Goal: Task Accomplishment & Management: Manage account settings

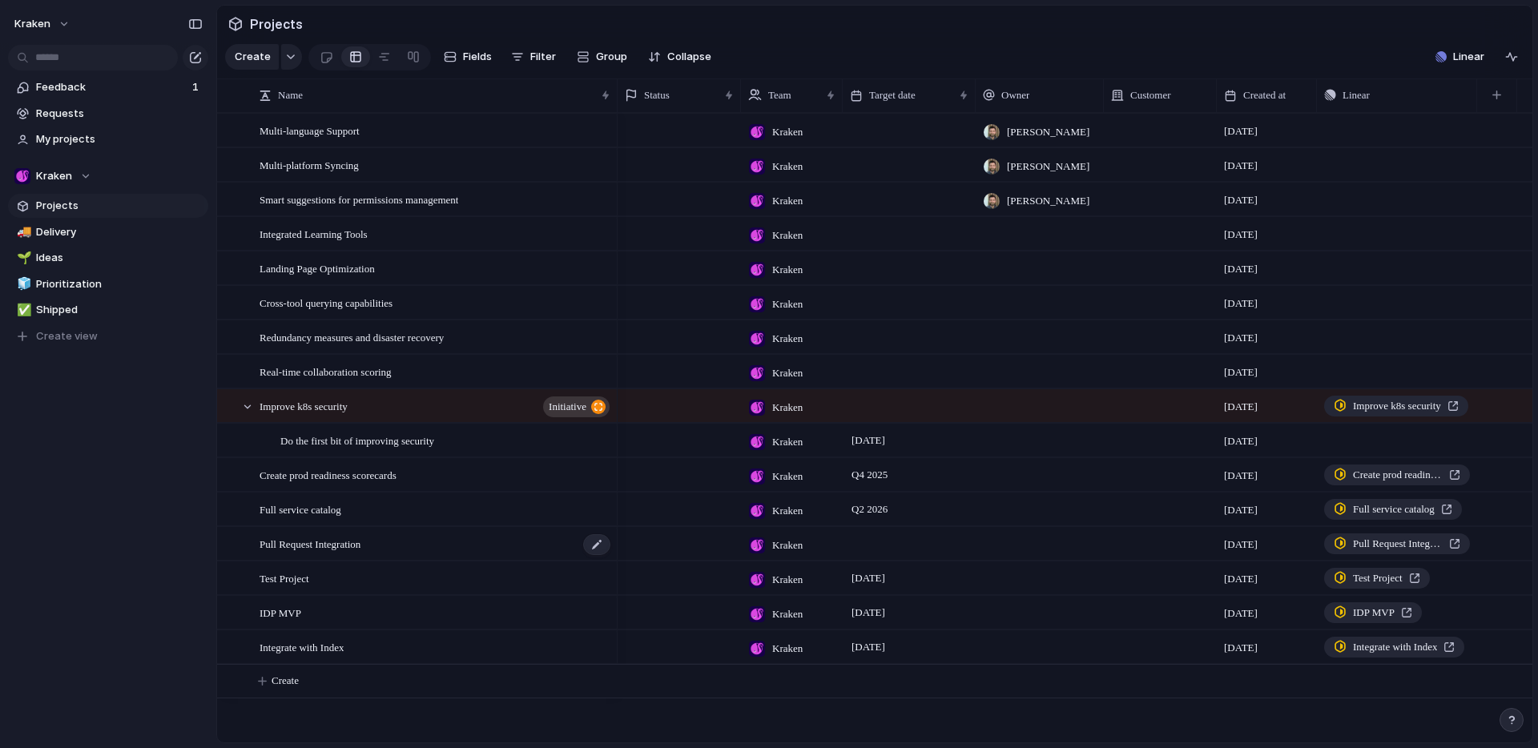
click at [428, 555] on div "Pull Request Integration" at bounding box center [435, 544] width 352 height 33
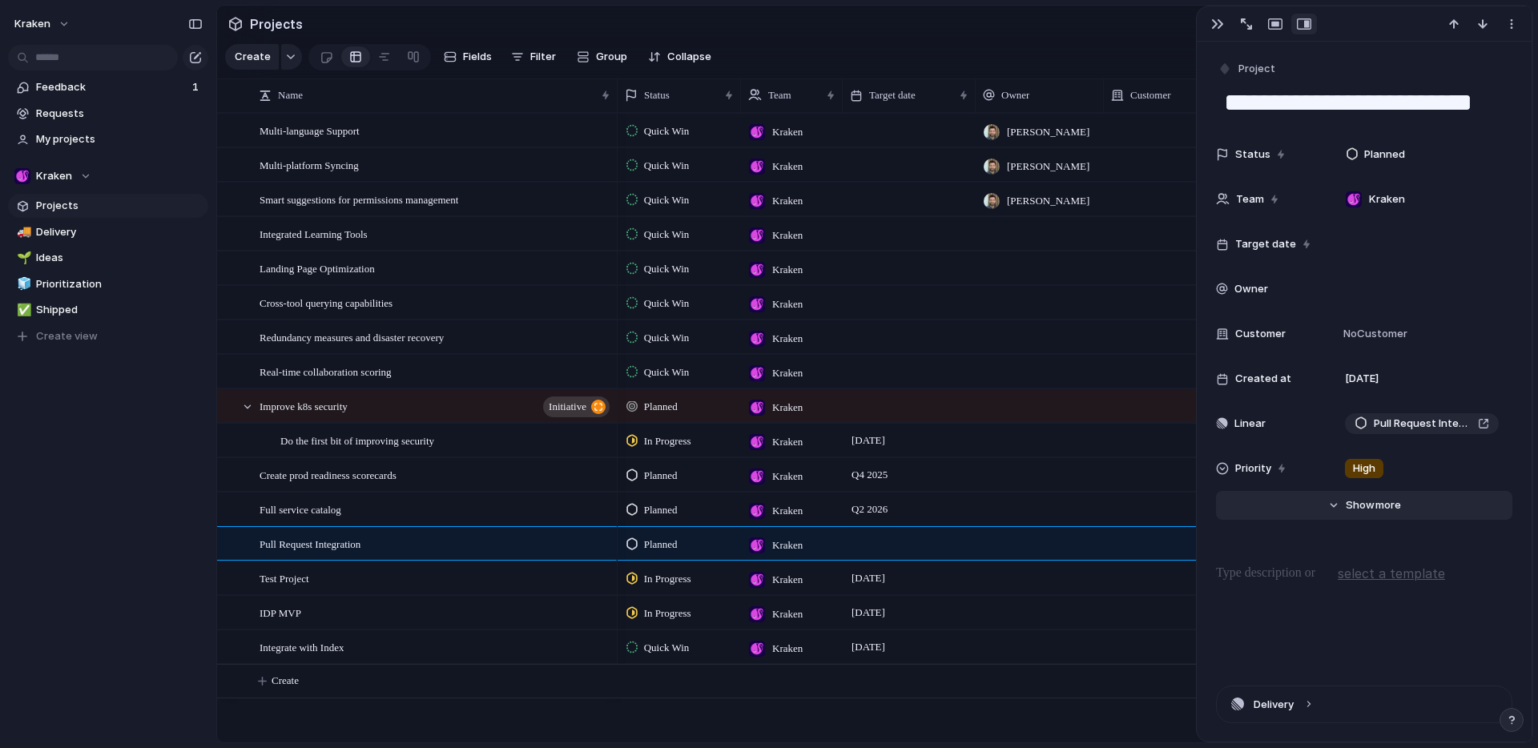
click at [1332, 504] on button "Hide Show more" at bounding box center [1364, 505] width 296 height 29
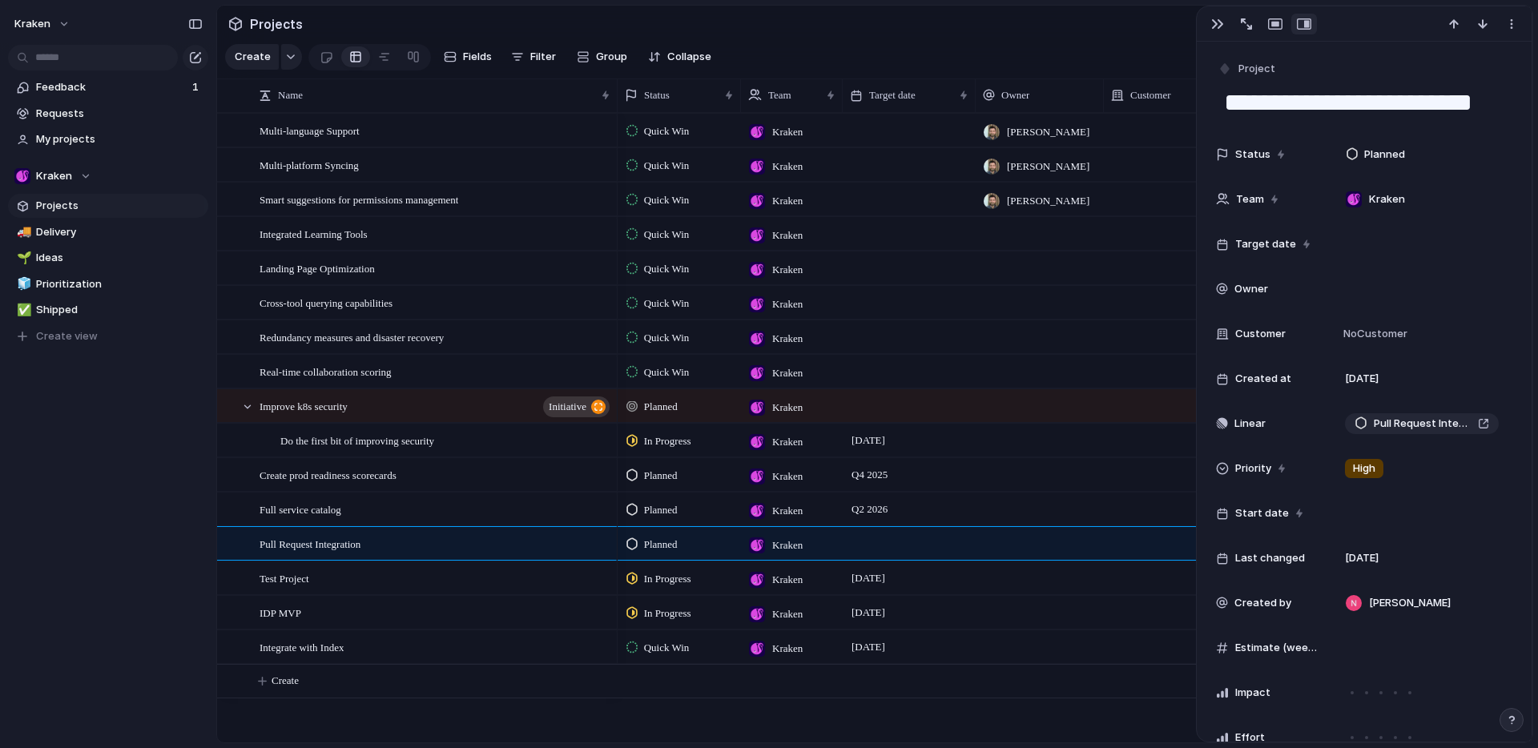
click at [88, 515] on div "Kraken Feedback 1 Requests My projects Kraken Projects 🚚 Delivery 🌱 Ideas 🧊 Pri…" at bounding box center [108, 374] width 216 height 748
click at [598, 452] on div at bounding box center [596, 441] width 27 height 21
click at [525, 455] on textarea "**********" at bounding box center [442, 454] width 325 height 18
click at [522, 452] on div "Do the first bit of improving security" at bounding box center [446, 440] width 332 height 33
type textarea "**********"
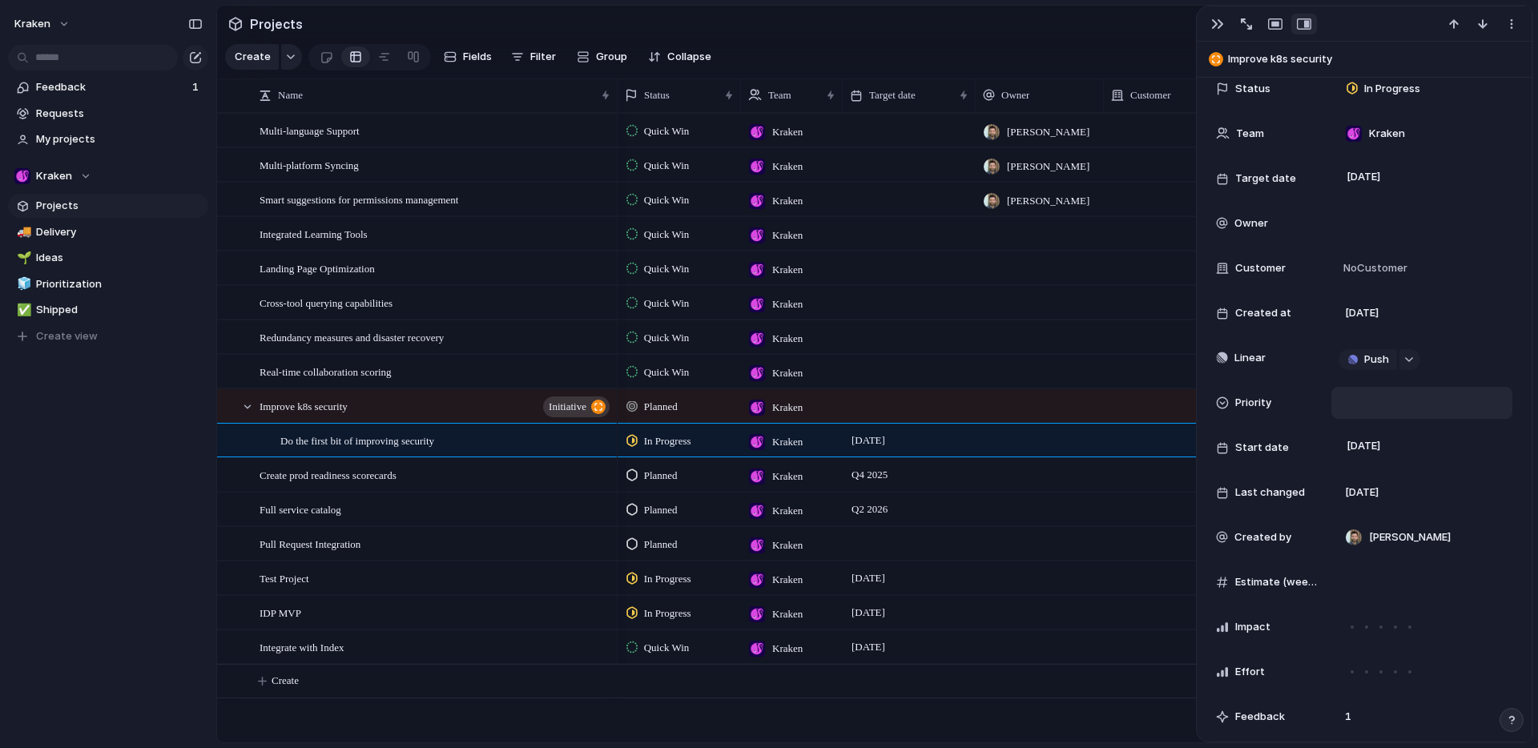
scroll to position [485, 0]
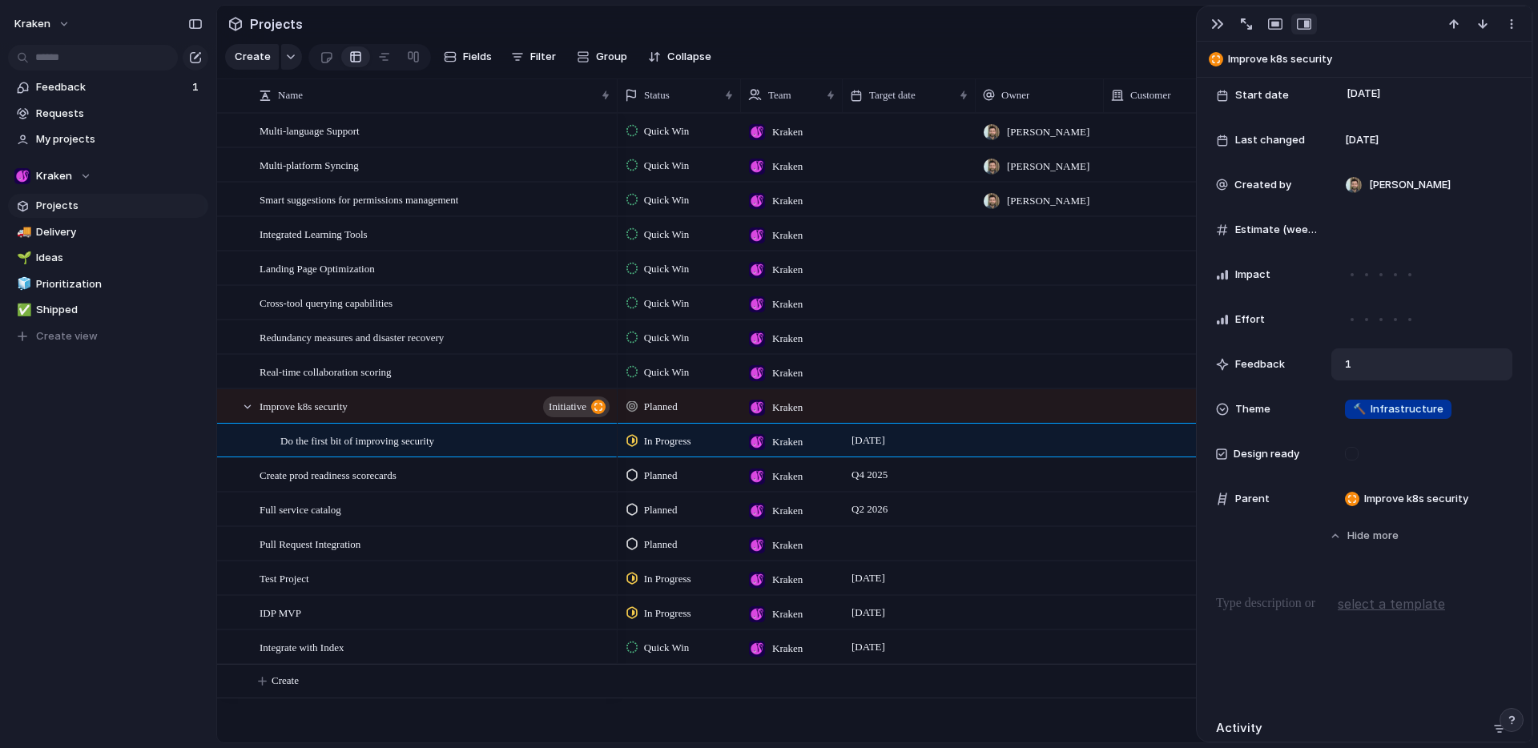
click at [1351, 364] on span "1" at bounding box center [1347, 364] width 19 height 16
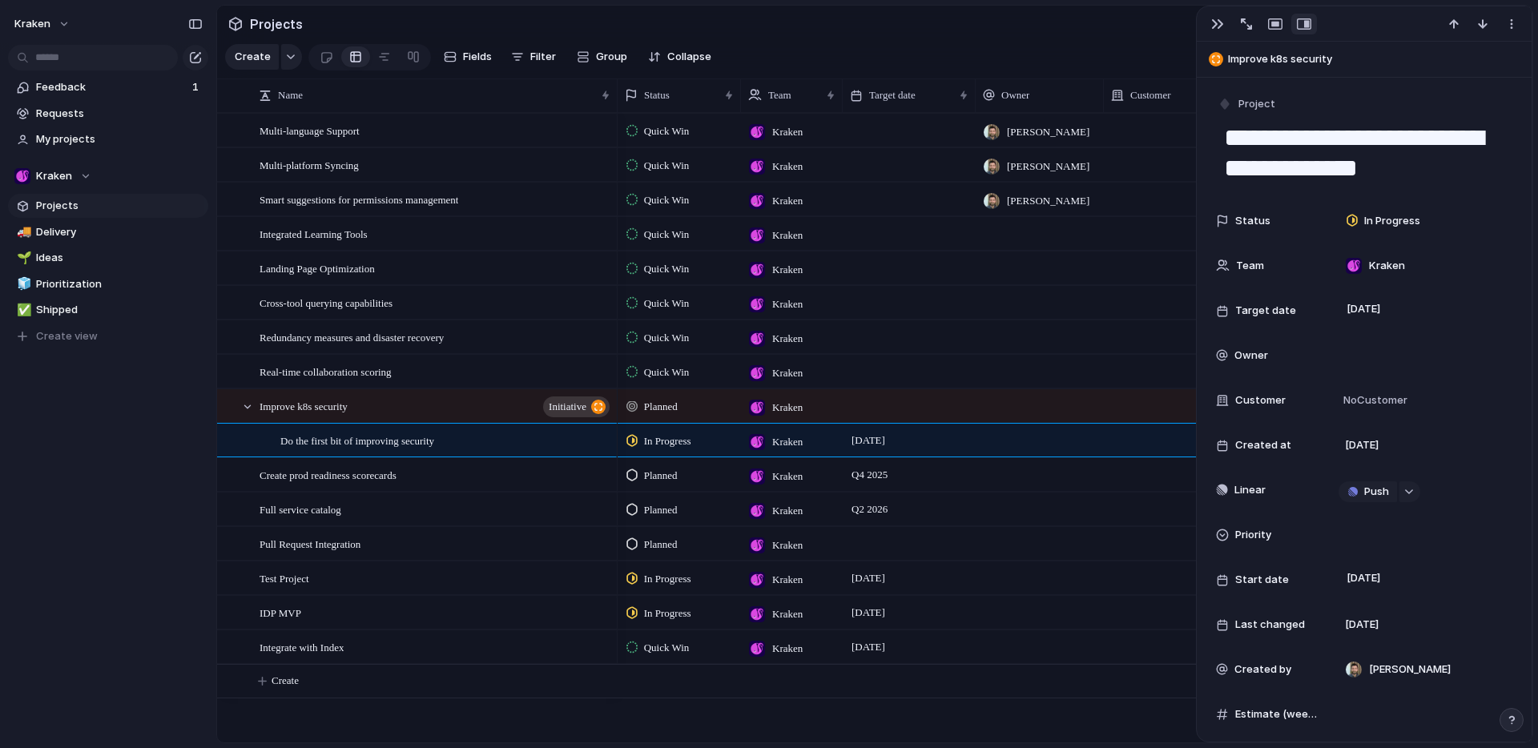
scroll to position [0, 0]
click at [66, 111] on span "Requests" at bounding box center [119, 114] width 167 height 16
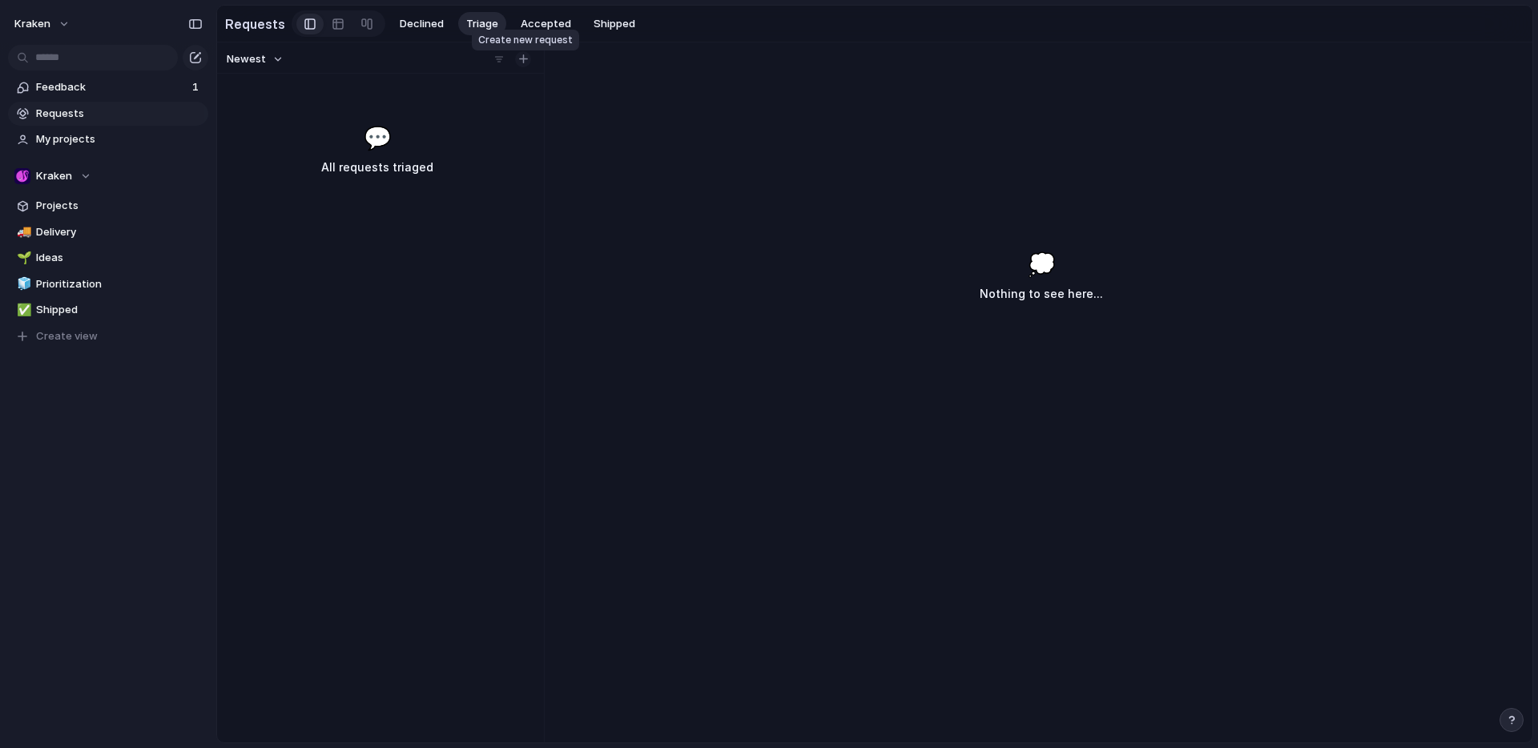
click at [525, 63] on div "button" at bounding box center [523, 58] width 9 height 9
type input "**********"
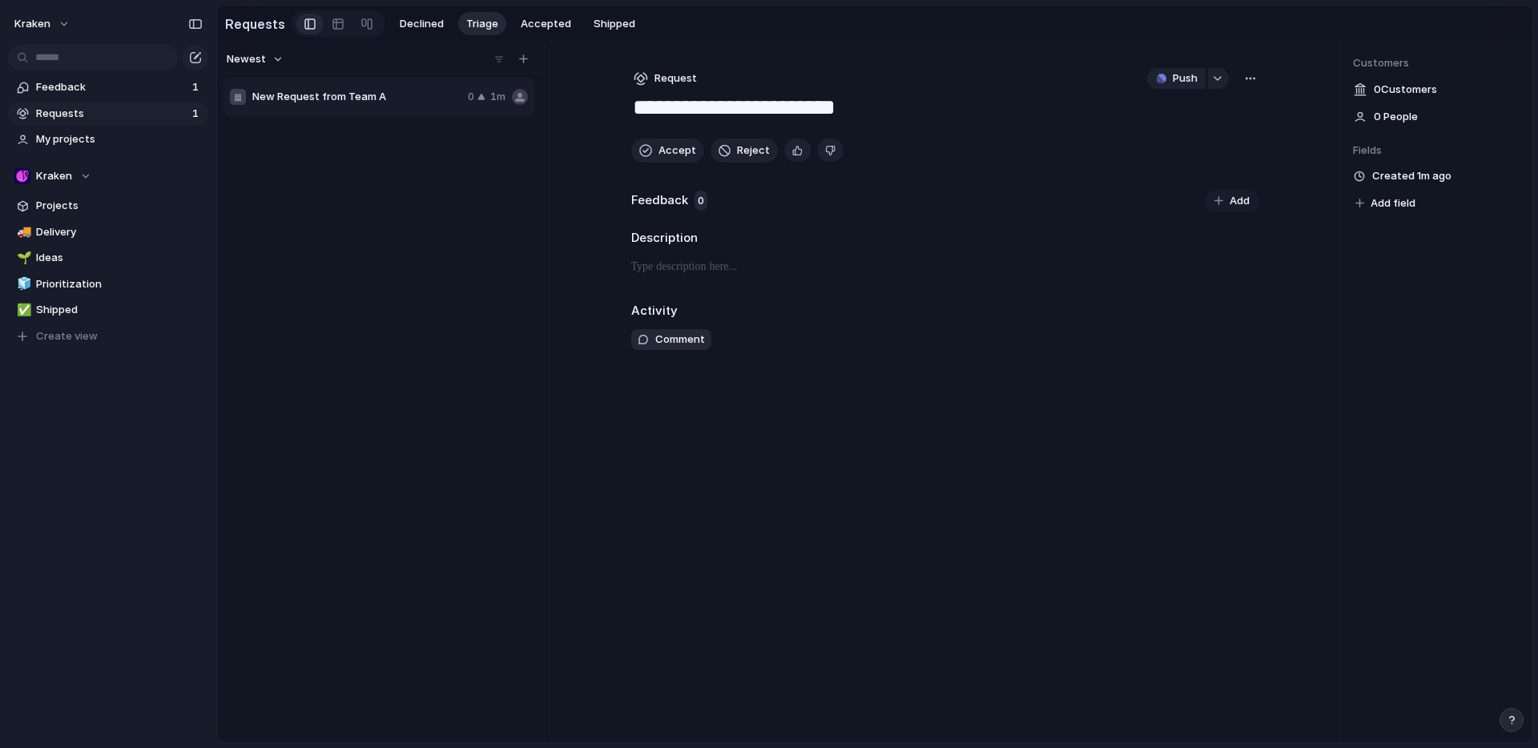
click at [714, 274] on p at bounding box center [945, 266] width 628 height 19
click at [1247, 85] on div "button" at bounding box center [1250, 78] width 13 height 13
click at [753, 538] on div "Copy link Merge Move to Delete" at bounding box center [769, 374] width 1538 height 748
click at [665, 156] on span "Accept" at bounding box center [677, 151] width 38 height 16
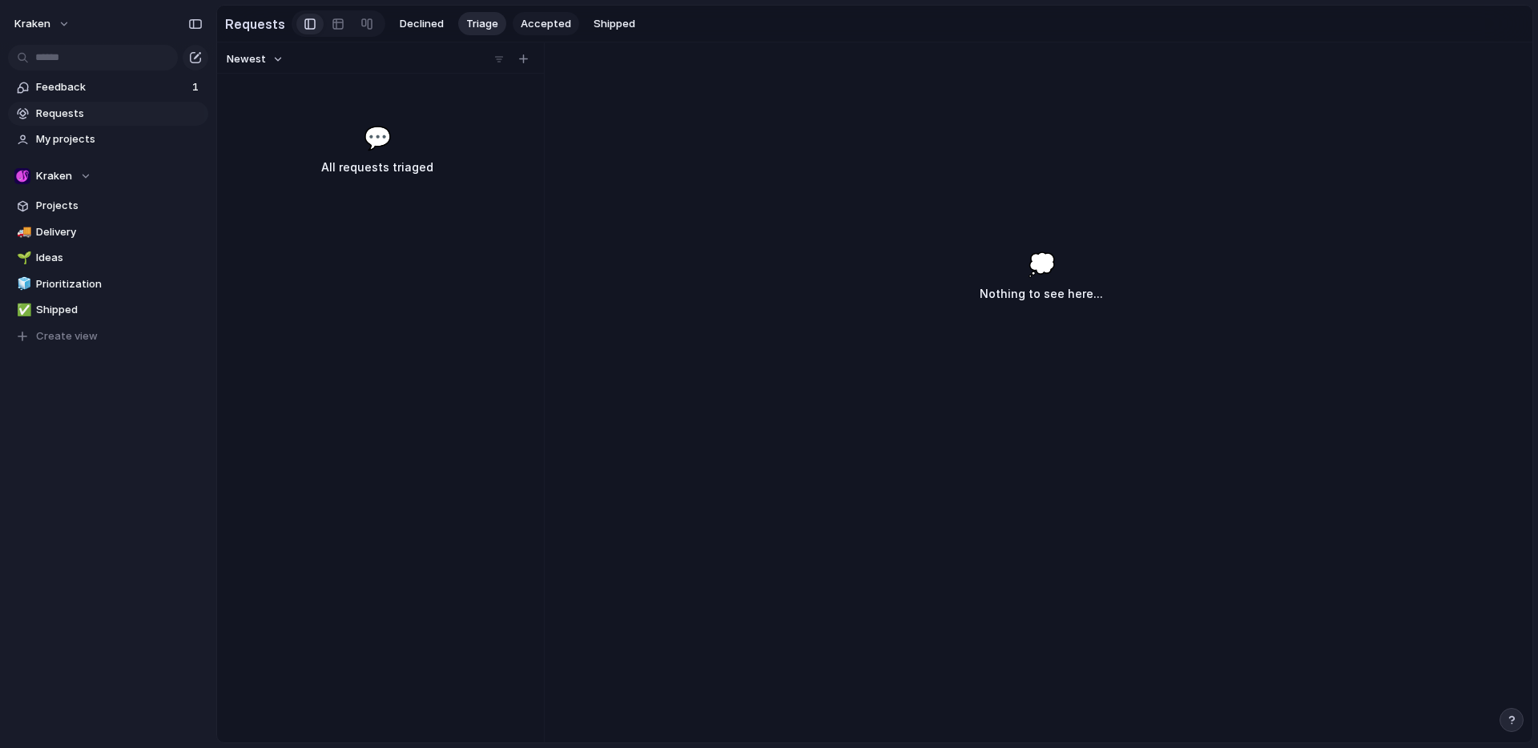
click at [537, 22] on span "Accepted" at bounding box center [546, 24] width 50 height 16
click at [327, 66] on button "Fields" at bounding box center [338, 57] width 61 height 26
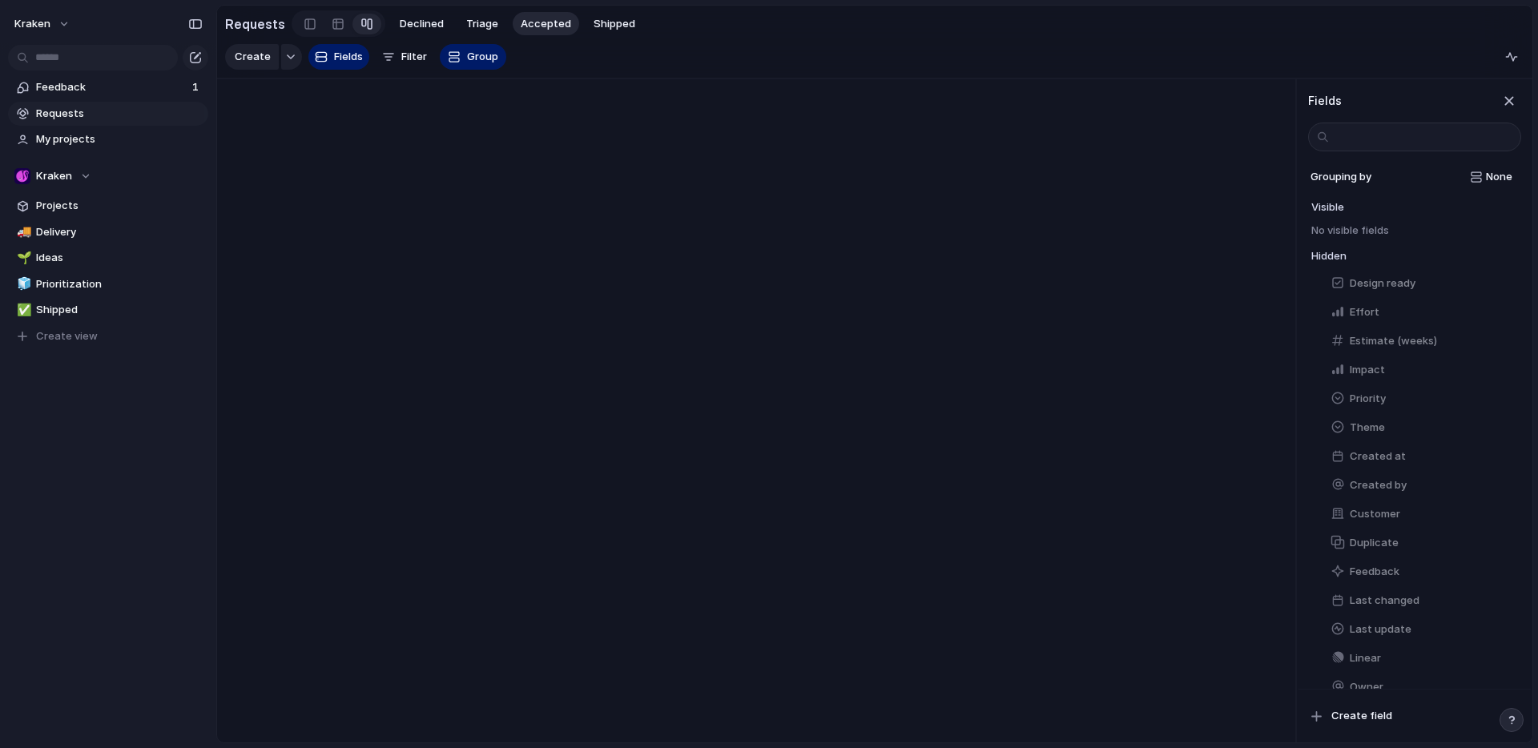
click at [395, 54] on div "Create Fields Filter Group Zoom" at bounding box center [365, 57] width 281 height 32
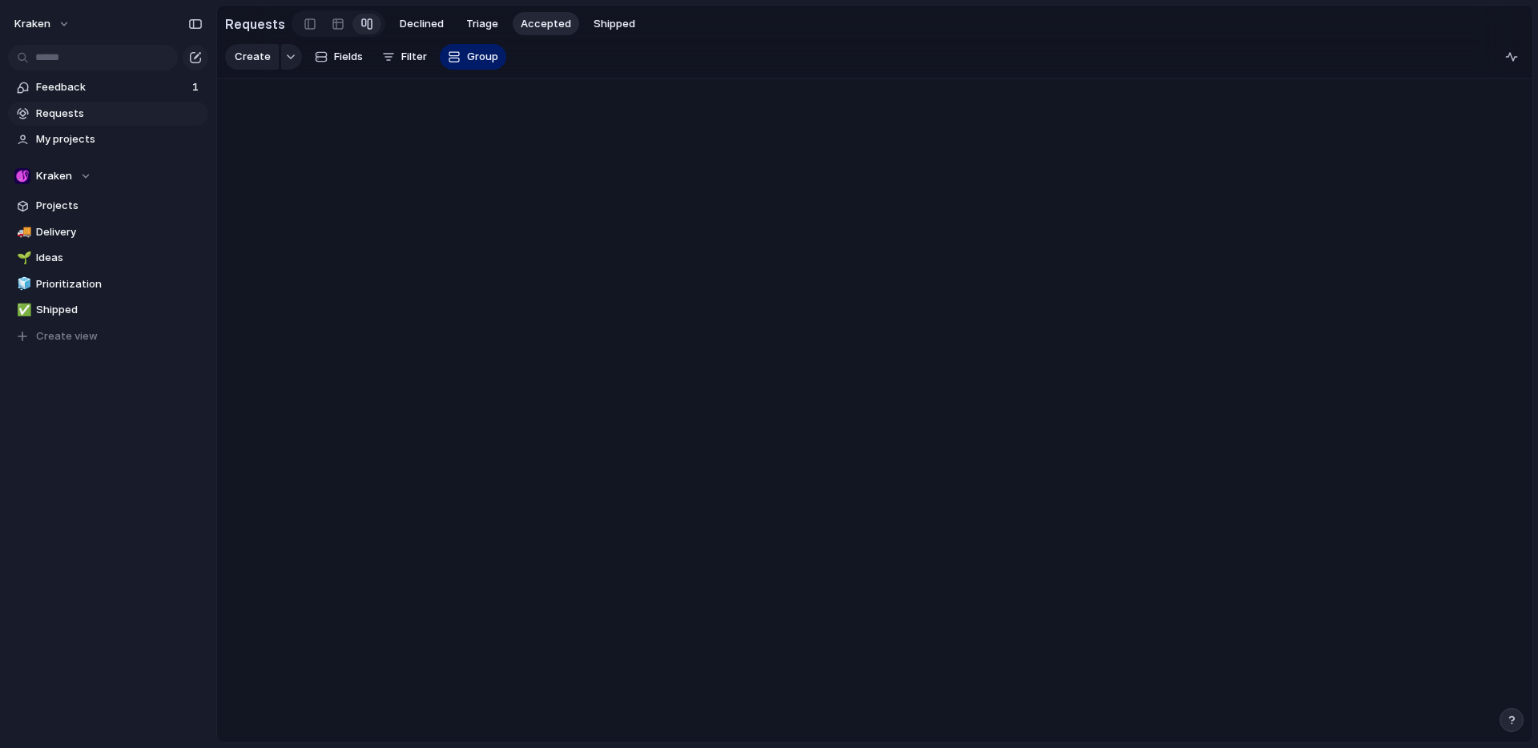
click at [416, 59] on div "Create Fields Filter Group Zoom" at bounding box center [365, 57] width 281 height 32
click at [435, 23] on span "Declined" at bounding box center [422, 24] width 44 height 16
click at [469, 21] on span "Triage" at bounding box center [482, 24] width 32 height 16
click at [536, 26] on span "Accepted" at bounding box center [546, 24] width 50 height 16
click at [400, 64] on div "Create Fields Filter Group Zoom" at bounding box center [365, 57] width 281 height 32
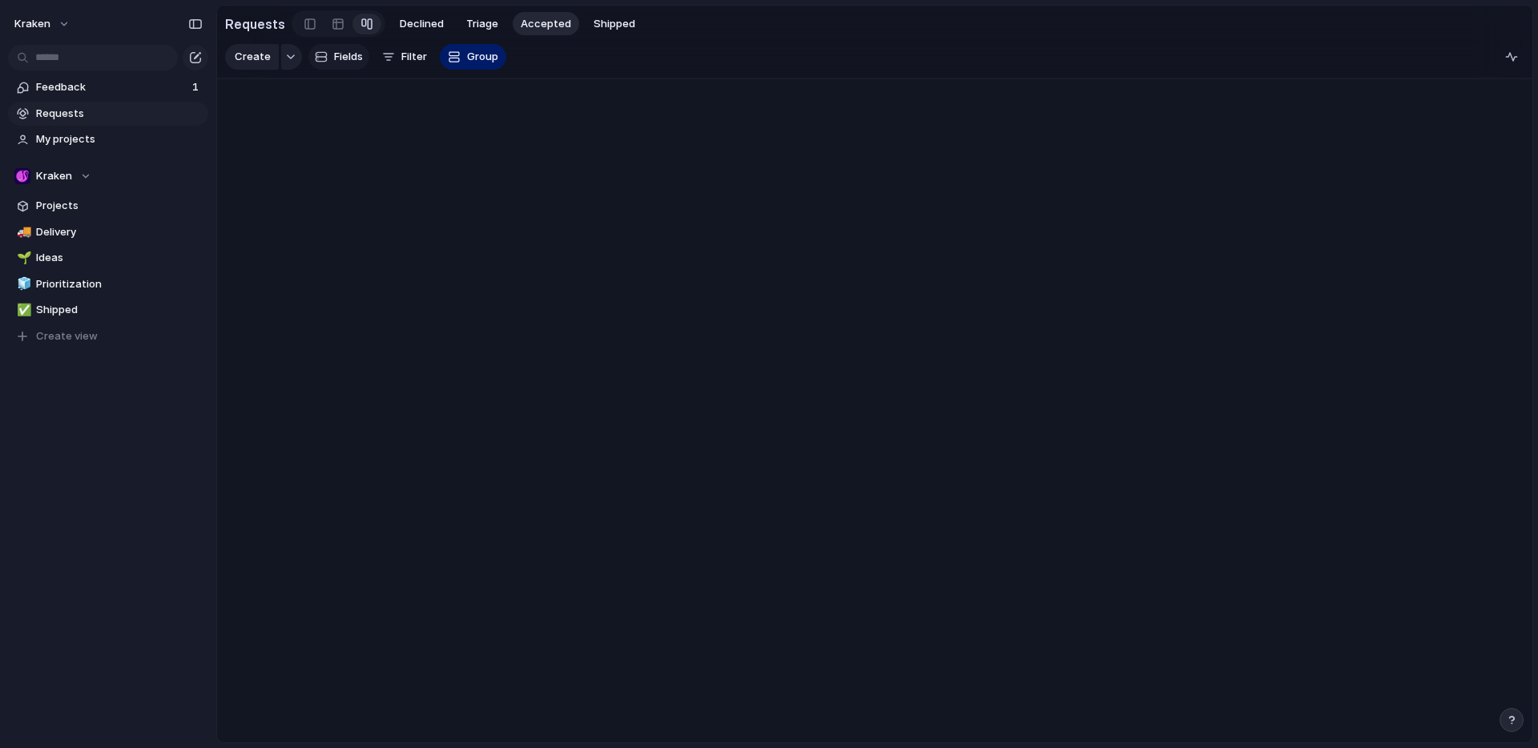
click at [336, 60] on span "Fields" at bounding box center [348, 57] width 29 height 16
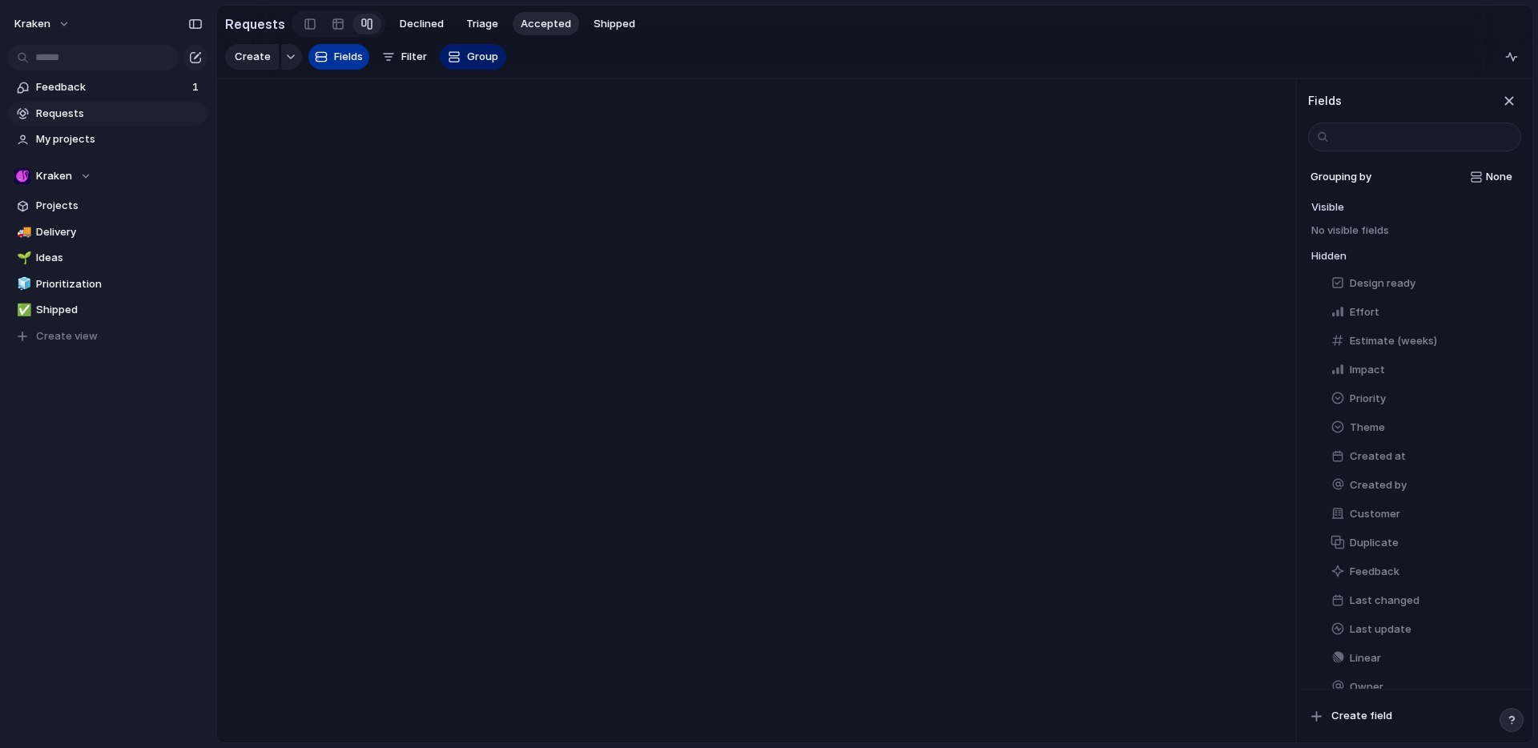
click at [338, 52] on span "Fields" at bounding box center [348, 57] width 29 height 16
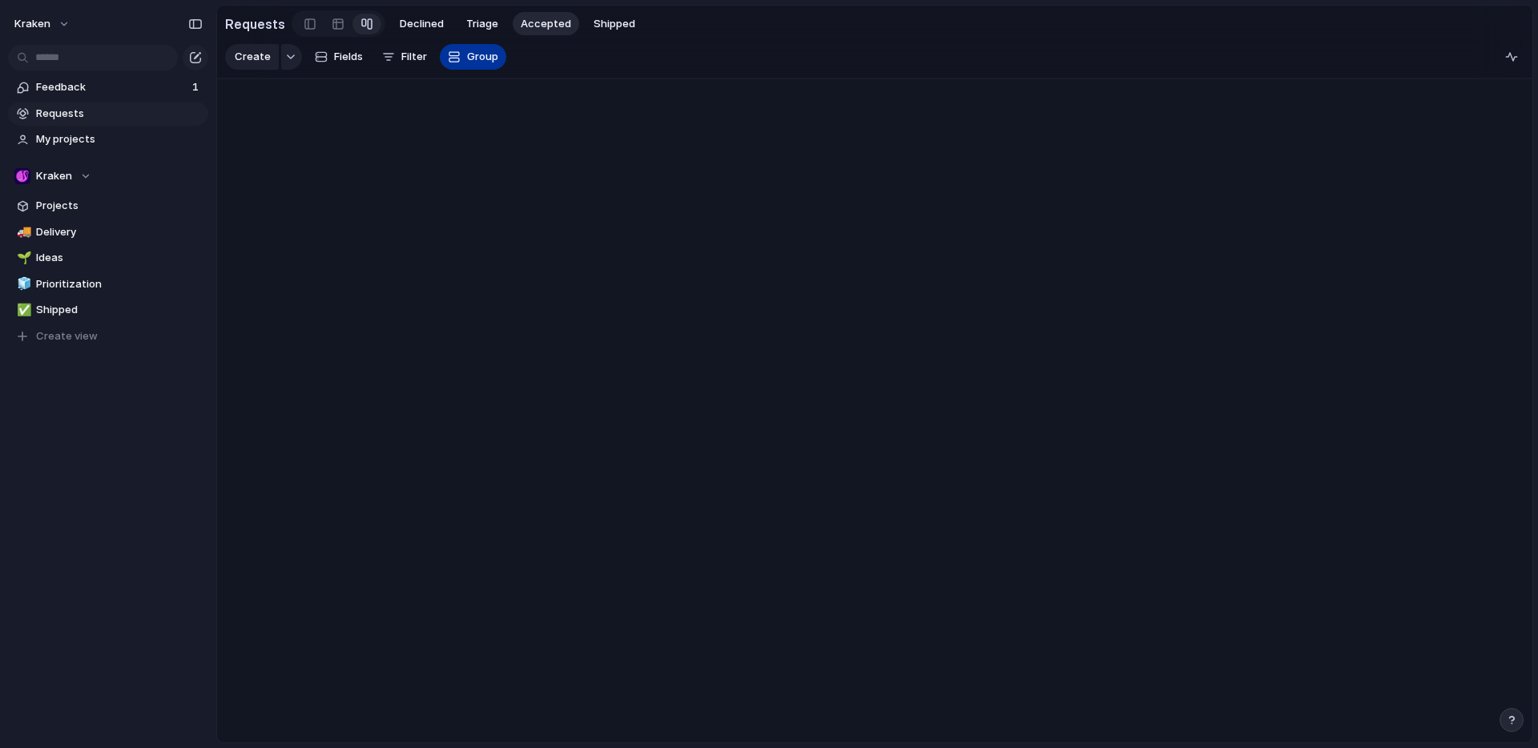
click at [460, 62] on button "Group" at bounding box center [473, 57] width 66 height 26
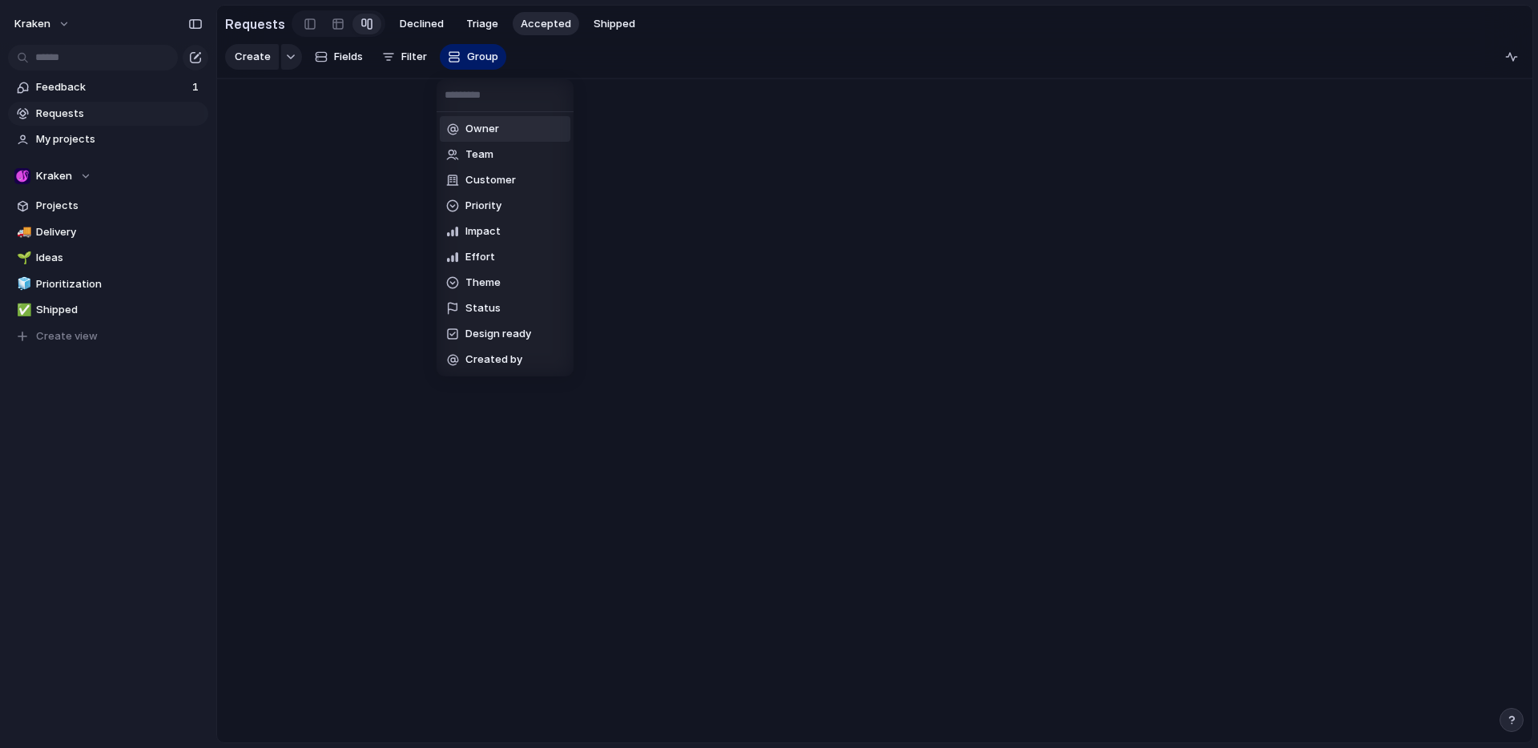
click at [475, 54] on div "Owner Team Customer Priority Impact Effort Theme Status Design ready Created by" at bounding box center [769, 374] width 1538 height 748
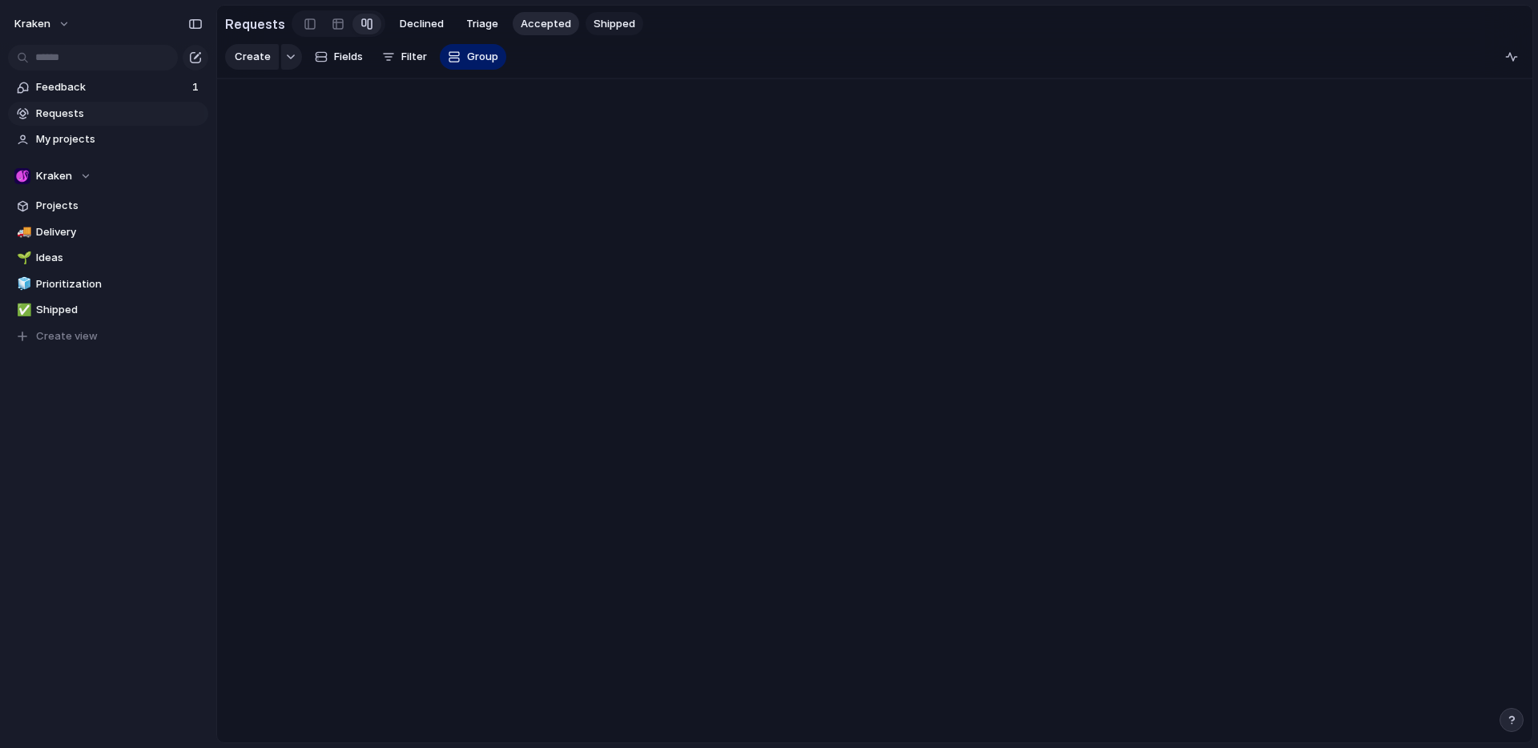
click at [597, 22] on span "Shipped" at bounding box center [614, 24] width 42 height 16
click at [545, 21] on span "Accepted" at bounding box center [546, 24] width 50 height 16
click at [490, 22] on span "Triage" at bounding box center [482, 24] width 32 height 16
click at [332, 20] on div at bounding box center [338, 24] width 13 height 26
click at [529, 21] on span "Accepted" at bounding box center [546, 24] width 50 height 16
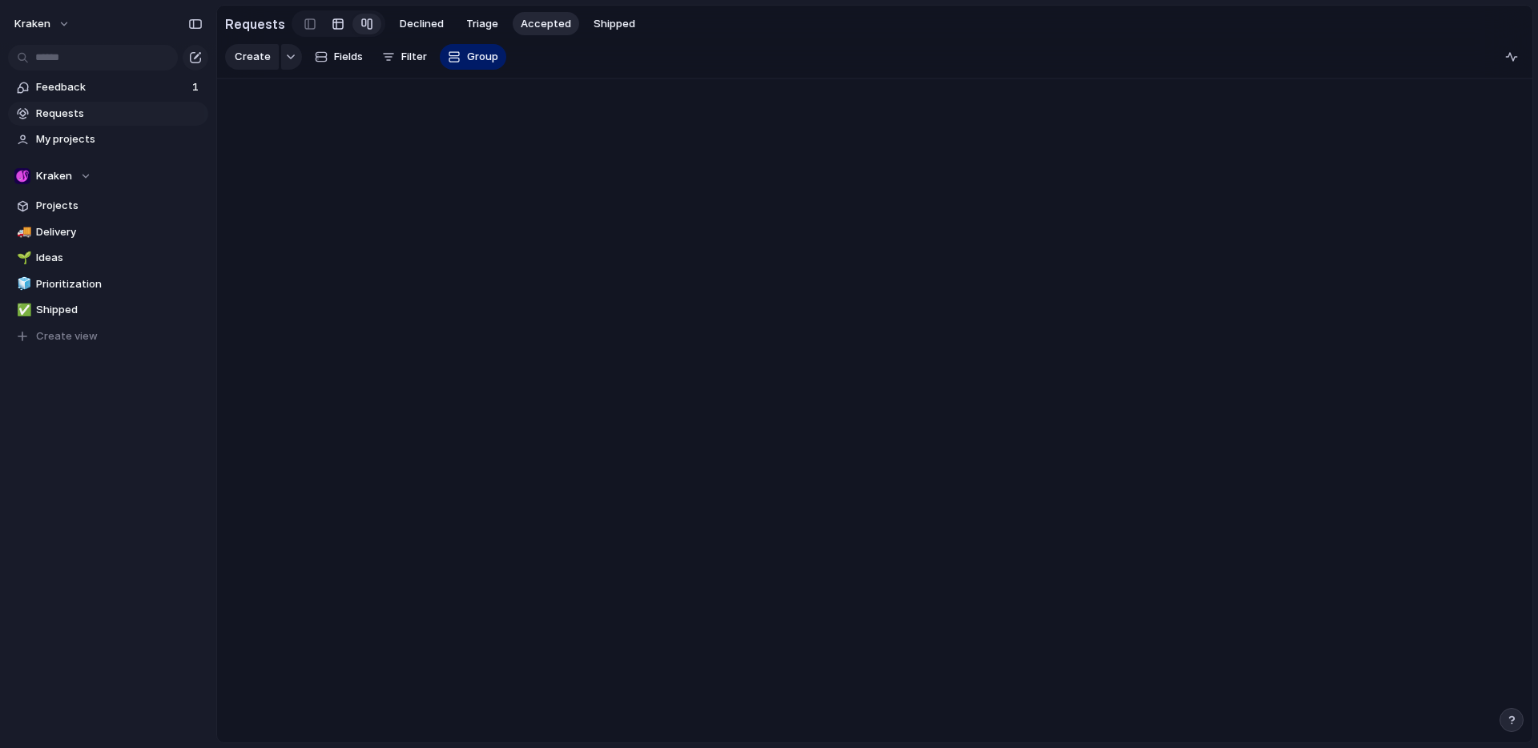
click at [332, 24] on div at bounding box center [338, 24] width 13 height 26
click at [493, 137] on div "New Request from Team A request" at bounding box center [435, 131] width 352 height 33
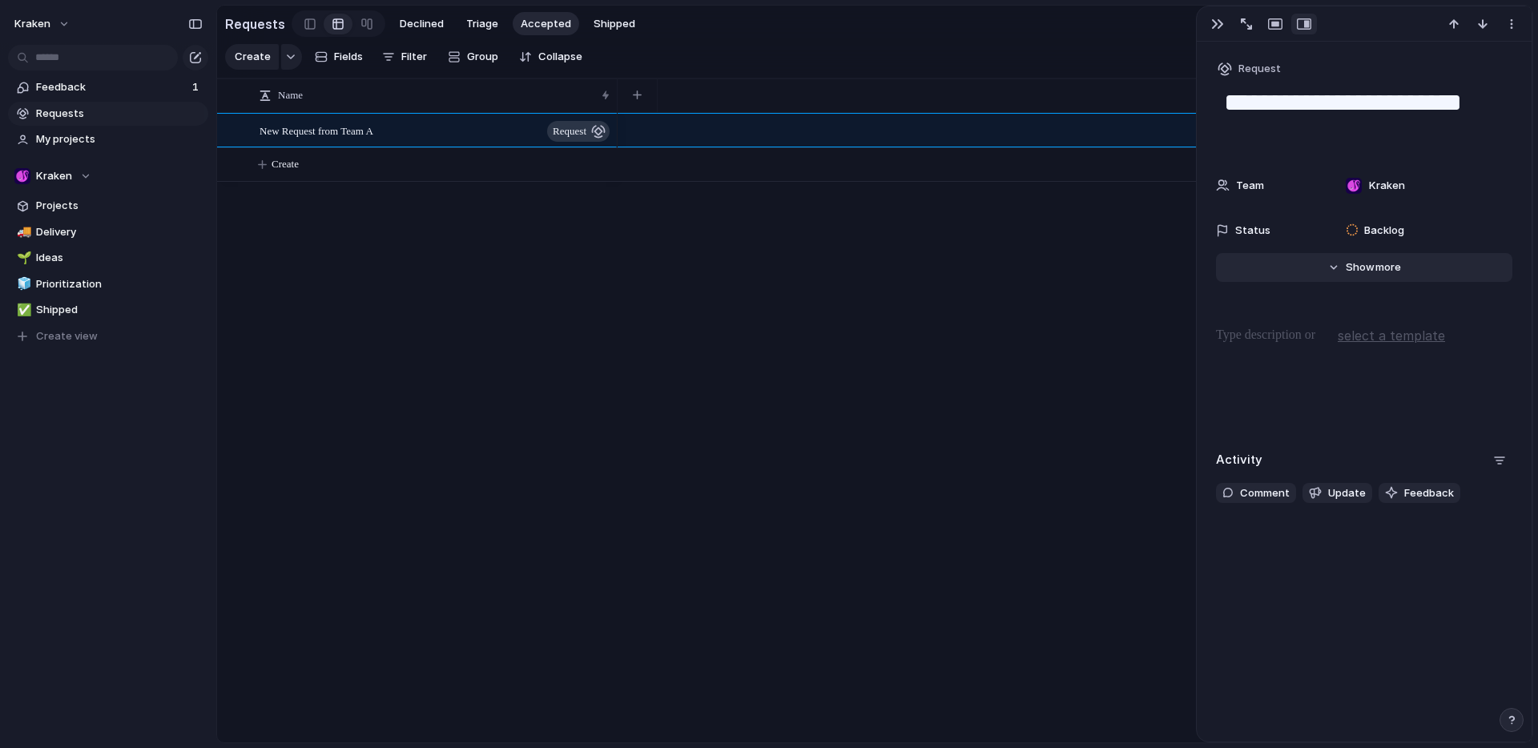
click at [1375, 262] on span "more" at bounding box center [1388, 267] width 26 height 16
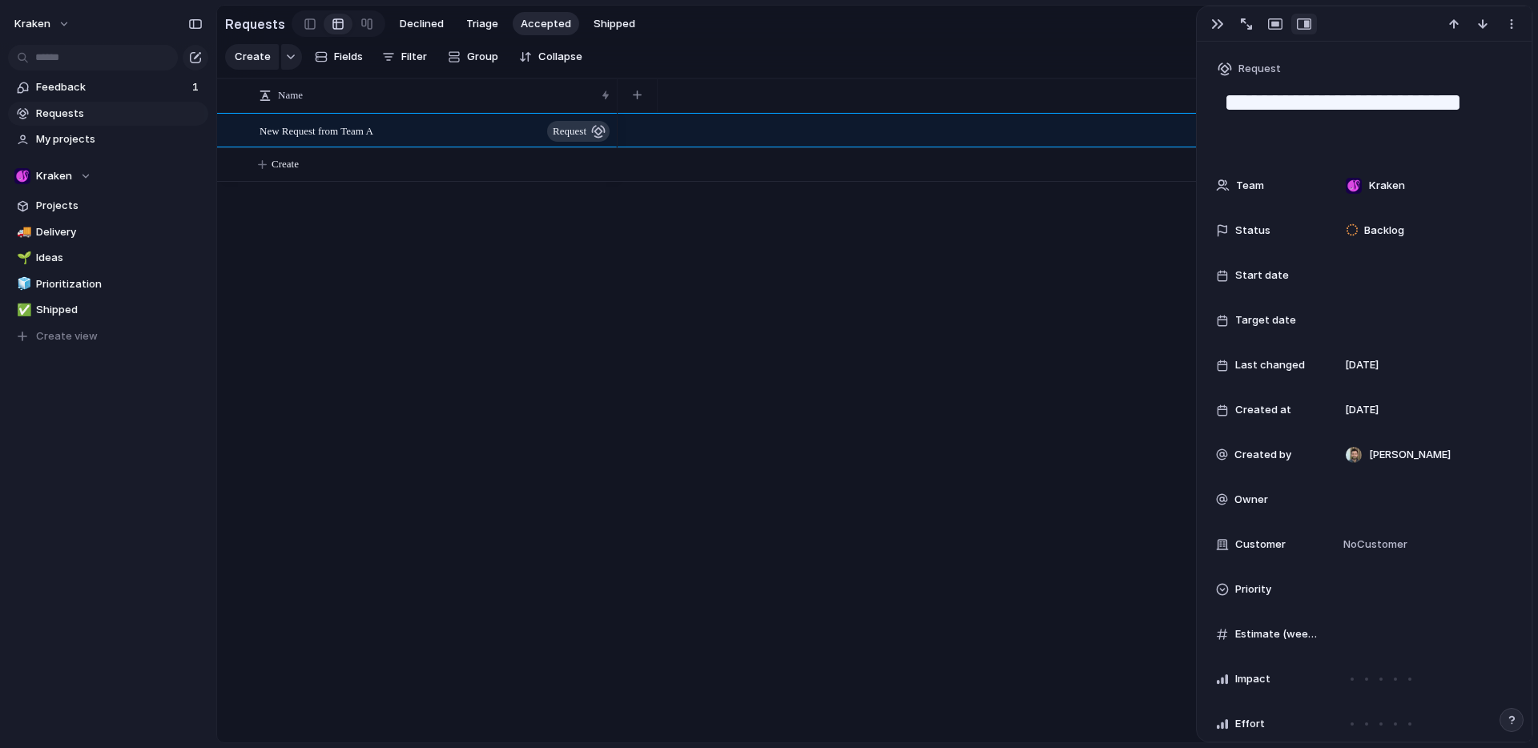
click at [416, 293] on div "New Request from Team A request Create" at bounding box center [874, 427] width 1315 height 629
click at [66, 205] on span "Projects" at bounding box center [119, 206] width 167 height 16
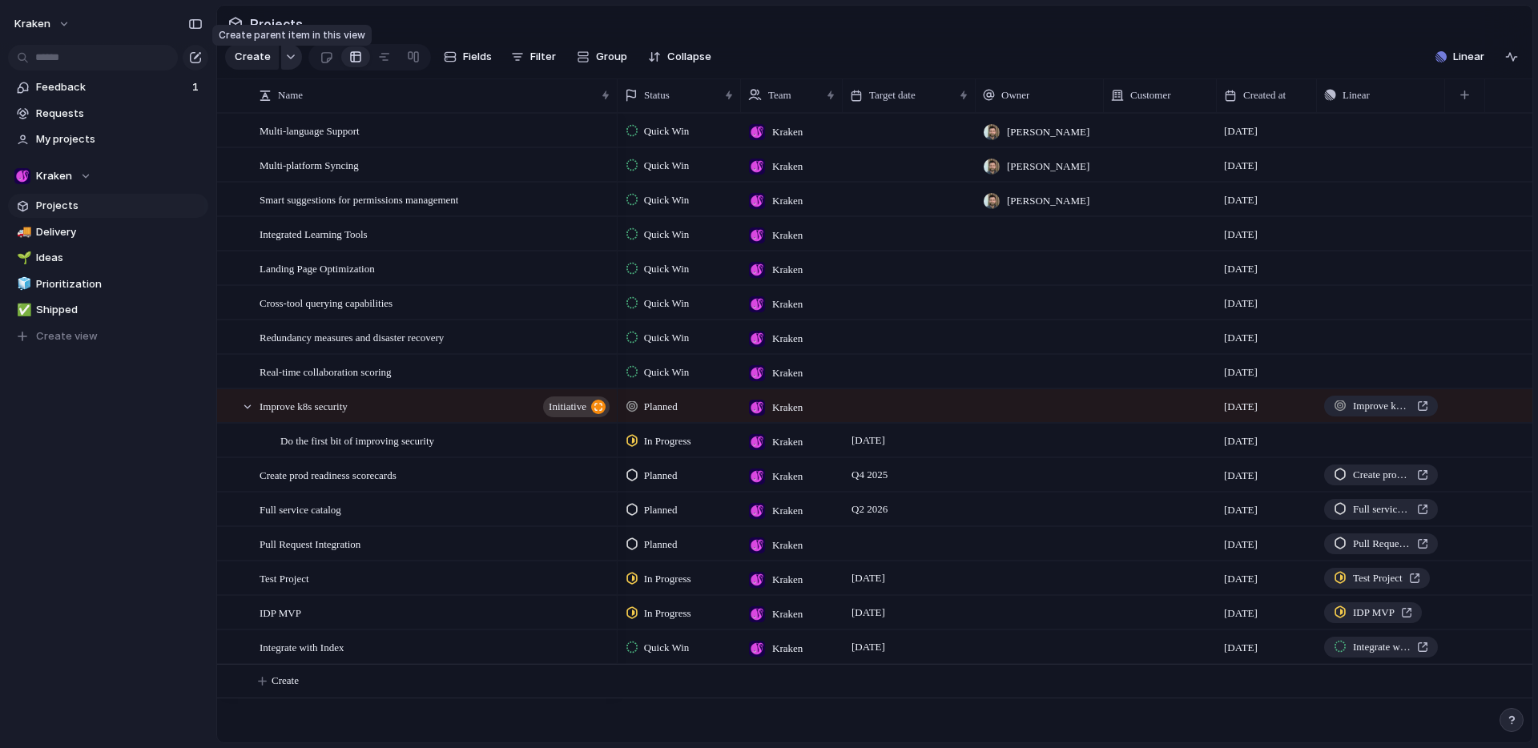
click at [285, 60] on div "button" at bounding box center [290, 57] width 11 height 6
click at [130, 448] on div "Goal Program Initiative Launch Request Project Customize" at bounding box center [769, 374] width 1538 height 748
click at [64, 26] on button "Kraken" at bounding box center [42, 24] width 71 height 26
click at [70, 58] on span "Settings" at bounding box center [59, 60] width 44 height 16
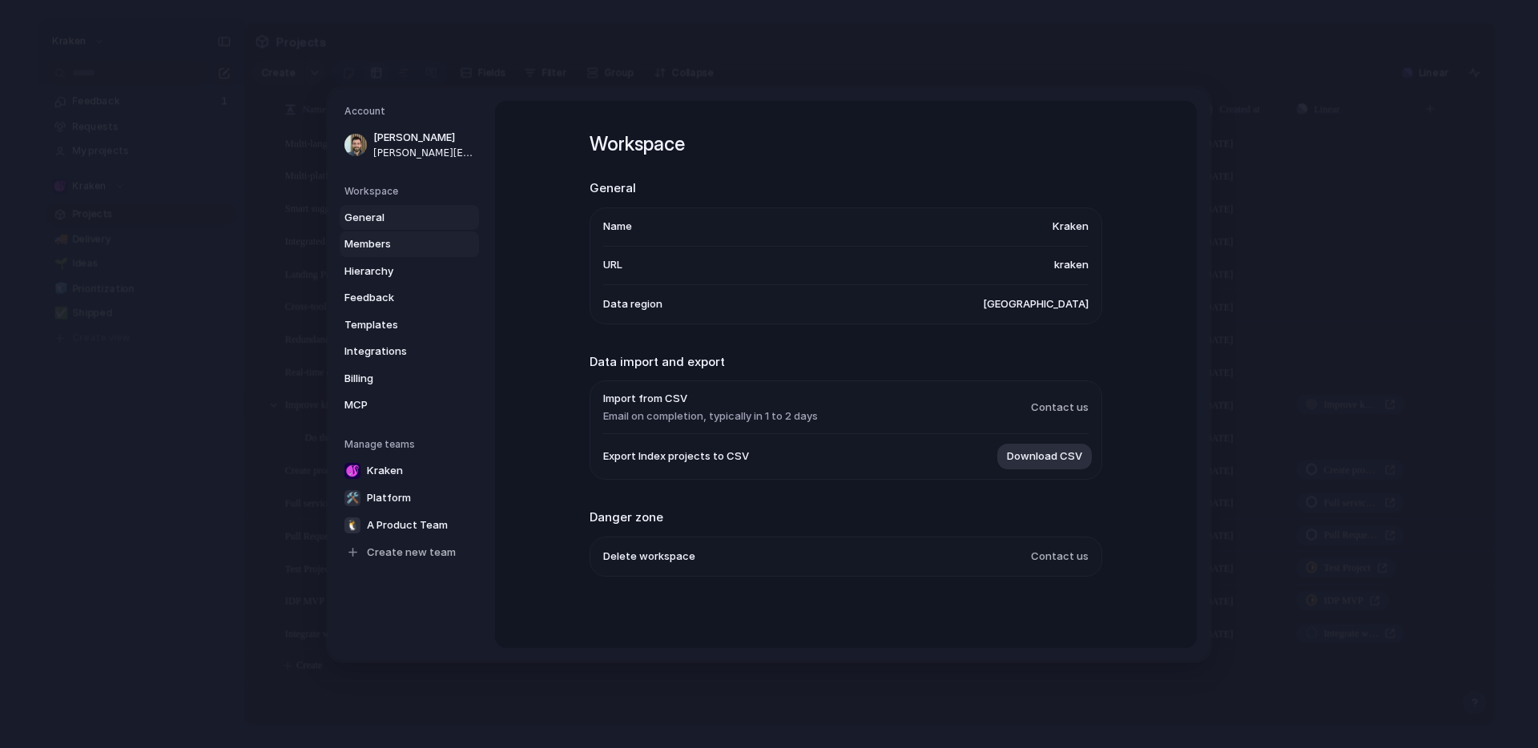
click at [384, 243] on span "Members" at bounding box center [395, 244] width 103 height 16
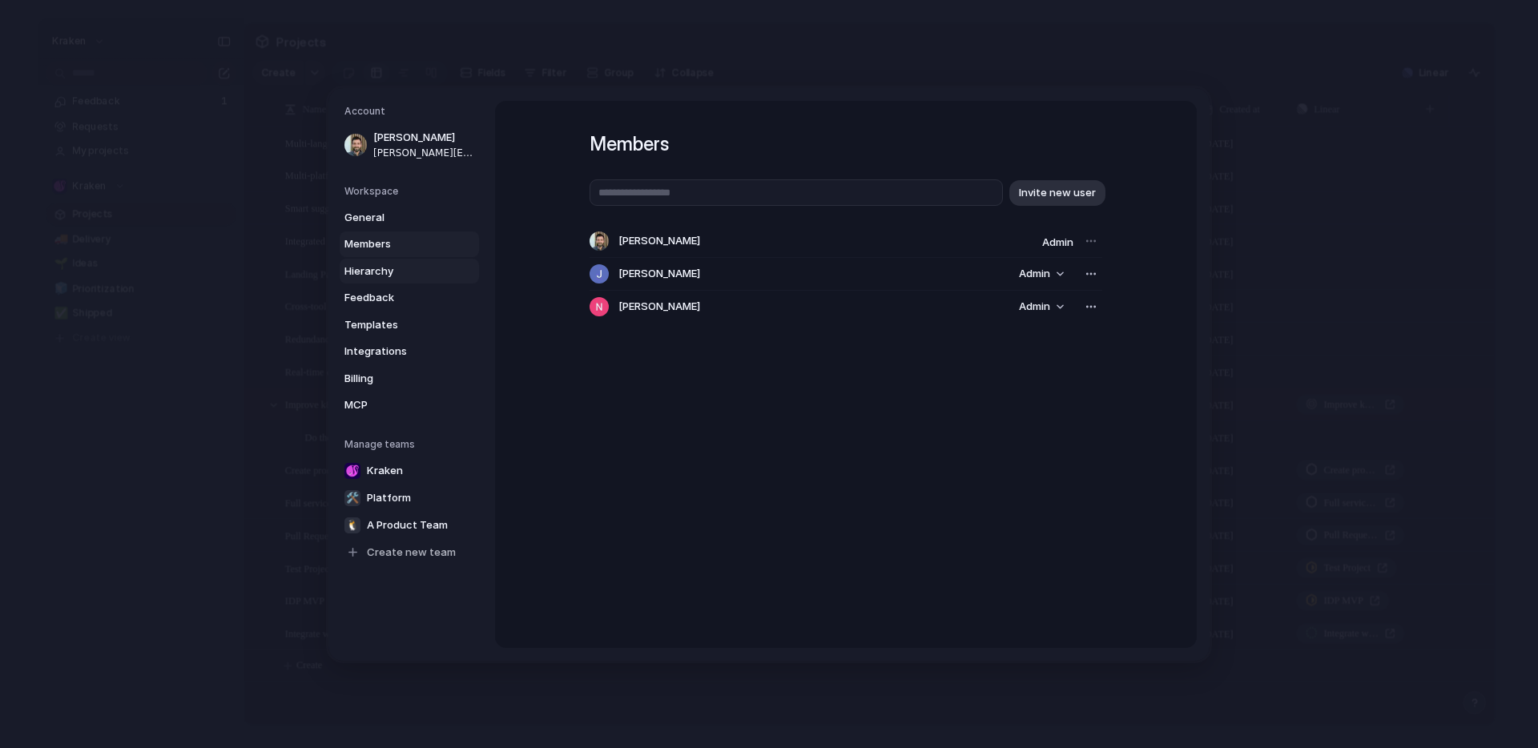
click at [384, 267] on span "Hierarchy" at bounding box center [395, 271] width 103 height 16
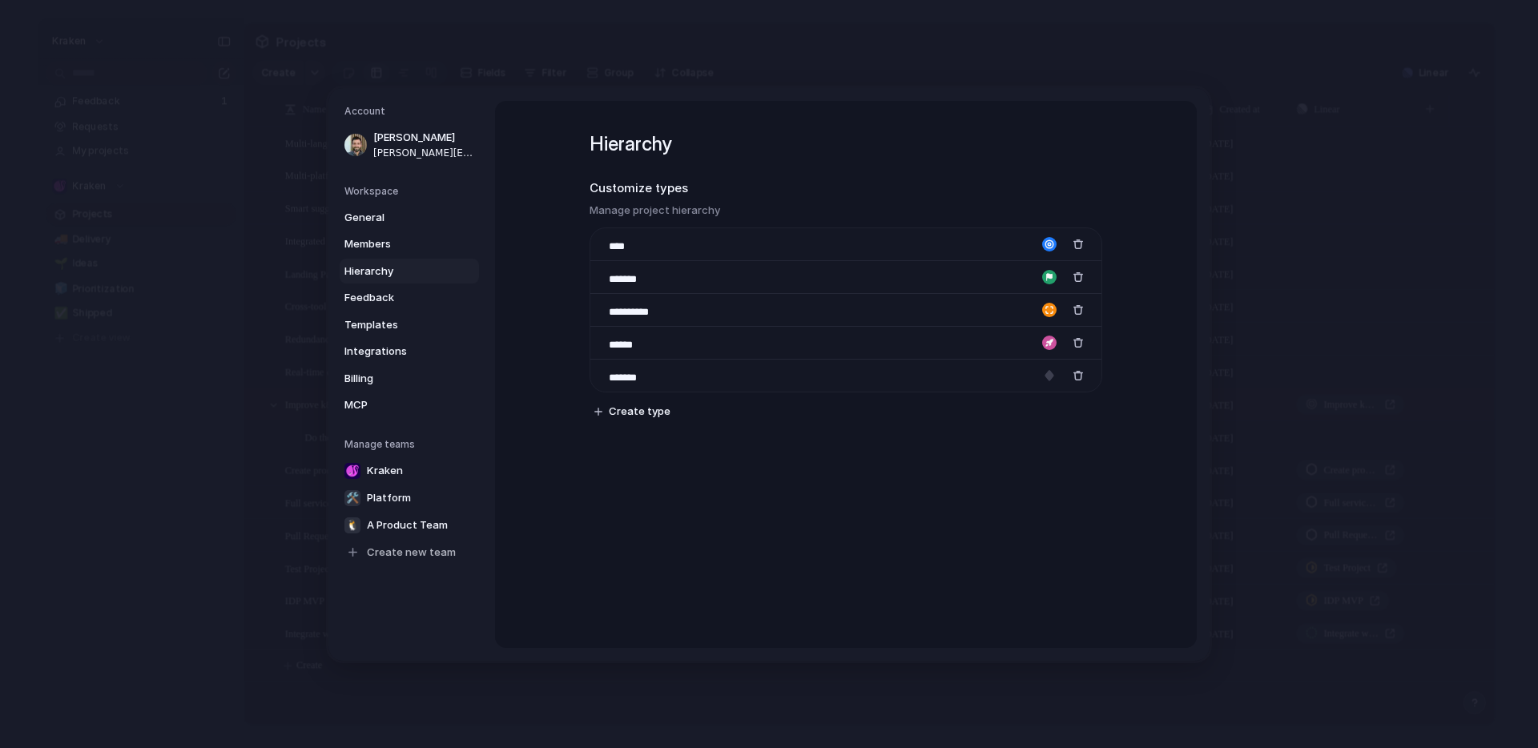
click at [388, 281] on link "Hierarchy" at bounding box center [409, 271] width 139 height 26
click at [387, 290] on span "Feedback" at bounding box center [395, 298] width 103 height 16
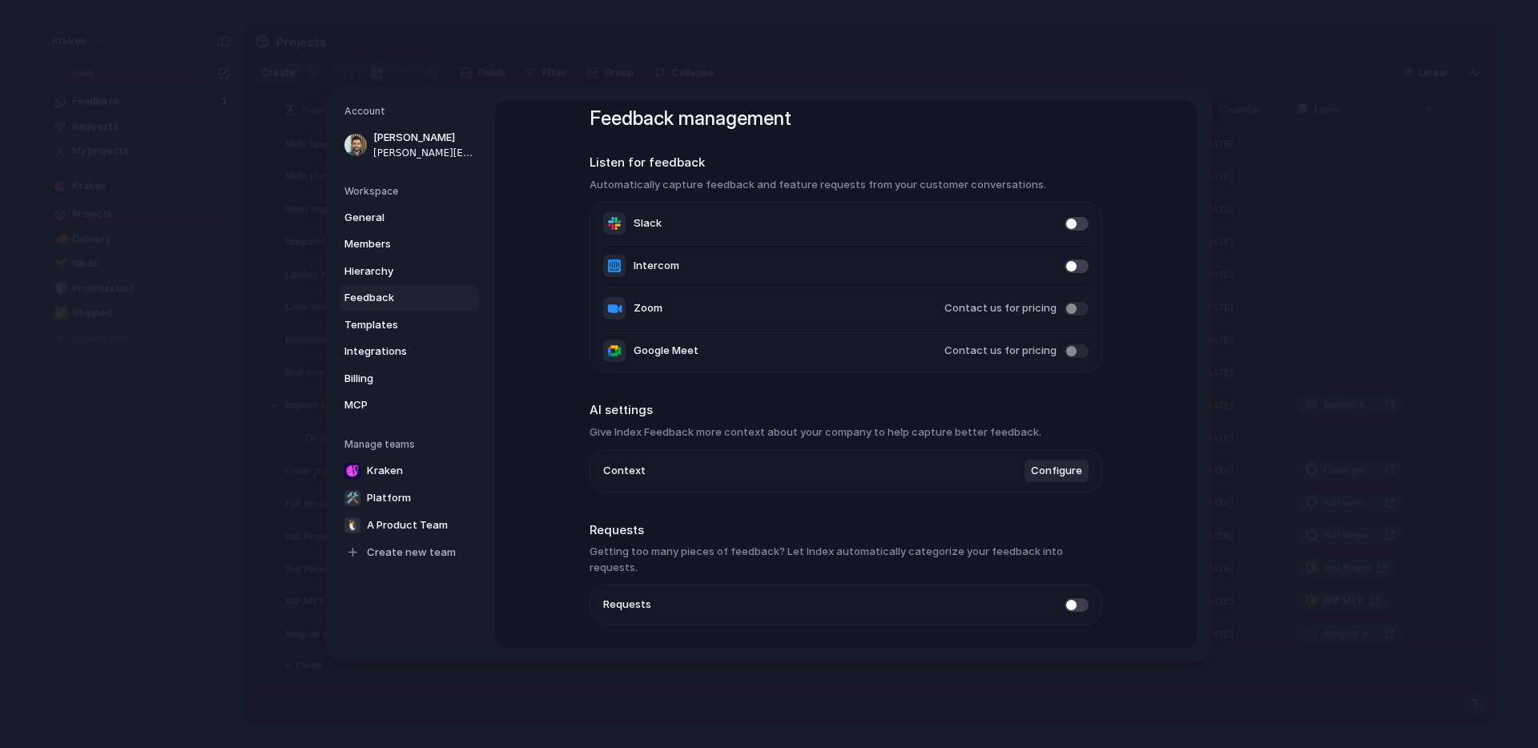
scroll to position [59, 0]
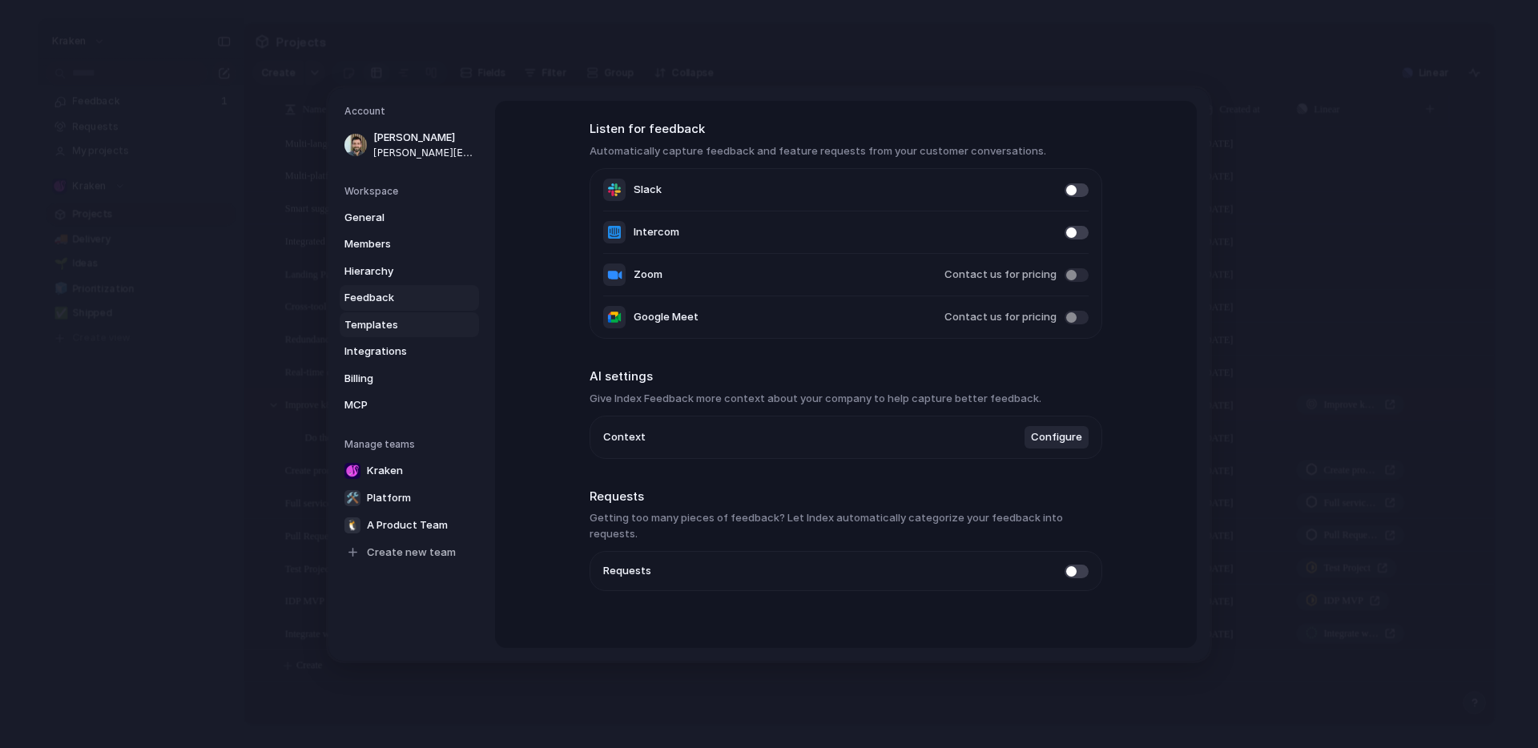
click at [384, 324] on span "Templates" at bounding box center [395, 324] width 103 height 16
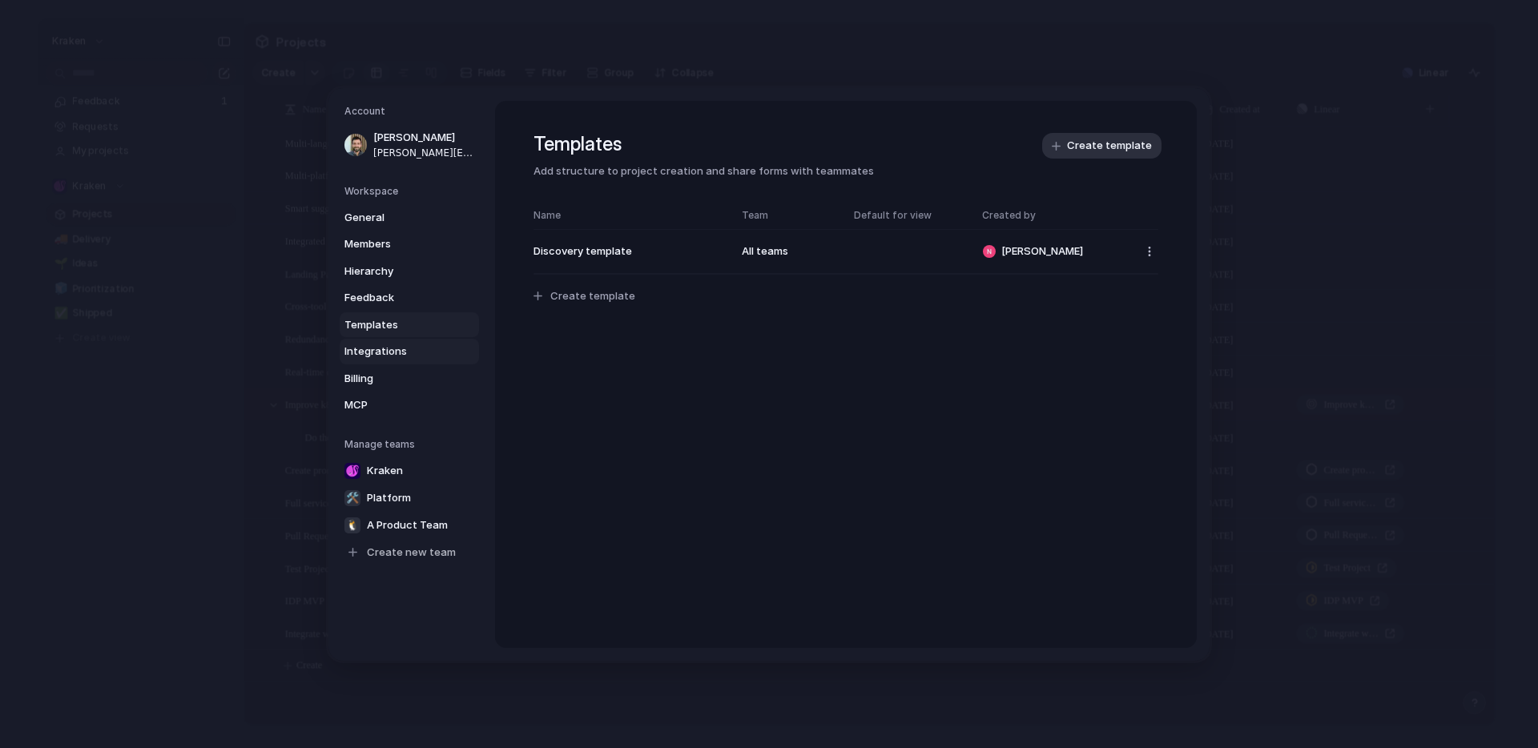
click at [381, 359] on span "Integrations" at bounding box center [395, 352] width 103 height 16
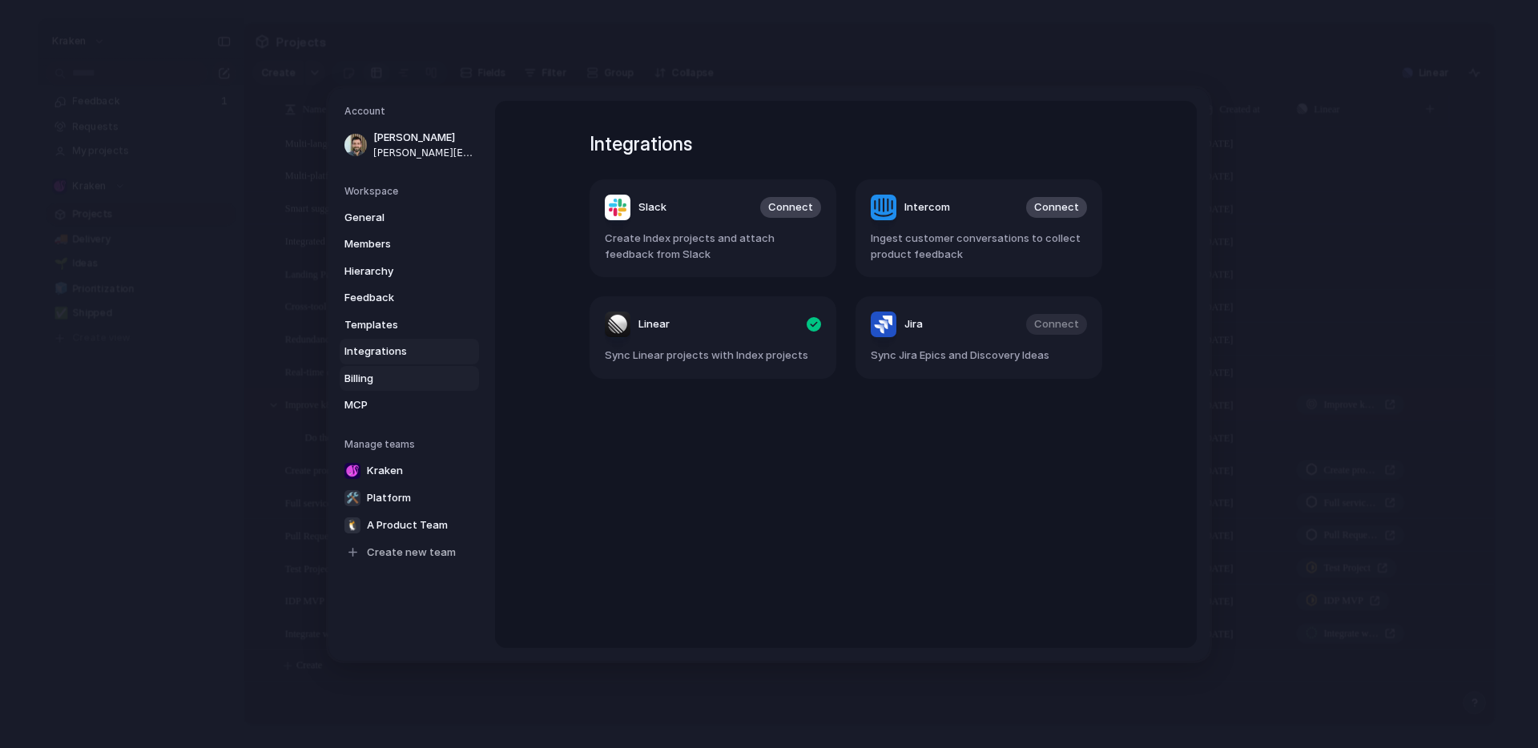
click at [361, 379] on span "Billing" at bounding box center [395, 378] width 103 height 16
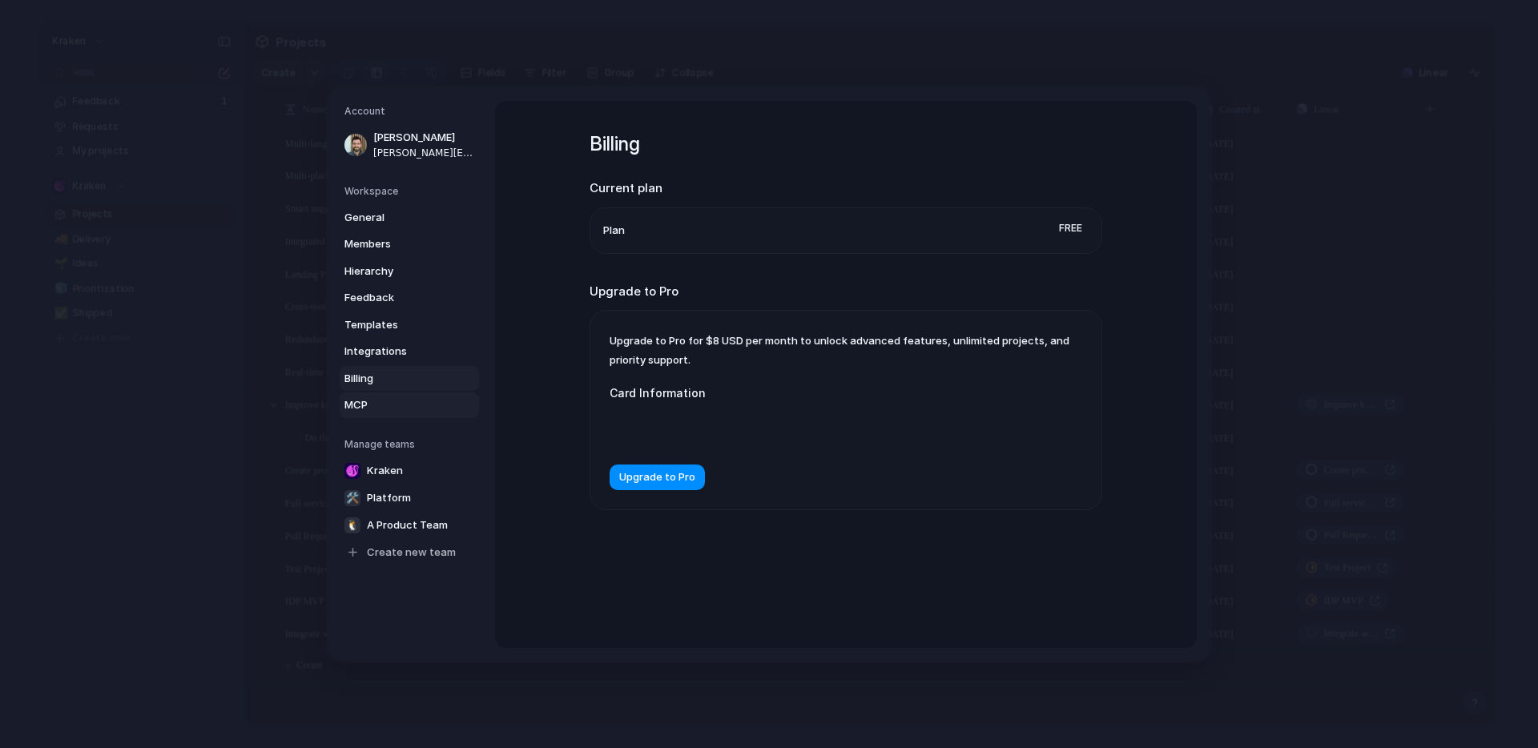
click at [367, 408] on span "MCP" at bounding box center [395, 405] width 103 height 16
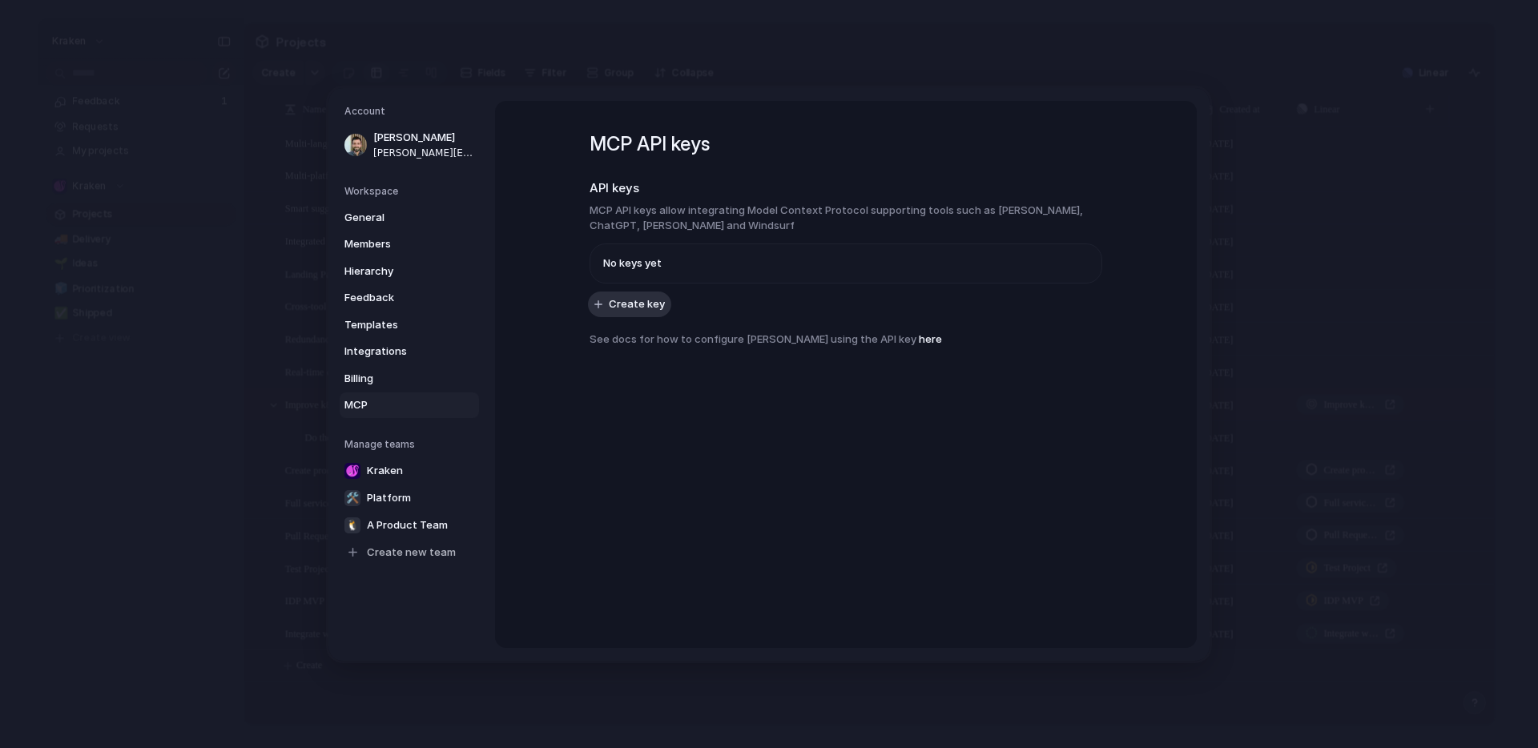
click at [366, 284] on div "General Members Hierarchy Feedback Templates Integrations Billing MCP" at bounding box center [411, 310] width 135 height 213
click at [368, 300] on span "Feedback" at bounding box center [395, 298] width 103 height 16
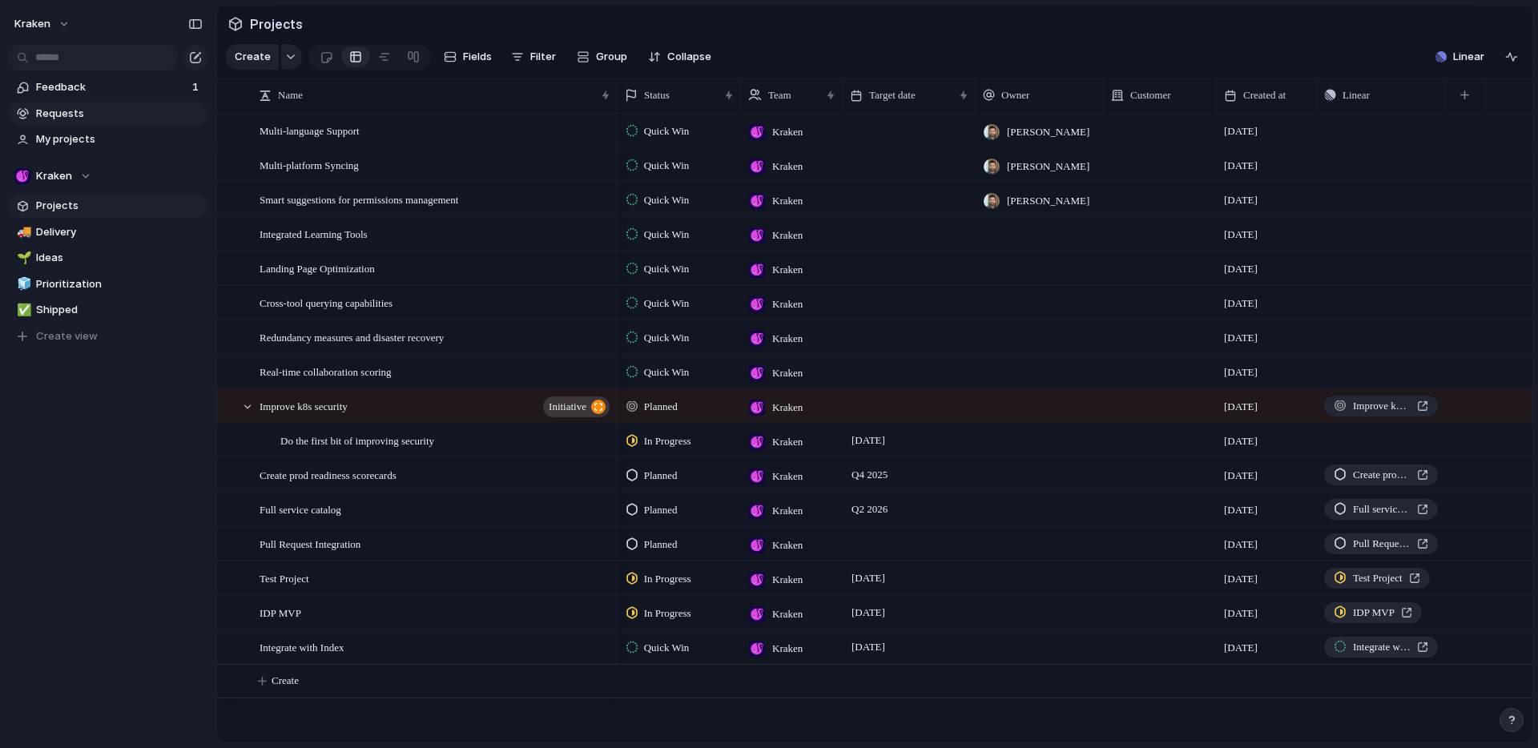
click at [58, 121] on span "Requests" at bounding box center [119, 114] width 167 height 16
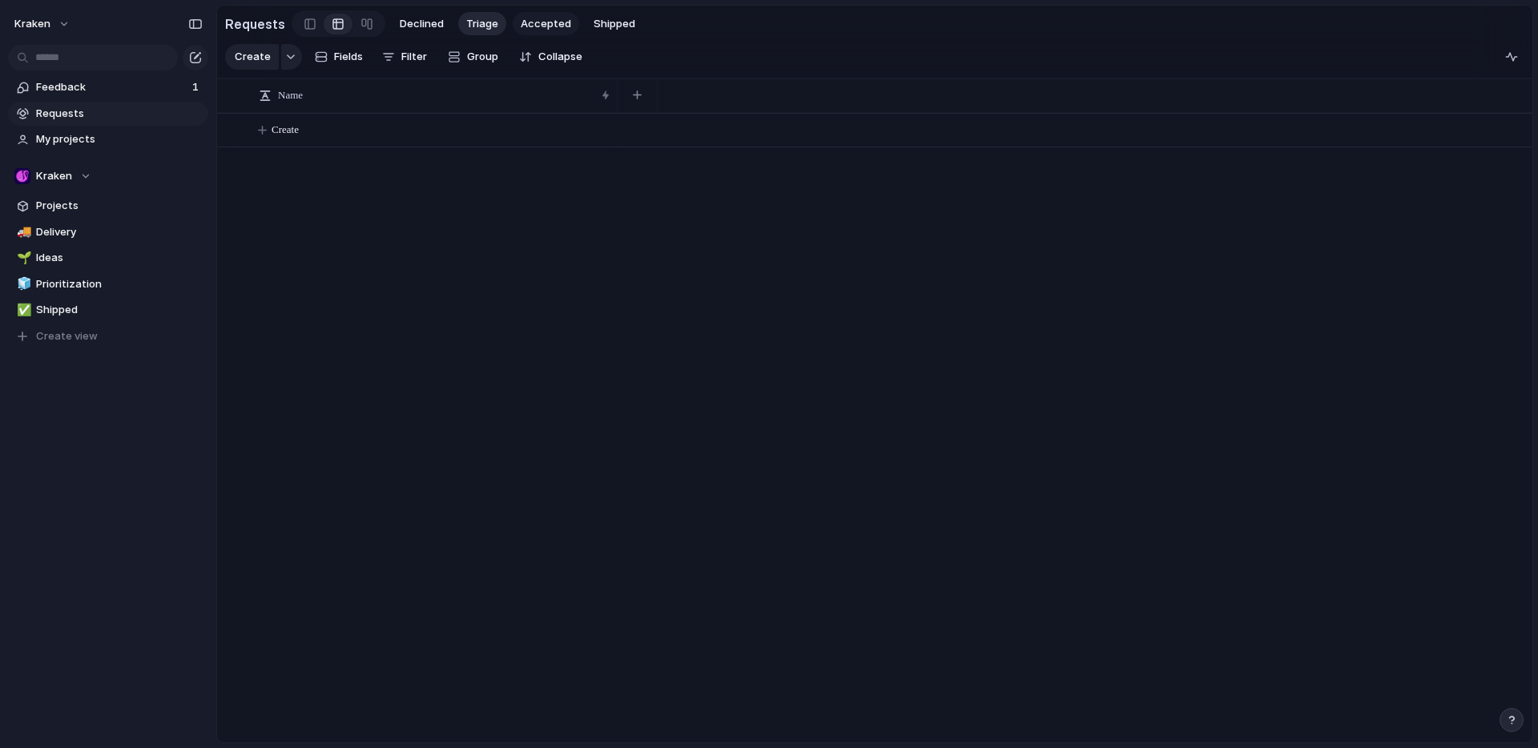
click at [532, 20] on span "Accepted" at bounding box center [546, 24] width 50 height 16
click at [63, 210] on span "Projects" at bounding box center [119, 206] width 167 height 16
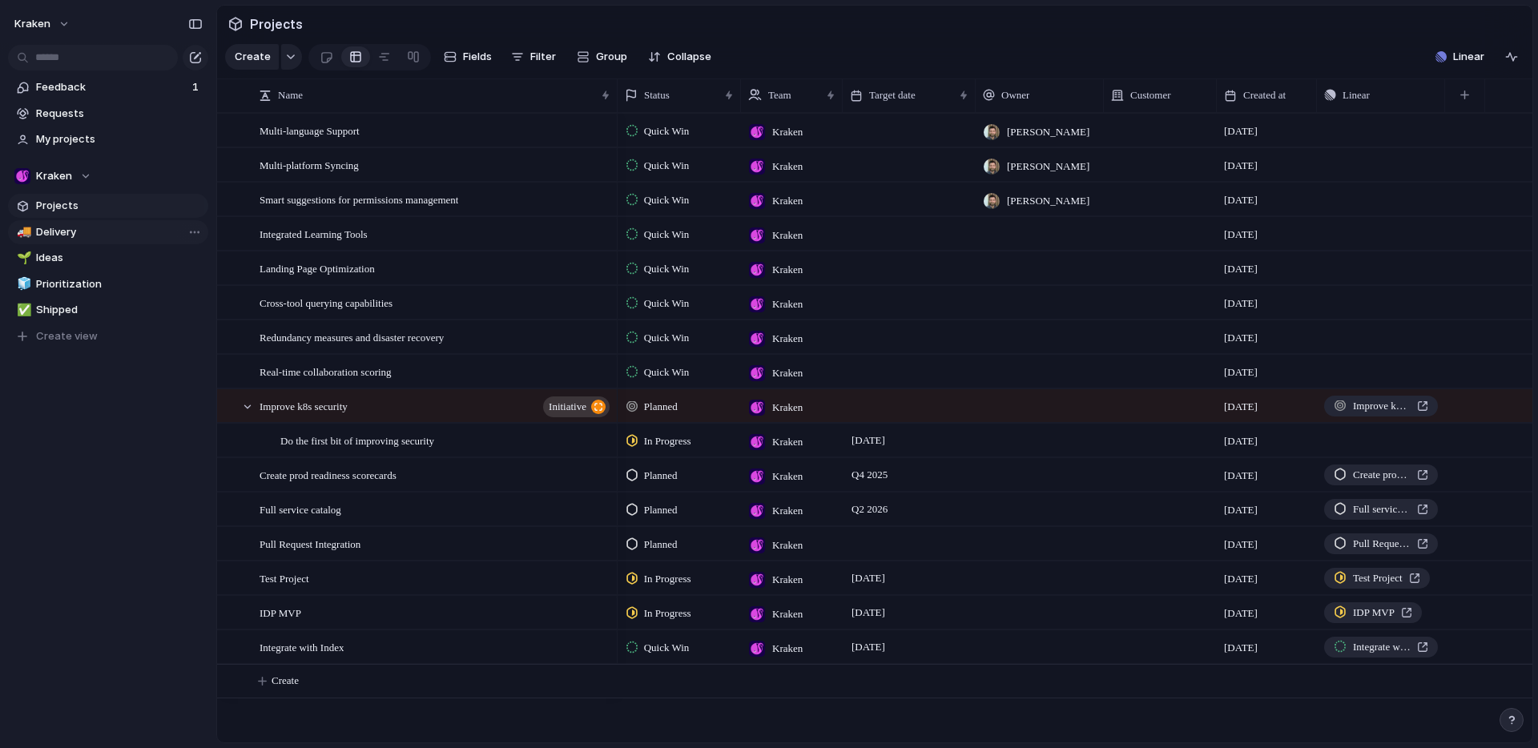
click at [70, 231] on span "Delivery" at bounding box center [119, 232] width 167 height 16
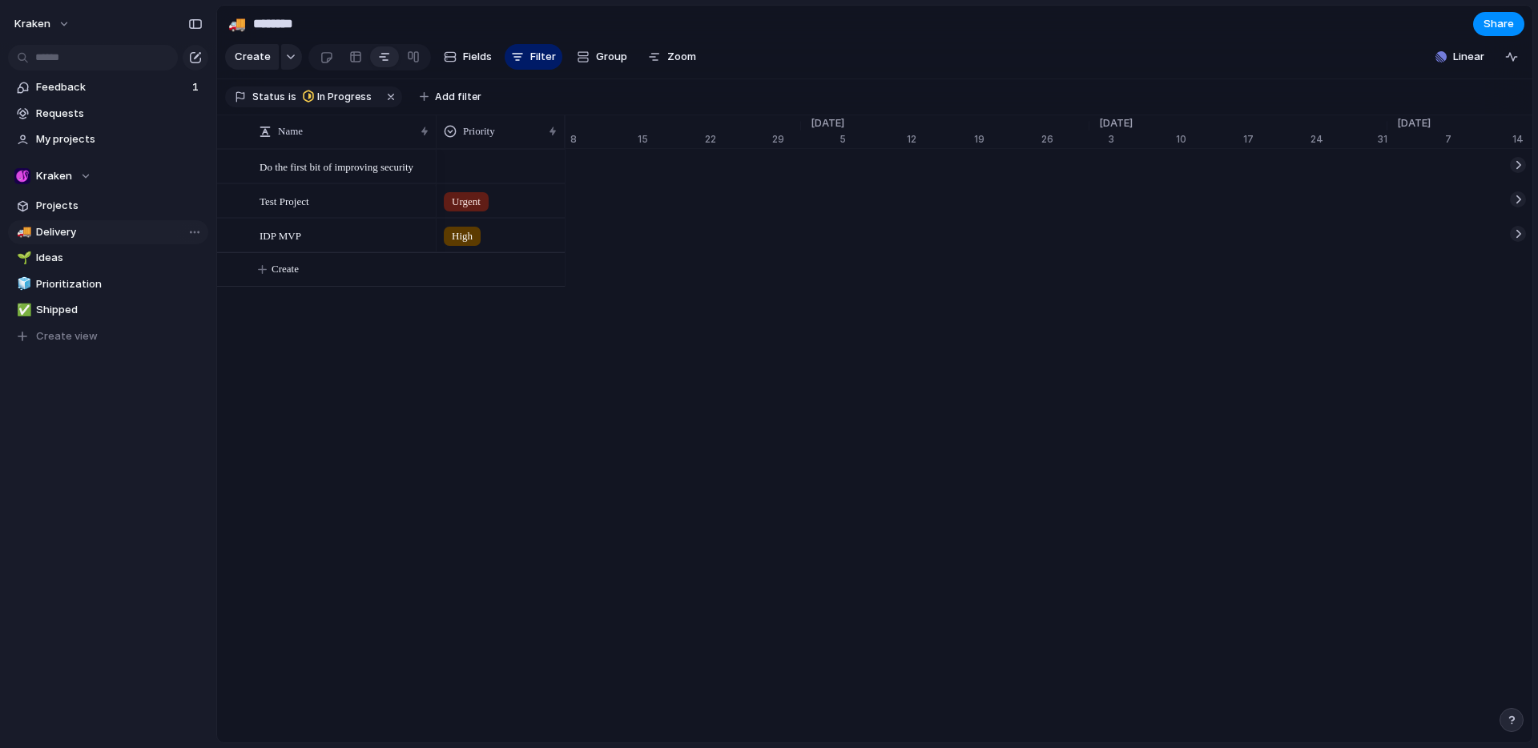
scroll to position [0, 62]
click at [75, 214] on link "Projects" at bounding box center [108, 206] width 200 height 24
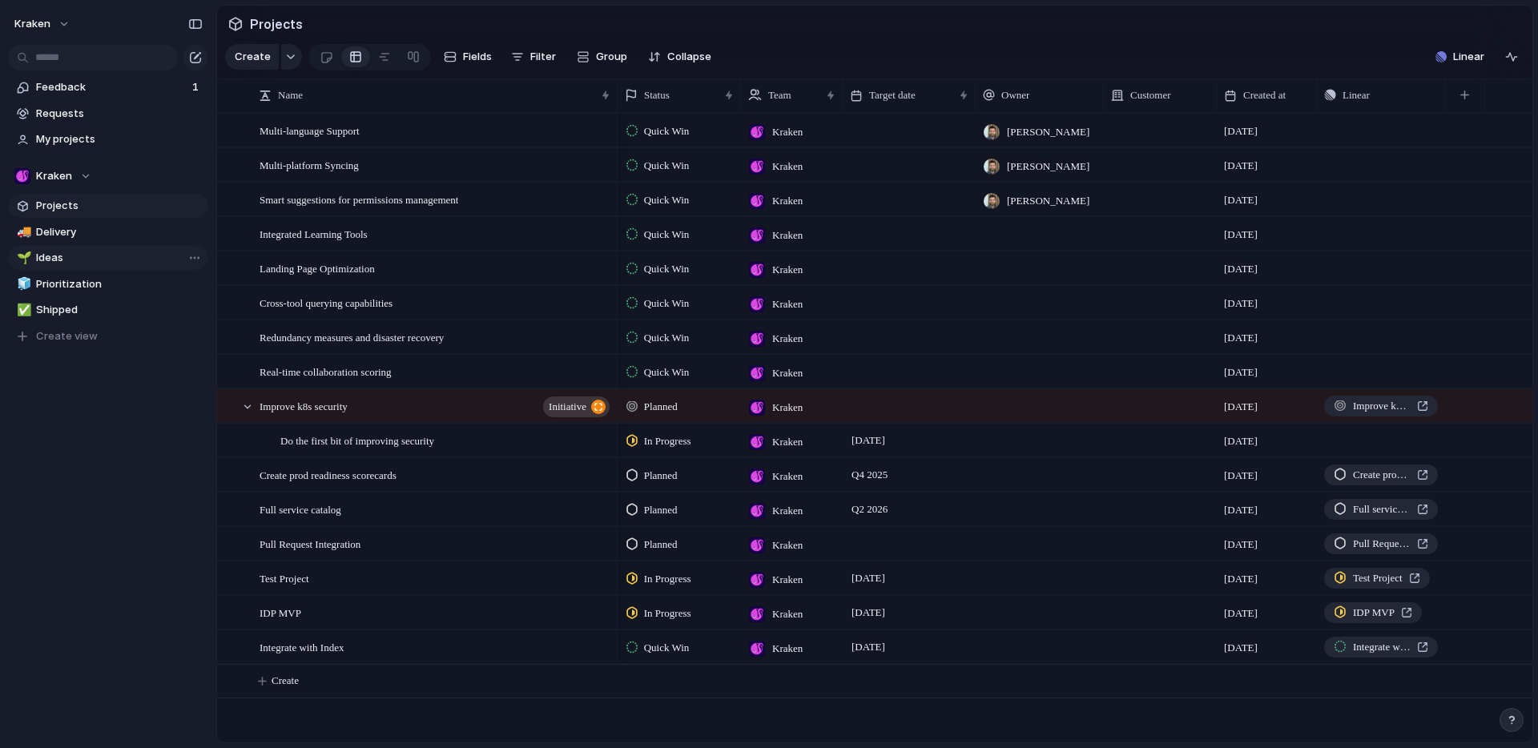
click at [66, 259] on span "Ideas" at bounding box center [119, 258] width 167 height 16
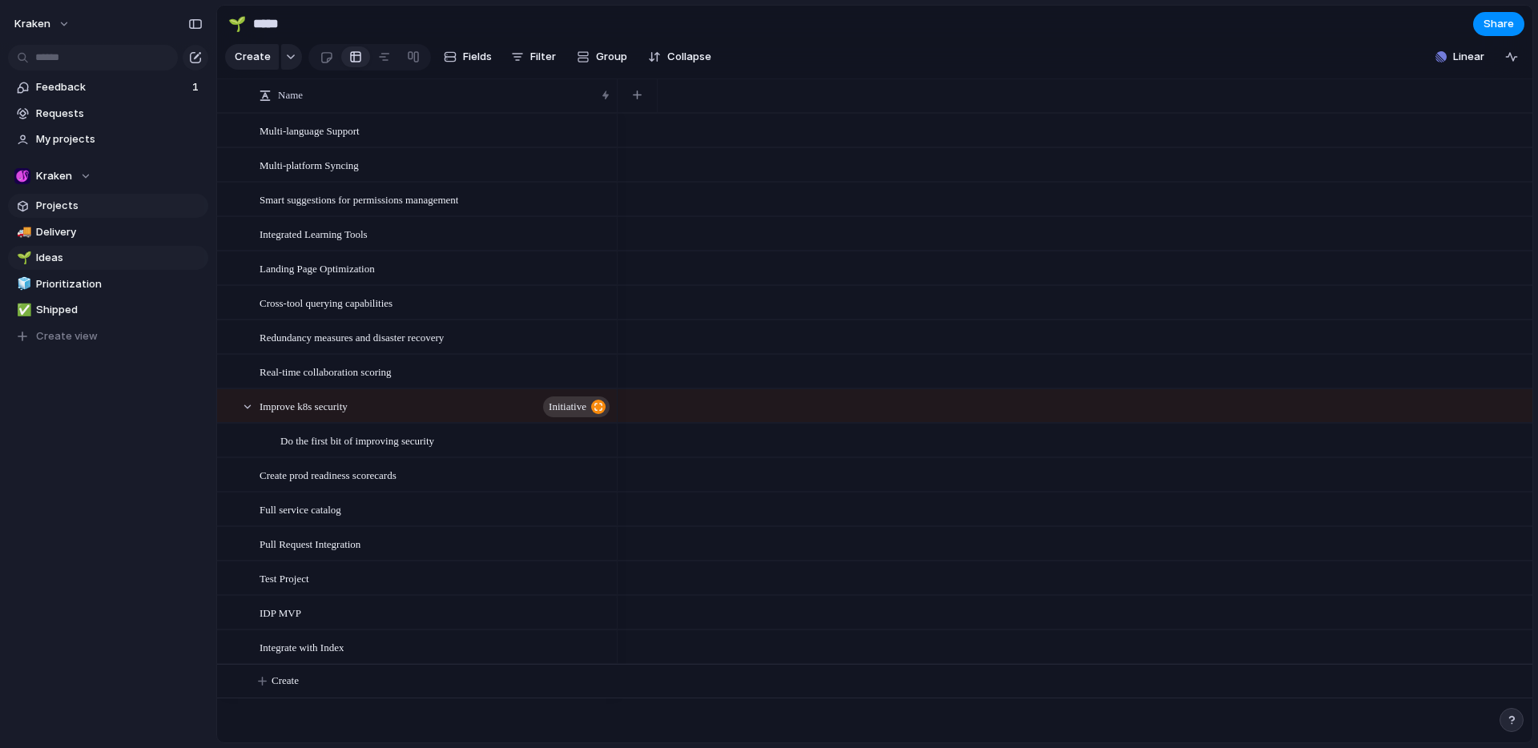
click at [70, 199] on span "Projects" at bounding box center [119, 206] width 167 height 16
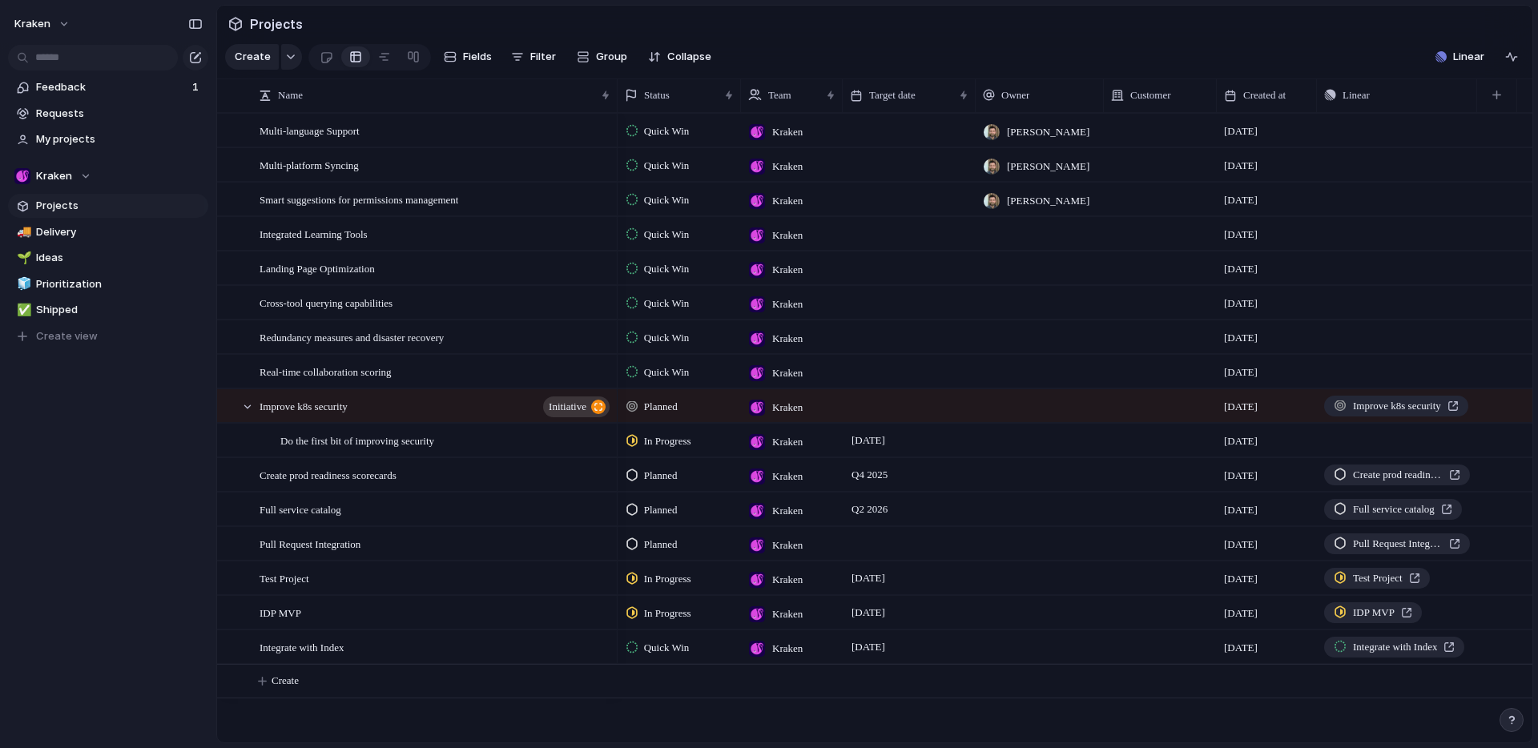
click at [653, 139] on span "Quick Win" at bounding box center [667, 131] width 46 height 16
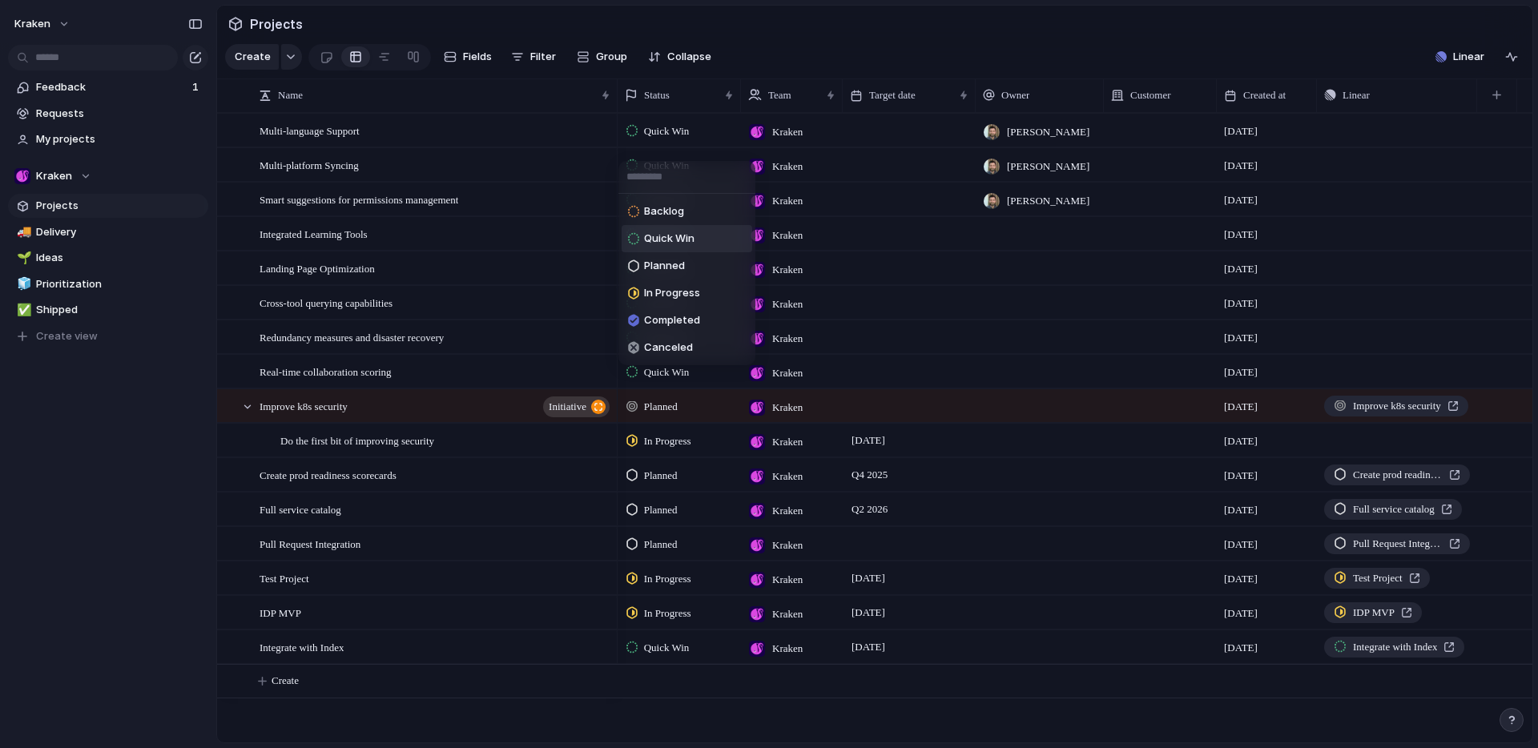
click at [669, 143] on div "Backlog Quick Win Planned In Progress Completed Canceled" at bounding box center [769, 374] width 1538 height 748
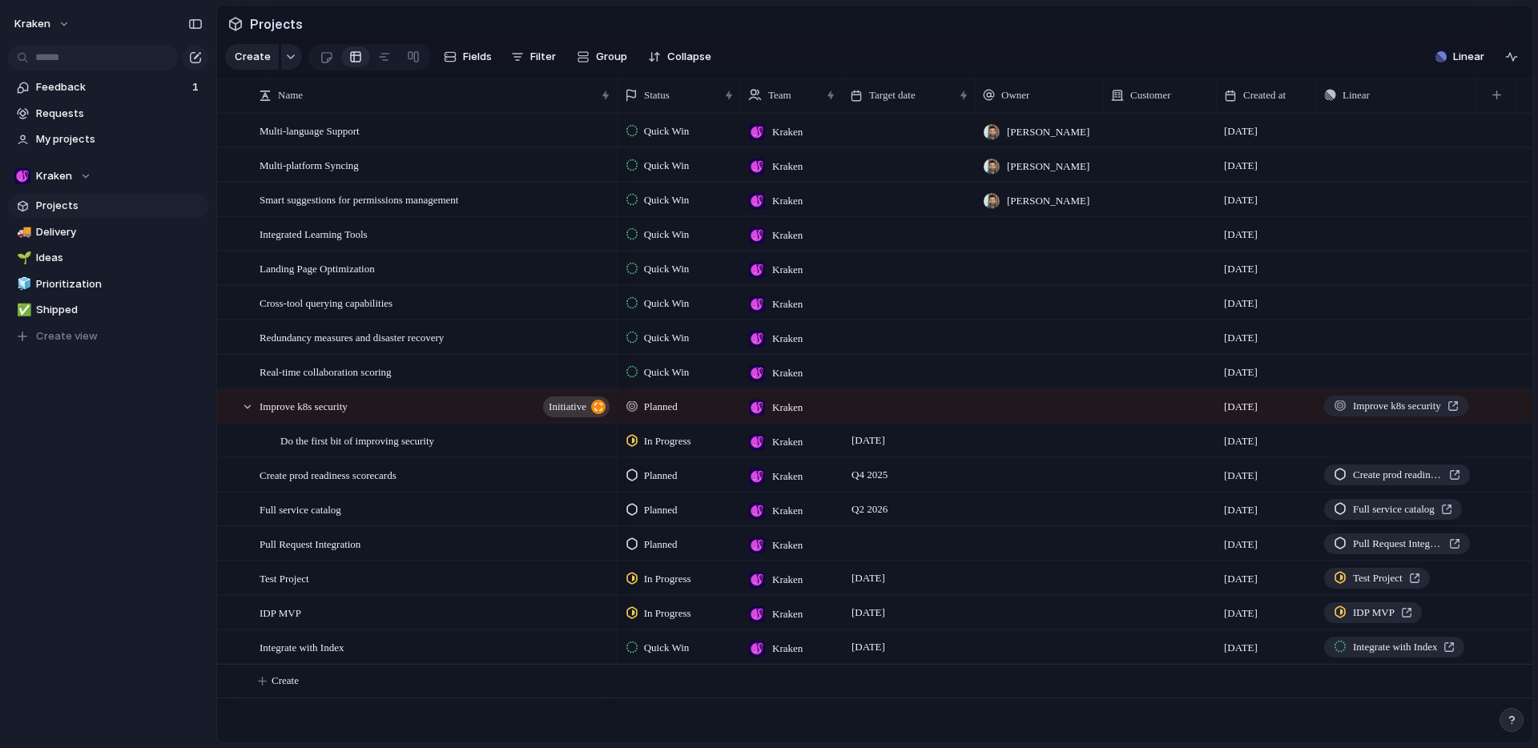
click at [669, 139] on span "Quick Win" at bounding box center [667, 131] width 46 height 16
click at [669, 143] on div "Backlog Quick Win Planned In Progress Completed Canceled" at bounding box center [769, 374] width 1538 height 748
click at [72, 232] on span "Delivery" at bounding box center [119, 232] width 167 height 16
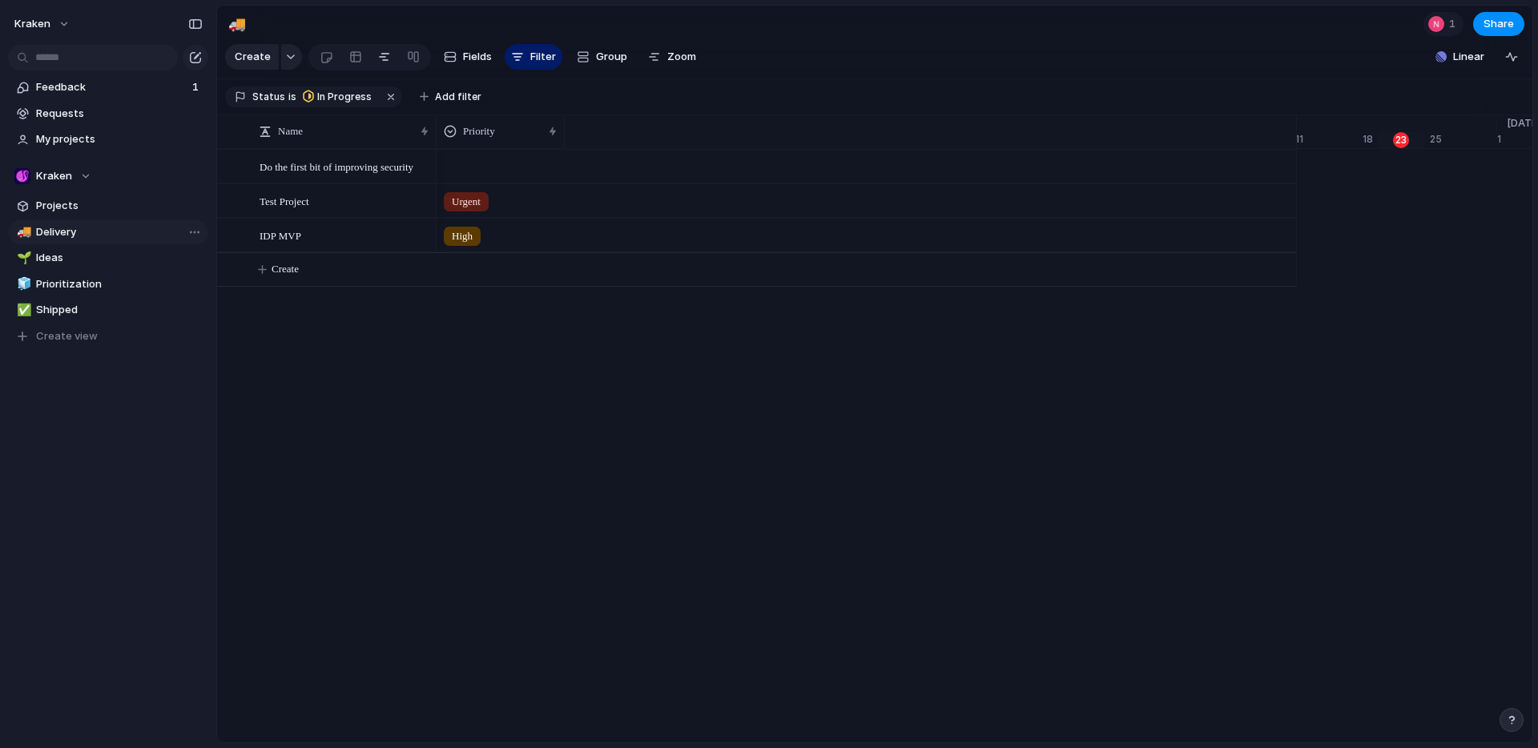
scroll to position [0, 10631]
click at [73, 255] on span "Ideas" at bounding box center [119, 258] width 167 height 16
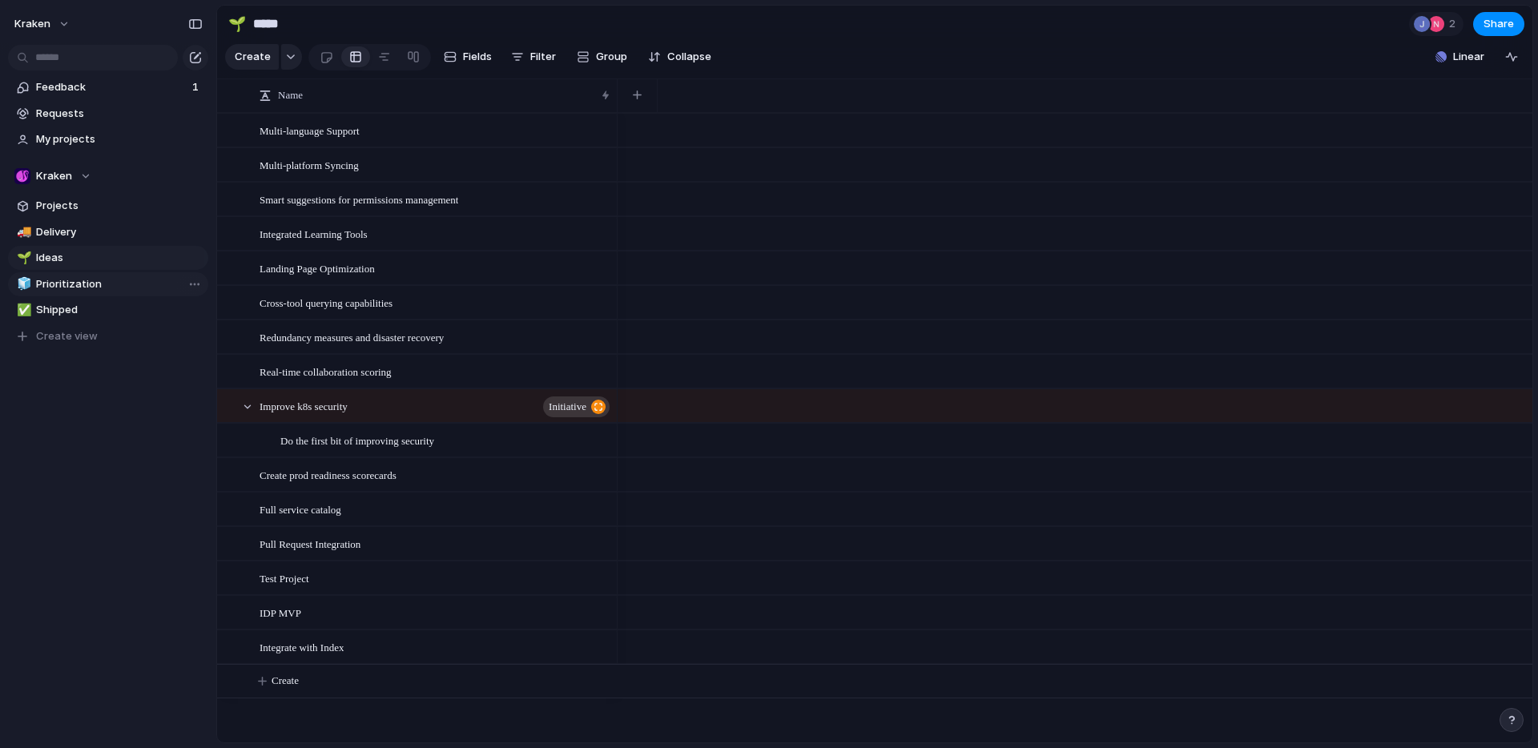
click at [70, 287] on span "Prioritization" at bounding box center [119, 284] width 167 height 16
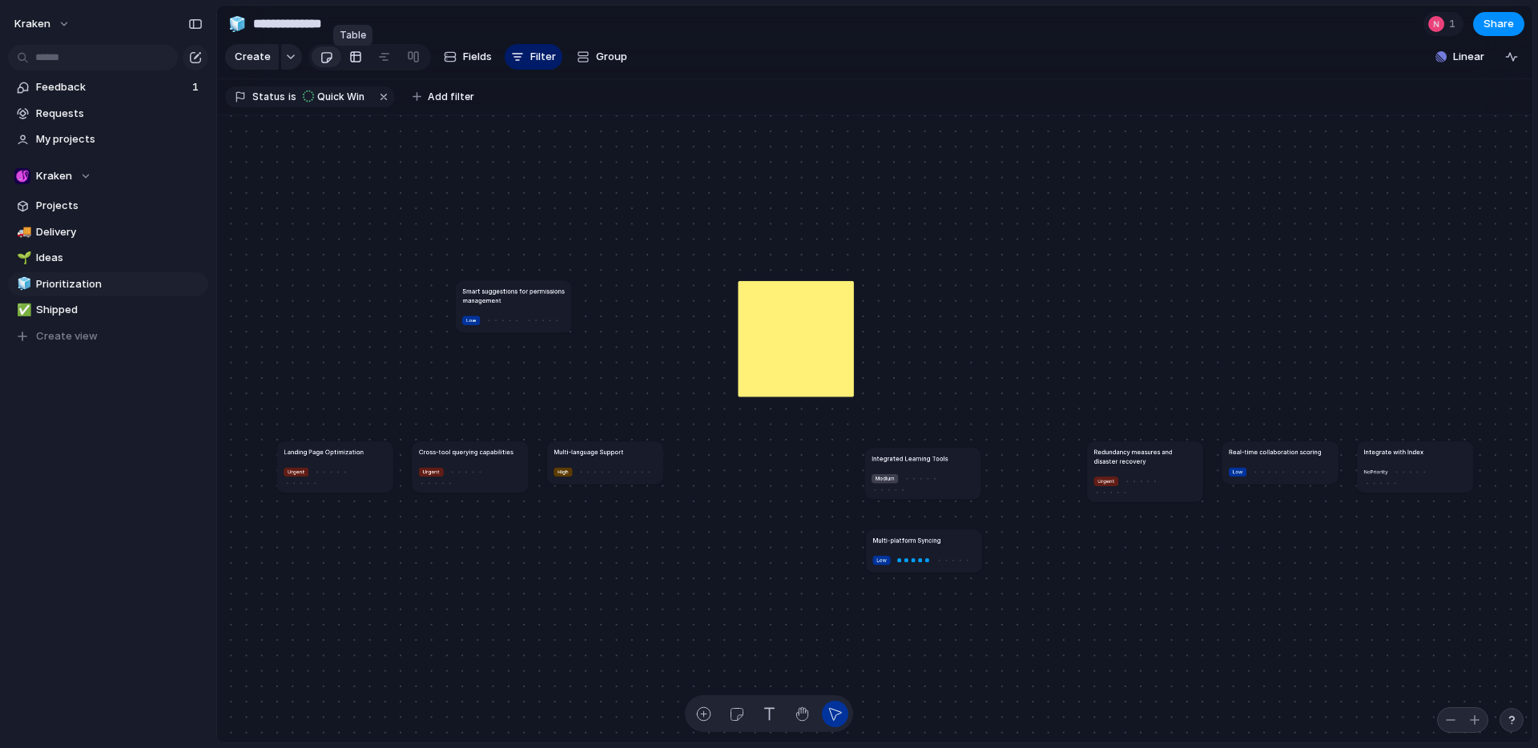
click at [353, 63] on div at bounding box center [355, 57] width 13 height 26
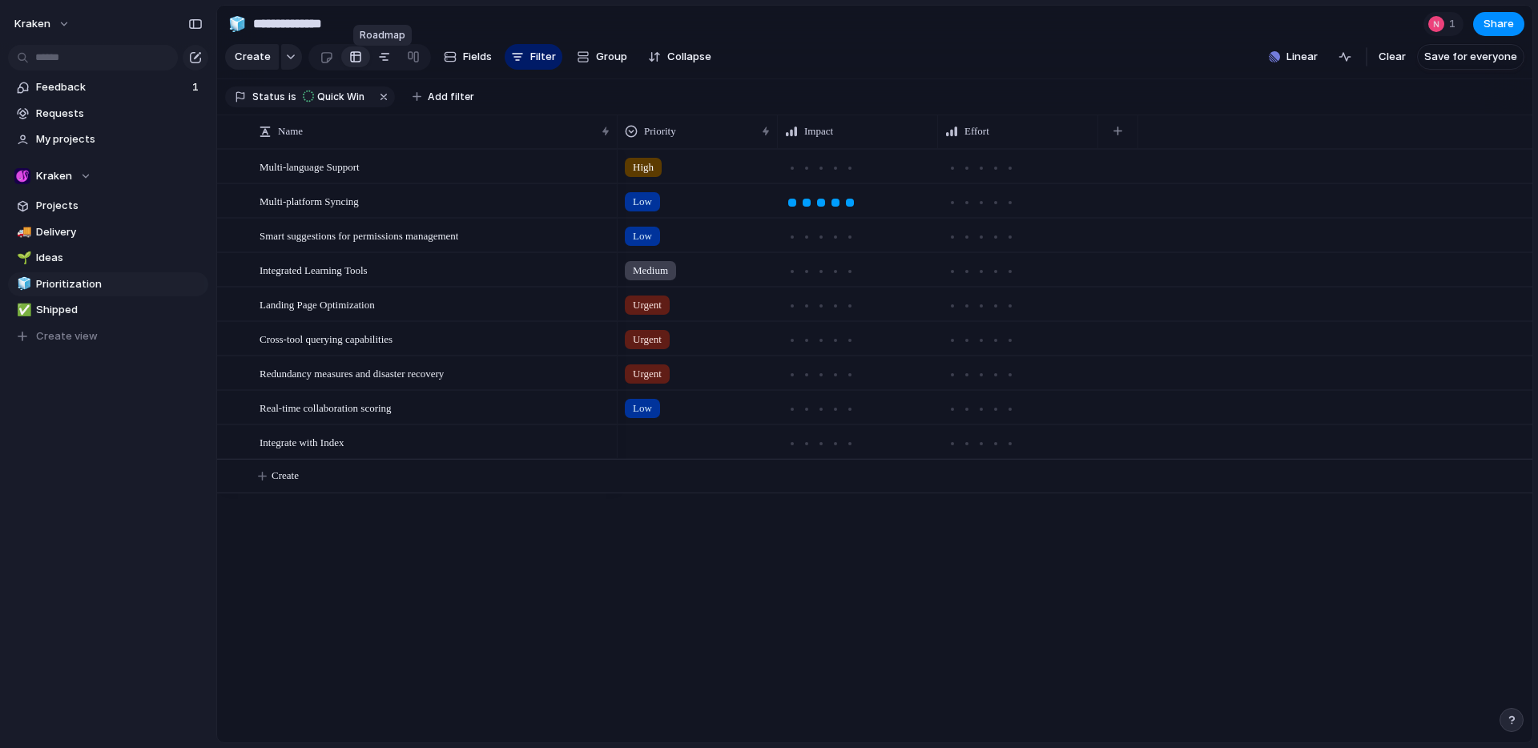
click at [385, 63] on div at bounding box center [384, 57] width 13 height 26
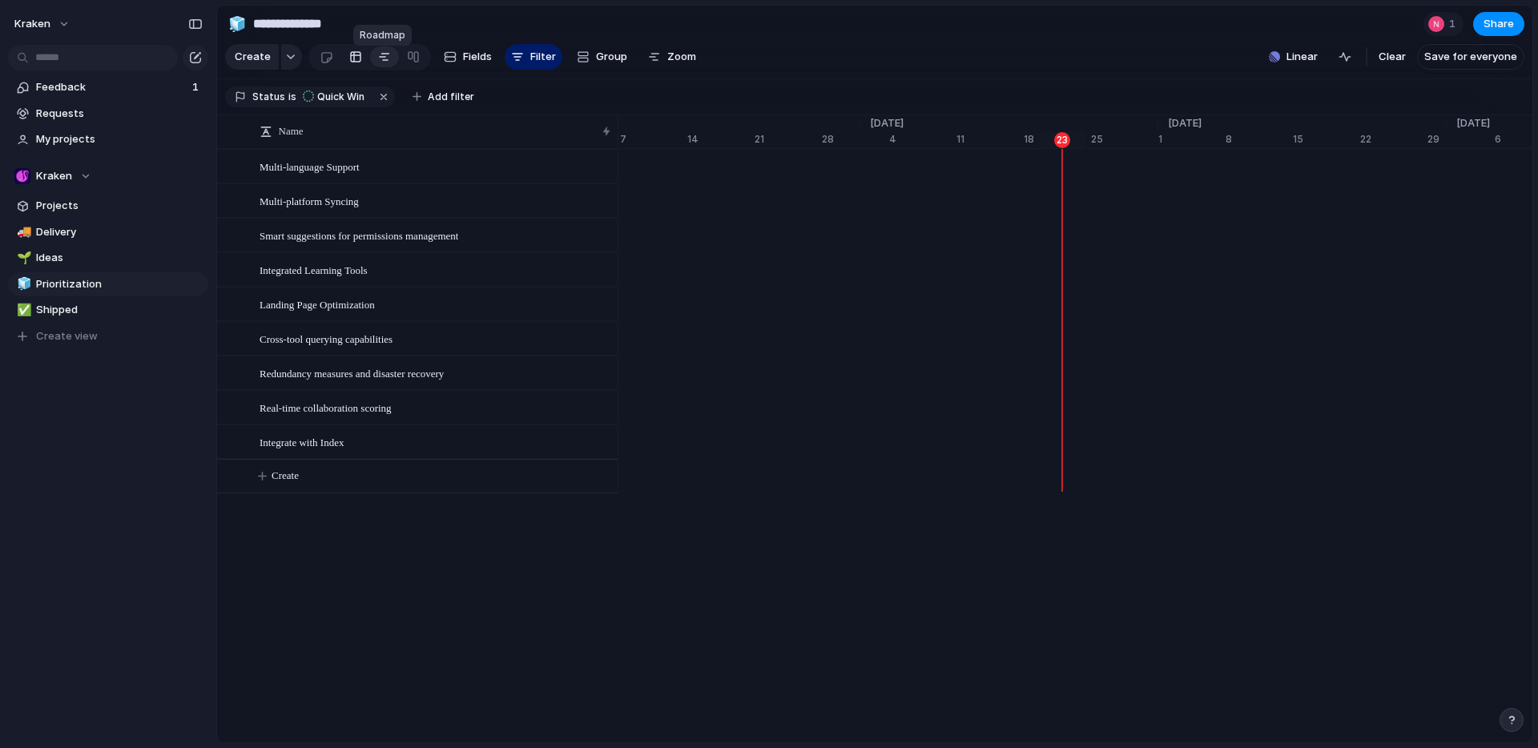
scroll to position [0, 10291]
click at [356, 59] on div at bounding box center [355, 57] width 13 height 26
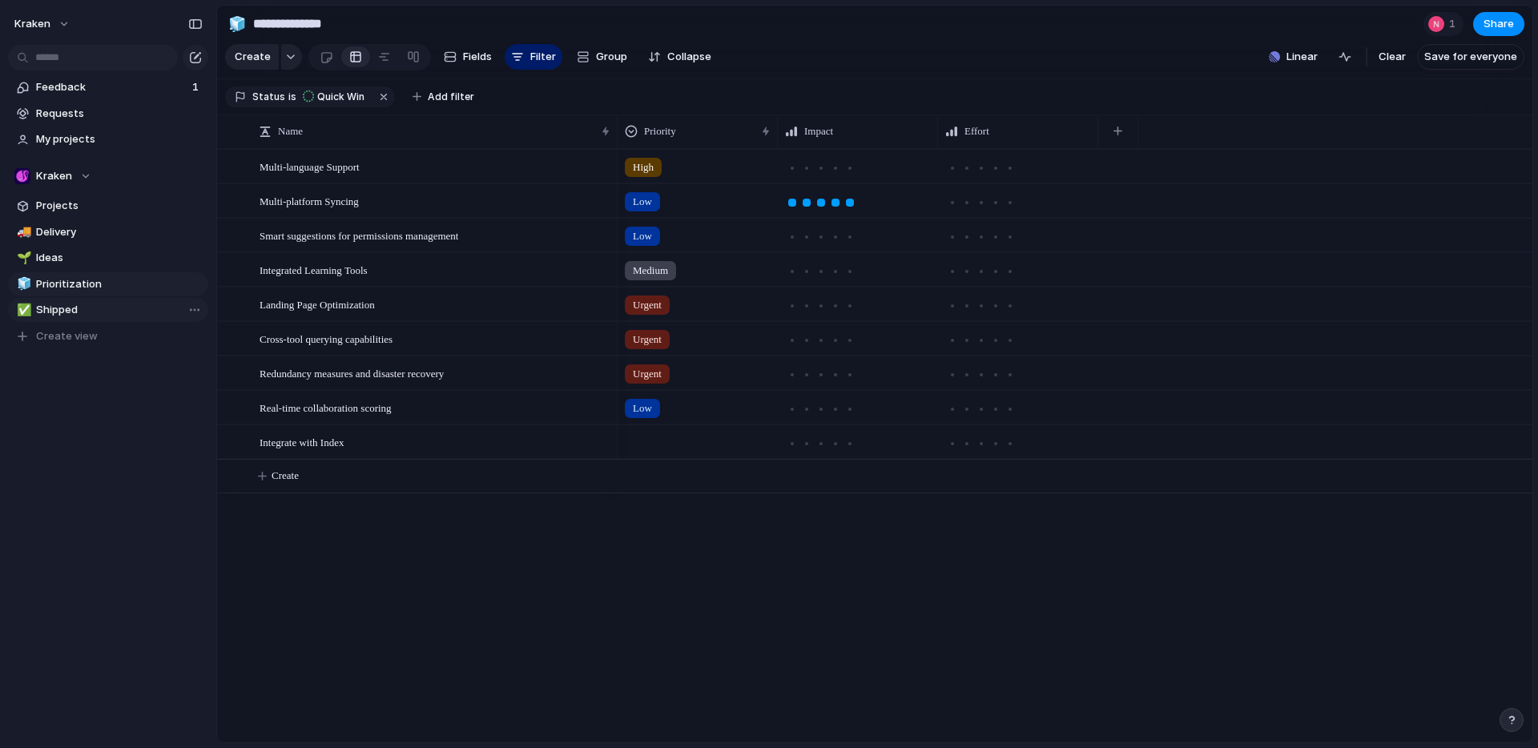
click at [66, 308] on span "Shipped" at bounding box center [119, 310] width 167 height 16
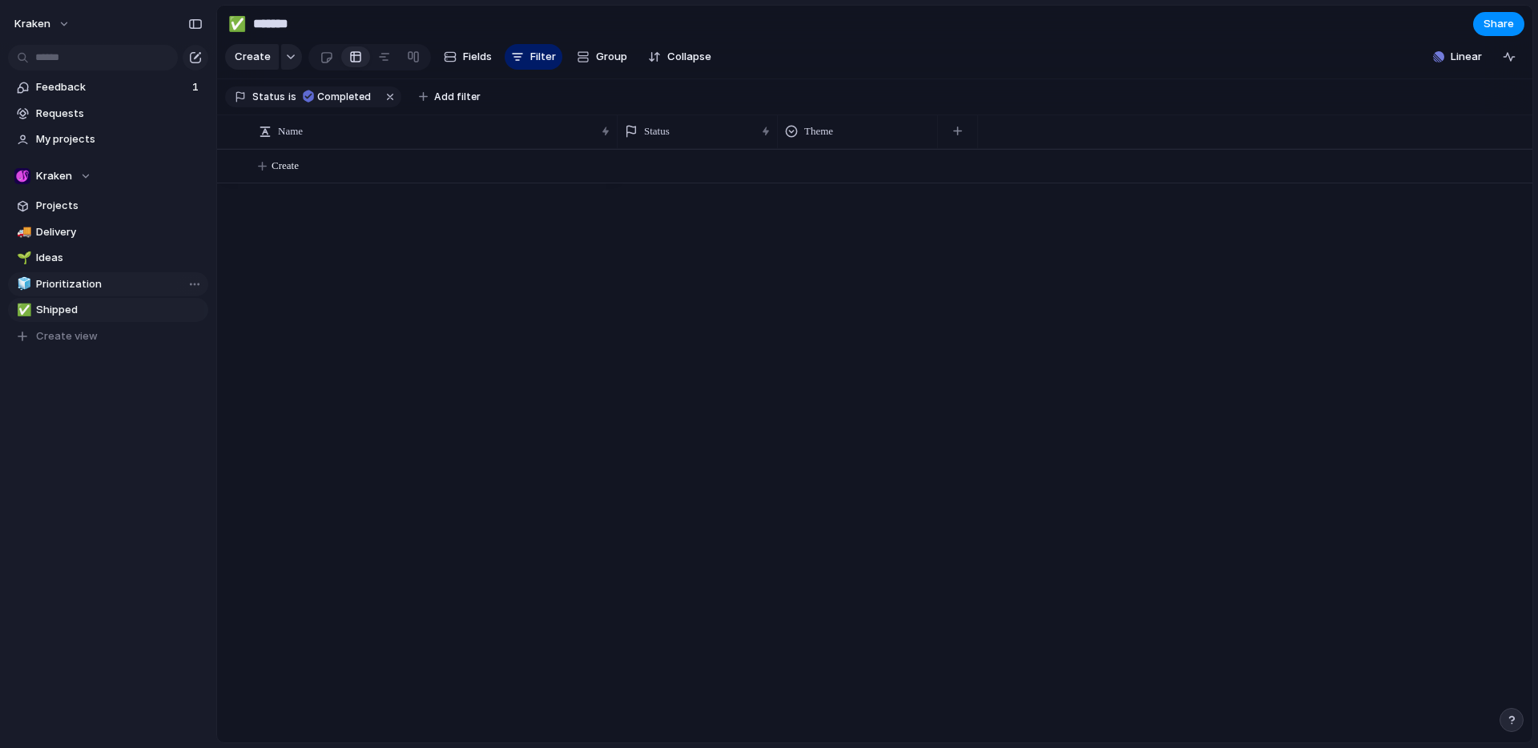
click at [80, 283] on span "Prioritization" at bounding box center [119, 284] width 167 height 16
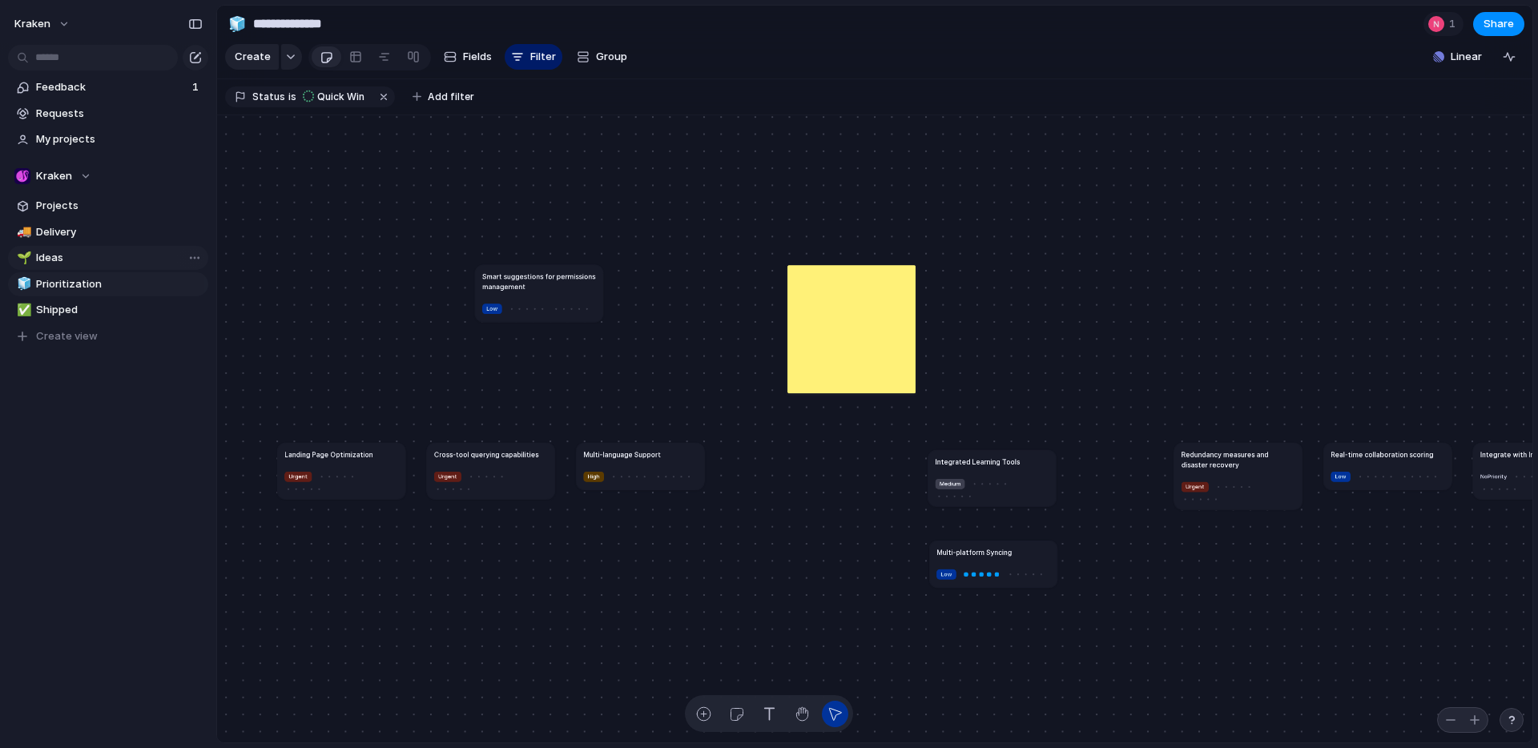
click at [75, 257] on span "Ideas" at bounding box center [119, 258] width 167 height 16
type input "*****"
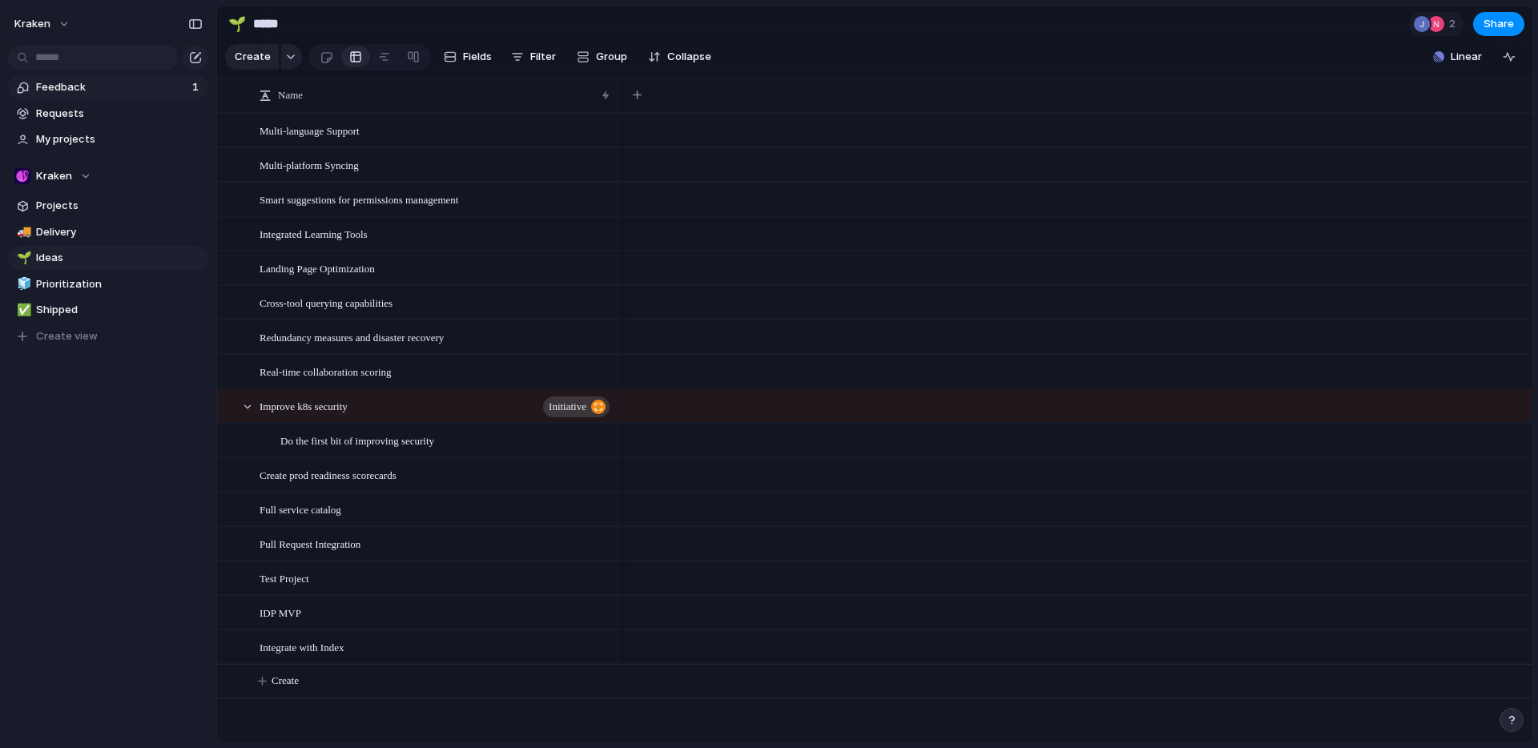
click at [76, 87] on span "Feedback" at bounding box center [111, 87] width 151 height 16
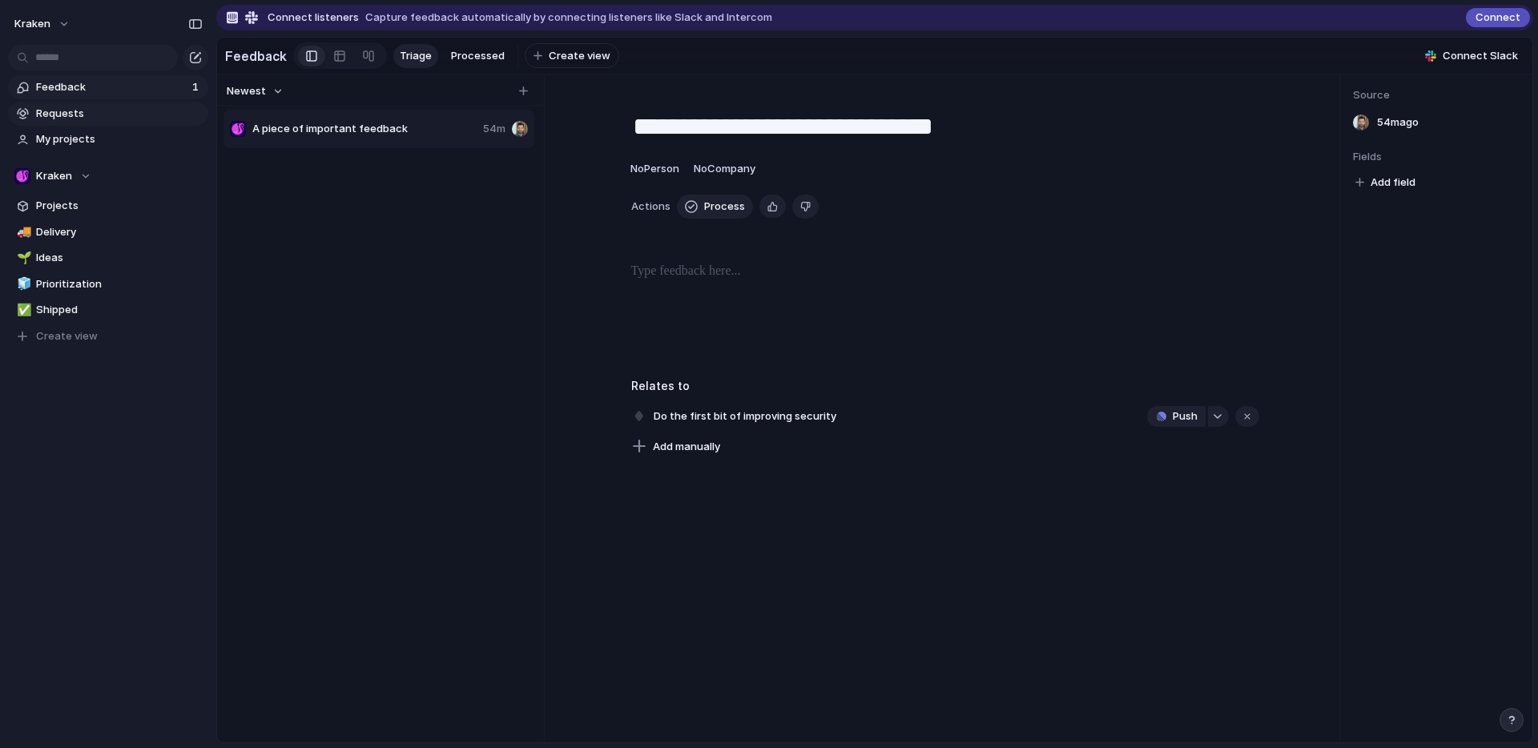
click at [79, 116] on span "Requests" at bounding box center [119, 114] width 167 height 16
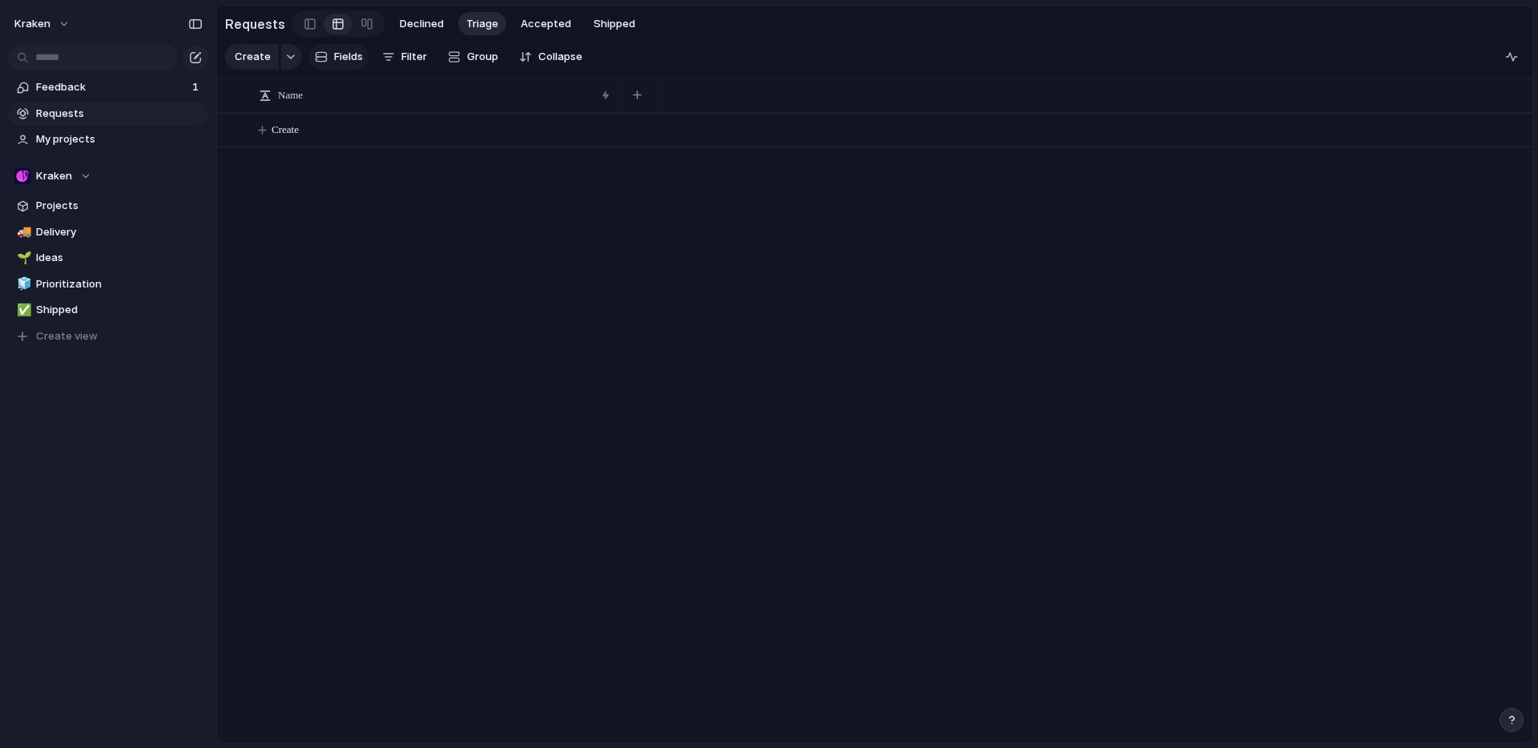
click at [348, 57] on span "Fields" at bounding box center [348, 57] width 29 height 16
click at [395, 58] on button "Filter" at bounding box center [405, 57] width 58 height 26
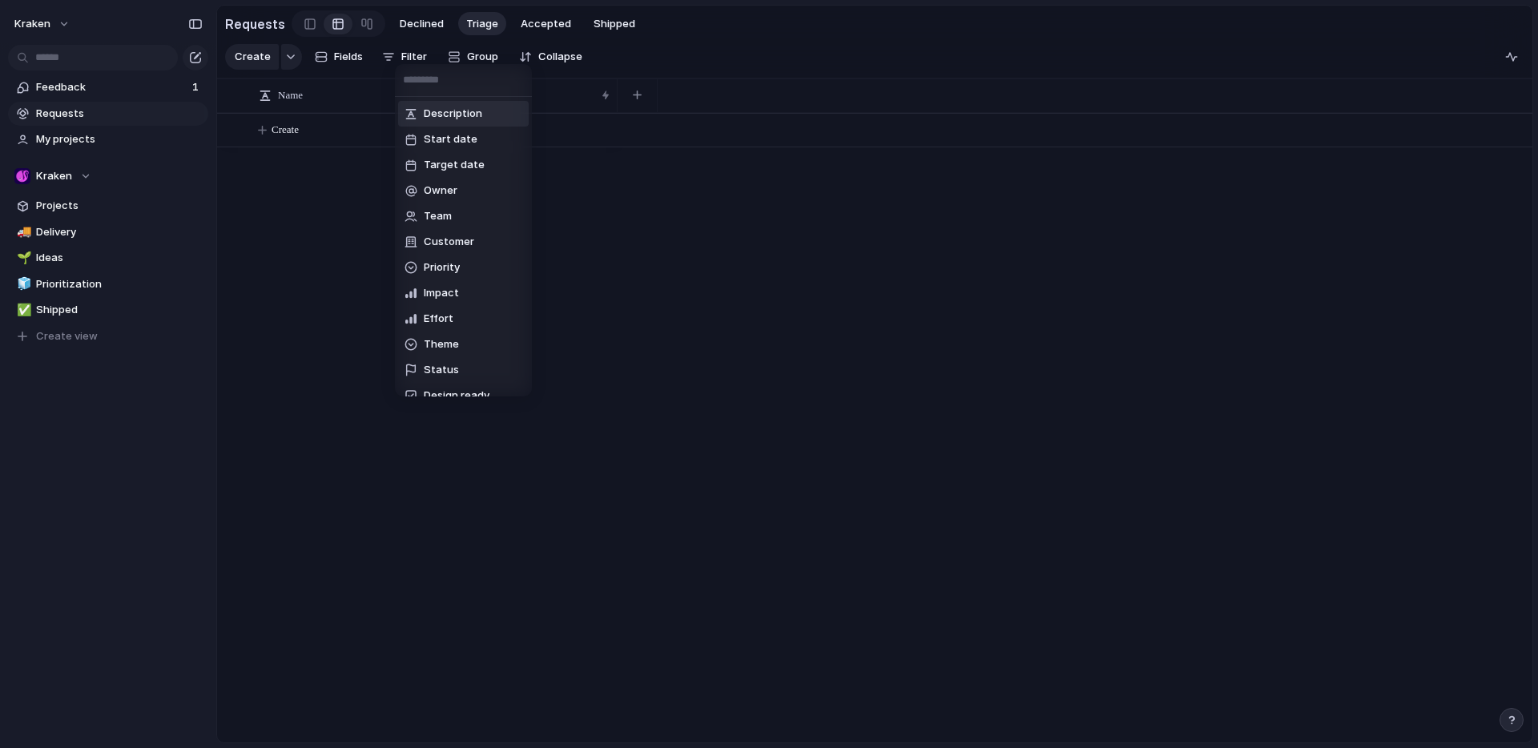
click at [489, 55] on div "Description Start date Target date Owner Team Customer Priority Impact Effort T…" at bounding box center [769, 374] width 1538 height 748
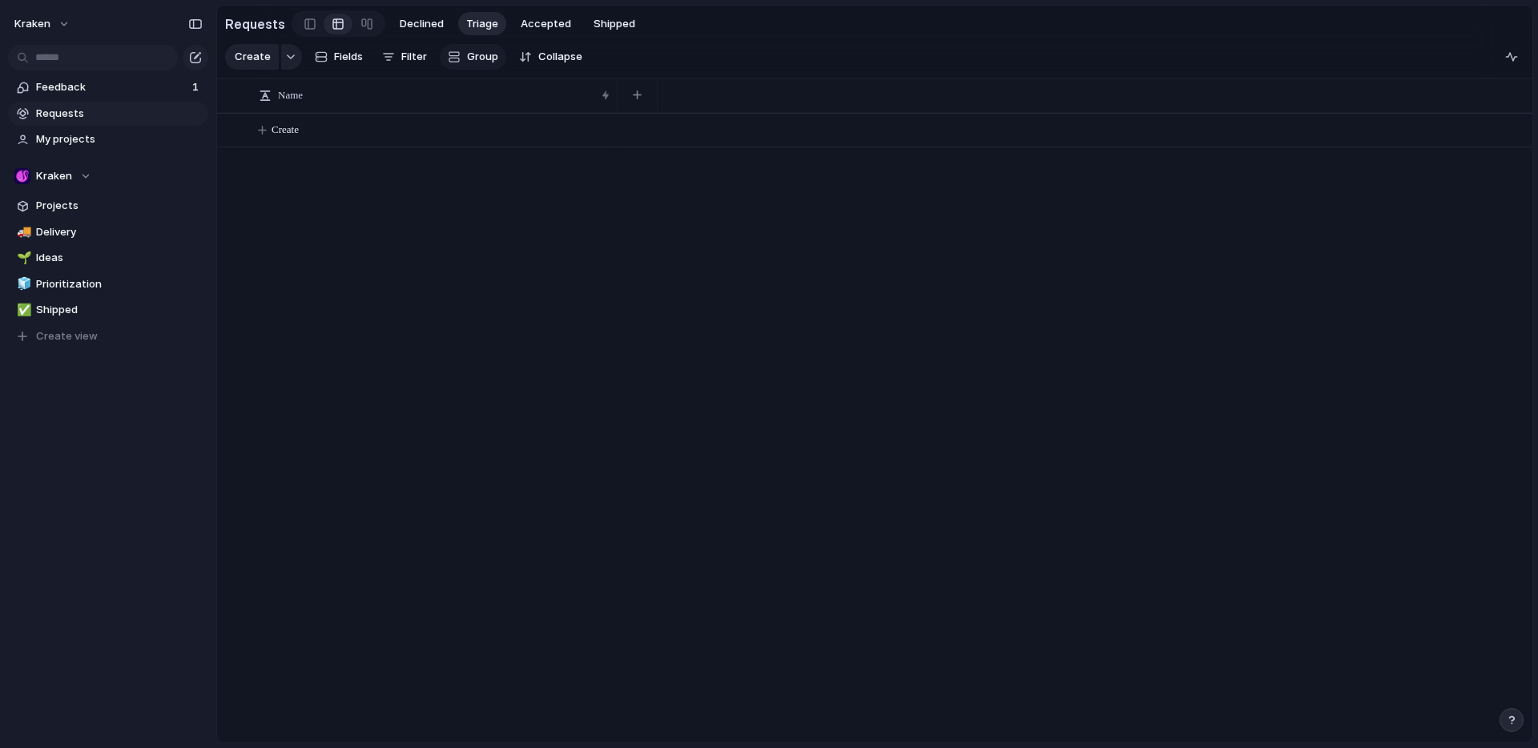
click at [490, 60] on span "Group" at bounding box center [482, 57] width 31 height 16
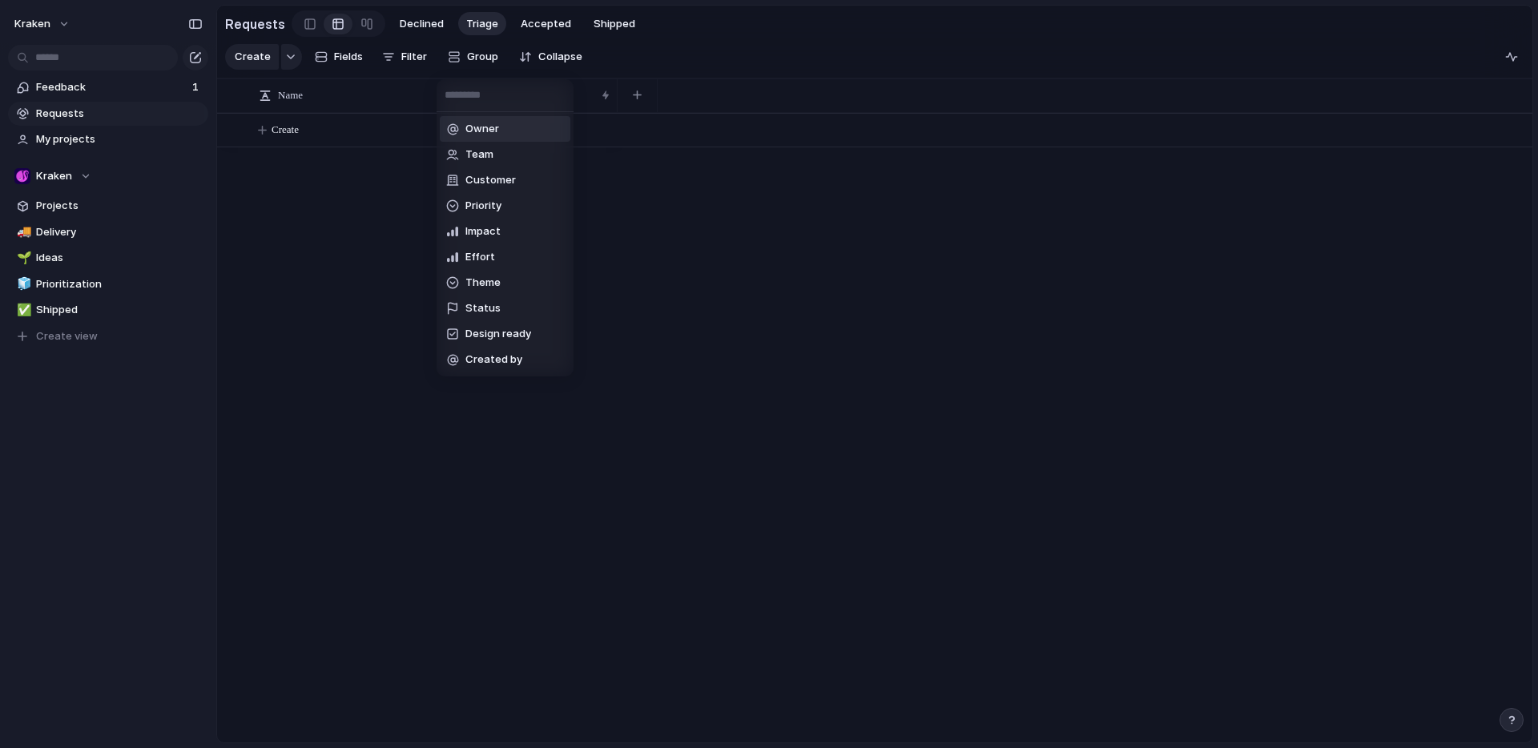
click at [485, 58] on div "Owner Team Customer Priority Impact Effort Theme Status Design ready Created by" at bounding box center [769, 374] width 1538 height 748
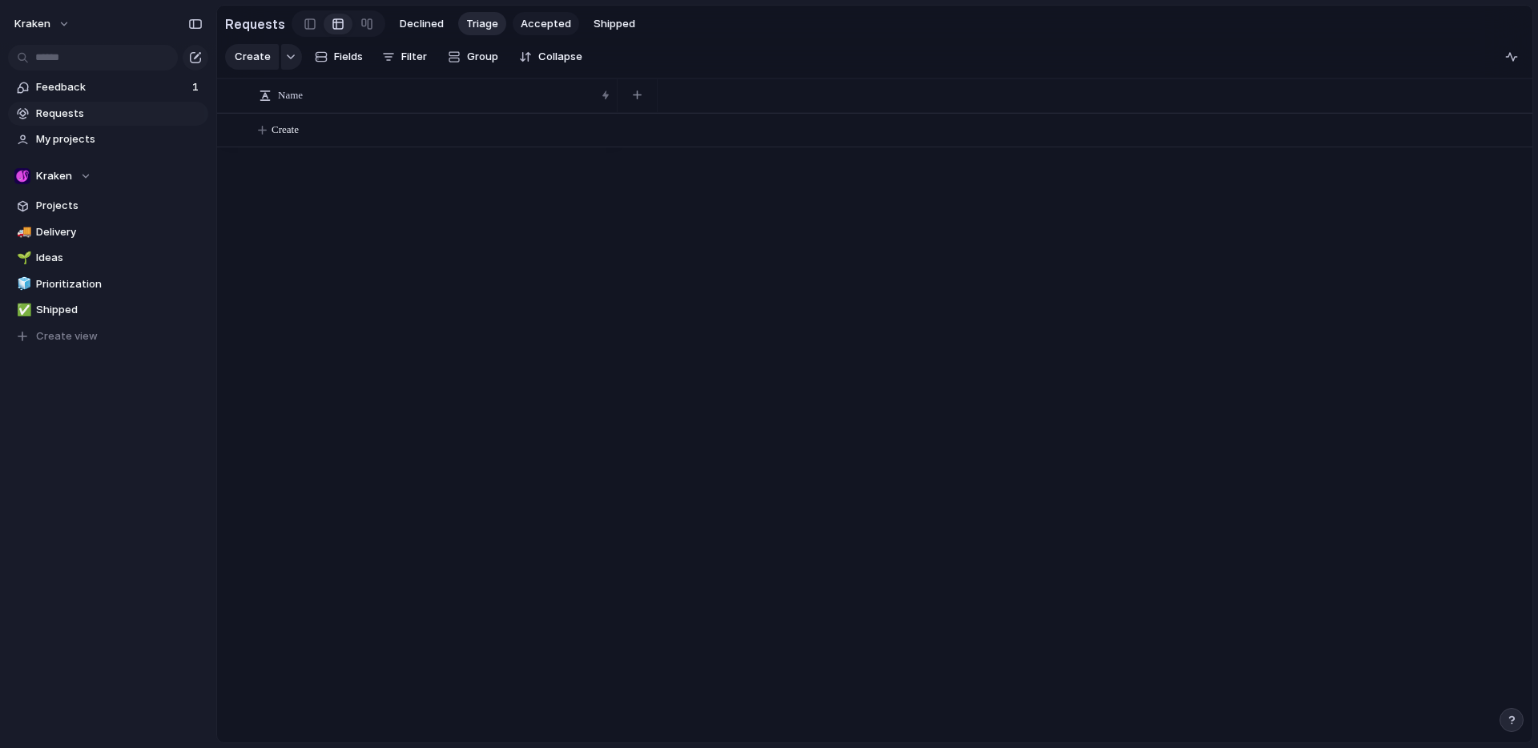
click at [548, 22] on span "Accepted" at bounding box center [546, 24] width 50 height 16
click at [401, 134] on div "New Request from Team A request" at bounding box center [435, 131] width 352 height 33
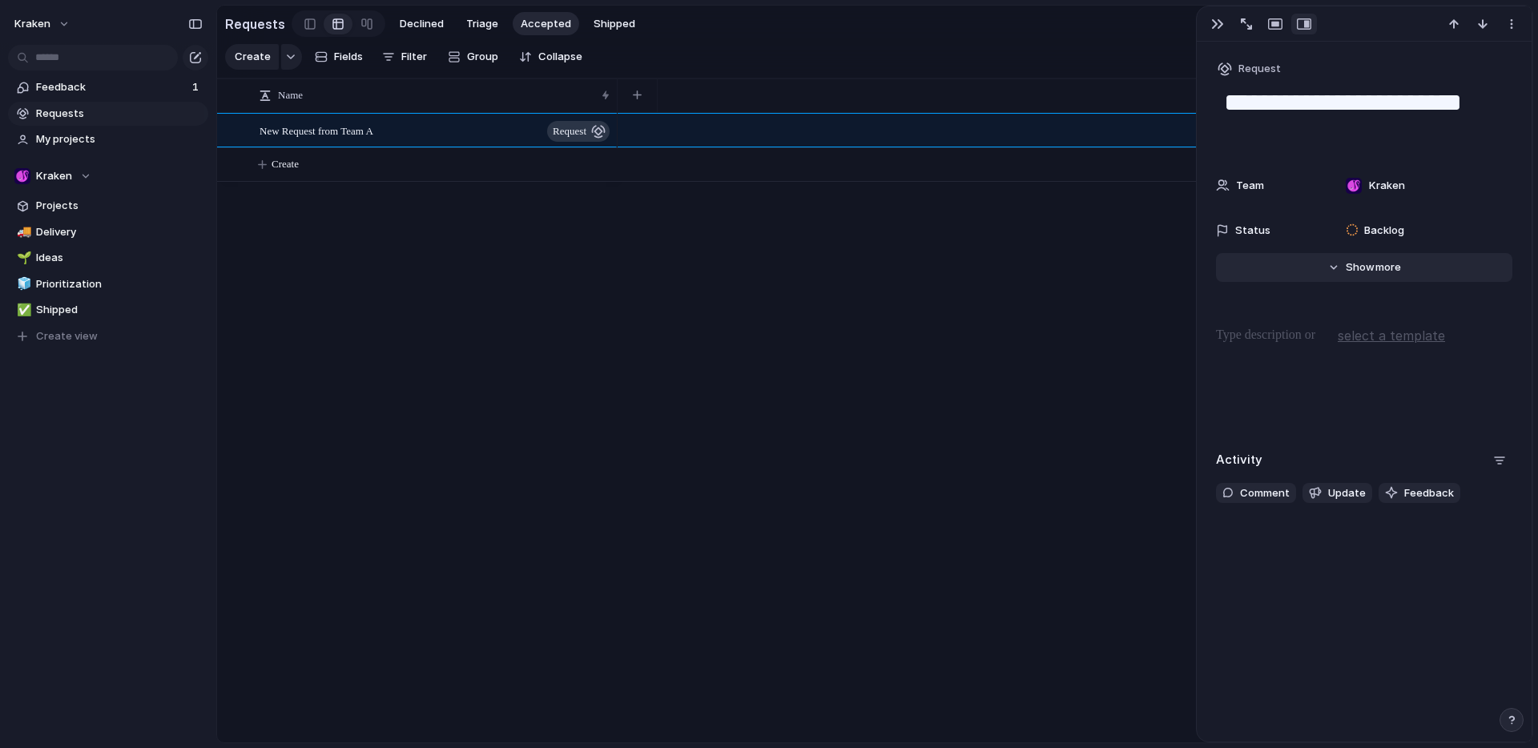
click at [1328, 263] on button "Hide Show more" at bounding box center [1364, 267] width 296 height 29
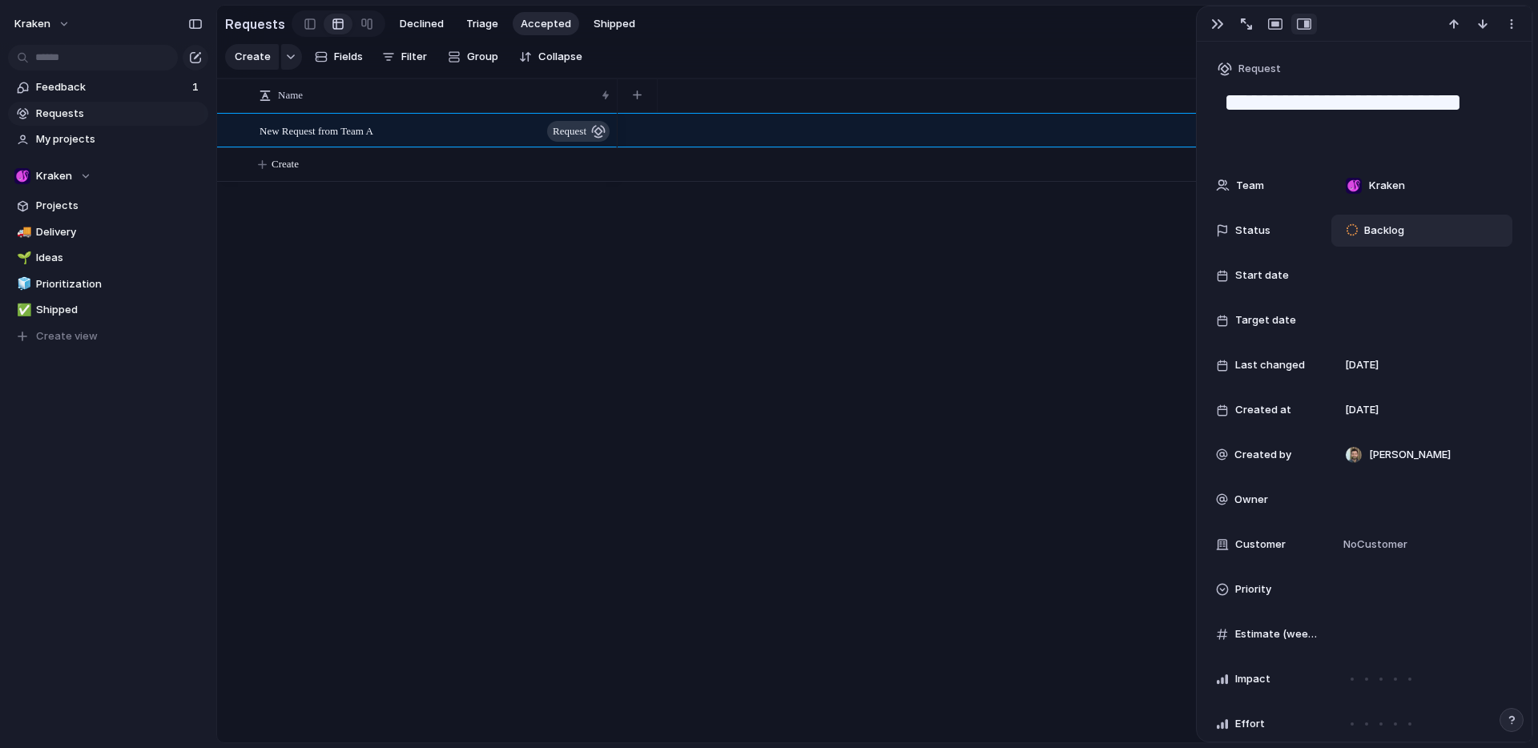
click at [1393, 240] on div "Backlog" at bounding box center [1377, 230] width 78 height 22
click at [1068, 501] on div "Backlog Quick Win Planned In Progress Completed Canceled" at bounding box center [769, 374] width 1538 height 748
click at [80, 199] on span "Projects" at bounding box center [119, 206] width 167 height 16
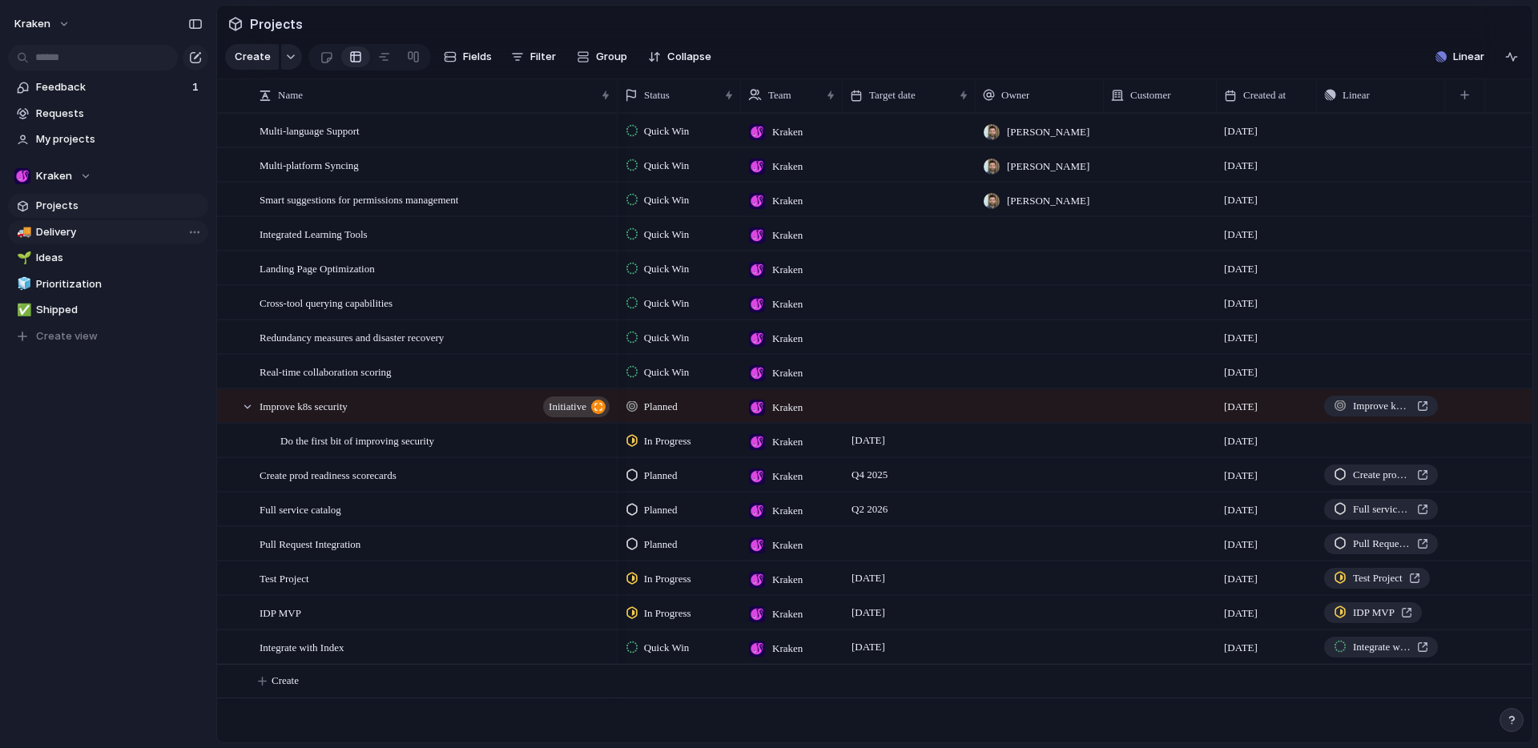
click at [77, 237] on span "Delivery" at bounding box center [119, 232] width 167 height 16
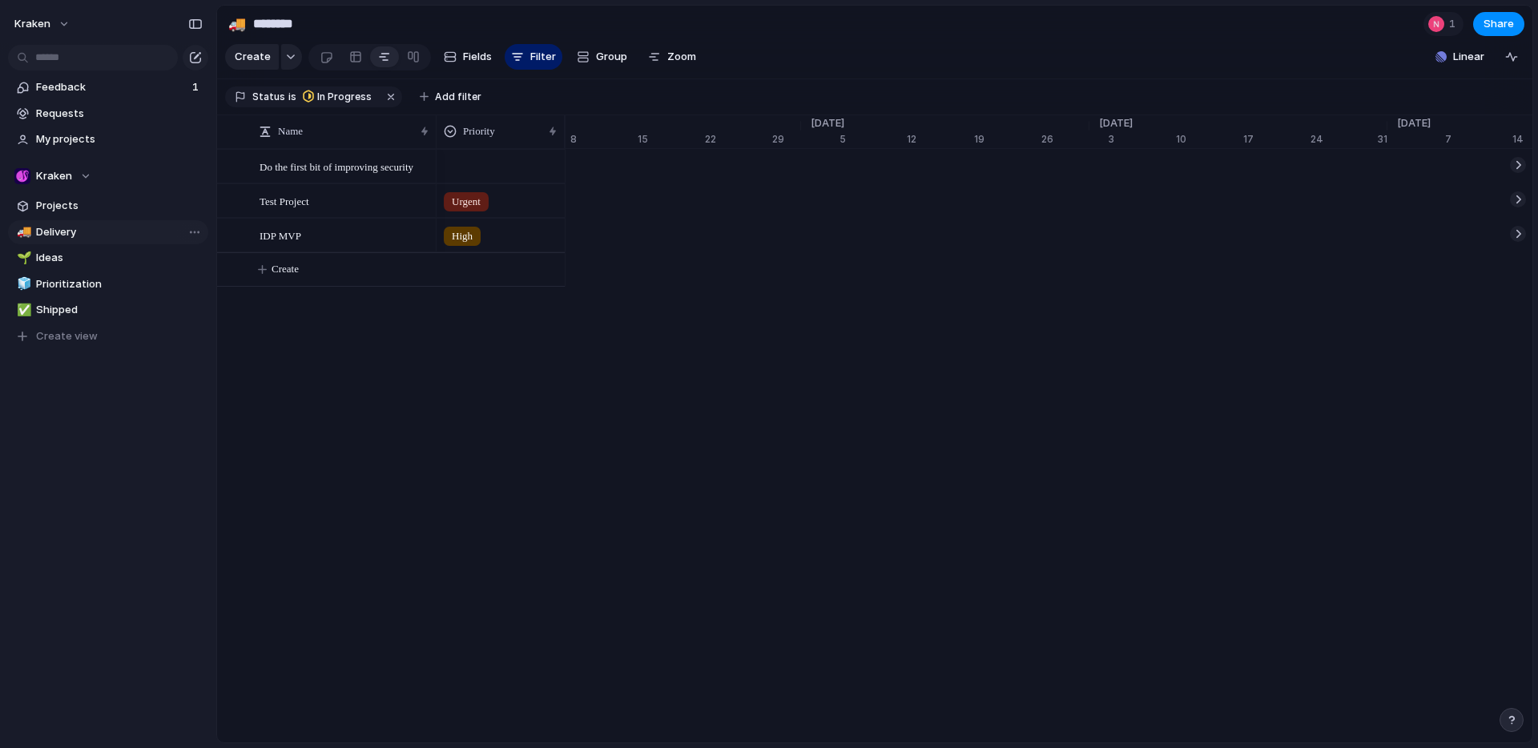
scroll to position [0, 62]
click at [77, 256] on span "Ideas" at bounding box center [119, 258] width 167 height 16
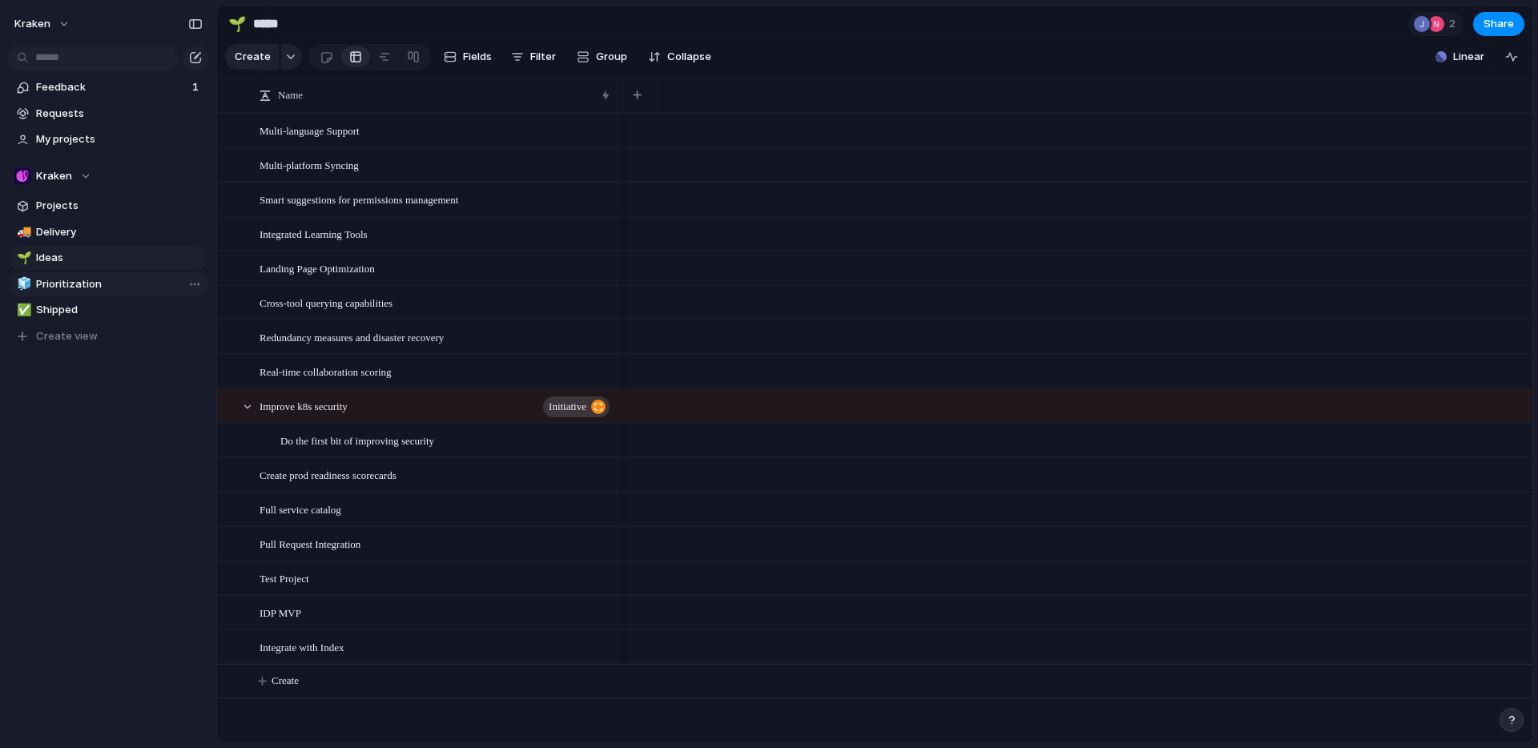
click at [84, 285] on span "Prioritization" at bounding box center [119, 284] width 167 height 16
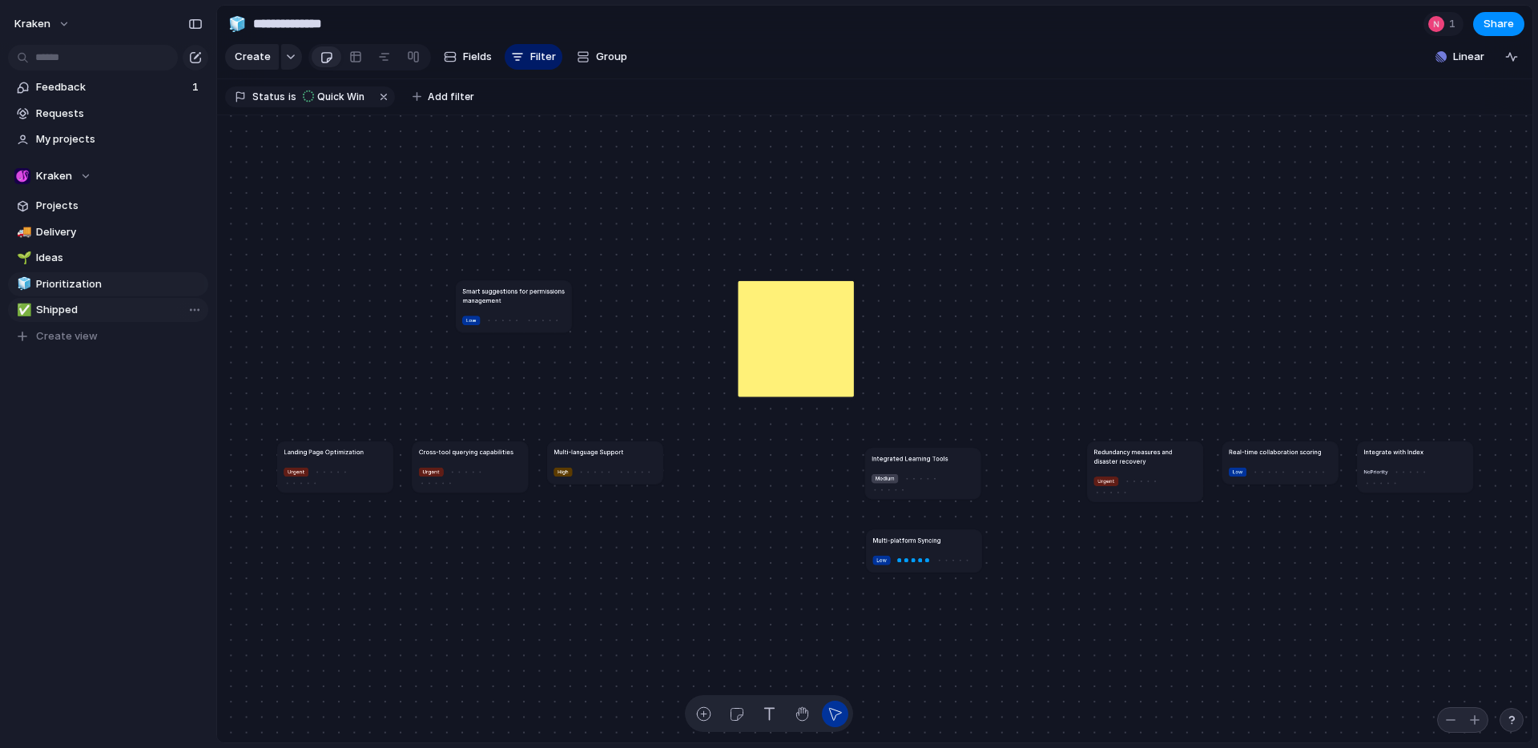
click at [74, 308] on span "Shipped" at bounding box center [119, 310] width 167 height 16
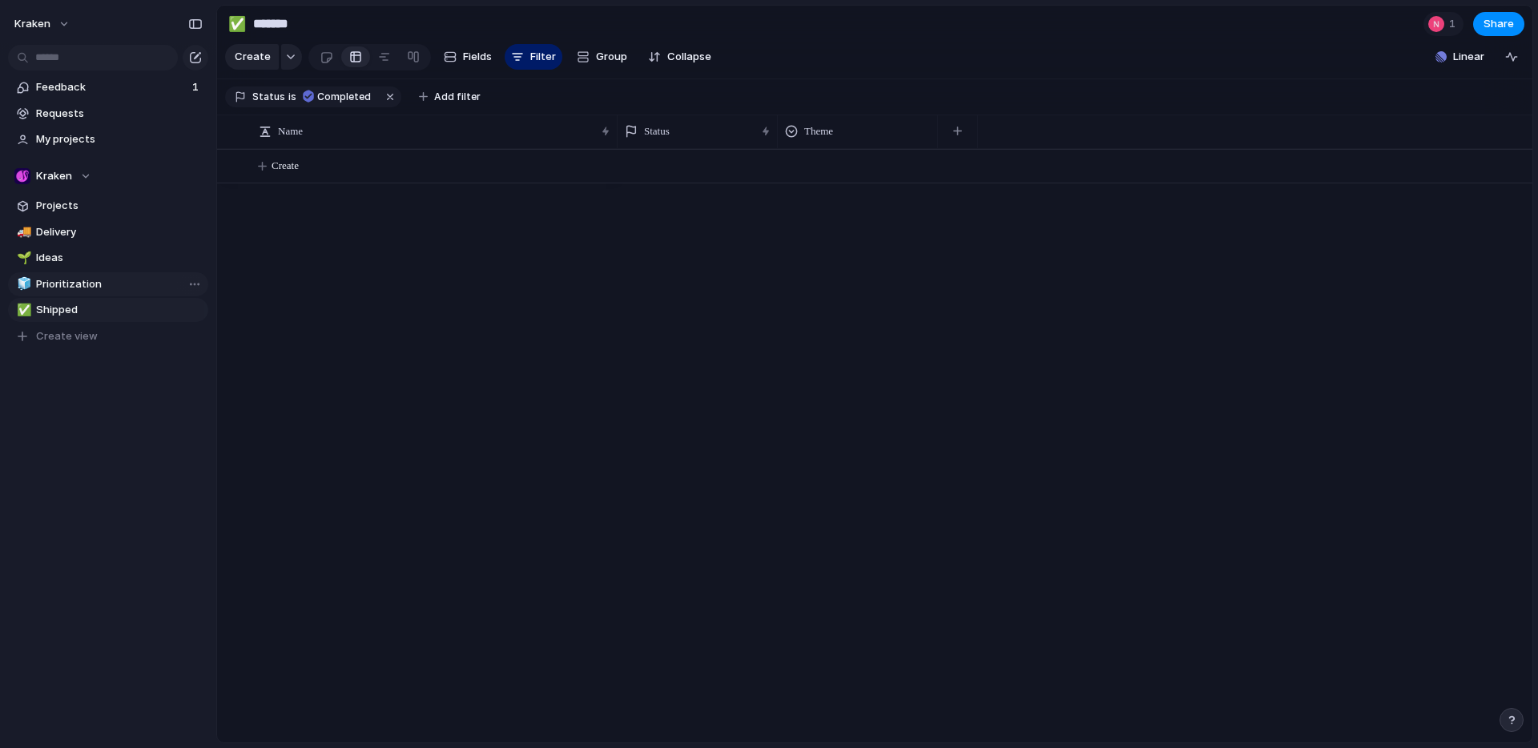
click at [79, 283] on span "Prioritization" at bounding box center [119, 284] width 167 height 16
type input "**********"
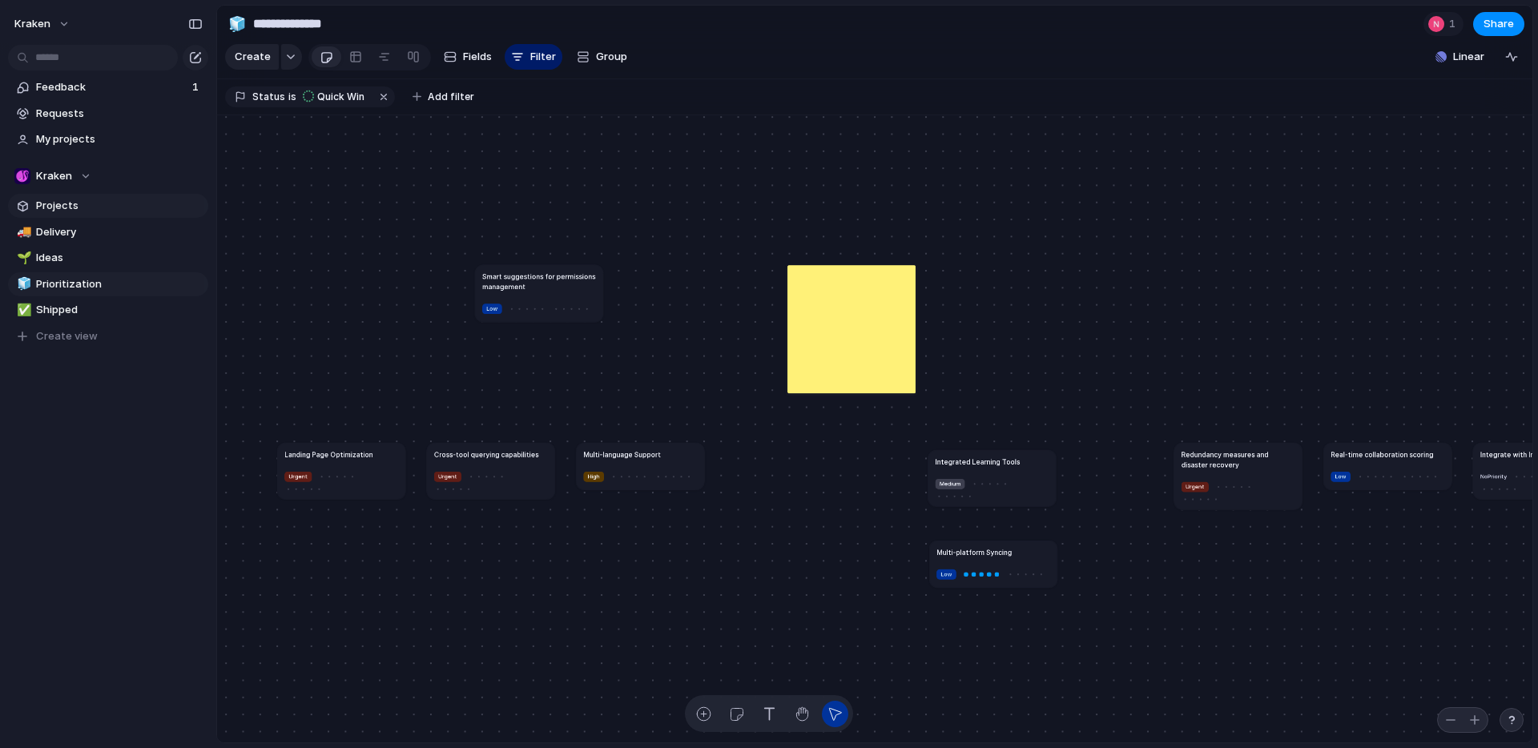
click at [66, 212] on span "Projects" at bounding box center [119, 206] width 167 height 16
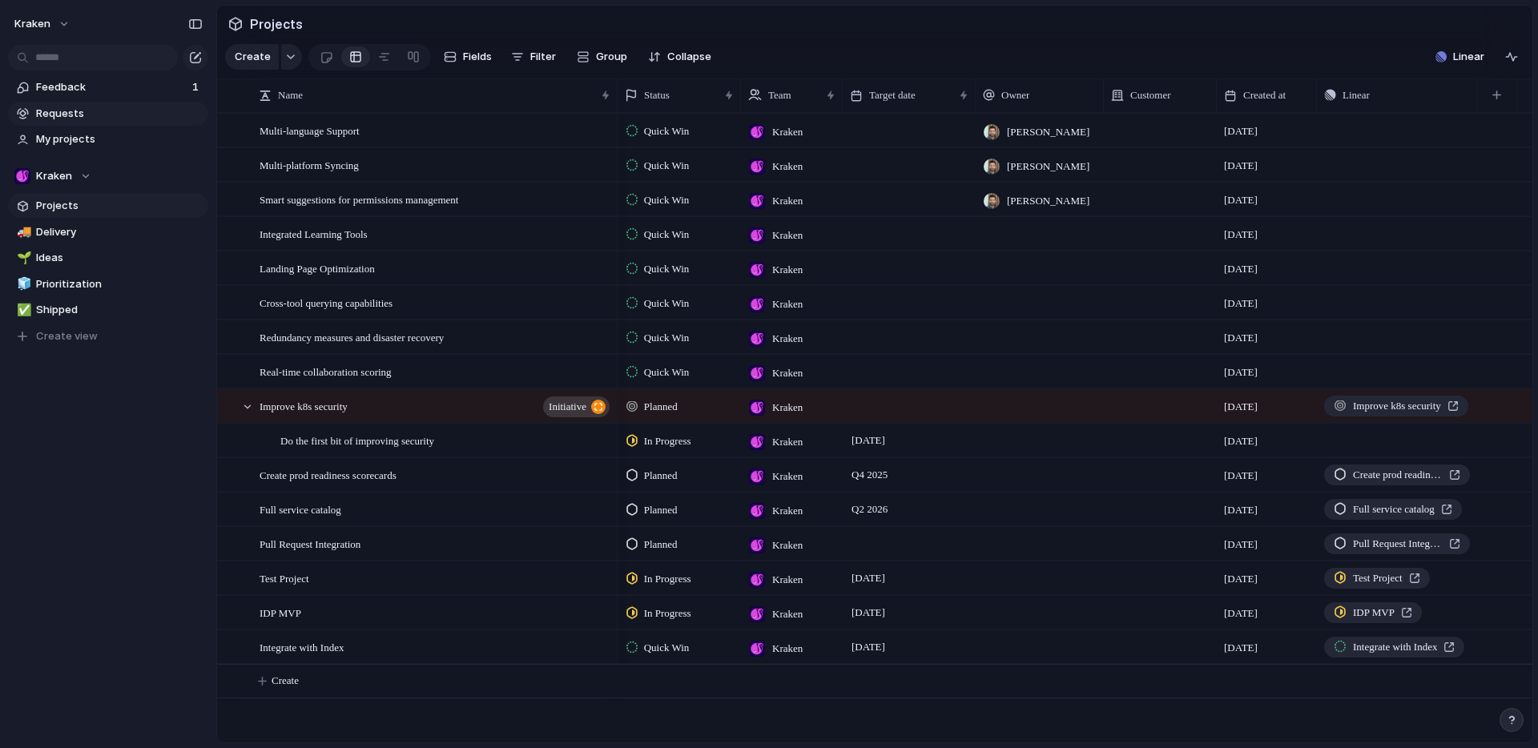
click at [66, 113] on span "Requests" at bounding box center [119, 114] width 167 height 16
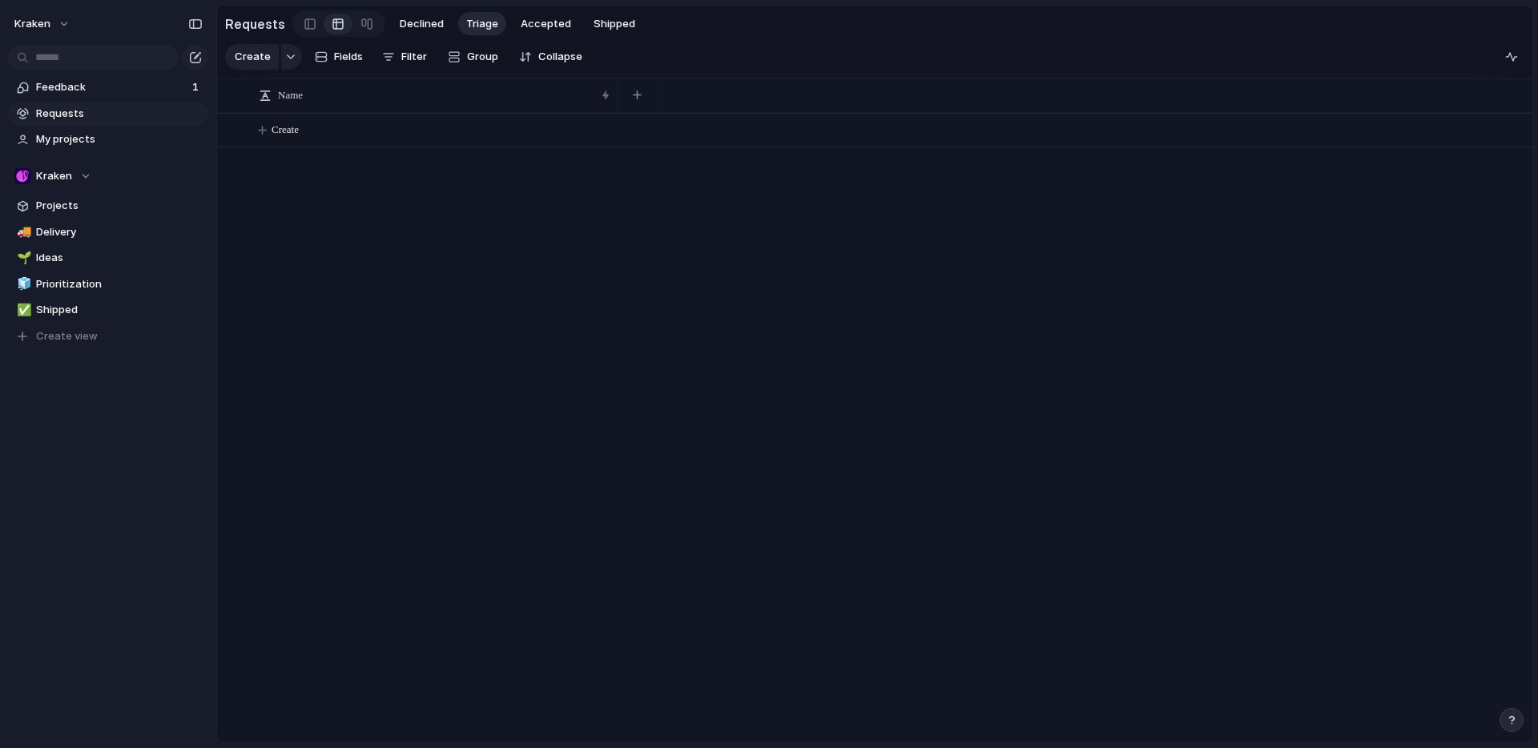
click at [458, 20] on button "Triage" at bounding box center [482, 24] width 48 height 24
click at [1512, 63] on div "button" at bounding box center [1511, 56] width 13 height 13
drag, startPoint x: 1294, startPoint y: 51, endPoint x: 1128, endPoint y: 77, distance: 168.5
click at [1292, 52] on section "Create Fields Filter Group Zoom Collapse" at bounding box center [874, 60] width 1315 height 38
click at [526, 22] on span "Accepted" at bounding box center [546, 24] width 50 height 16
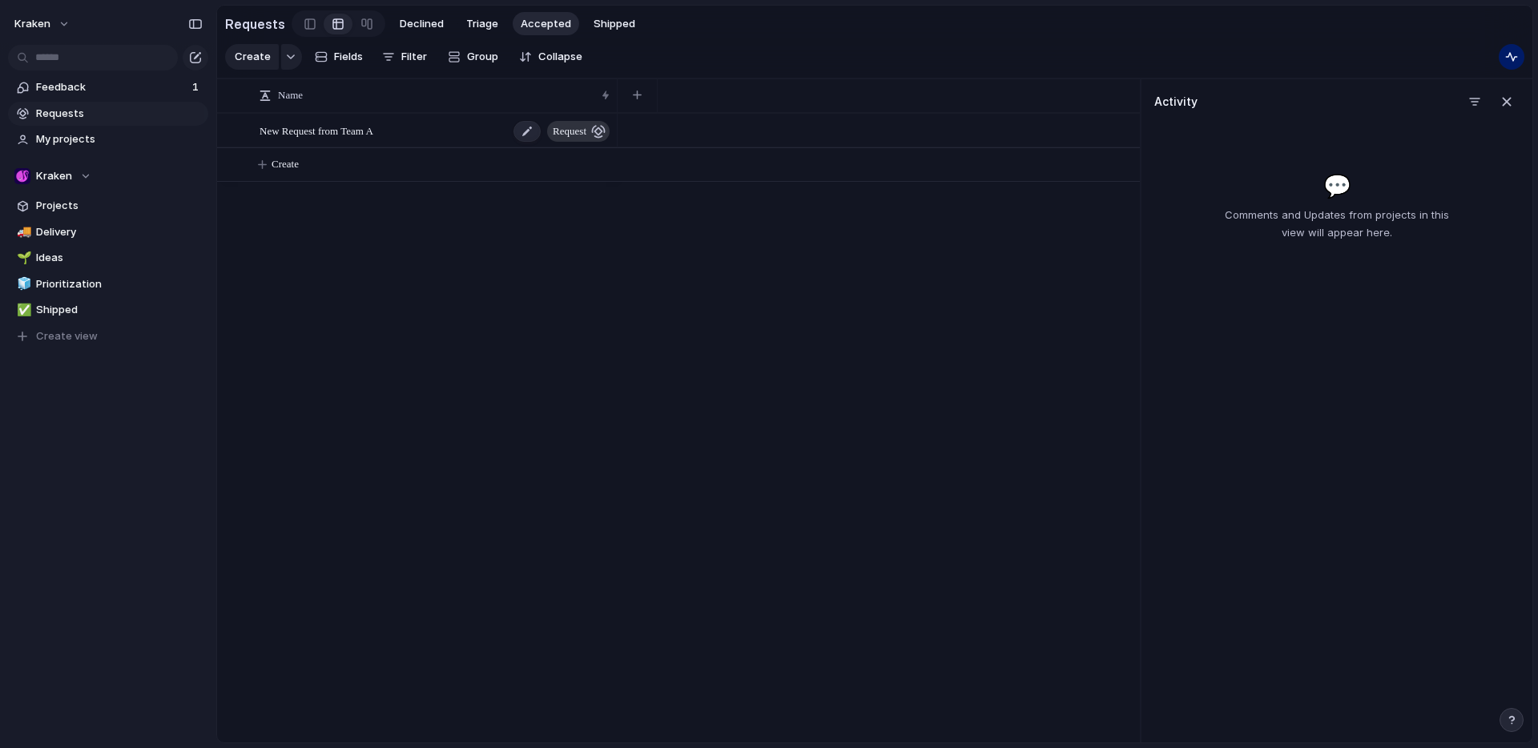
click at [336, 138] on span "New Request from Team A" at bounding box center [316, 130] width 114 height 18
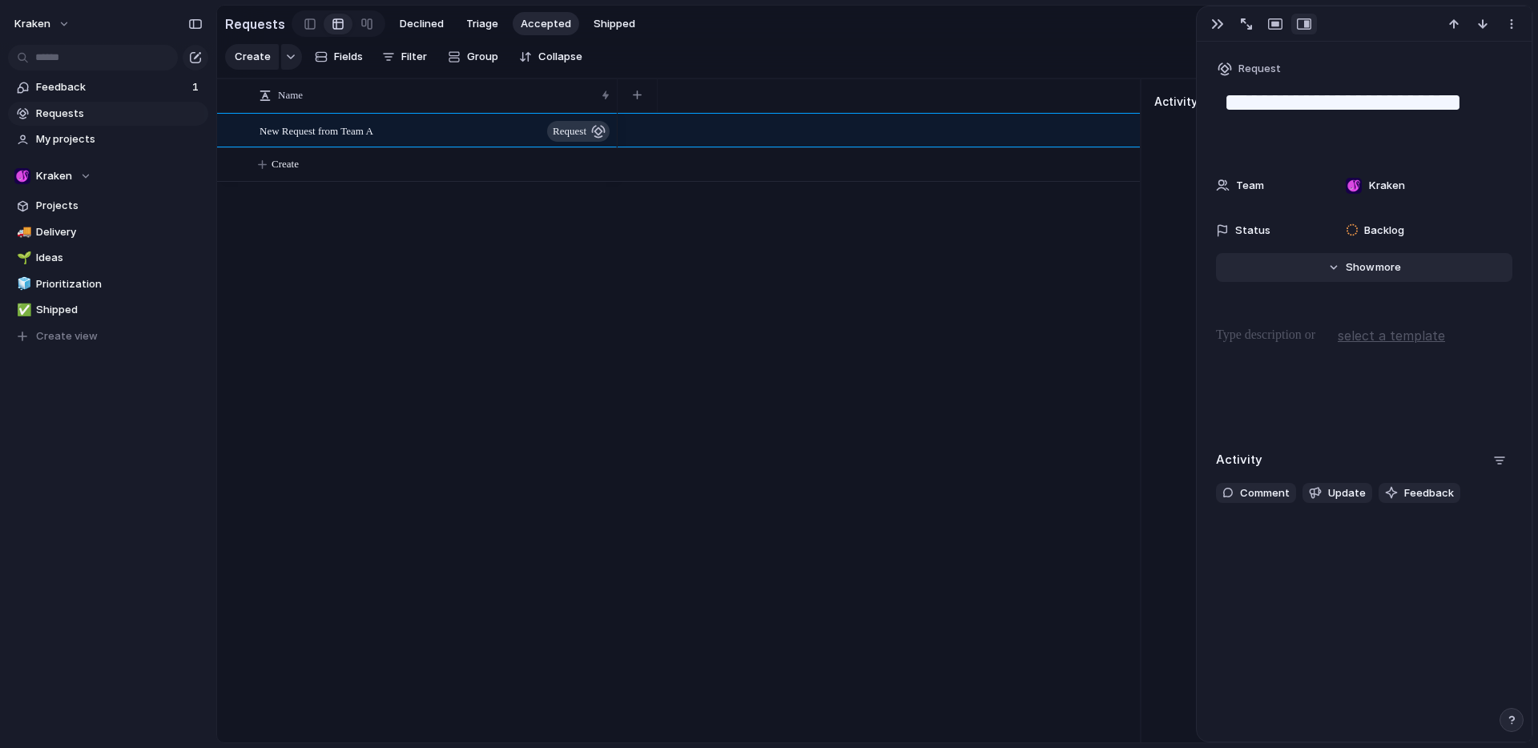
click at [1329, 270] on button "Hide Show more" at bounding box center [1364, 267] width 296 height 29
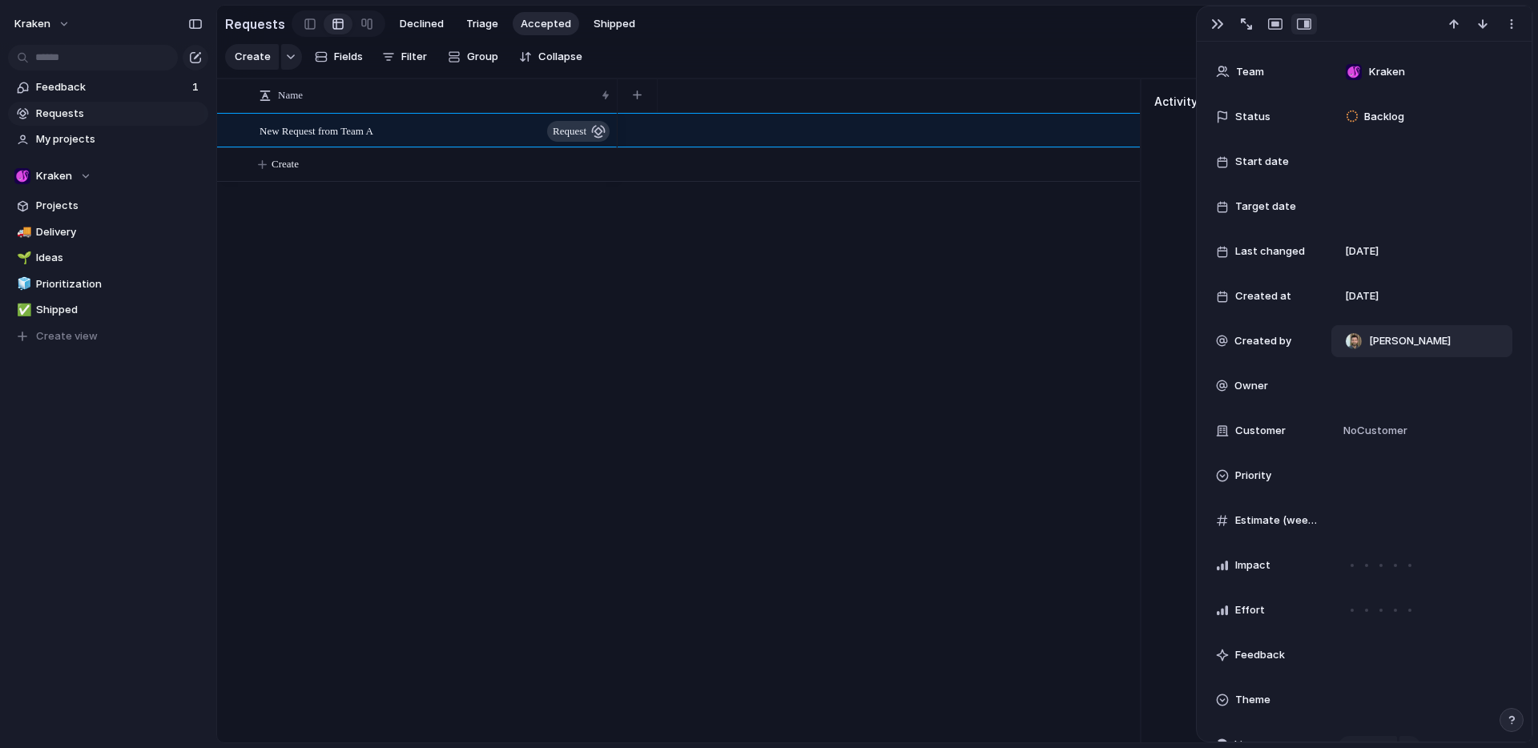
scroll to position [82, 0]
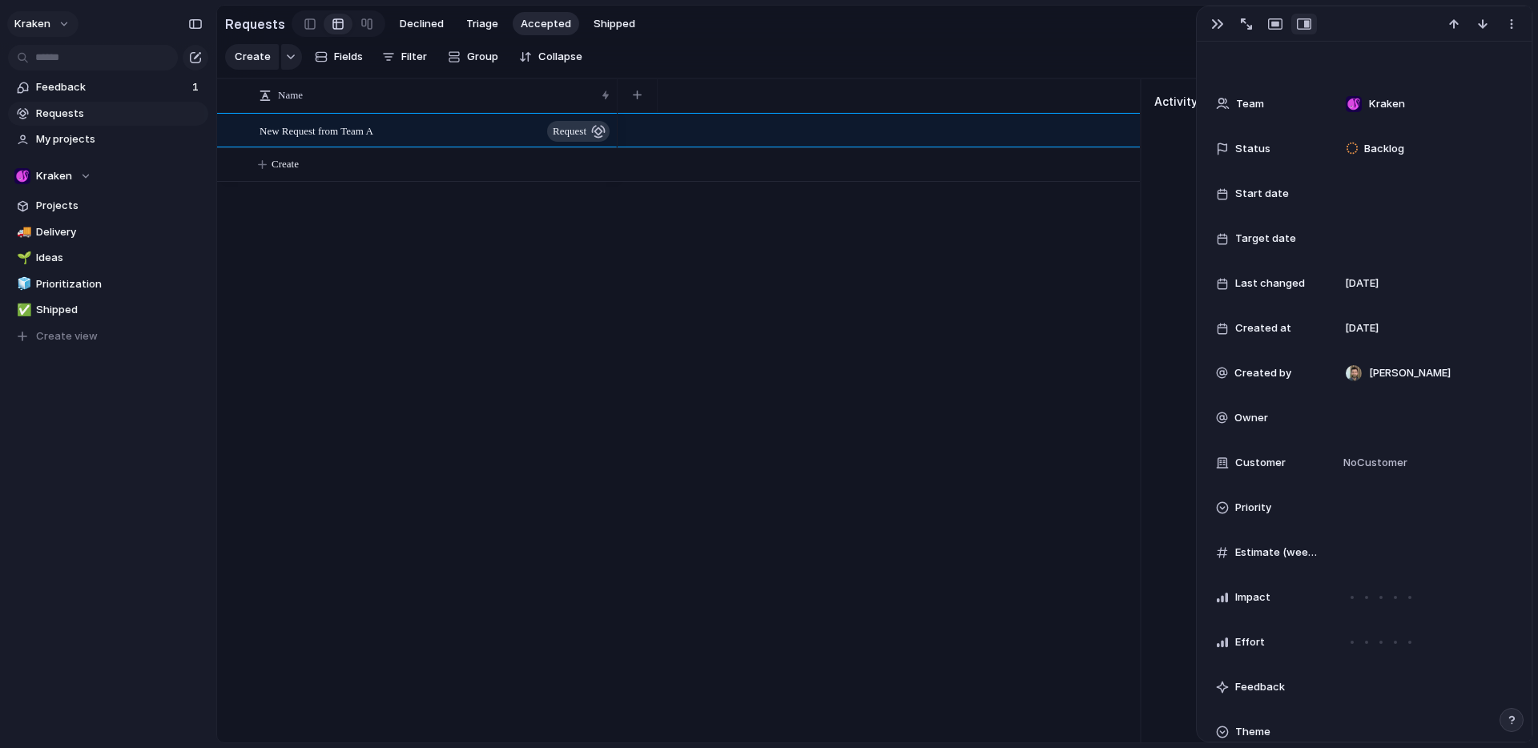
click at [56, 31] on button "Kraken" at bounding box center [42, 24] width 71 height 26
click at [62, 58] on span "Settings" at bounding box center [59, 60] width 44 height 16
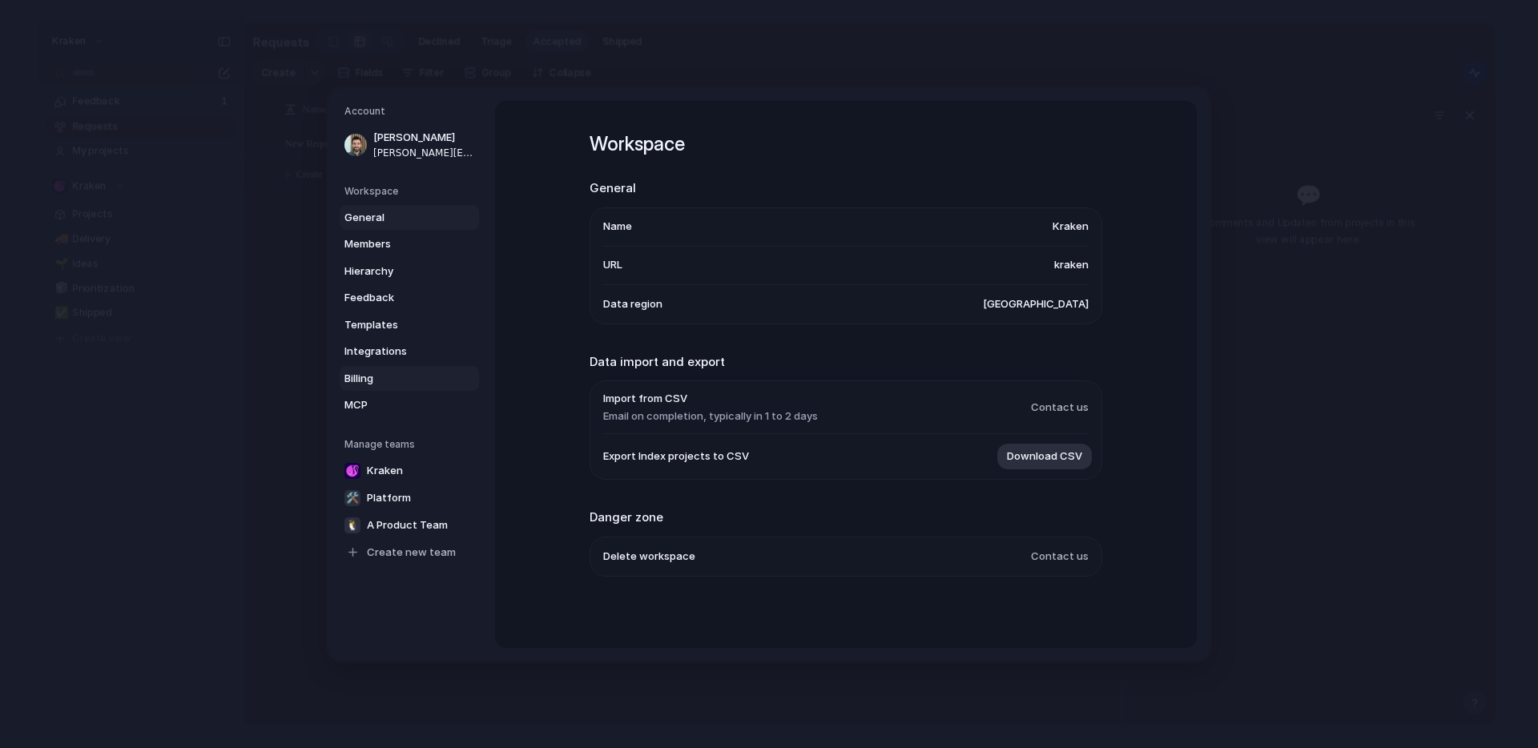
click at [376, 382] on span "Billing" at bounding box center [395, 378] width 103 height 16
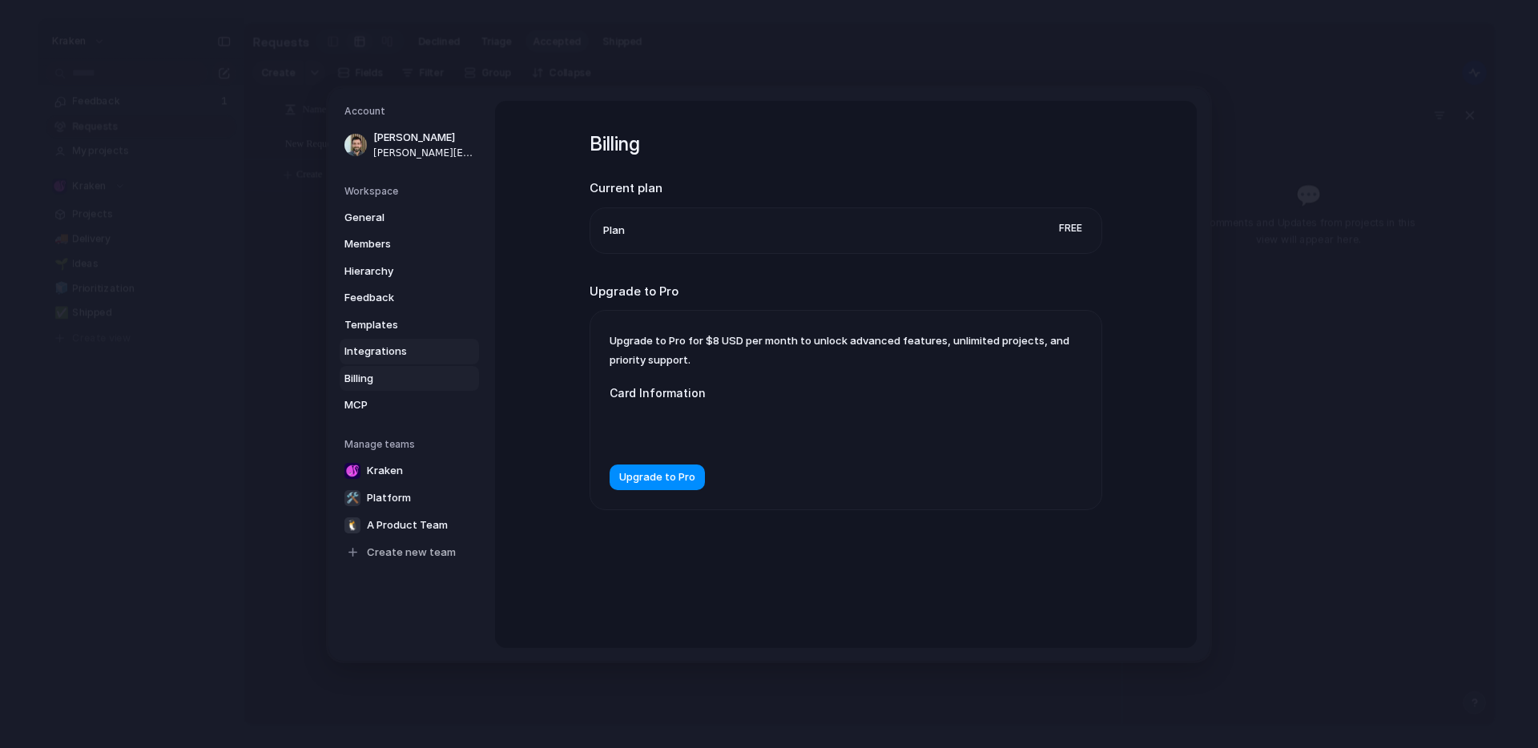
click at [384, 354] on span "Integrations" at bounding box center [395, 352] width 103 height 16
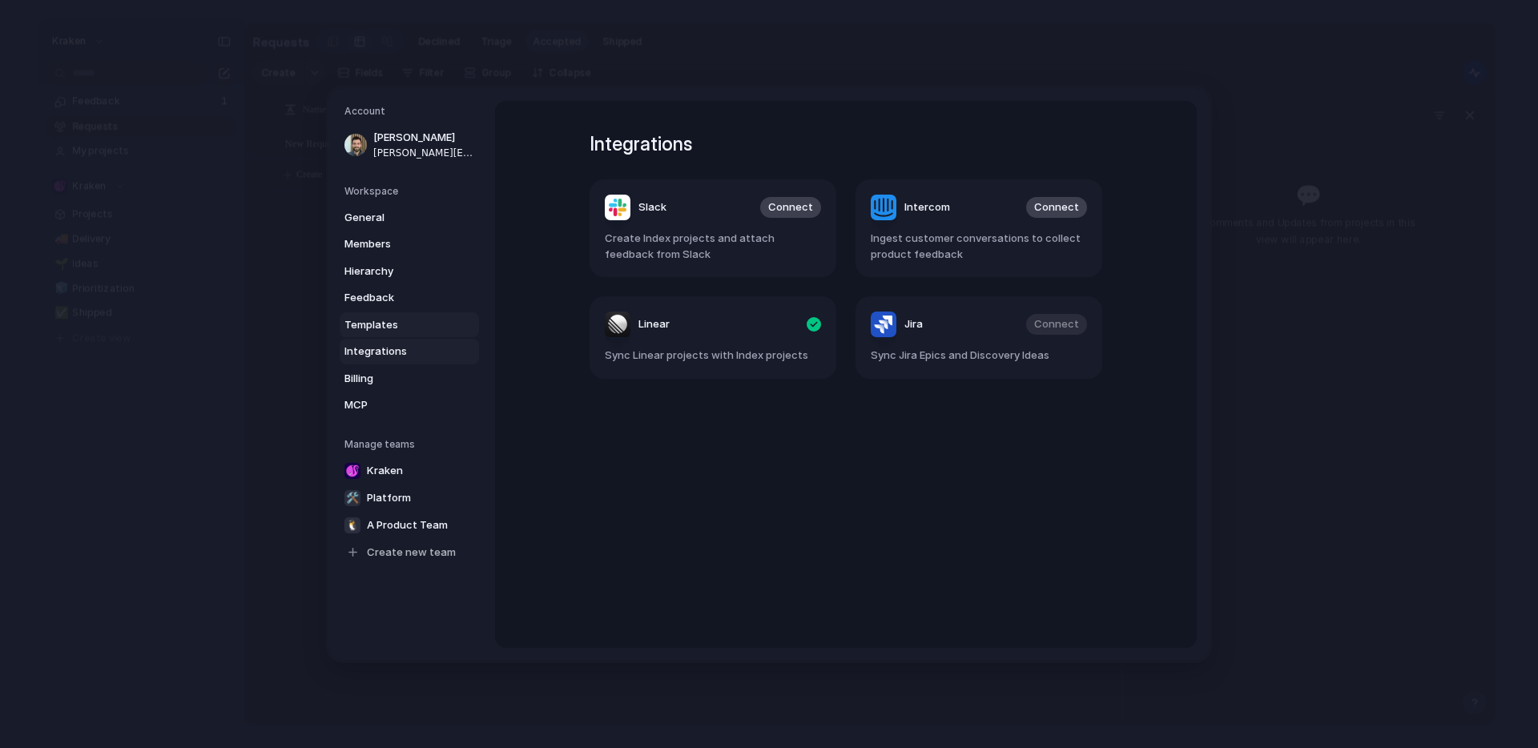
click at [384, 323] on span "Templates" at bounding box center [395, 324] width 103 height 16
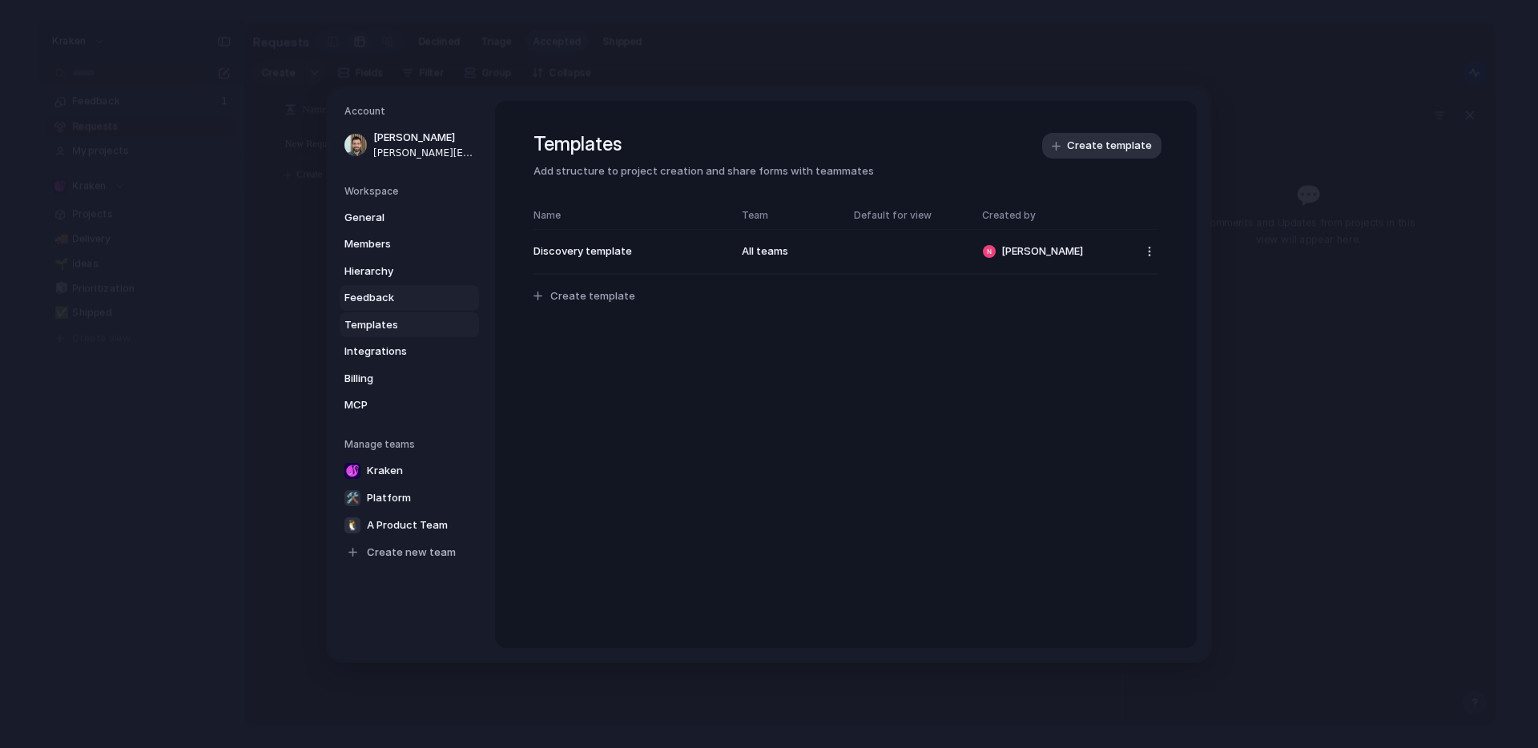
click at [386, 296] on span "Feedback" at bounding box center [395, 298] width 103 height 16
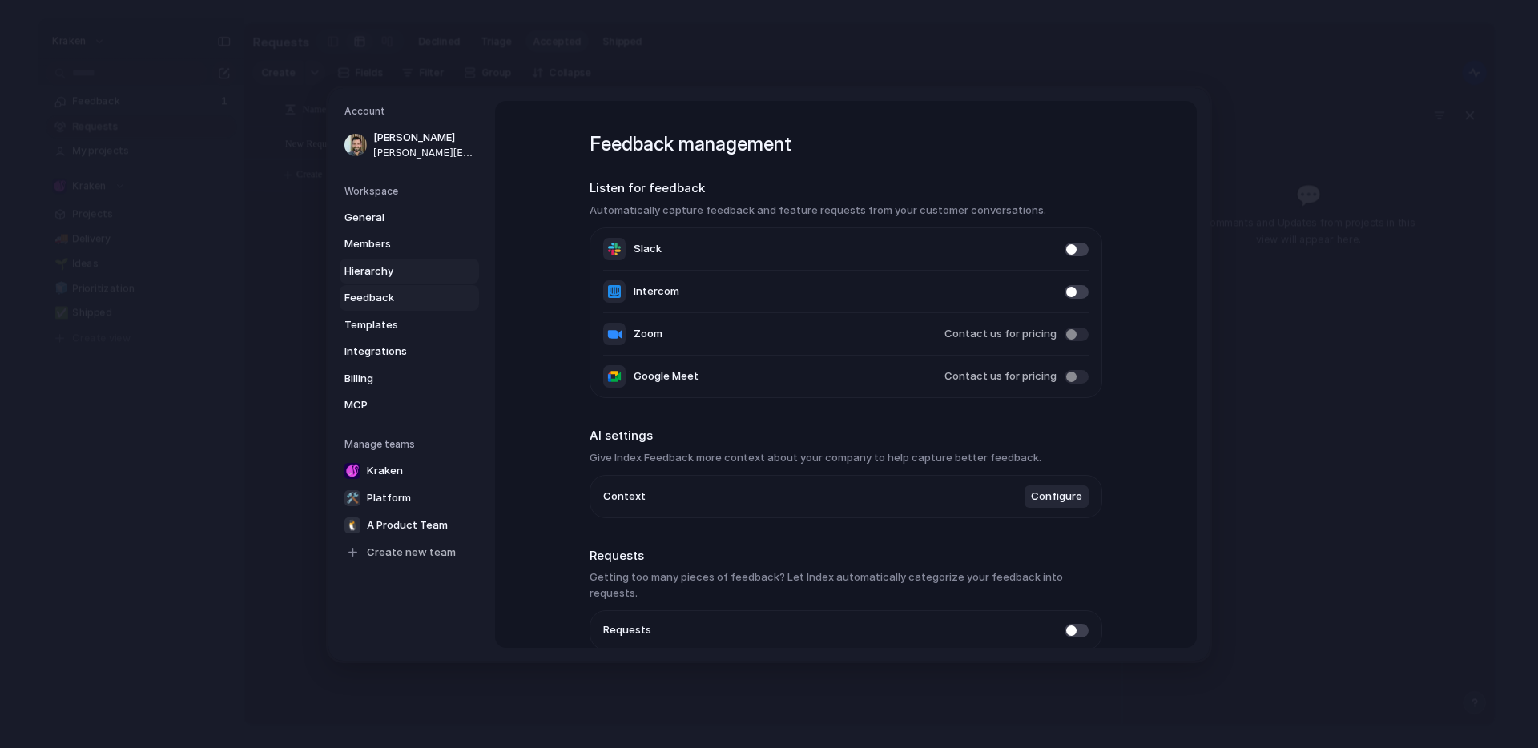
click at [384, 270] on span "Hierarchy" at bounding box center [395, 271] width 103 height 16
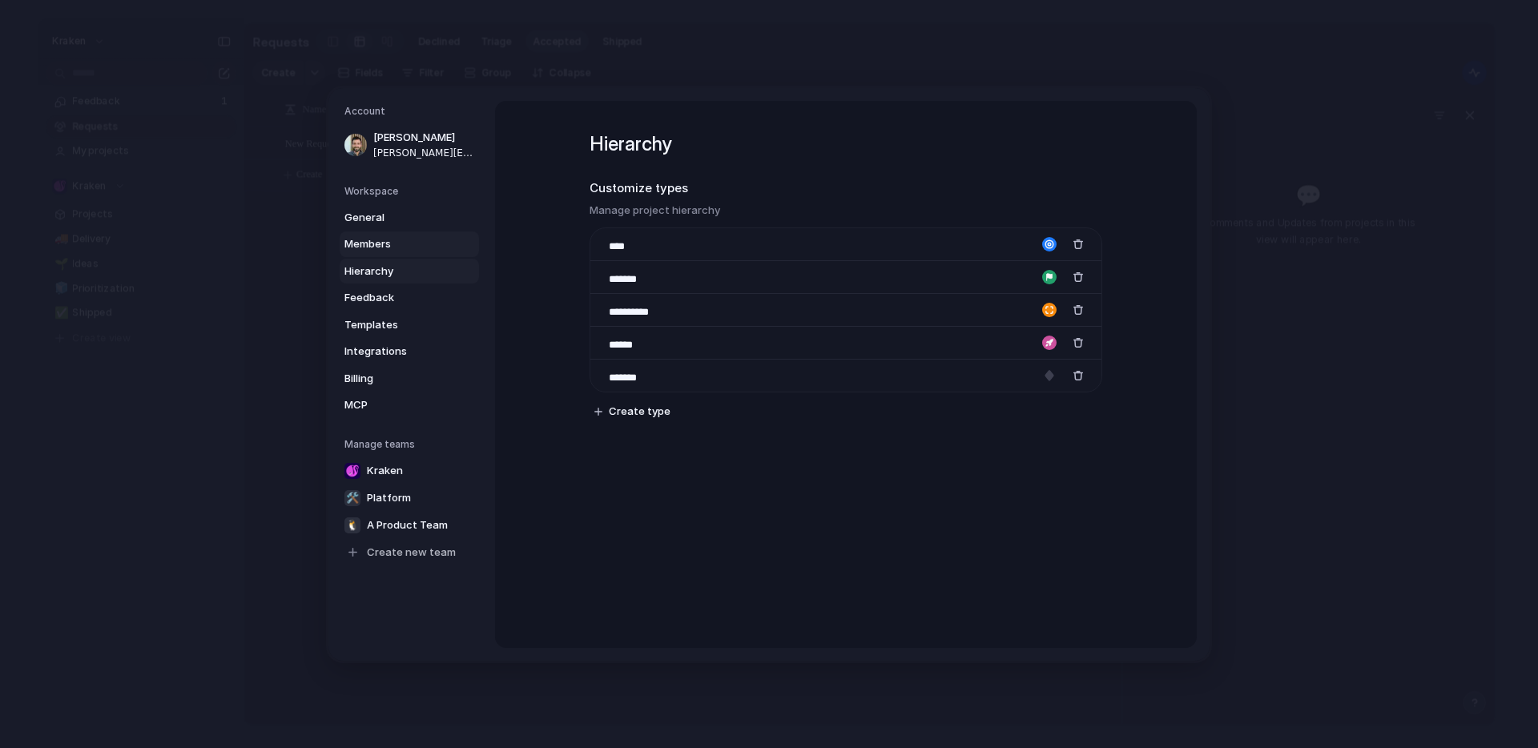
click at [386, 239] on span "Members" at bounding box center [395, 244] width 103 height 16
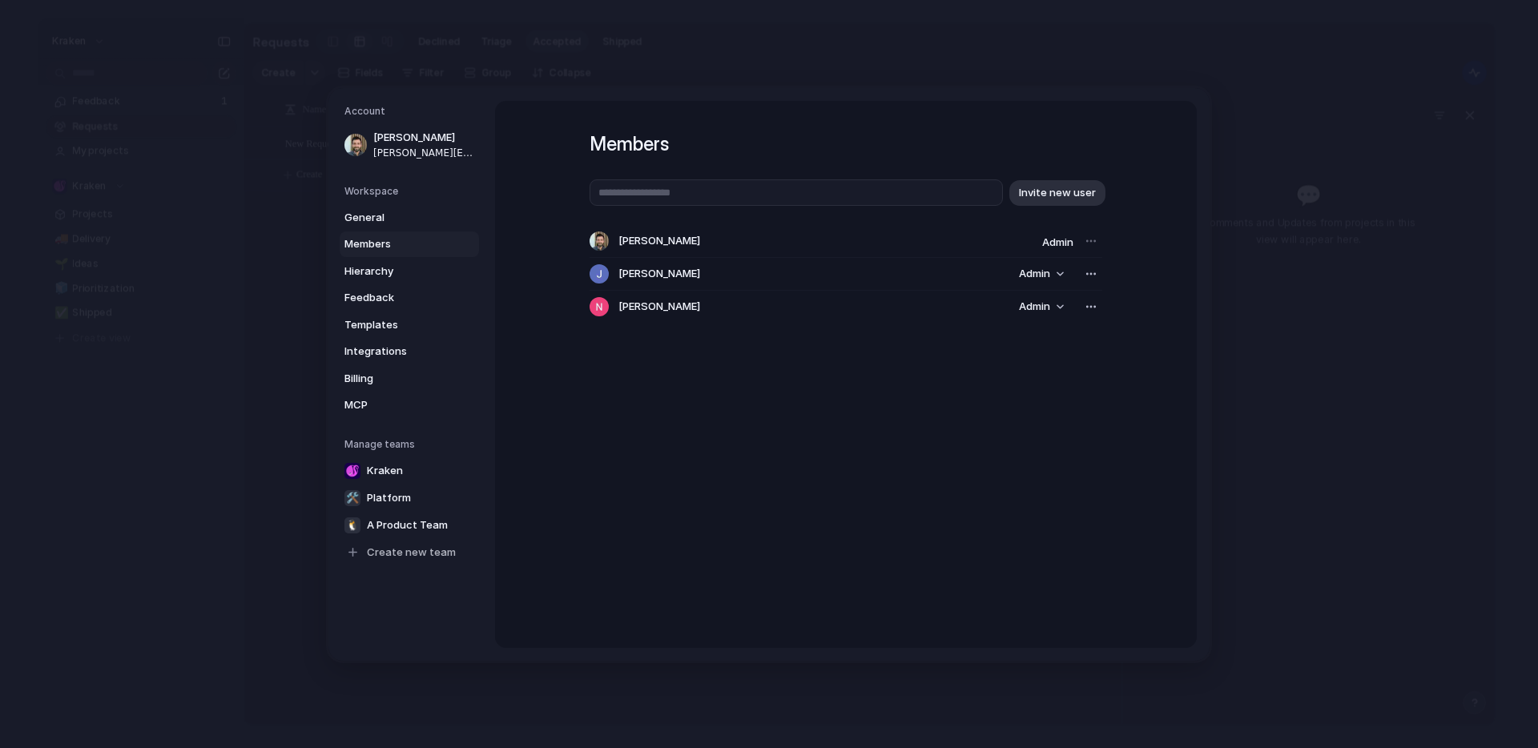
click at [386, 203] on div "Workspace General Members Hierarchy Feedback Templates Integrations Billing MCP" at bounding box center [411, 300] width 135 height 234
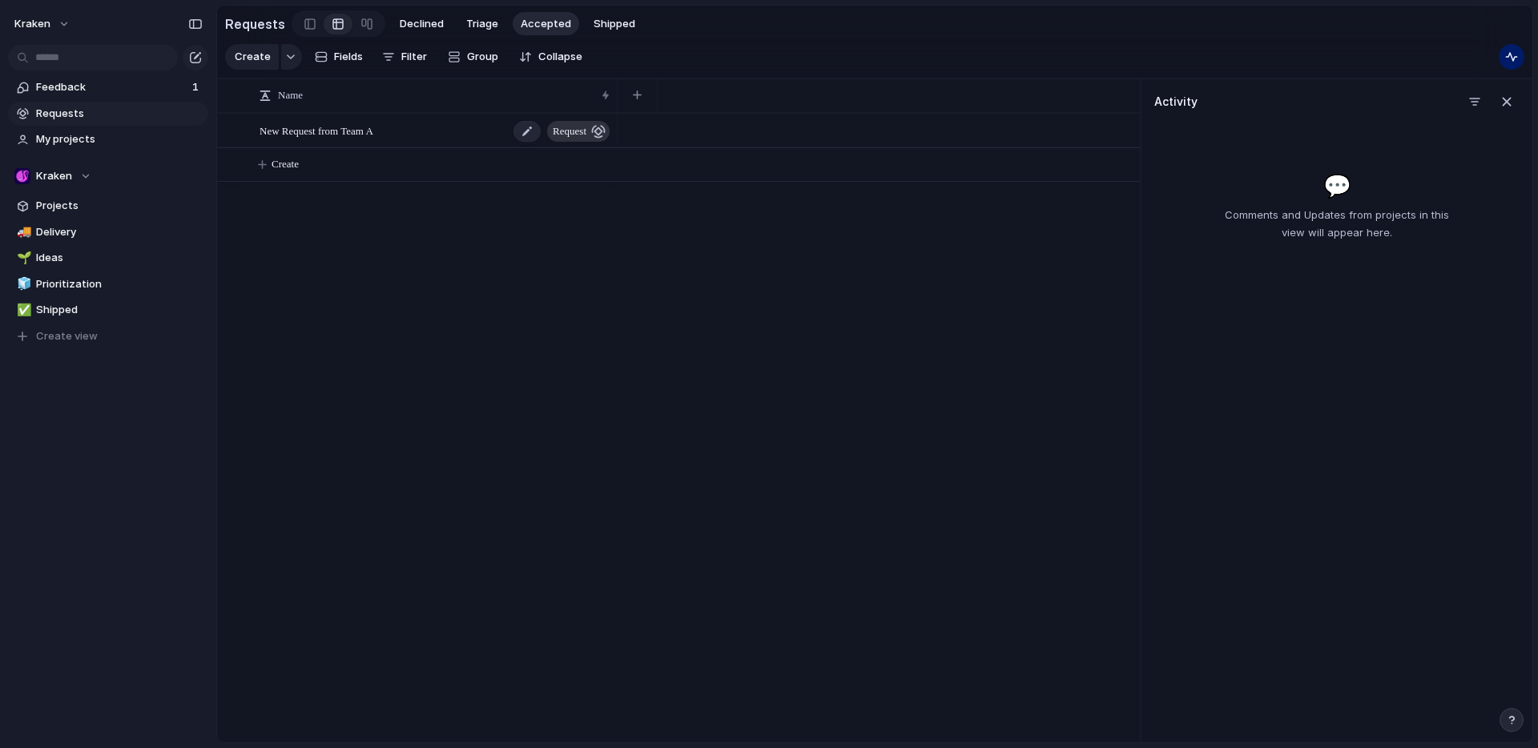
click at [350, 139] on span "New Request from Team A" at bounding box center [316, 130] width 114 height 18
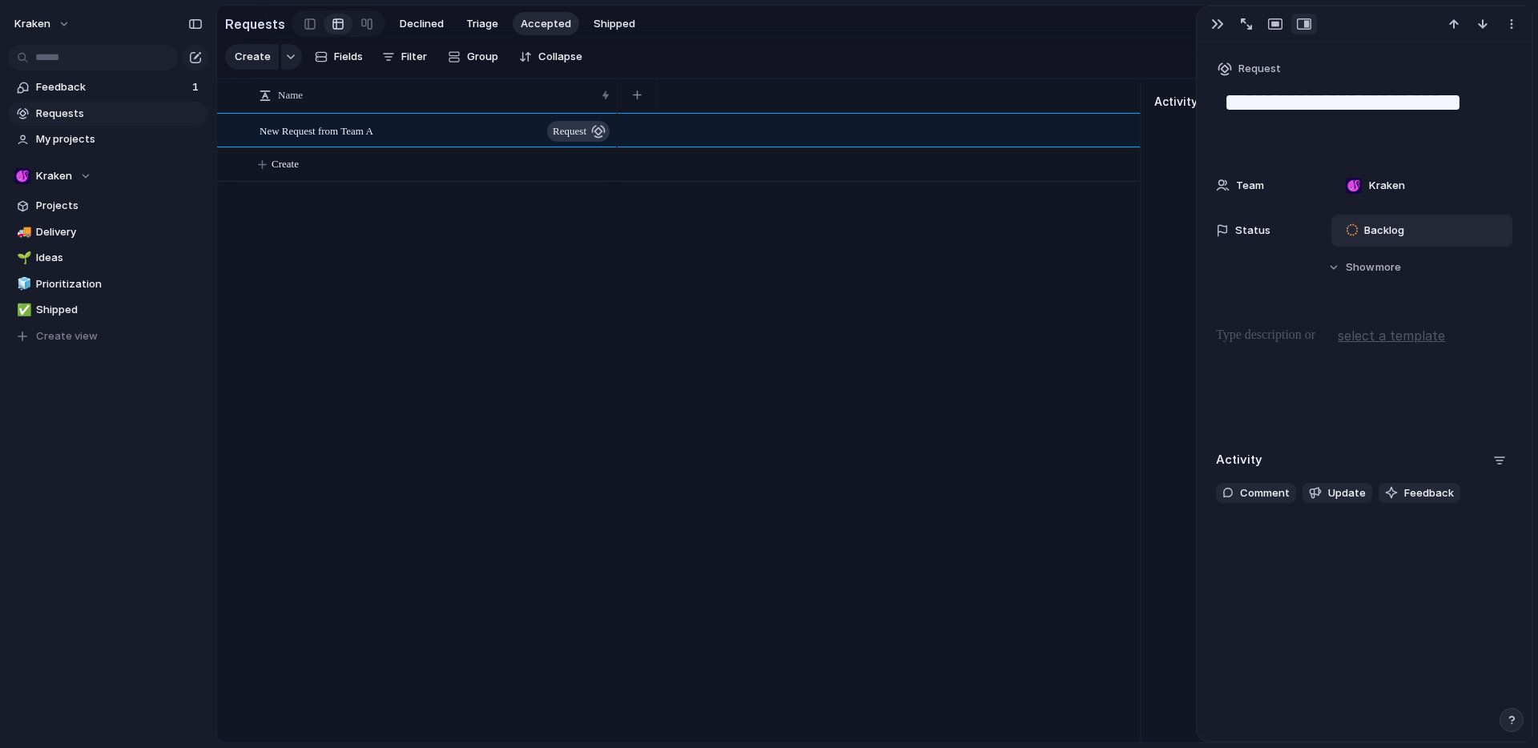
click at [1401, 223] on span "Backlog" at bounding box center [1384, 231] width 40 height 16
click at [443, 400] on div "Backlog Quick Win Planned In Progress Completed Canceled" at bounding box center [769, 374] width 1538 height 748
click at [38, 208] on span "Projects" at bounding box center [119, 206] width 167 height 16
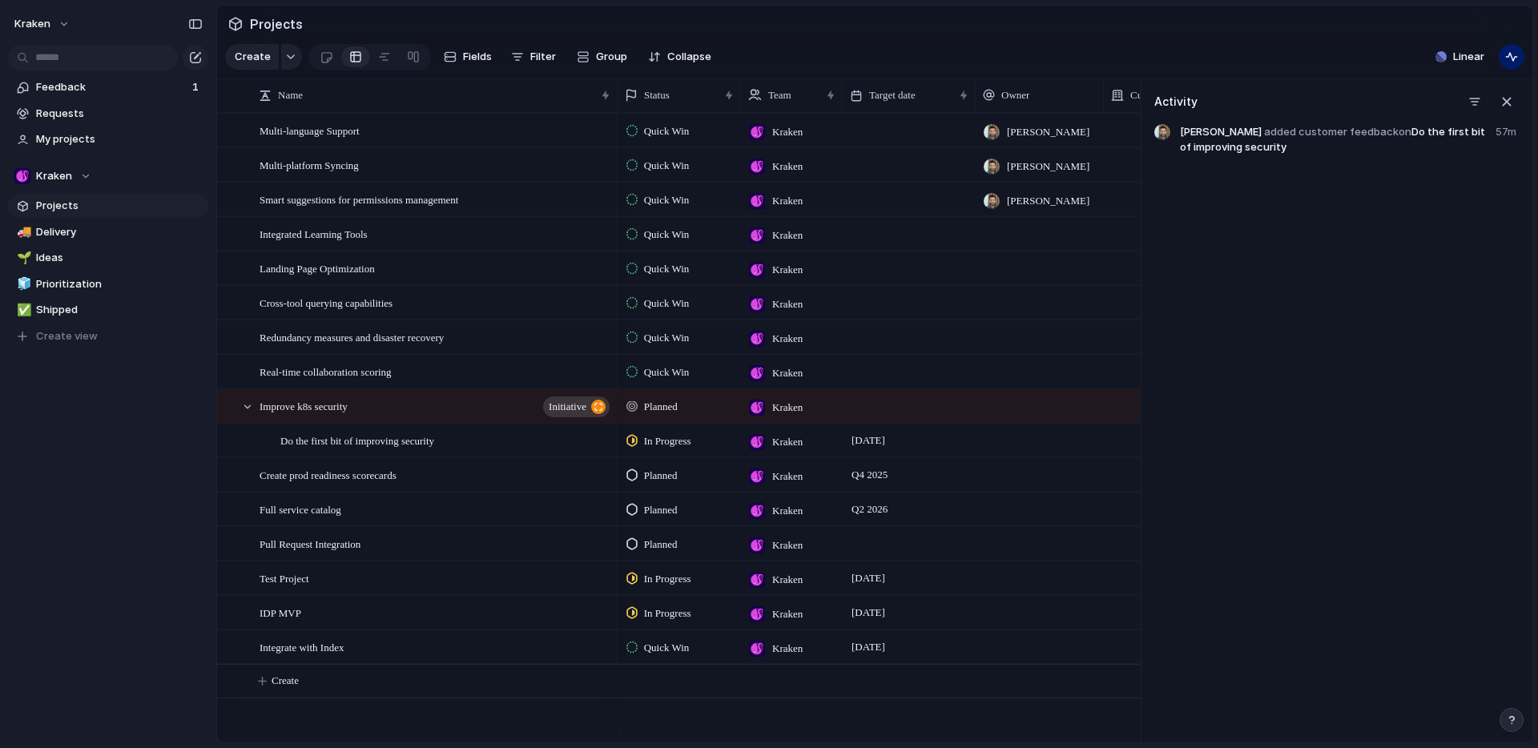
click at [102, 204] on span "Projects" at bounding box center [119, 206] width 167 height 16
click at [677, 139] on span "Quick Win" at bounding box center [667, 131] width 46 height 16
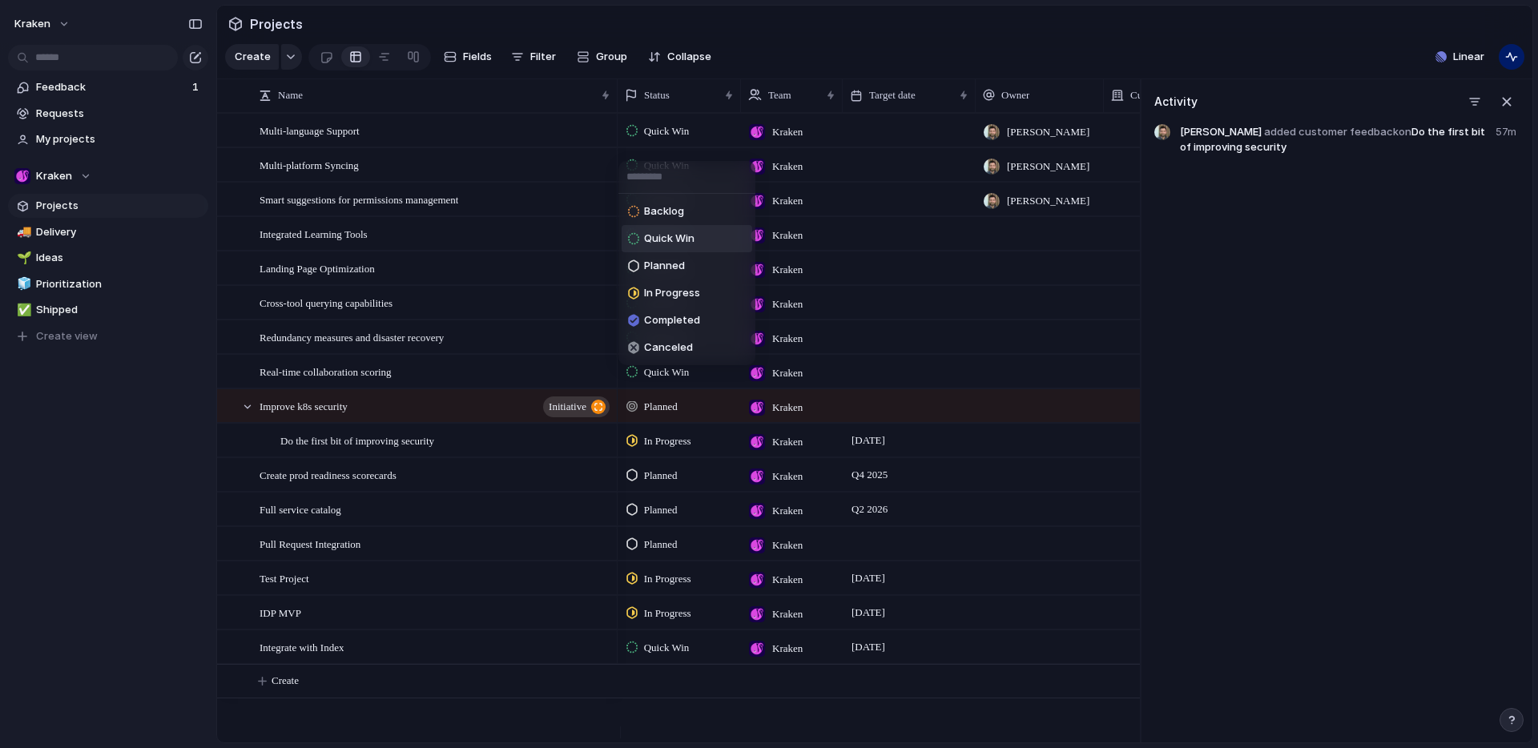
click at [70, 115] on div "Backlog Quick Win Planned In Progress Completed Canceled" at bounding box center [769, 374] width 1538 height 748
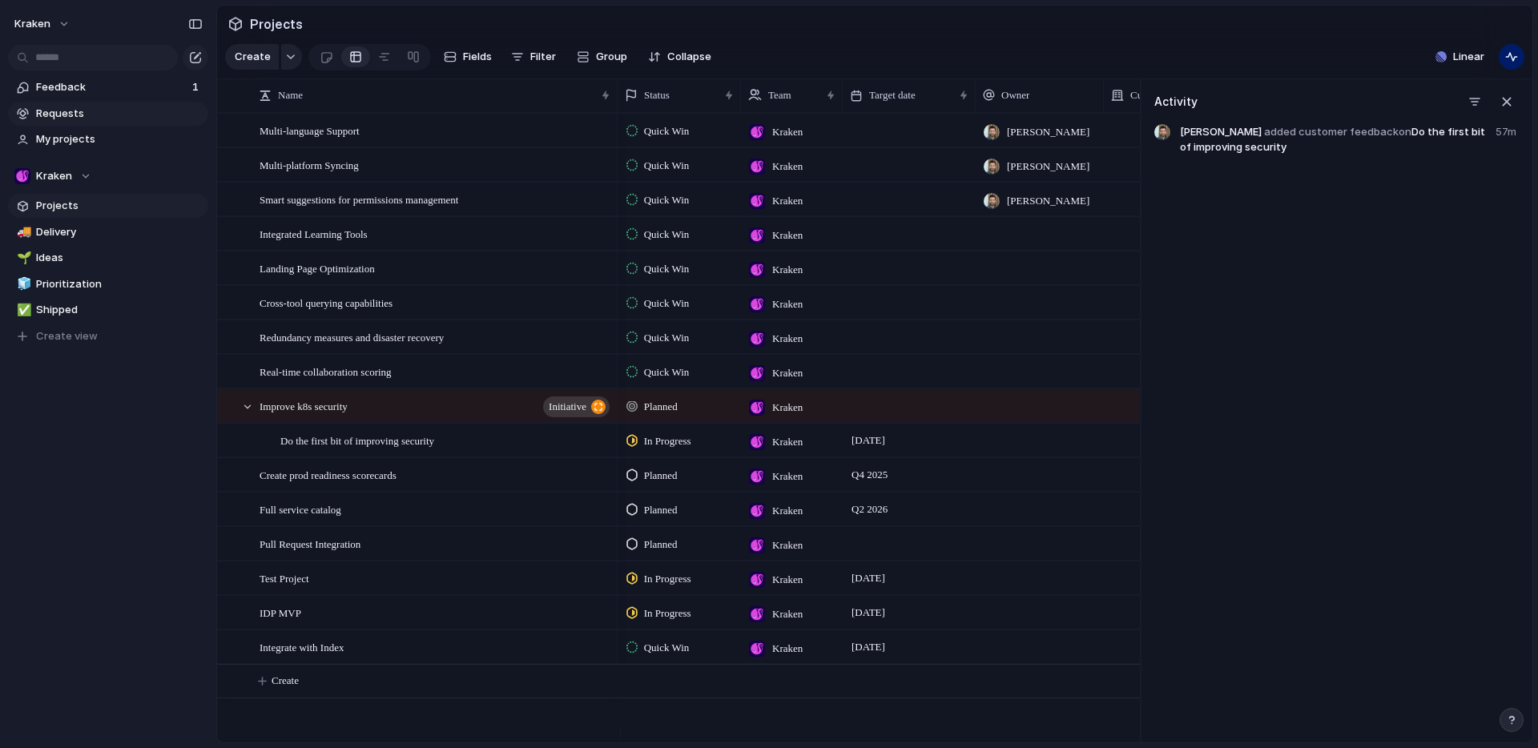
click at [76, 113] on span "Requests" at bounding box center [119, 114] width 167 height 16
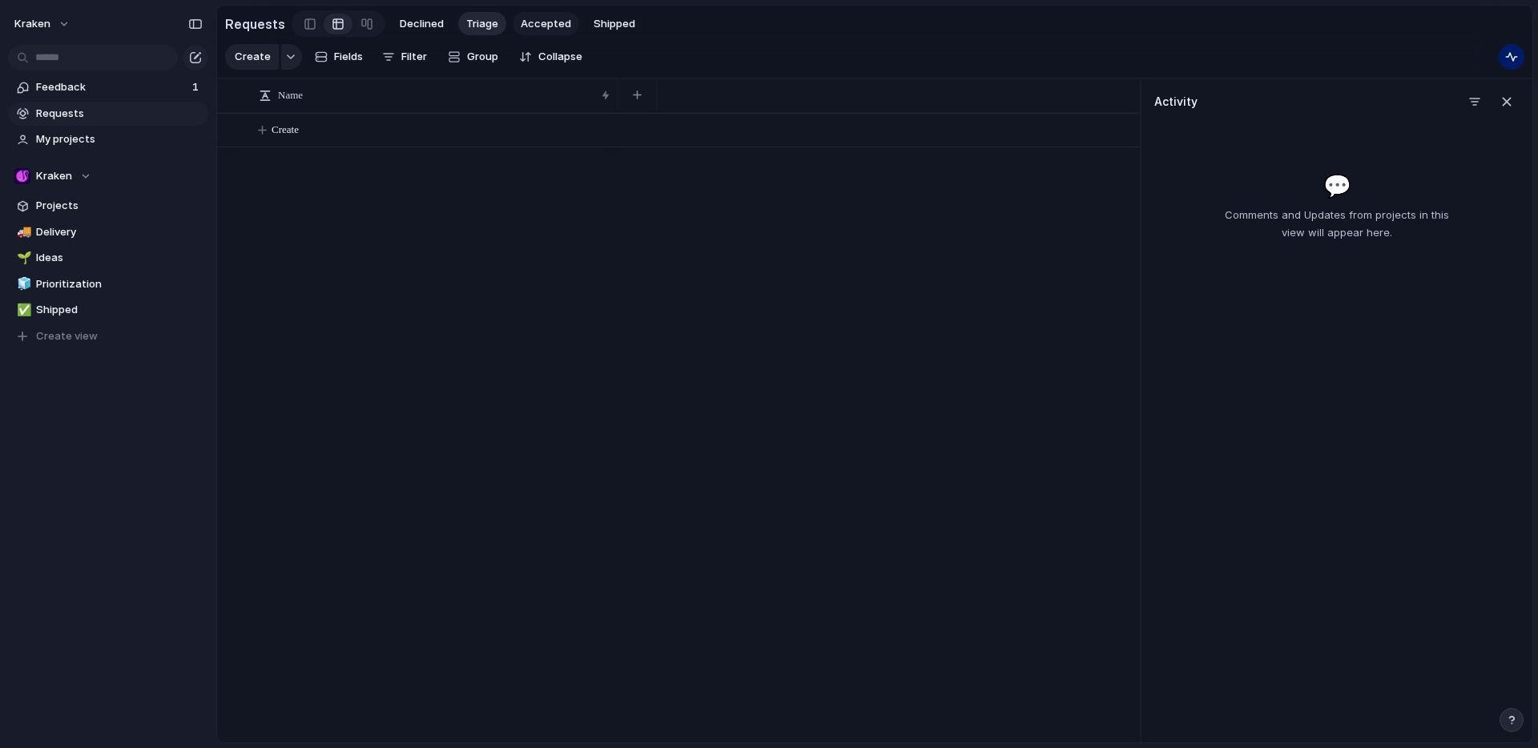
click at [525, 22] on span "Accepted" at bounding box center [546, 24] width 50 height 16
click at [373, 139] on span "New Request from Team A" at bounding box center [316, 130] width 114 height 18
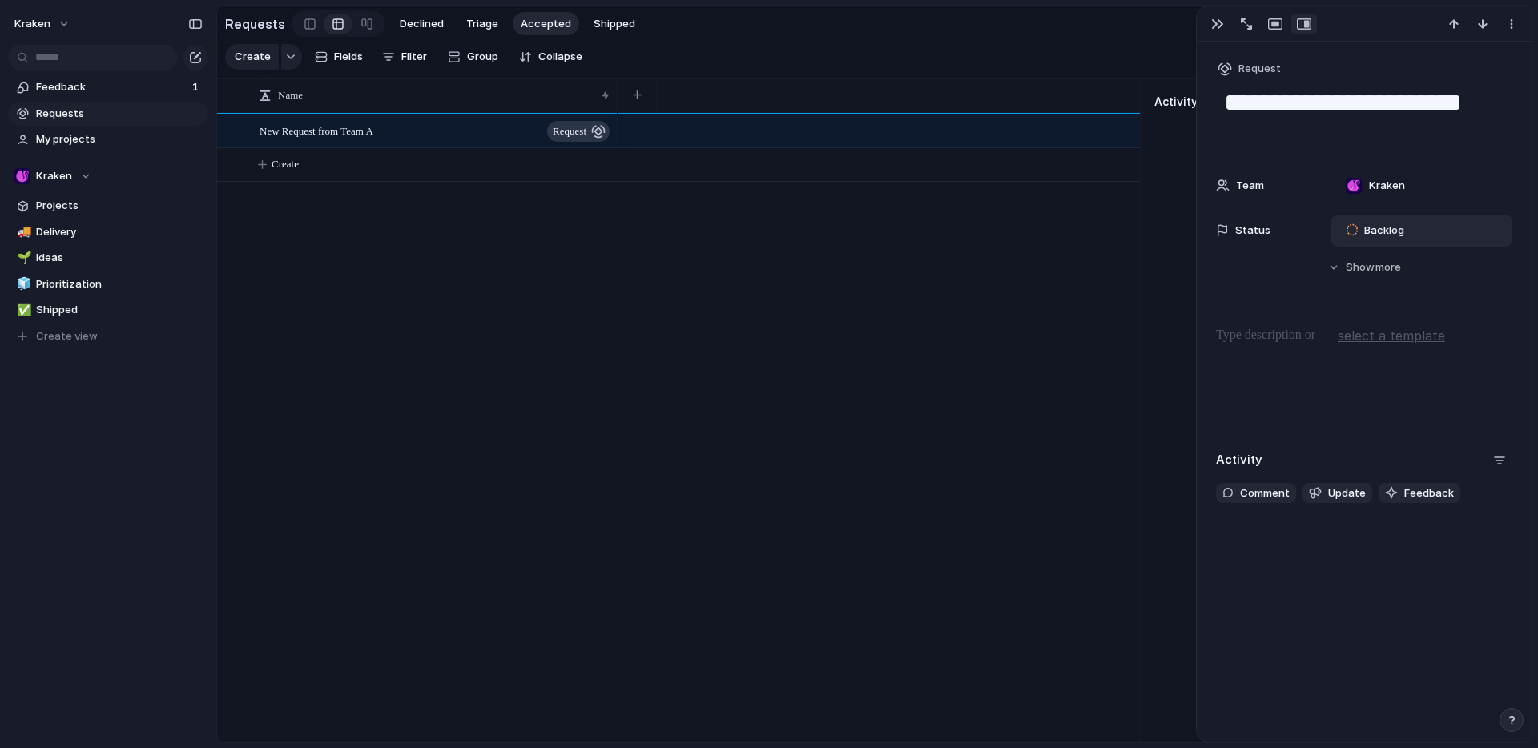
click at [1384, 229] on span "Backlog" at bounding box center [1384, 231] width 40 height 16
click at [1397, 324] on span "Quick Win" at bounding box center [1389, 326] width 50 height 16
click at [770, 283] on div at bounding box center [878, 427] width 522 height 629
click at [47, 211] on span "Projects" at bounding box center [119, 206] width 167 height 16
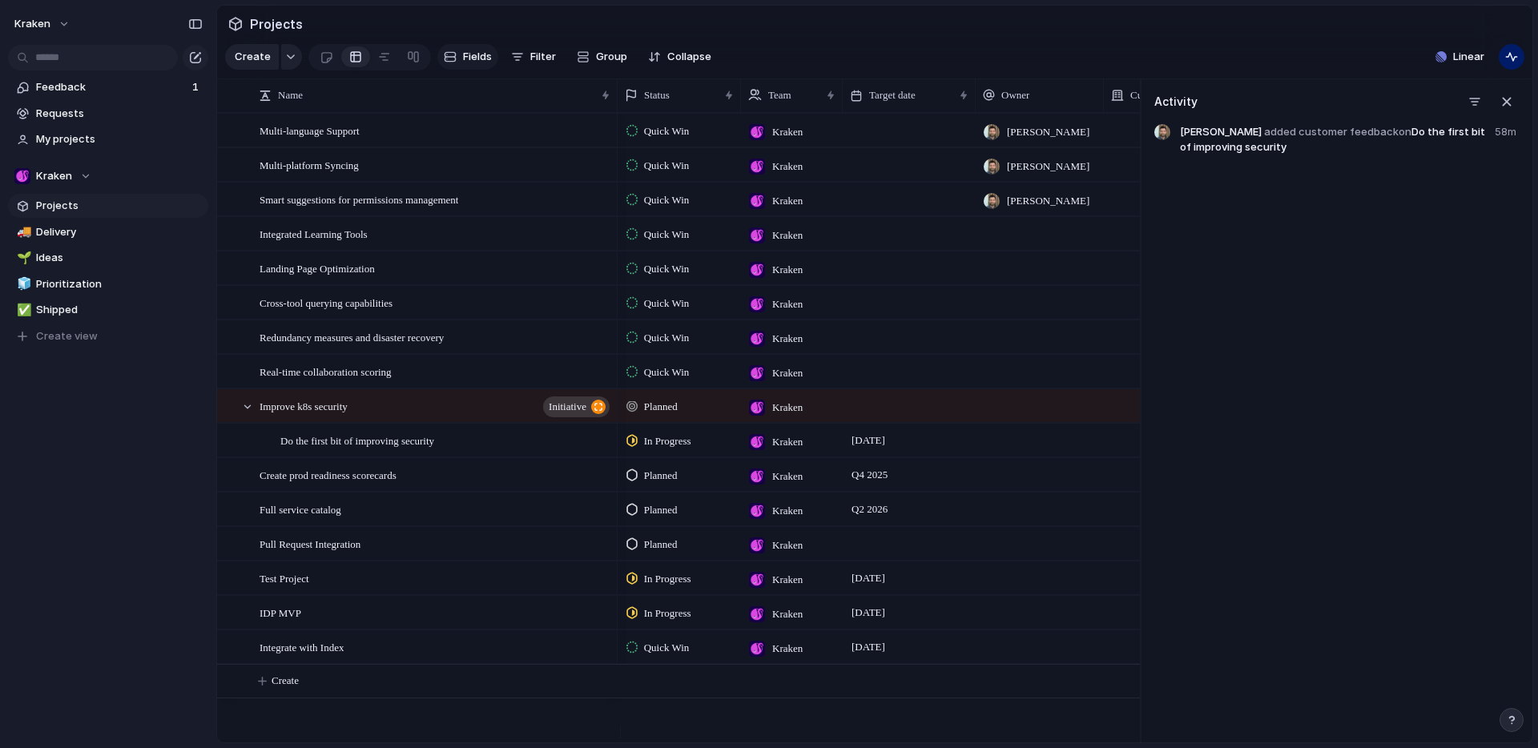
click at [456, 65] on button "Fields" at bounding box center [467, 57] width 61 height 26
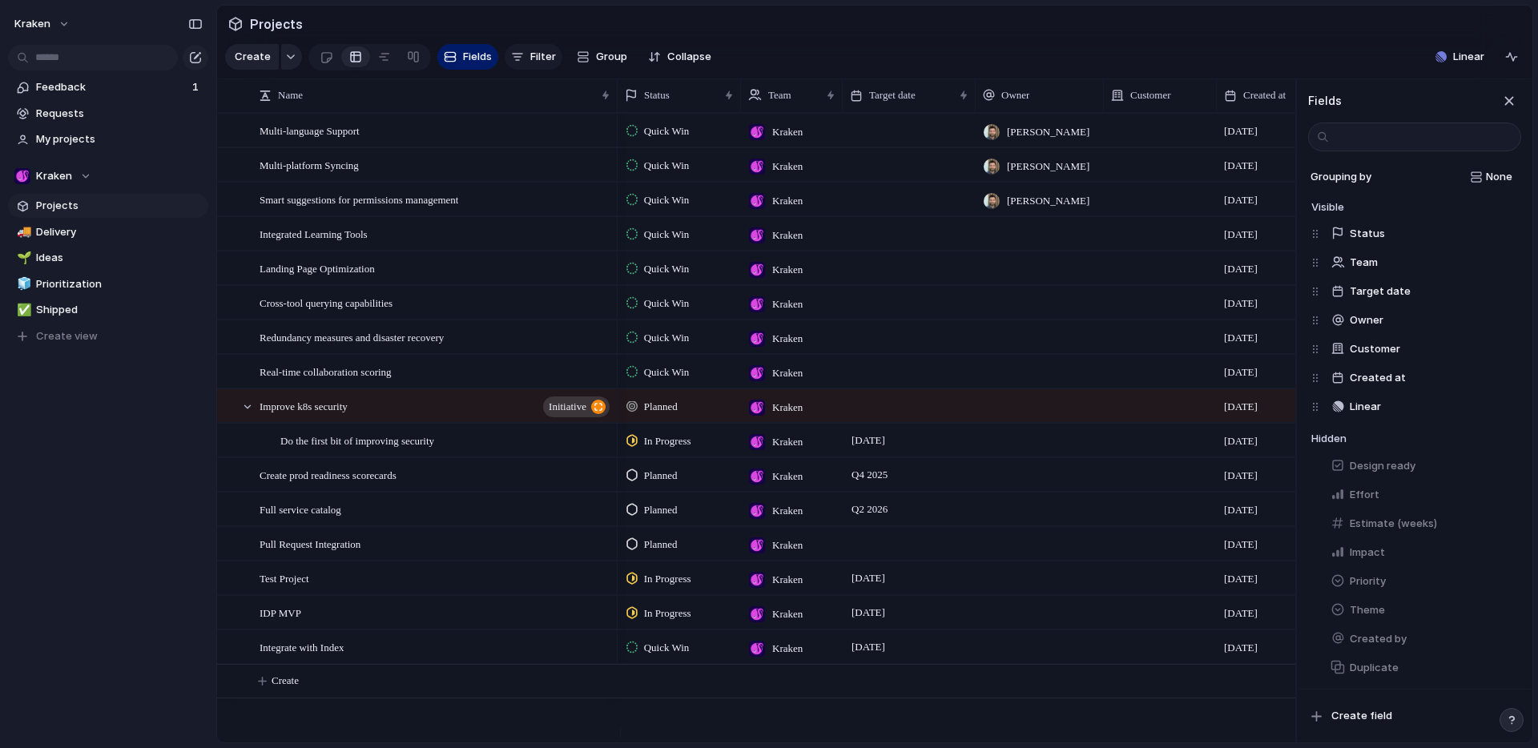
click at [538, 65] on span "Filter" at bounding box center [543, 57] width 26 height 16
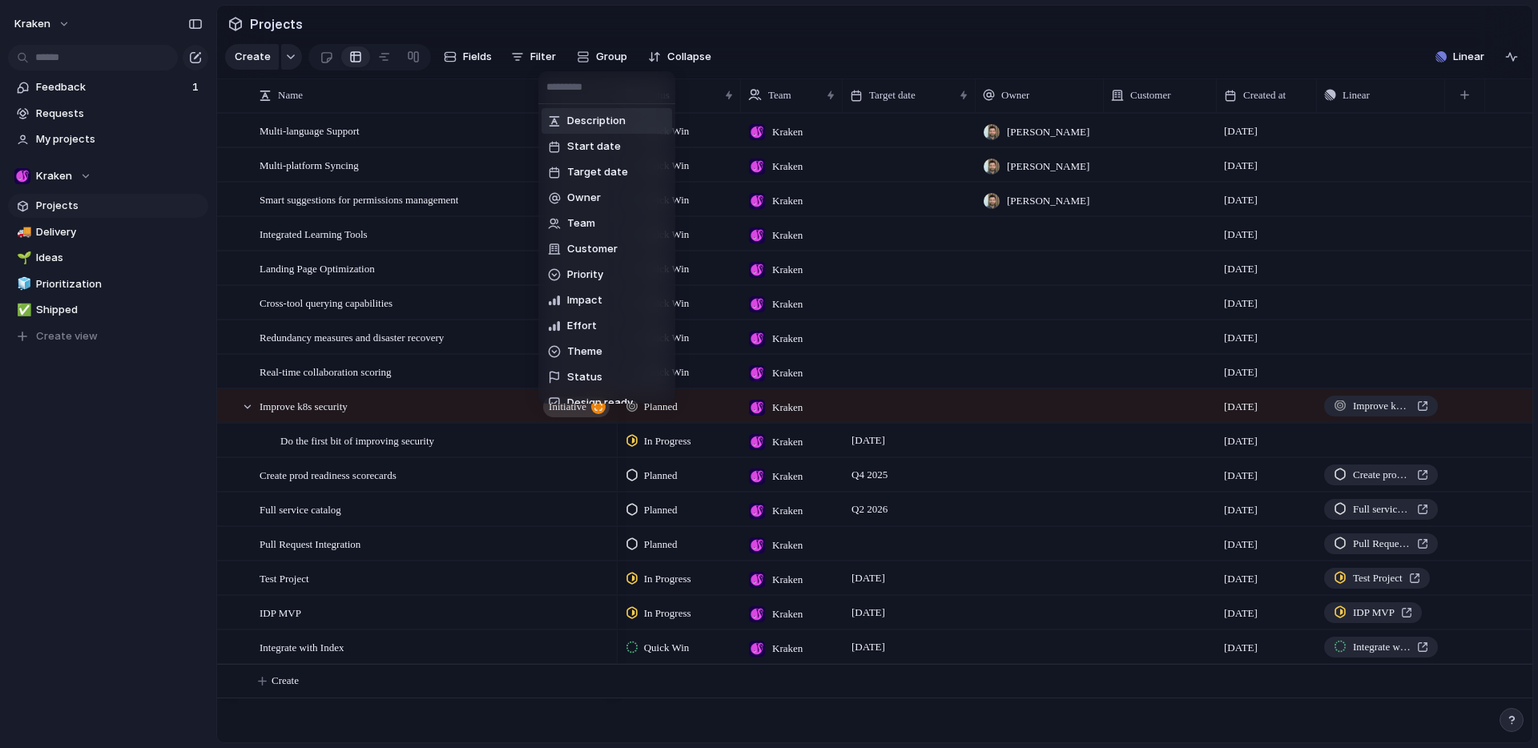
click at [609, 61] on div "Description Start date Target date Owner Team Customer Priority Impact Effort T…" at bounding box center [769, 374] width 1538 height 748
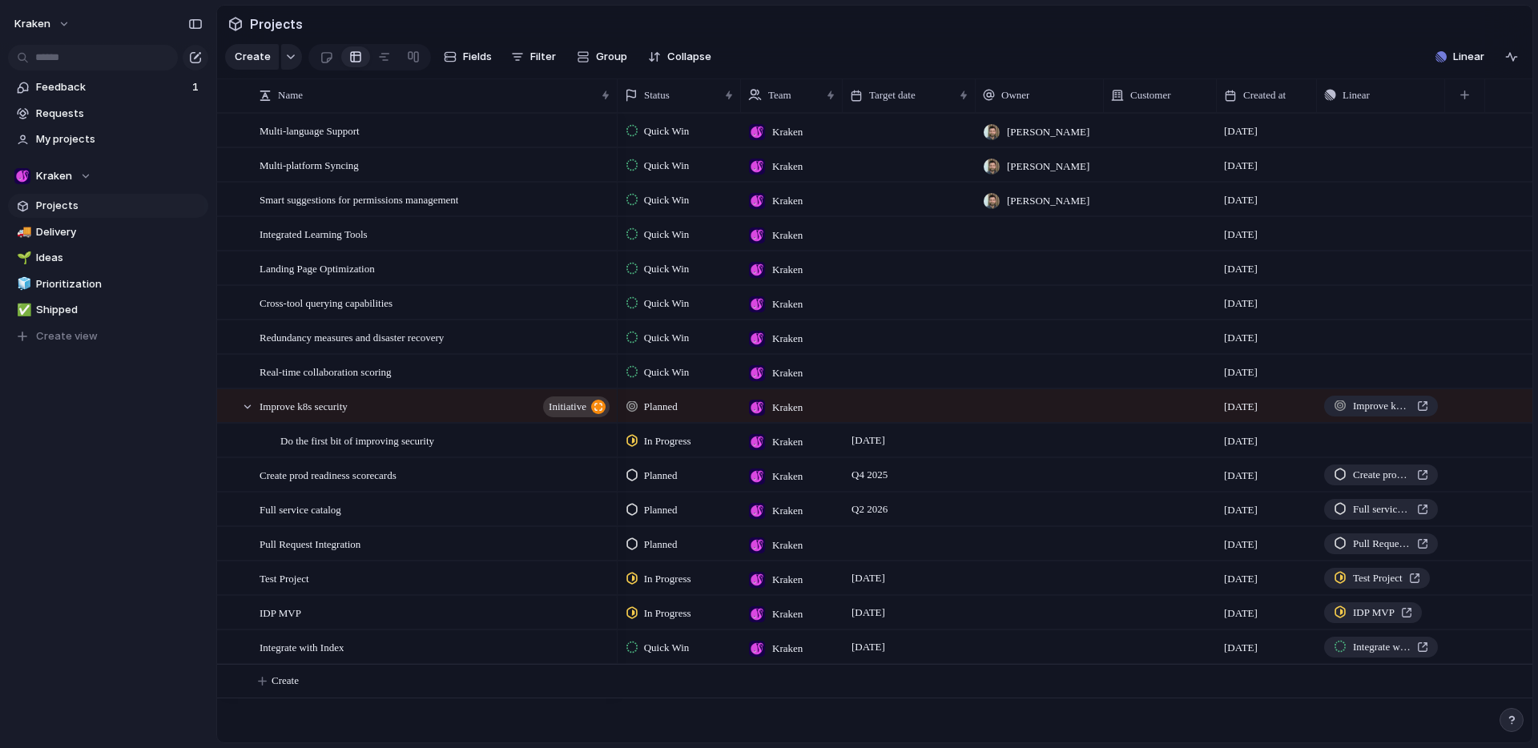
click at [609, 61] on span "Group" at bounding box center [611, 57] width 31 height 16
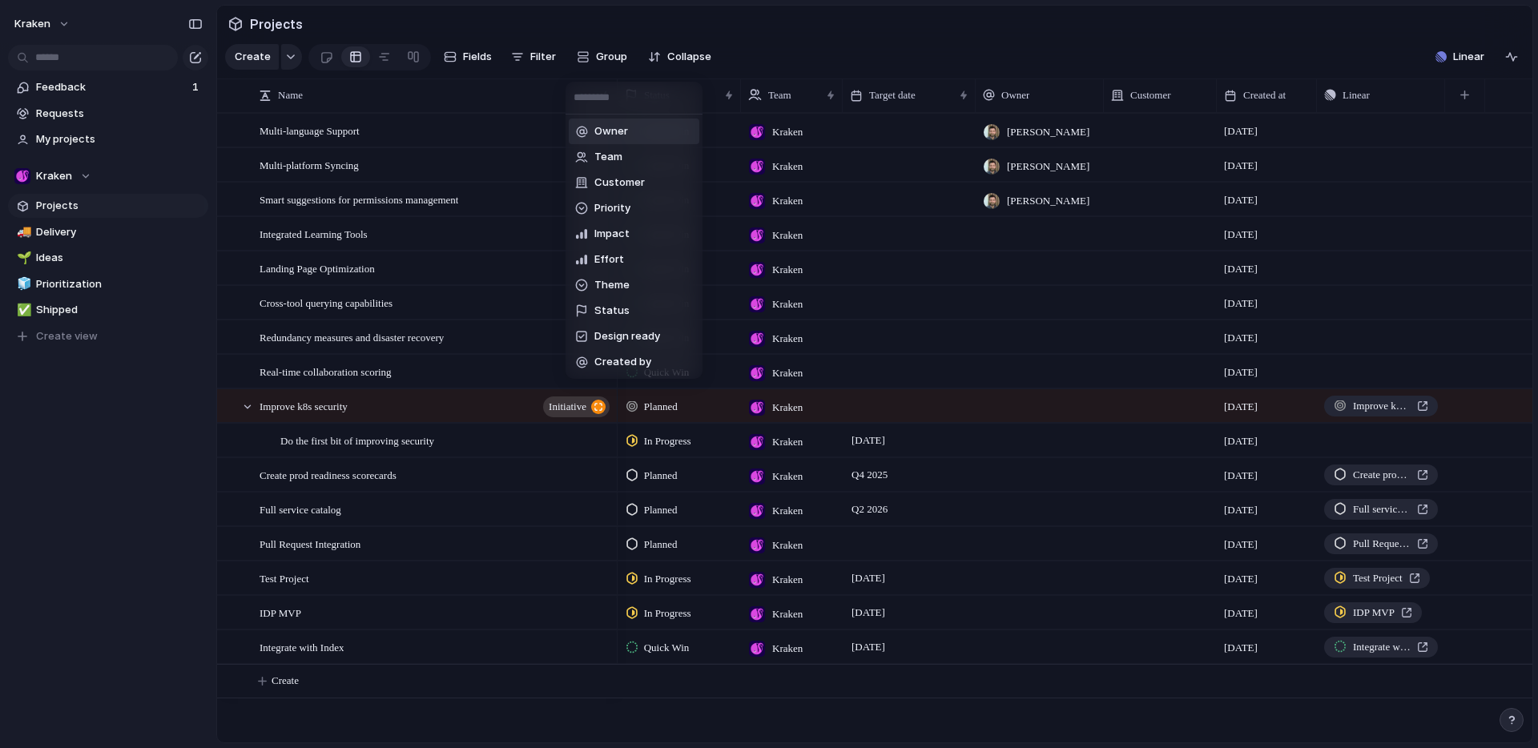
click at [607, 56] on div "Owner Team Customer Priority Impact Effort Theme Status Design ready Created by" at bounding box center [769, 374] width 1538 height 748
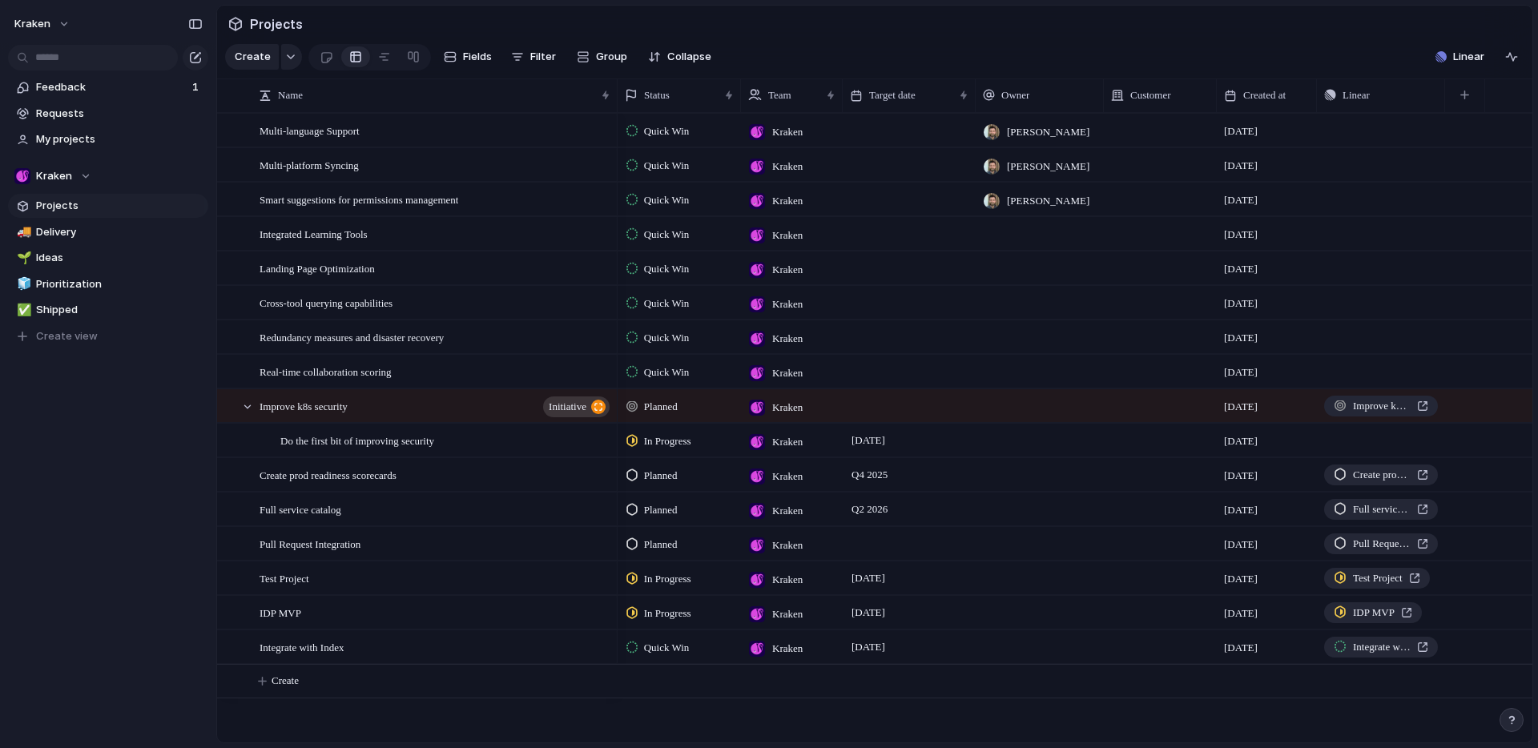
click at [640, 30] on section "Projects" at bounding box center [874, 24] width 1315 height 36
click at [243, 33] on div "Projects" at bounding box center [265, 24] width 82 height 29
click at [237, 25] on div "Projects" at bounding box center [265, 24] width 82 height 29
click at [240, 23] on div "Projects" at bounding box center [265, 24] width 82 height 29
click at [261, 18] on span "Projects" at bounding box center [276, 24] width 59 height 29
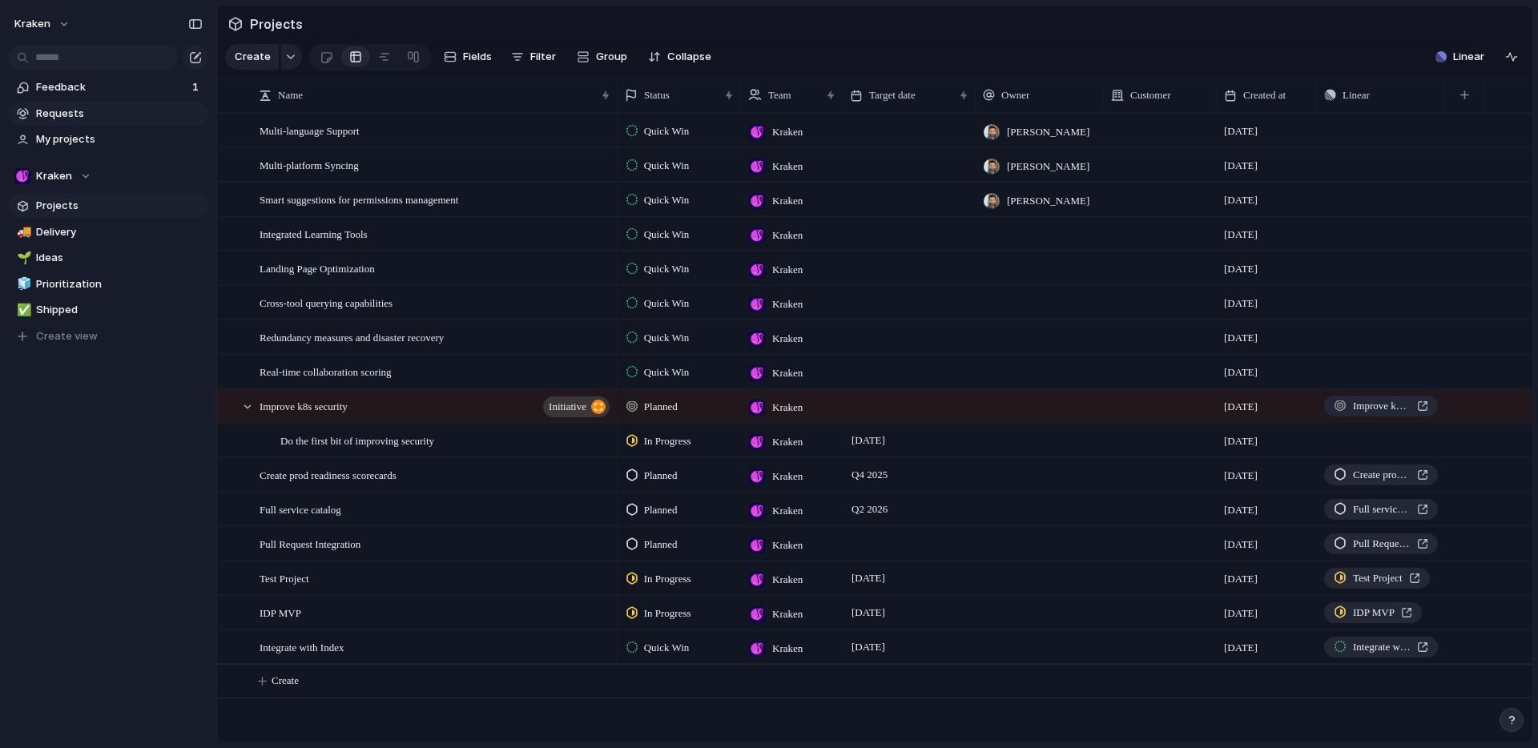
click at [70, 114] on span "Requests" at bounding box center [119, 114] width 167 height 16
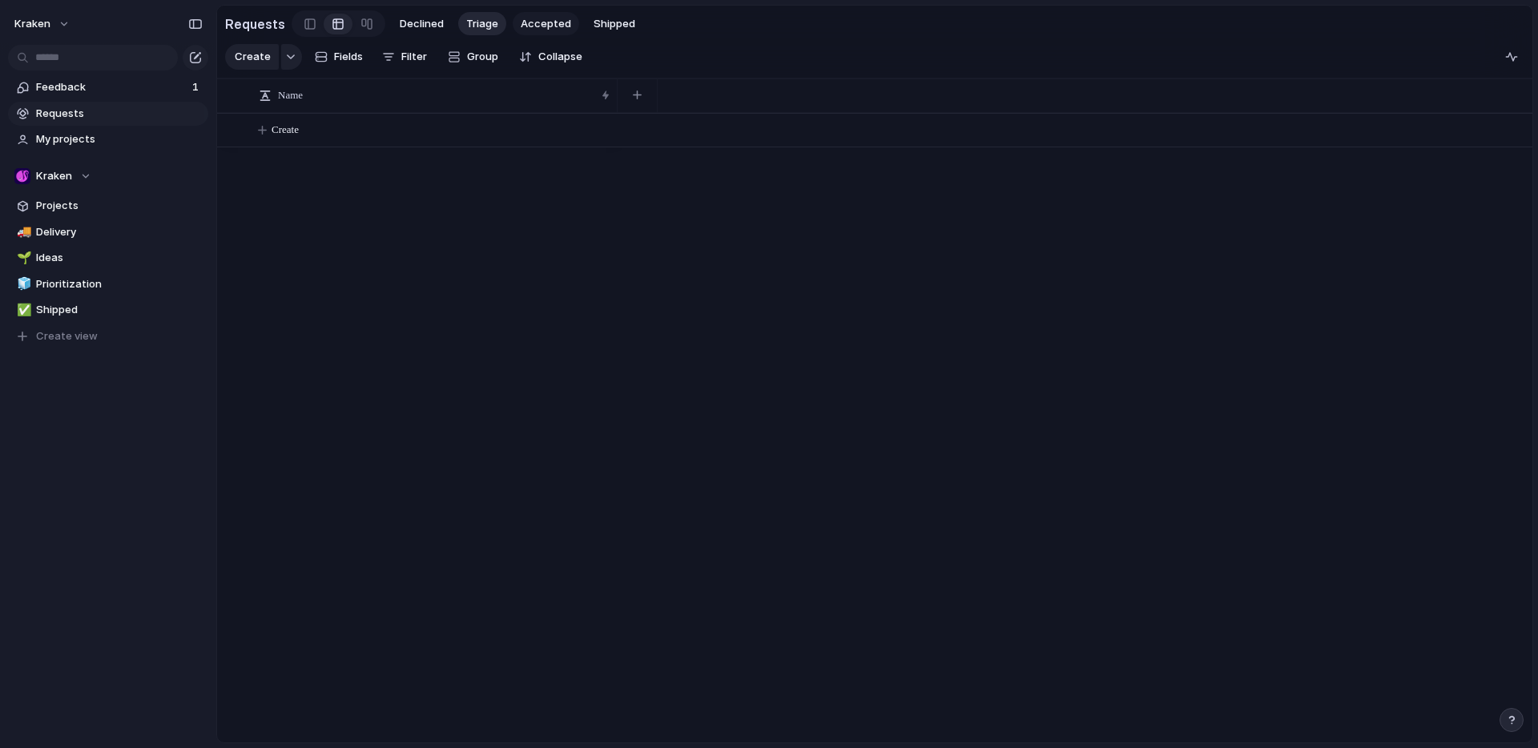
click at [551, 20] on span "Accepted" at bounding box center [546, 24] width 50 height 16
click at [437, 139] on div "New Request from Team A request" at bounding box center [435, 131] width 352 height 33
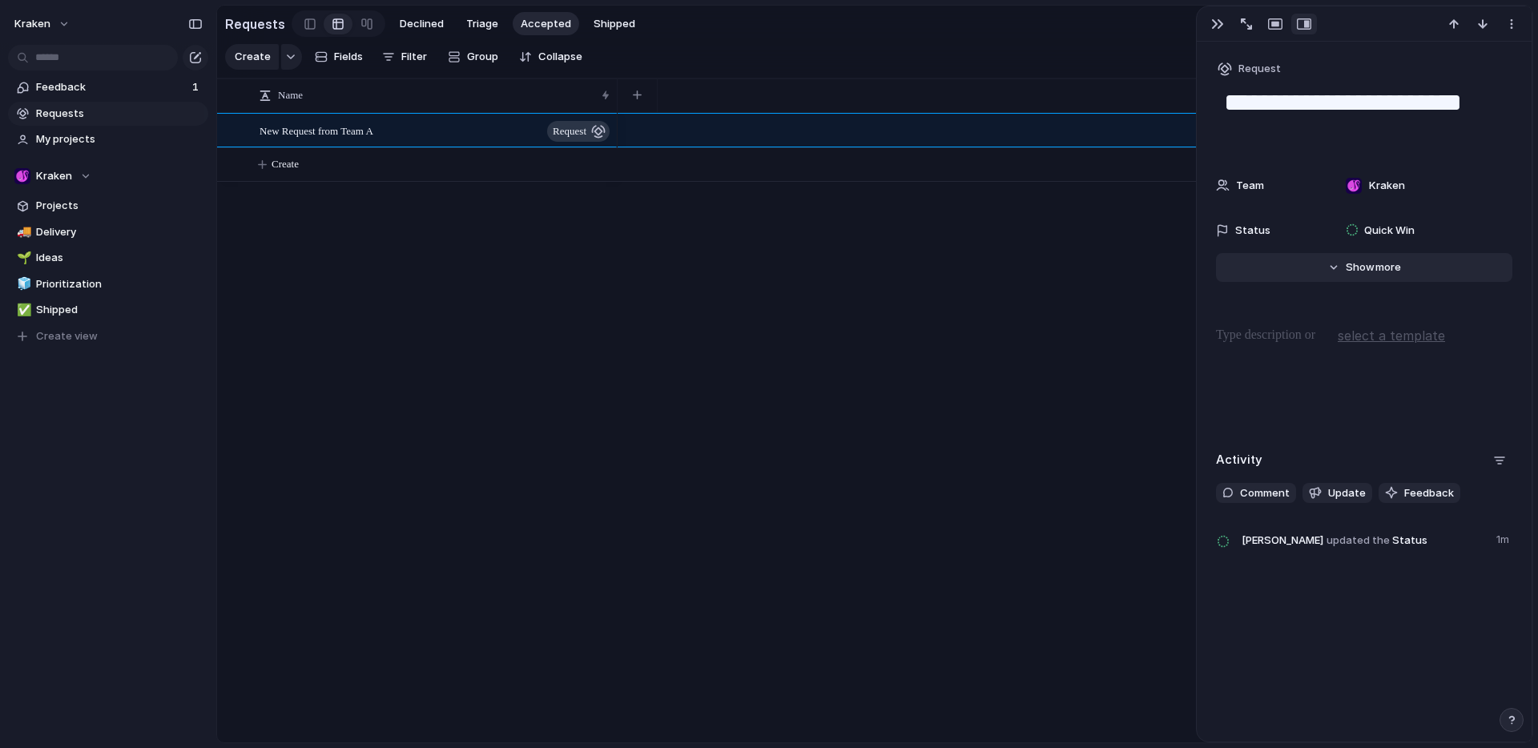
click at [1355, 274] on span "Show" at bounding box center [1359, 267] width 29 height 16
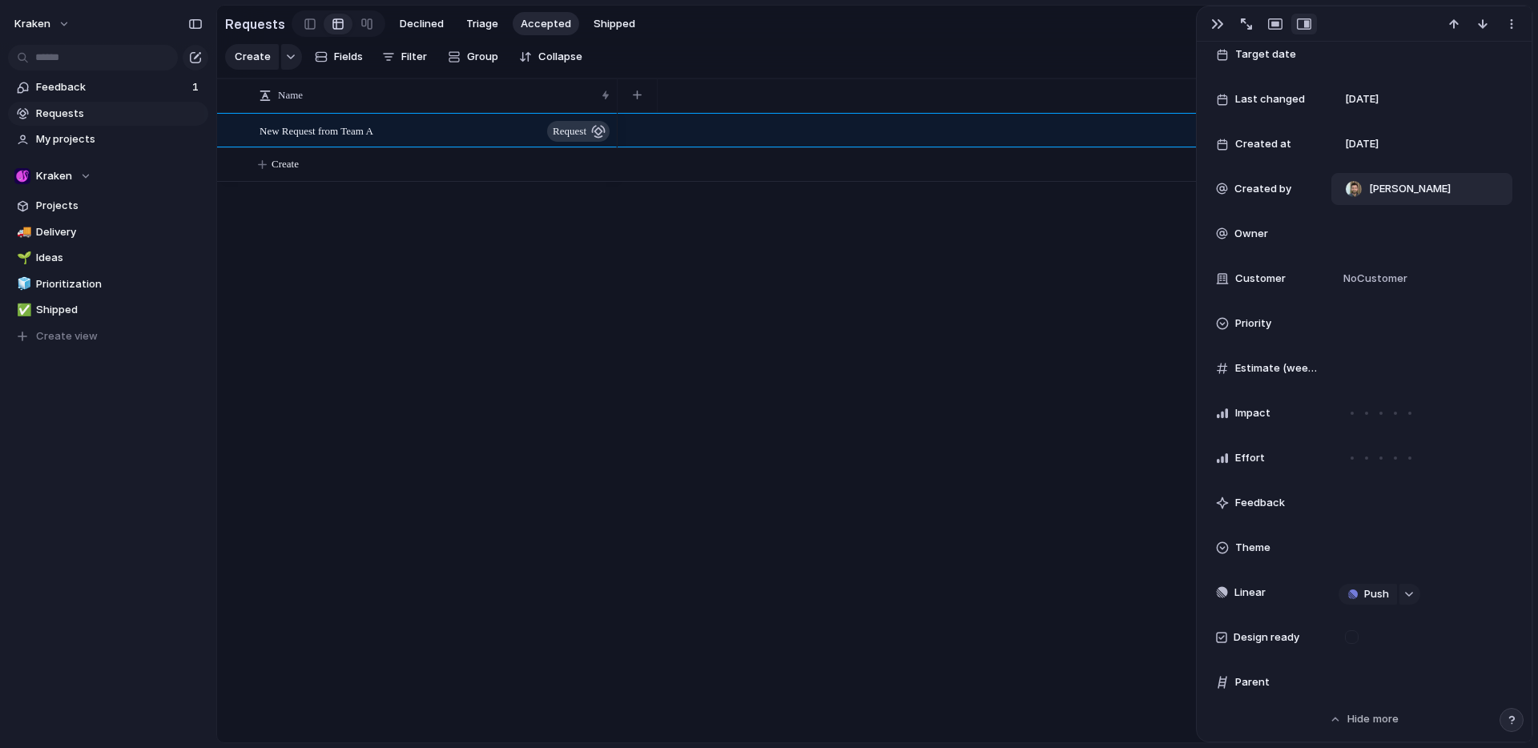
scroll to position [267, 0]
click at [69, 143] on span "My projects" at bounding box center [119, 139] width 167 height 16
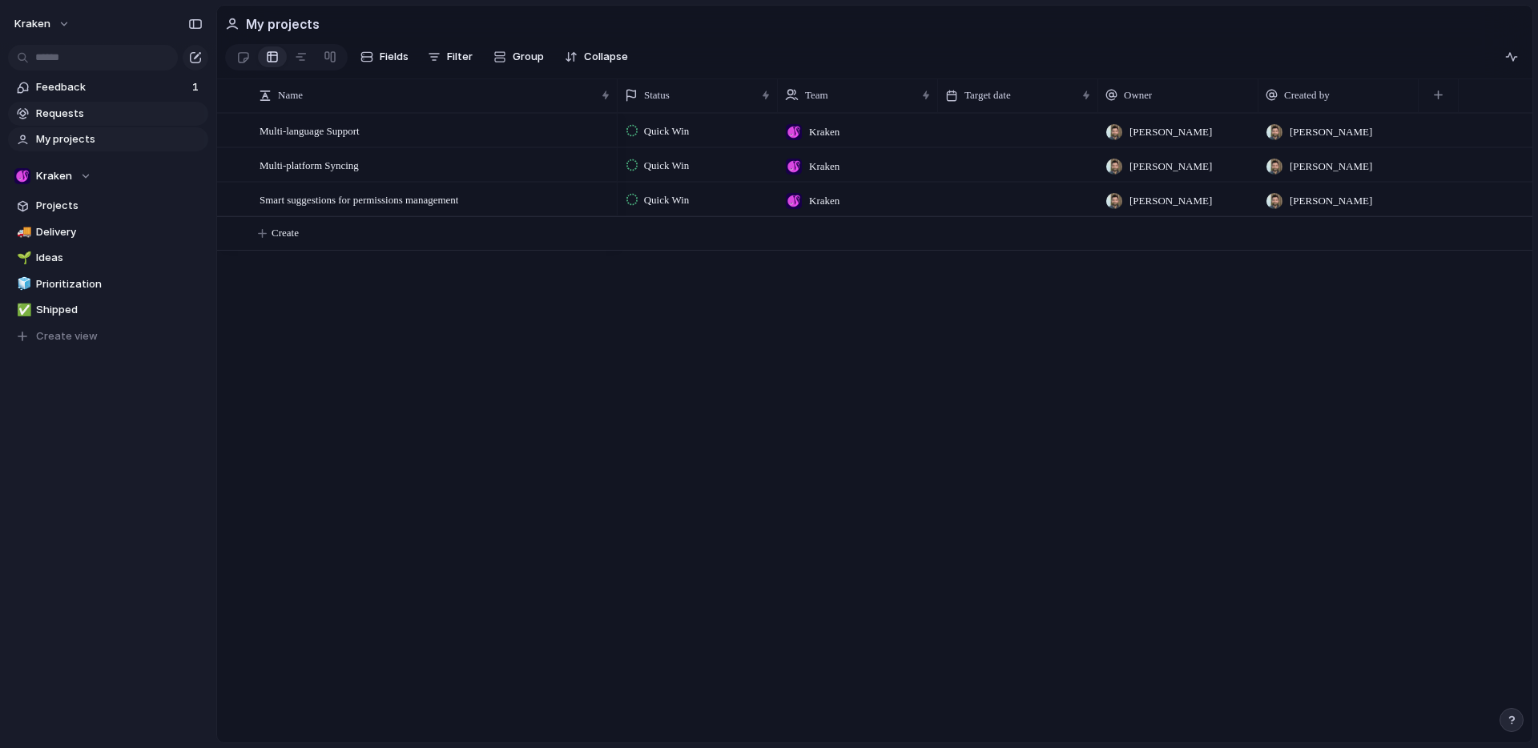
click at [90, 110] on span "Requests" at bounding box center [119, 114] width 167 height 16
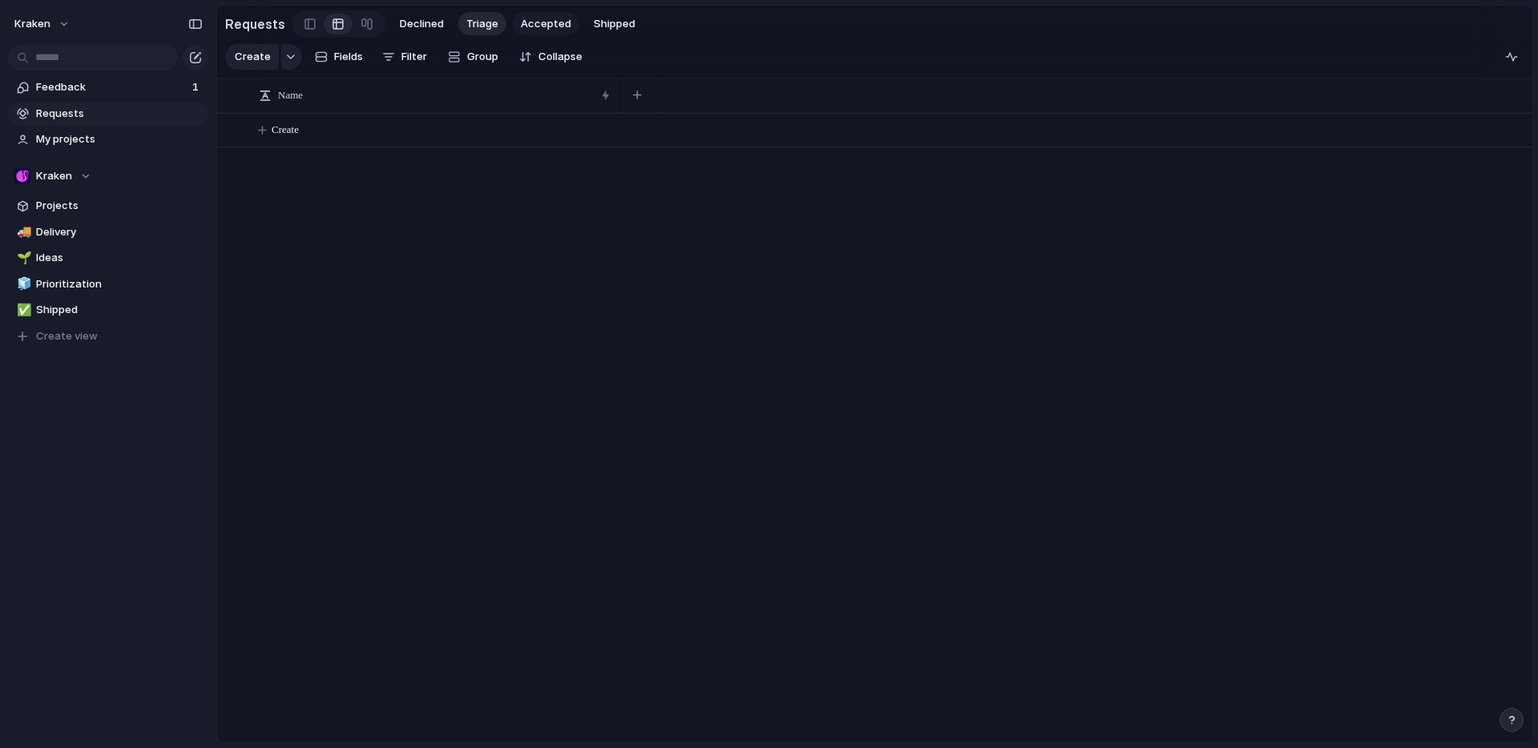
click at [538, 26] on span "Accepted" at bounding box center [546, 24] width 50 height 16
click at [412, 132] on div "New Request from Team A request" at bounding box center [435, 131] width 352 height 33
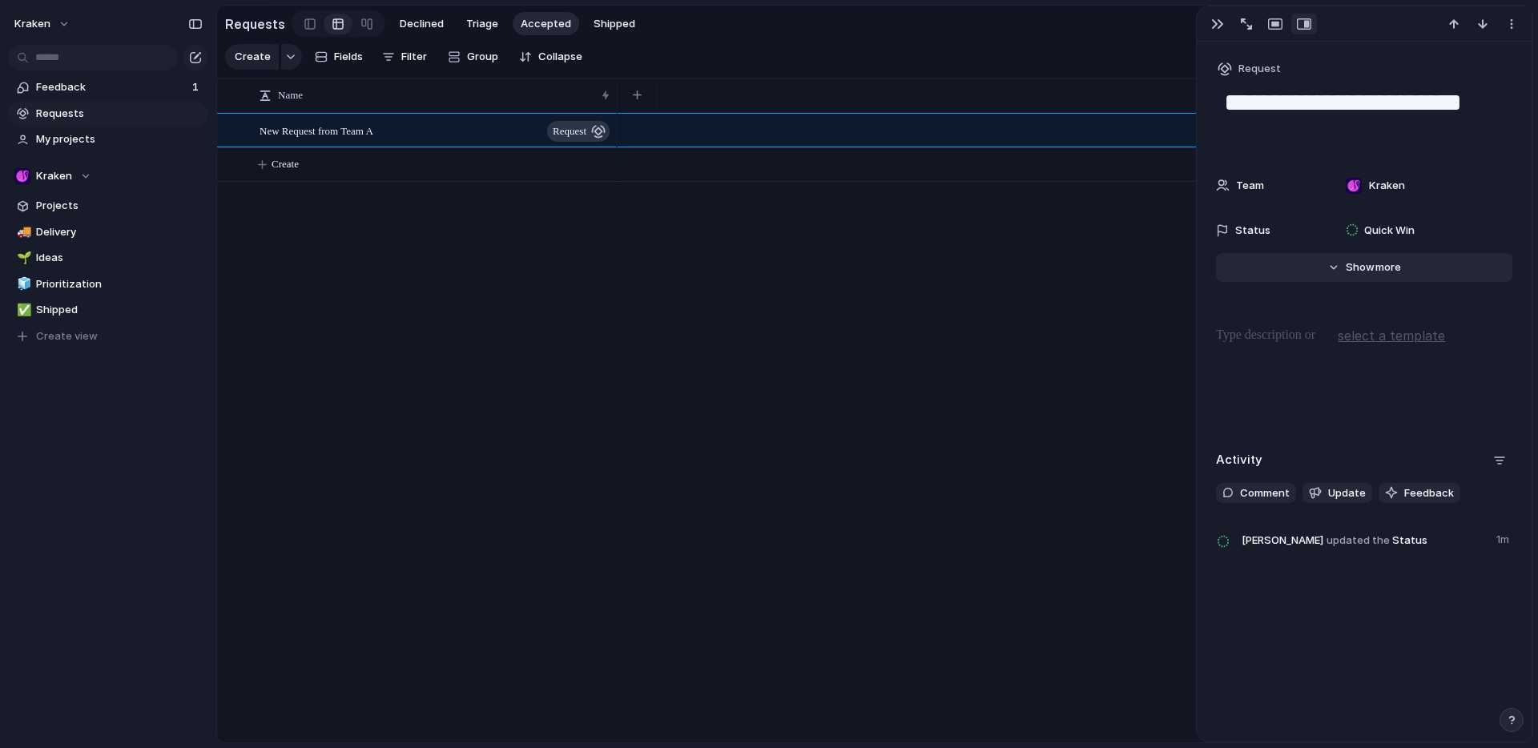
click at [1406, 271] on button "Hide Show more" at bounding box center [1364, 267] width 296 height 29
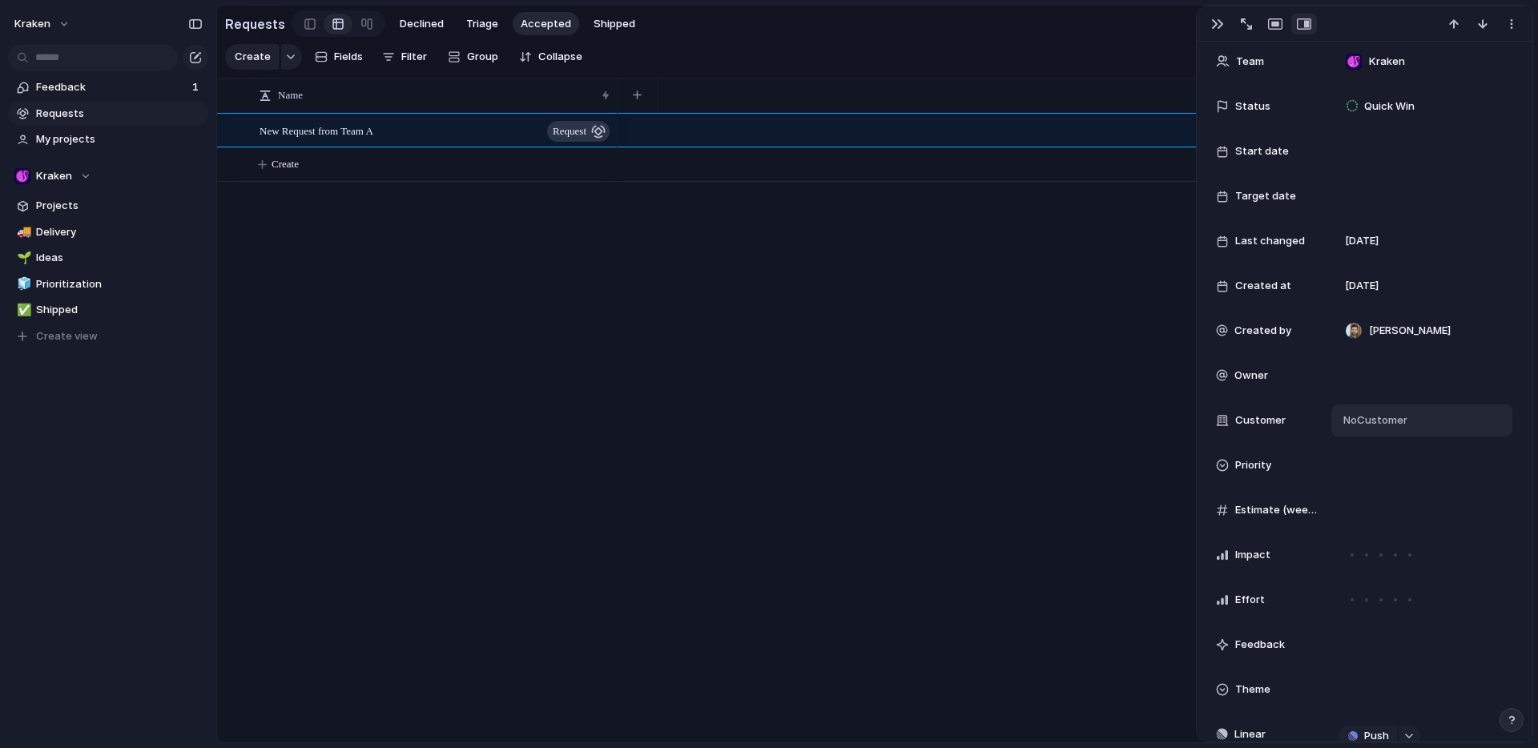
scroll to position [135, 0]
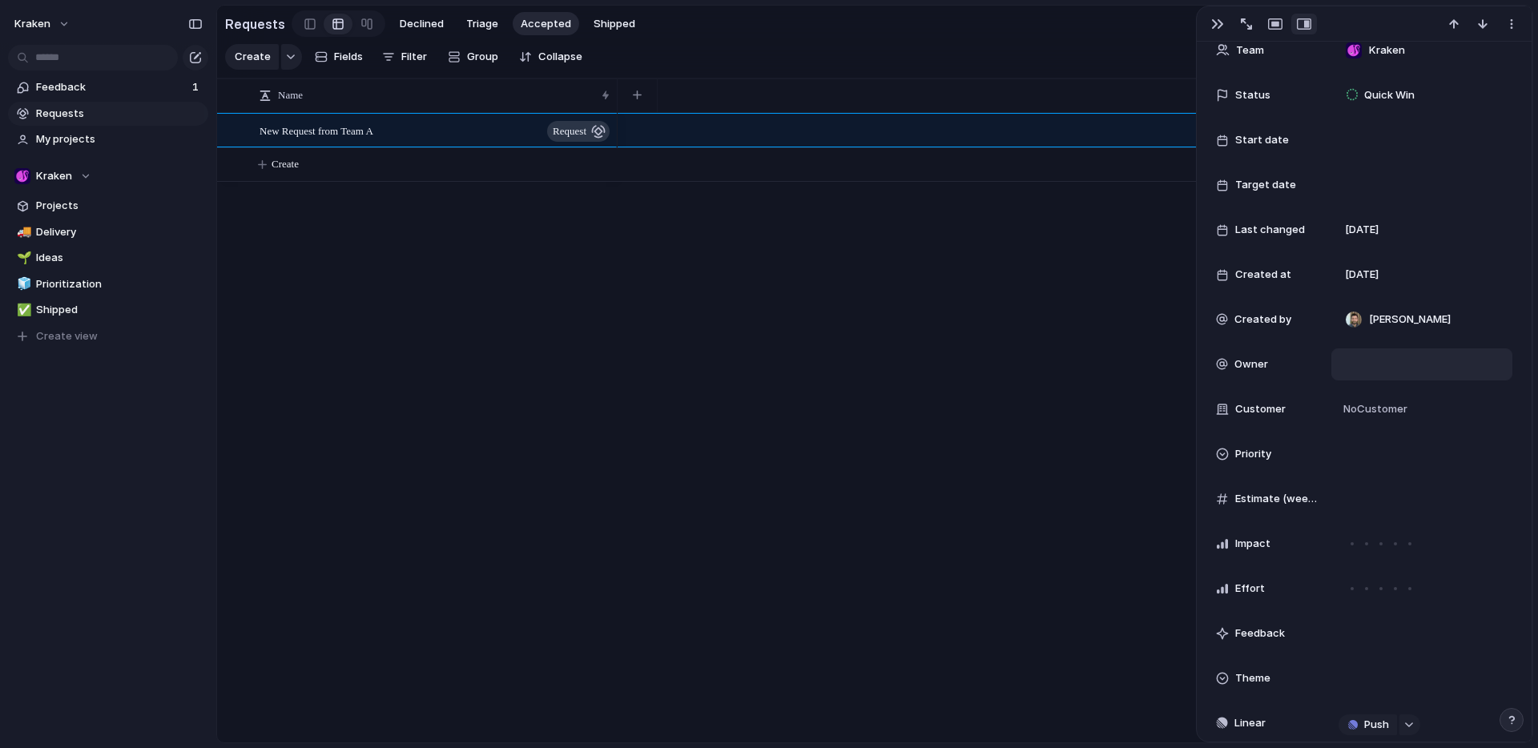
click at [1369, 360] on div at bounding box center [1421, 365] width 167 height 18
click at [1382, 422] on span "[PERSON_NAME]" at bounding box center [1411, 420] width 82 height 16
click at [78, 85] on span "Feedback" at bounding box center [111, 87] width 151 height 16
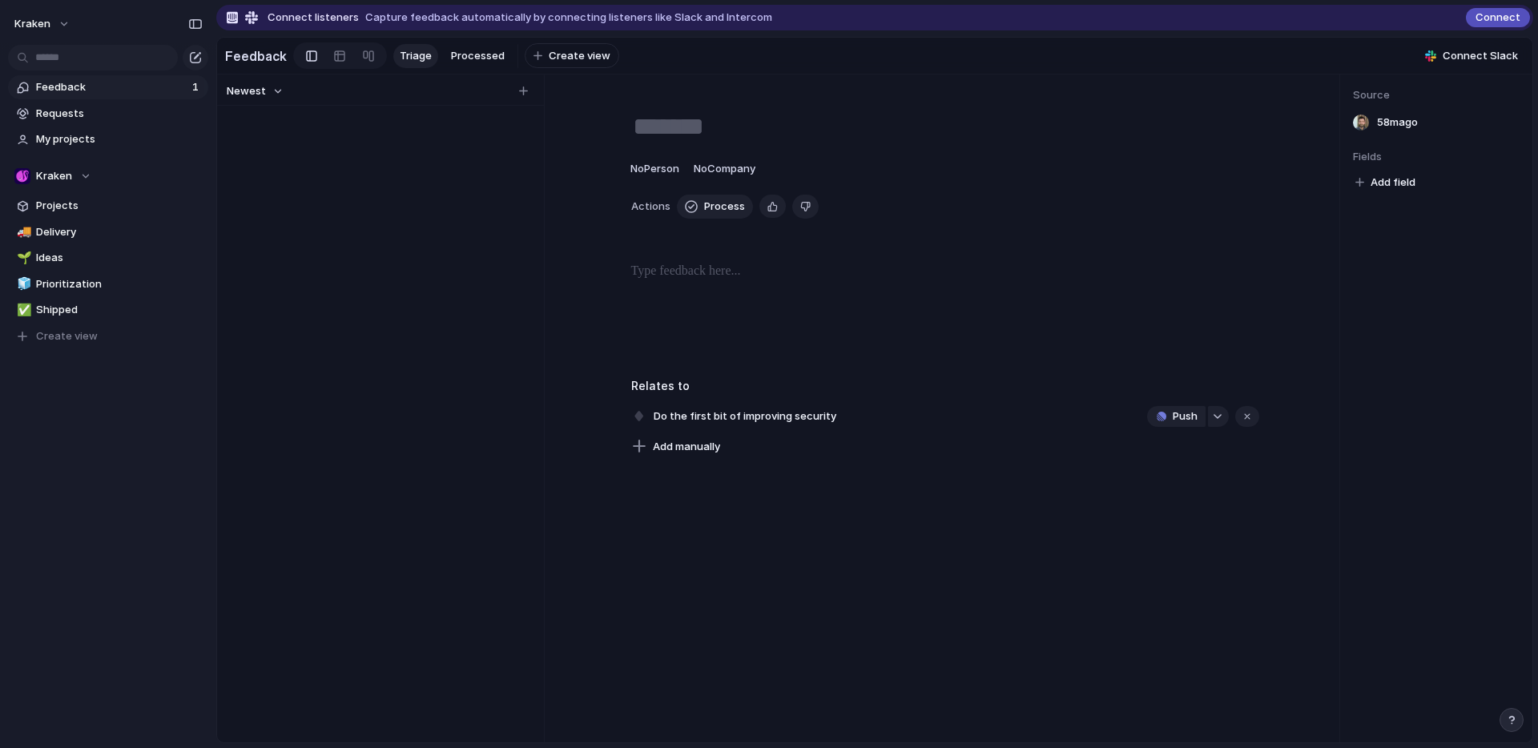
type textarea "**********"
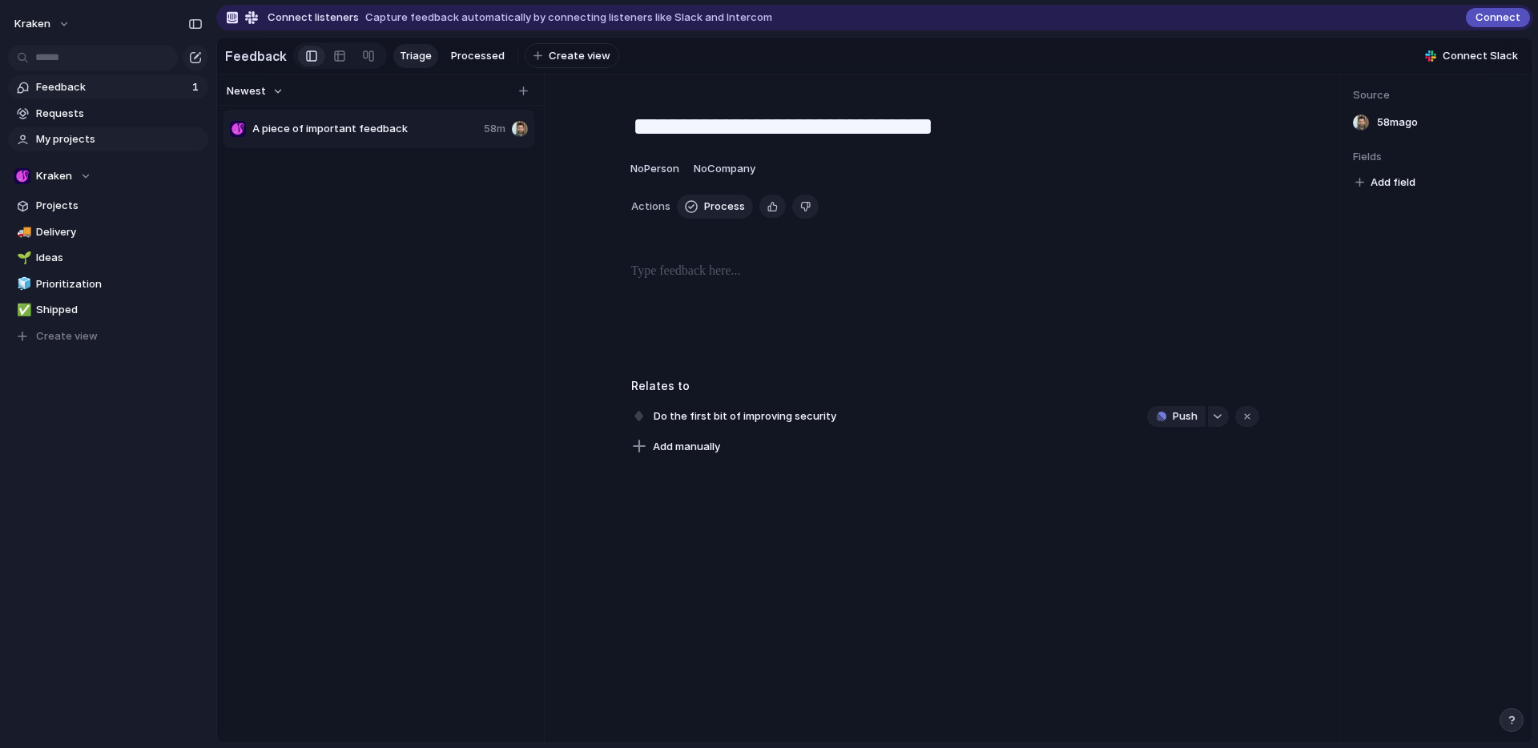
click at [82, 139] on span "My projects" at bounding box center [119, 139] width 167 height 16
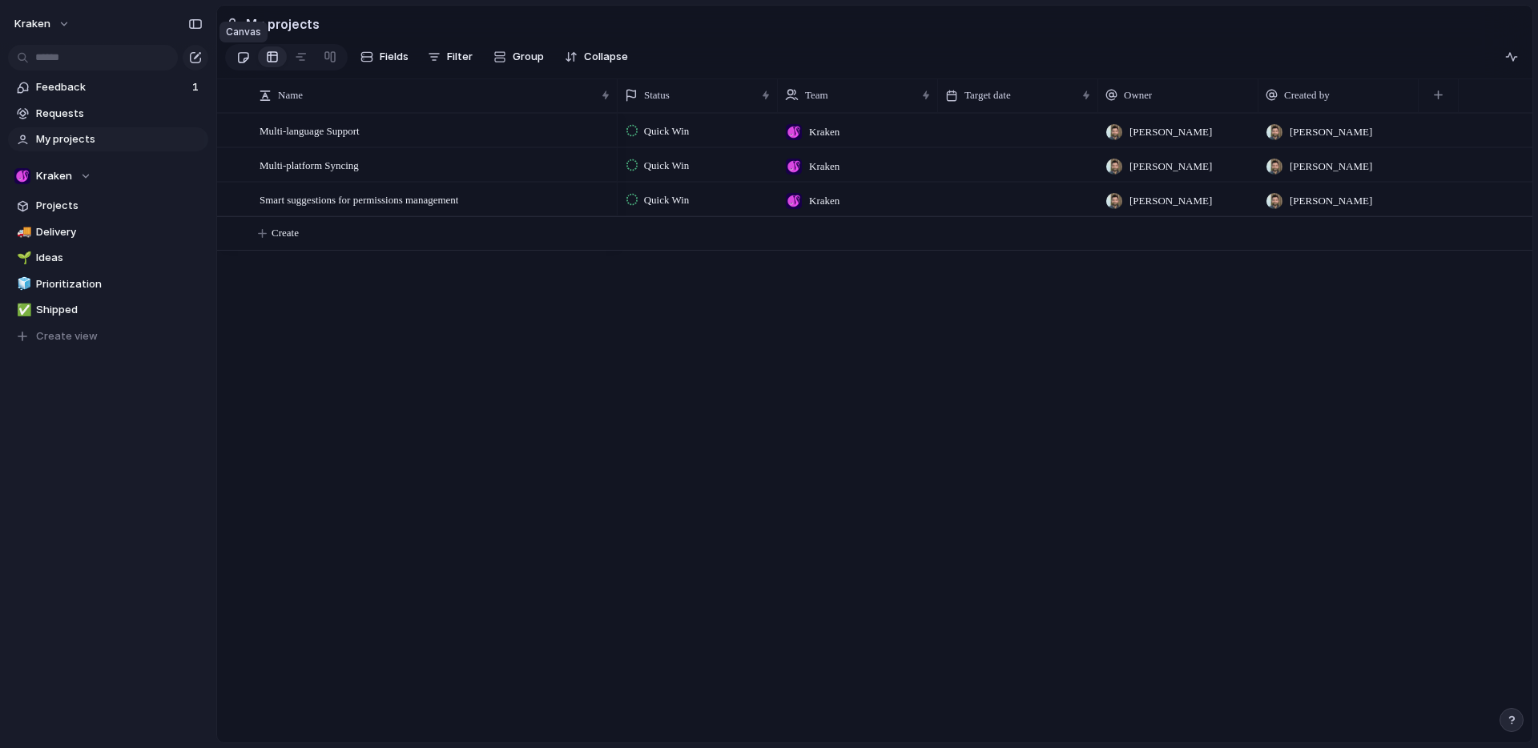
click at [246, 62] on div at bounding box center [243, 57] width 14 height 26
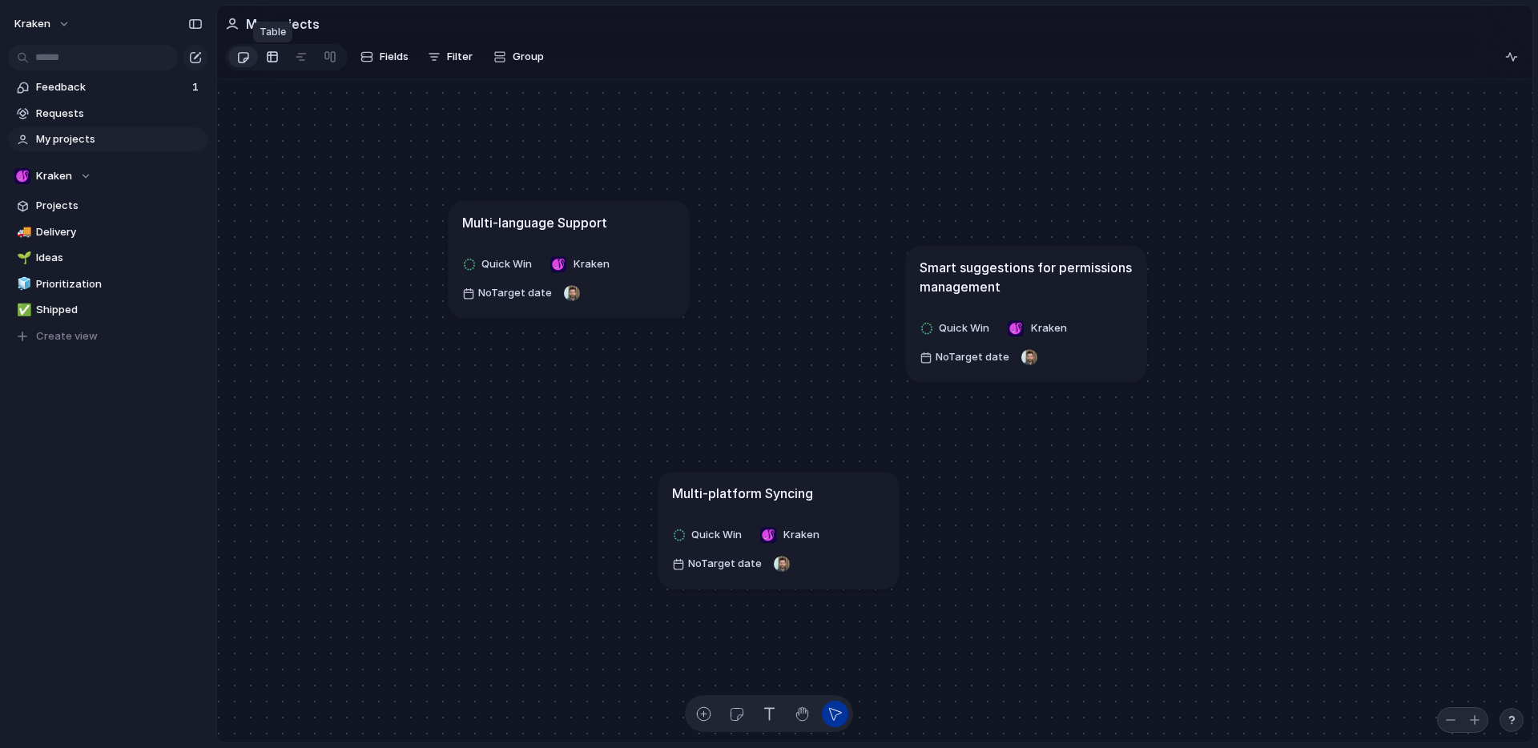
click at [275, 64] on div at bounding box center [272, 57] width 13 height 26
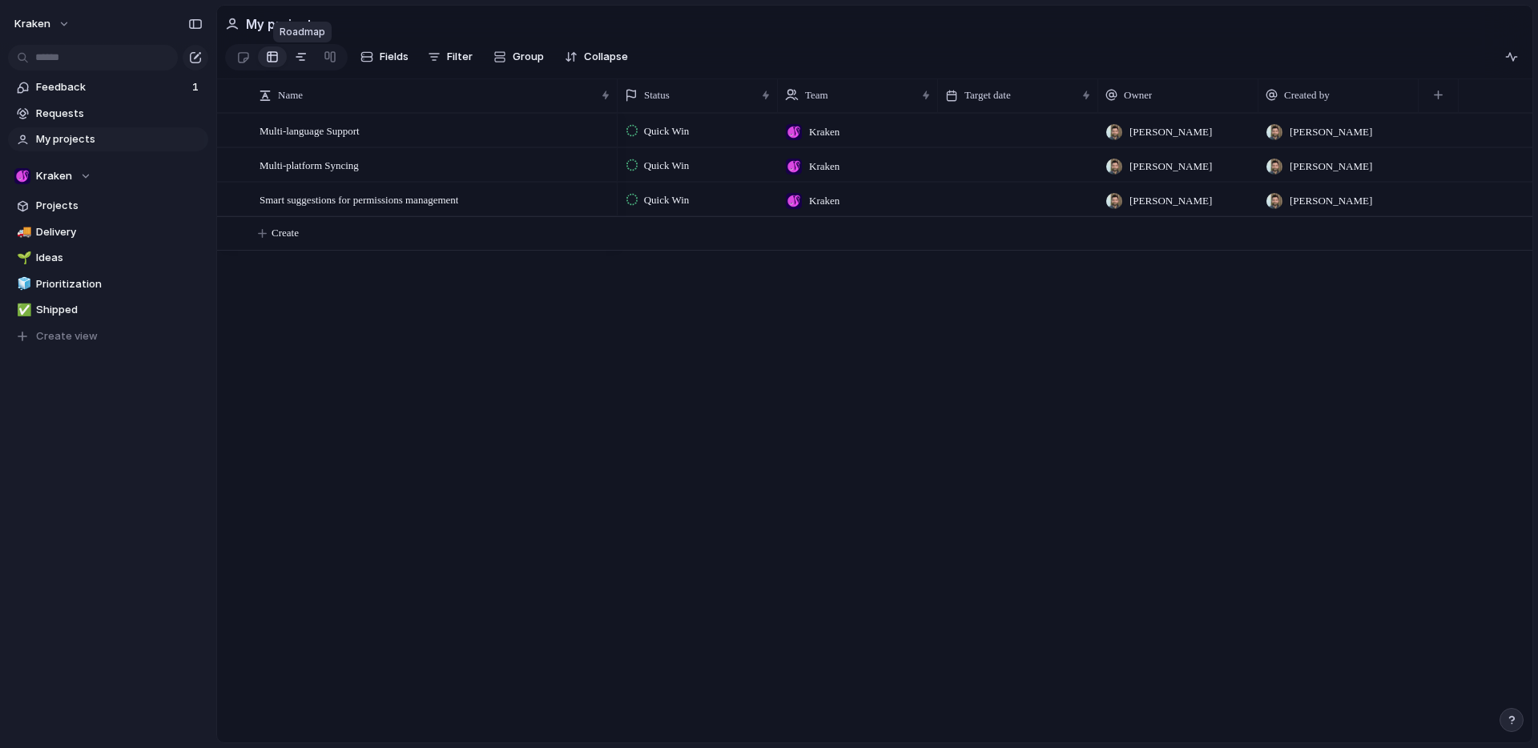
click at [304, 62] on div at bounding box center [301, 57] width 13 height 26
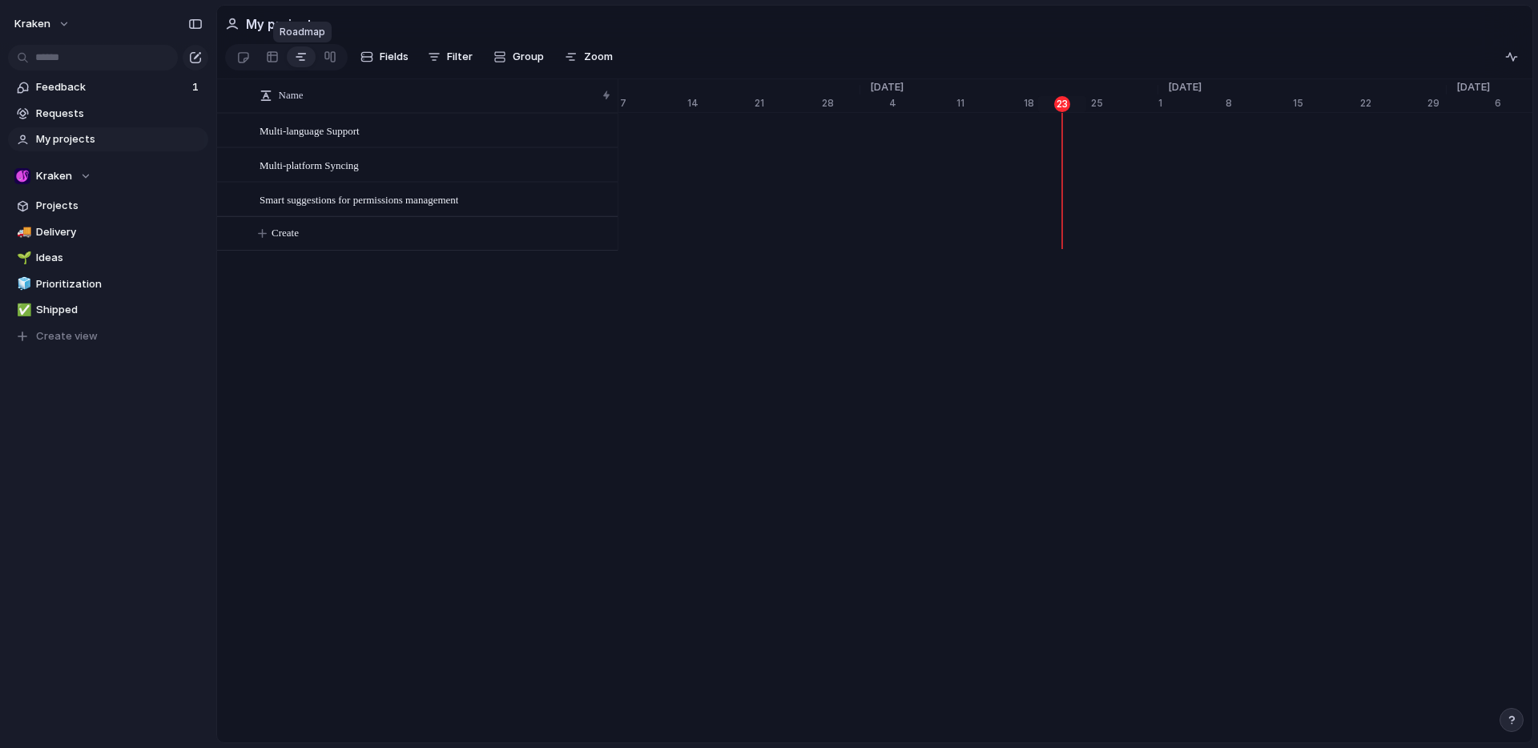
scroll to position [0, 10291]
click at [263, 55] on link at bounding box center [272, 57] width 29 height 26
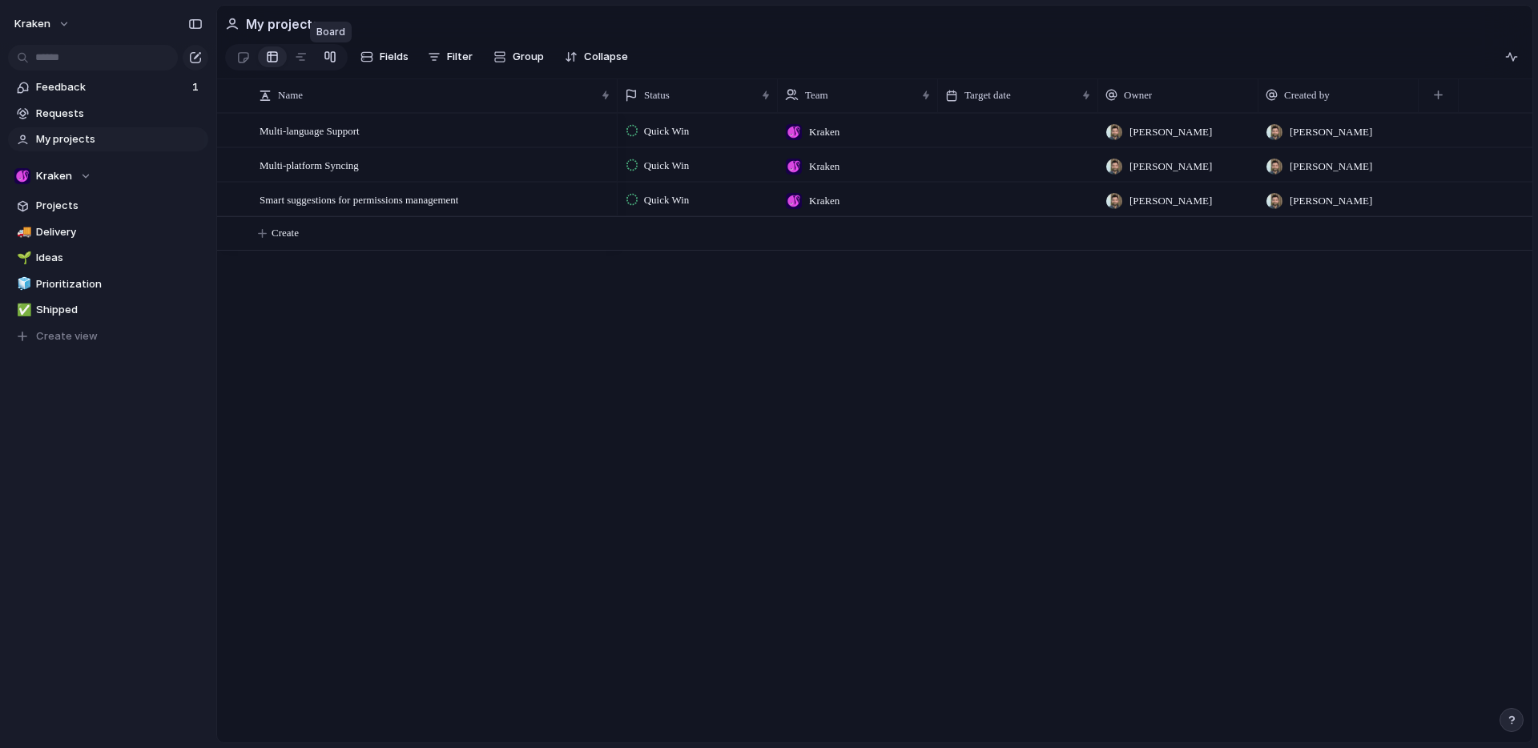
click at [332, 58] on div at bounding box center [330, 57] width 13 height 26
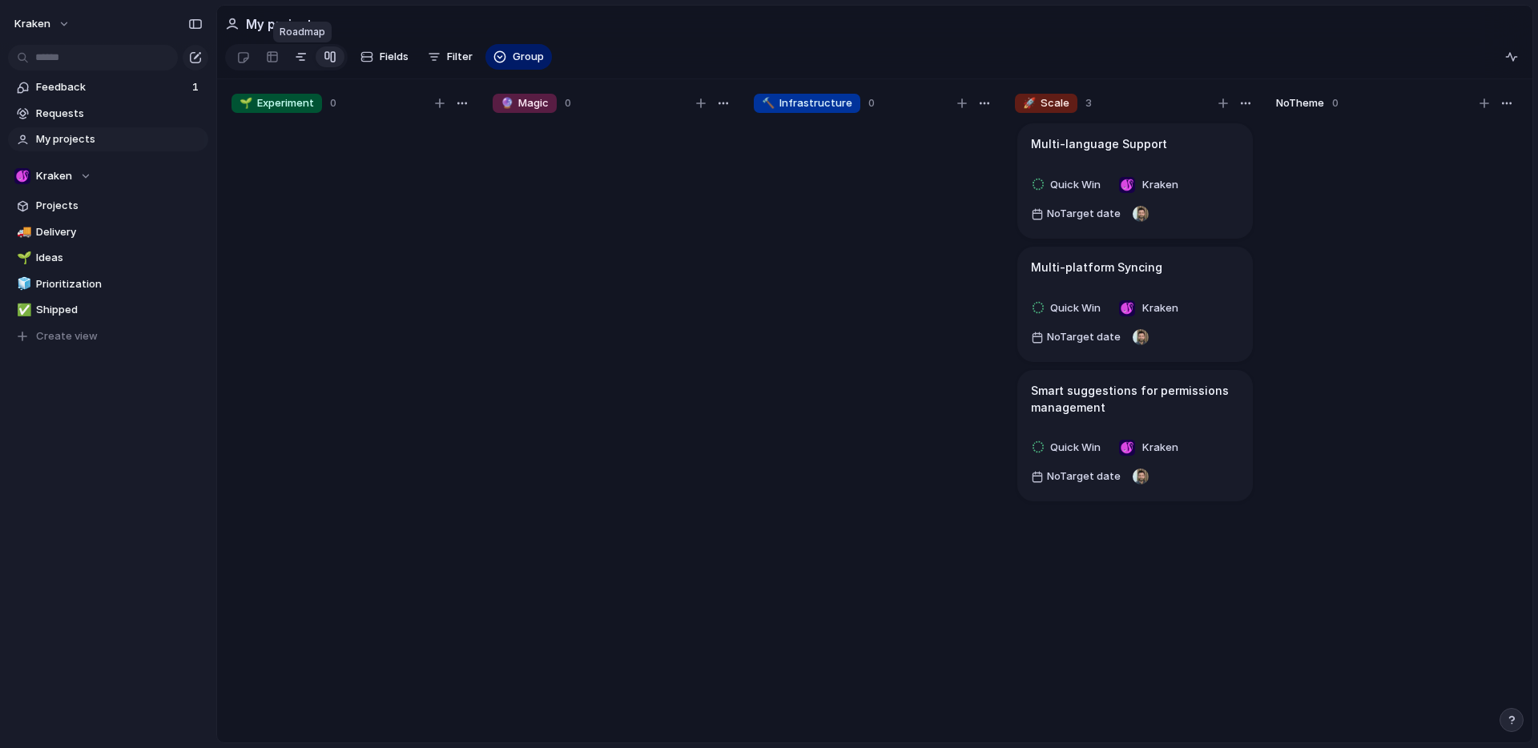
click at [298, 58] on div at bounding box center [301, 57] width 13 height 26
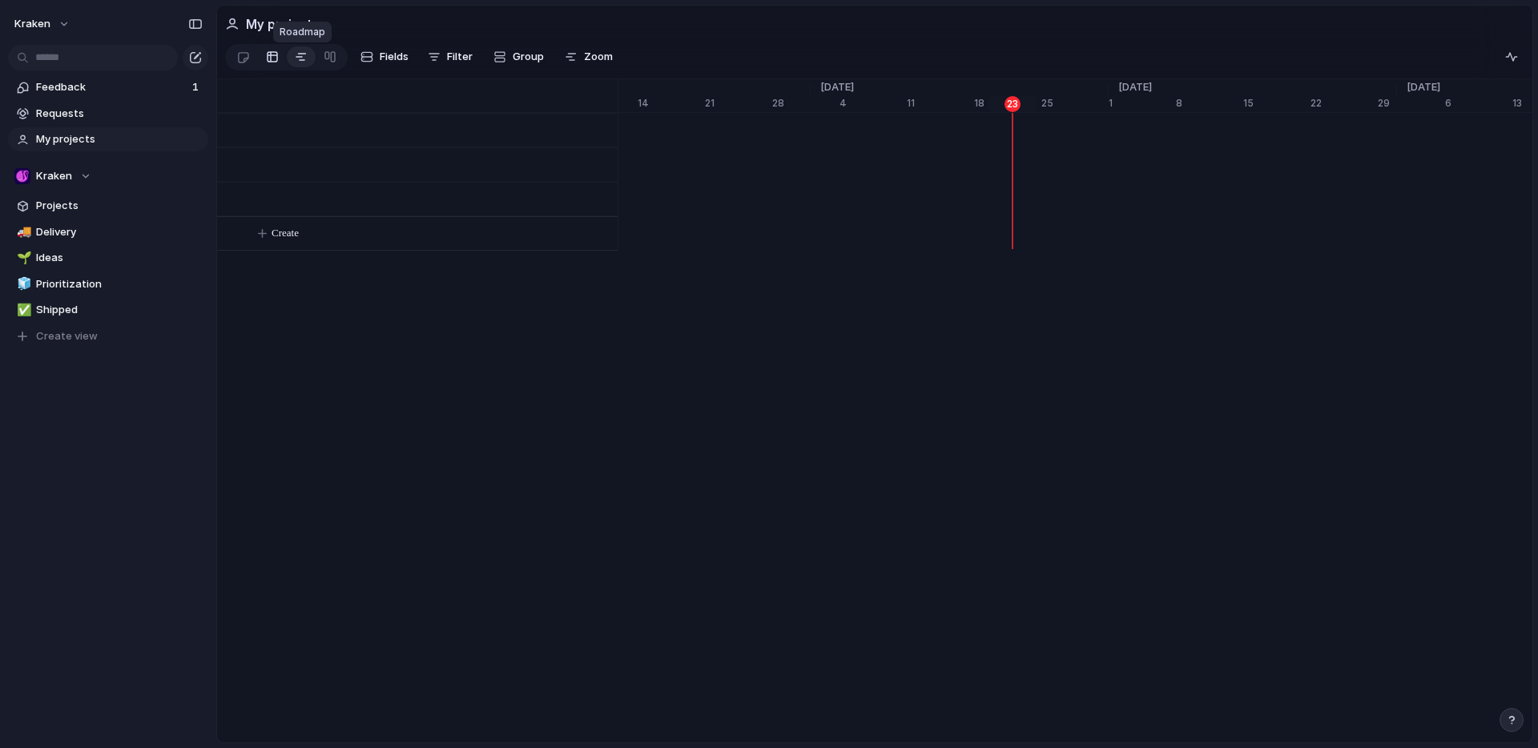
scroll to position [0, 10341]
click at [267, 51] on div at bounding box center [272, 57] width 13 height 26
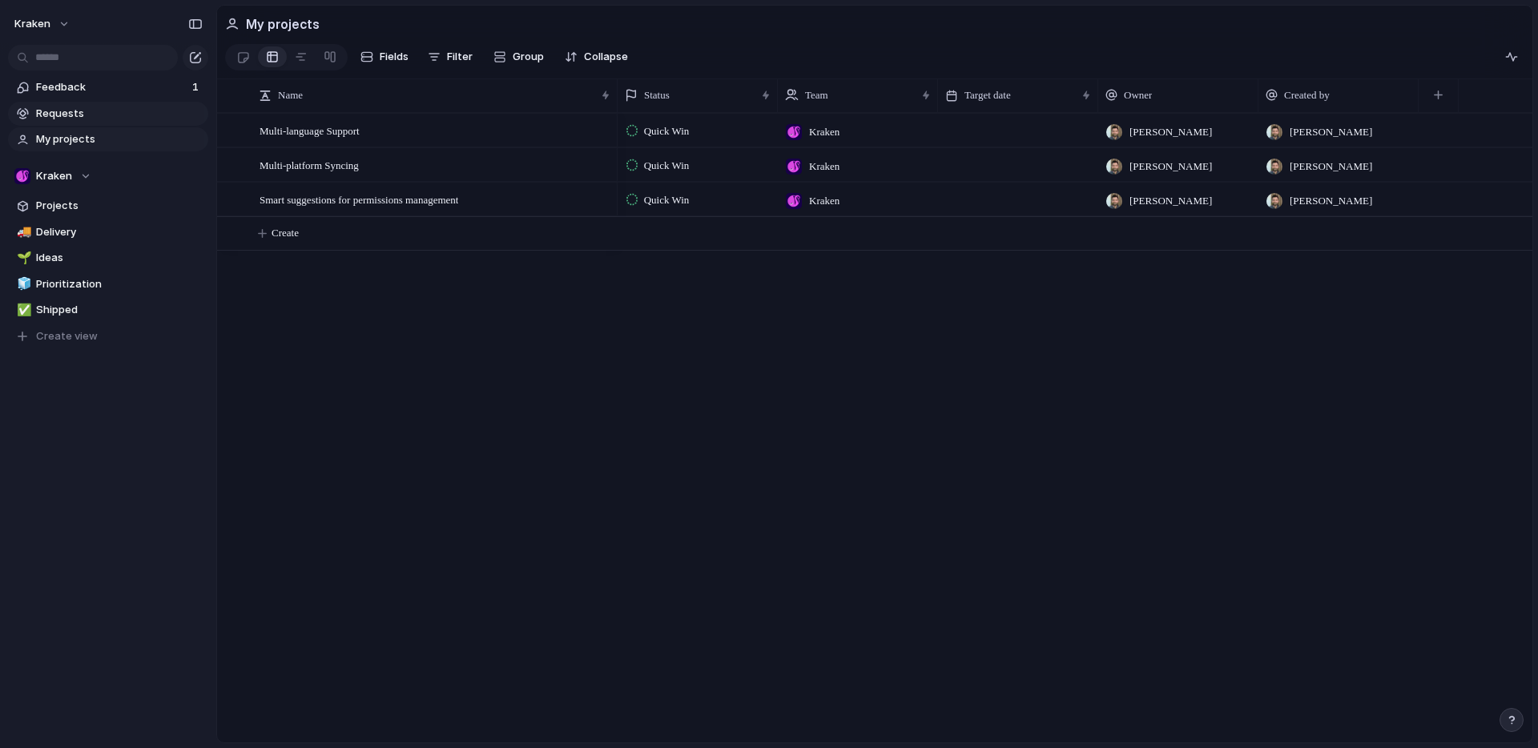
click at [120, 112] on span "Requests" at bounding box center [119, 114] width 167 height 16
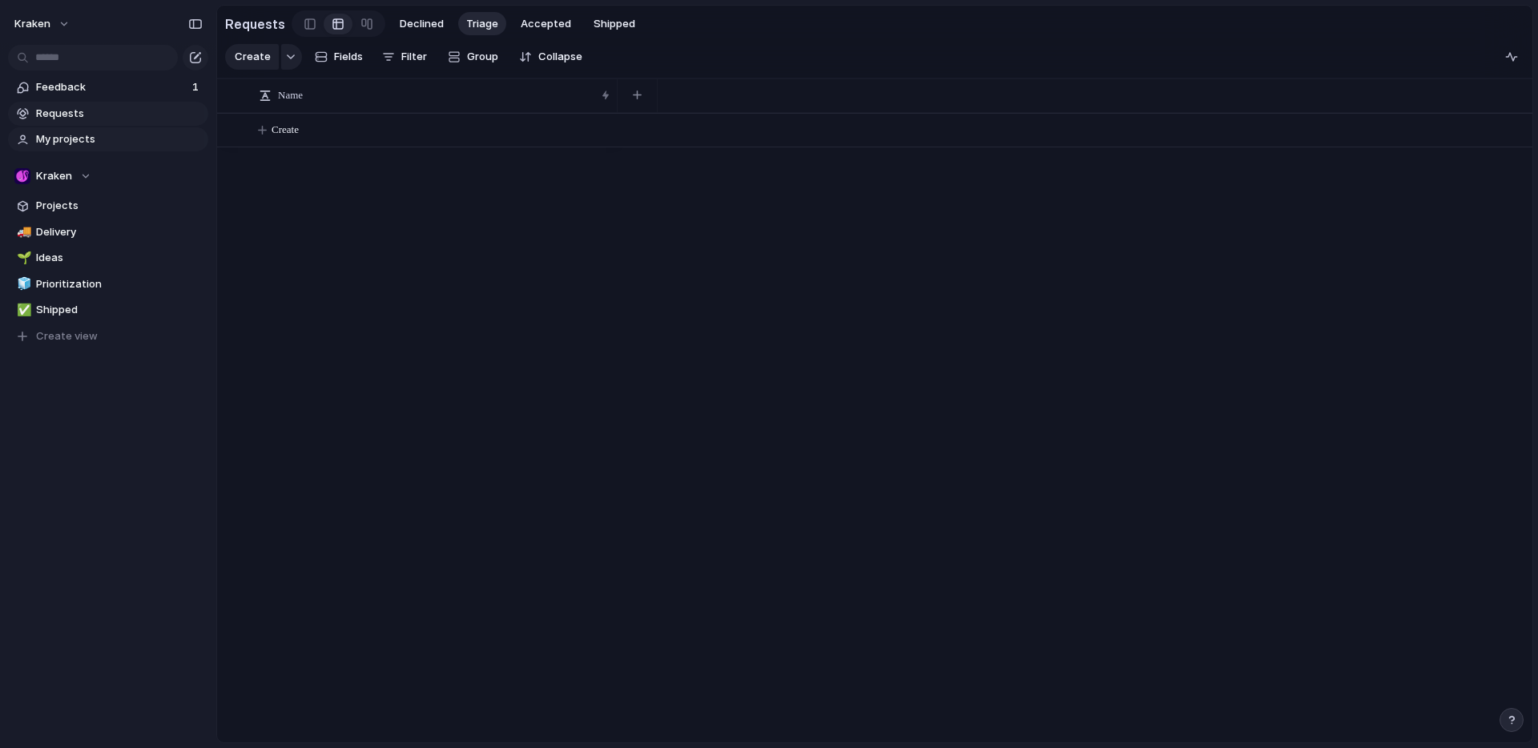
click at [116, 137] on span "My projects" at bounding box center [119, 139] width 167 height 16
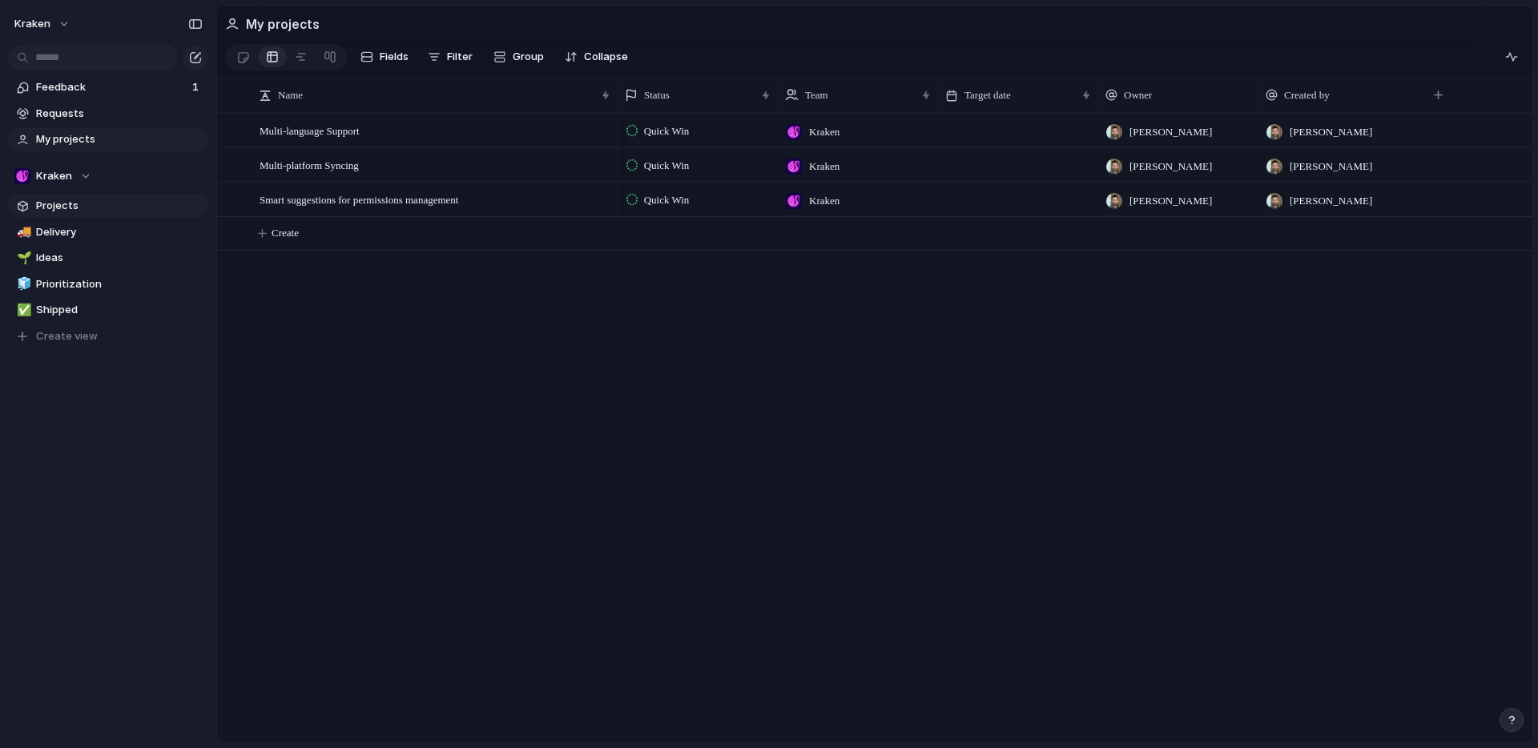
click at [91, 207] on span "Projects" at bounding box center [119, 206] width 167 height 16
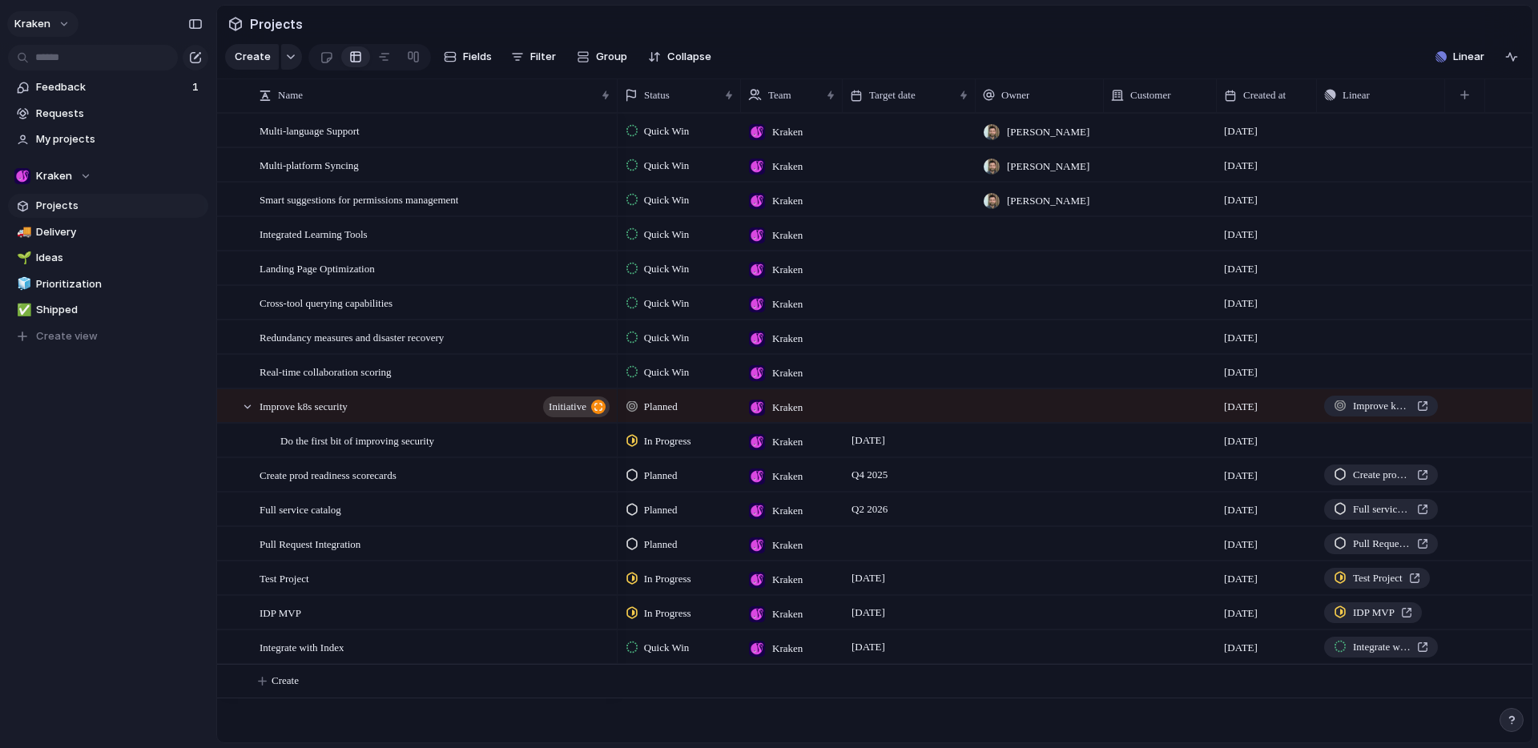
click at [54, 26] on button "Kraken" at bounding box center [42, 24] width 71 height 26
click at [70, 54] on span "Settings" at bounding box center [59, 60] width 44 height 16
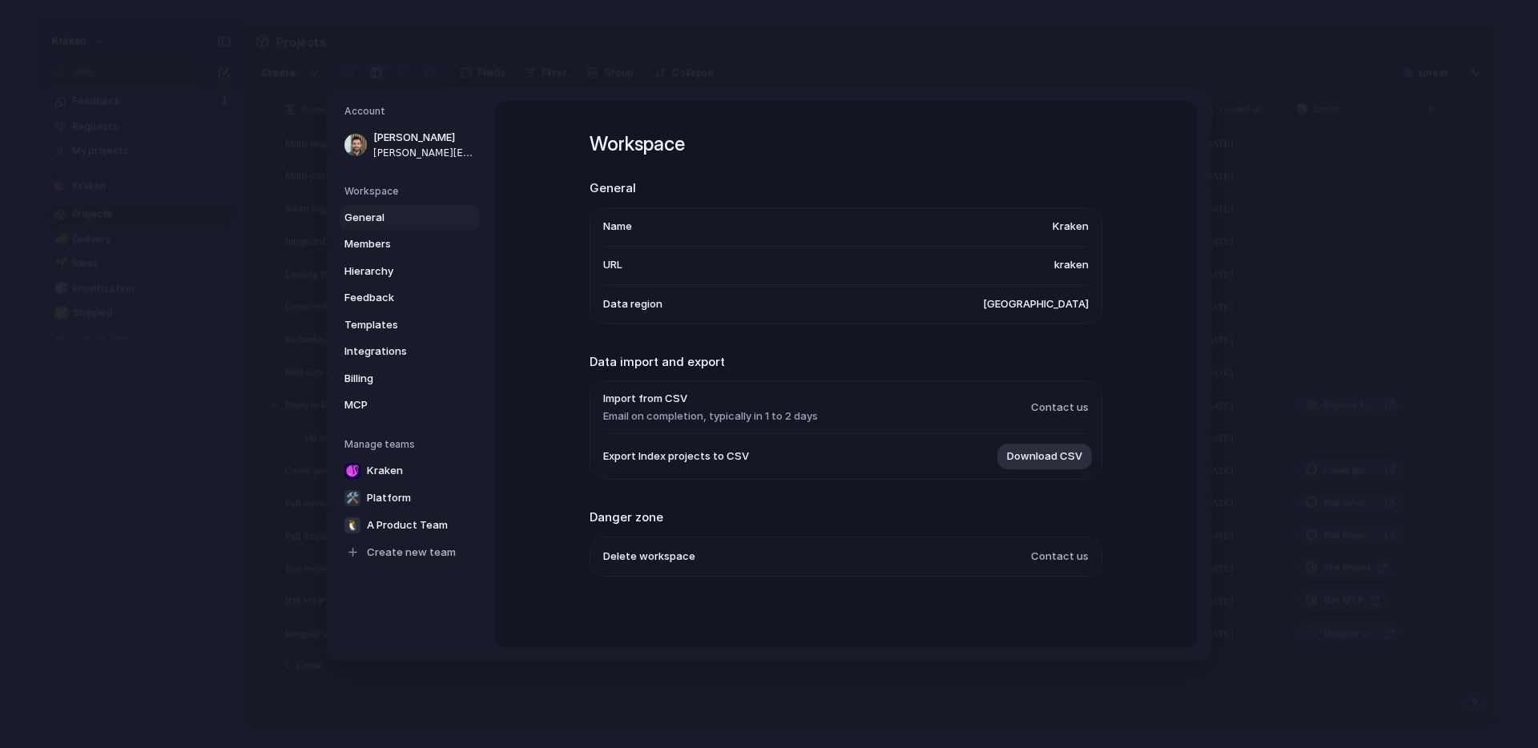
click at [904, 308] on li "Data region United States" at bounding box center [845, 303] width 485 height 38
click at [1088, 289] on ul "Name Kraken URL kraken Data region United States" at bounding box center [845, 265] width 513 height 117
click at [1070, 299] on span "United States" at bounding box center [1036, 304] width 106 height 16
click at [387, 242] on span "Members" at bounding box center [395, 244] width 103 height 16
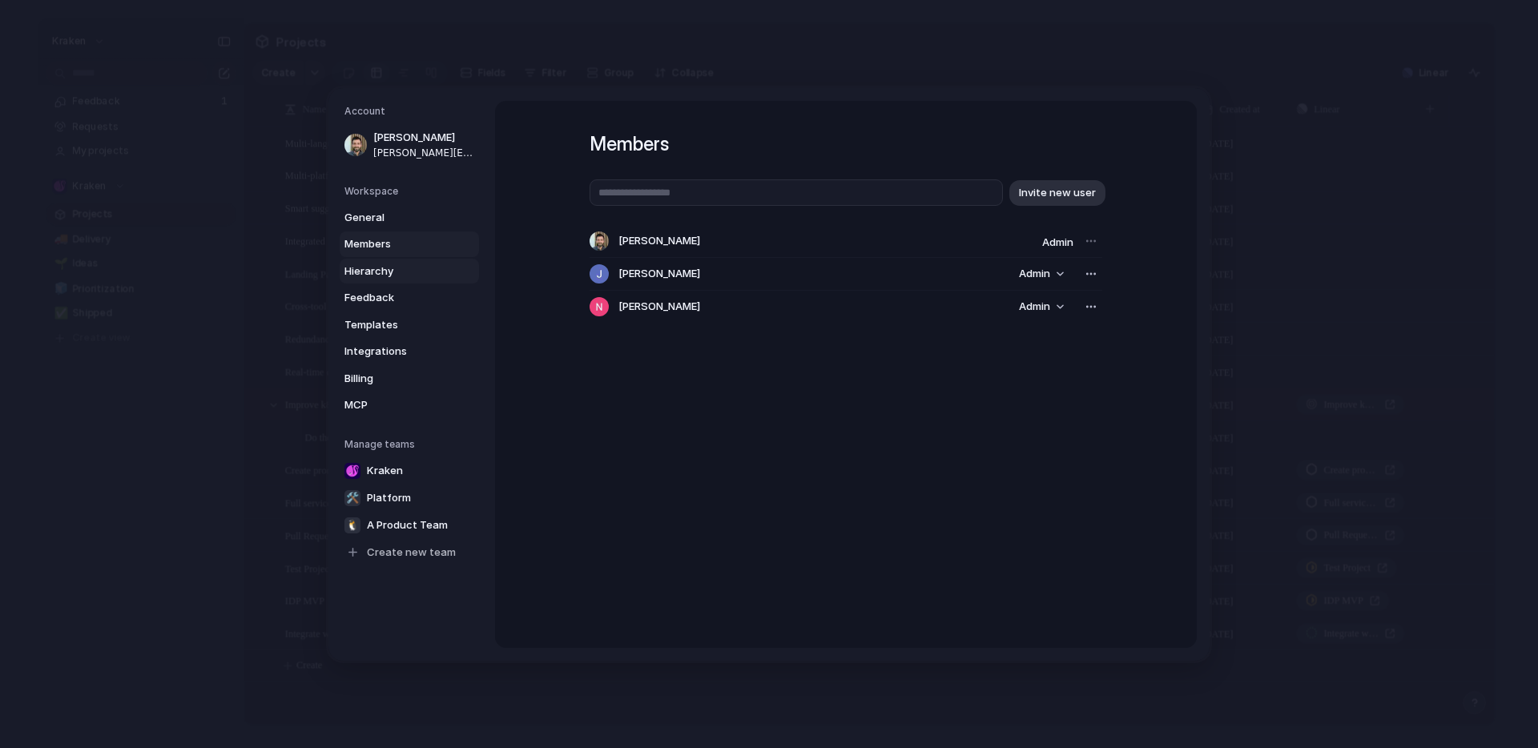
click at [381, 265] on span "Hierarchy" at bounding box center [395, 271] width 103 height 16
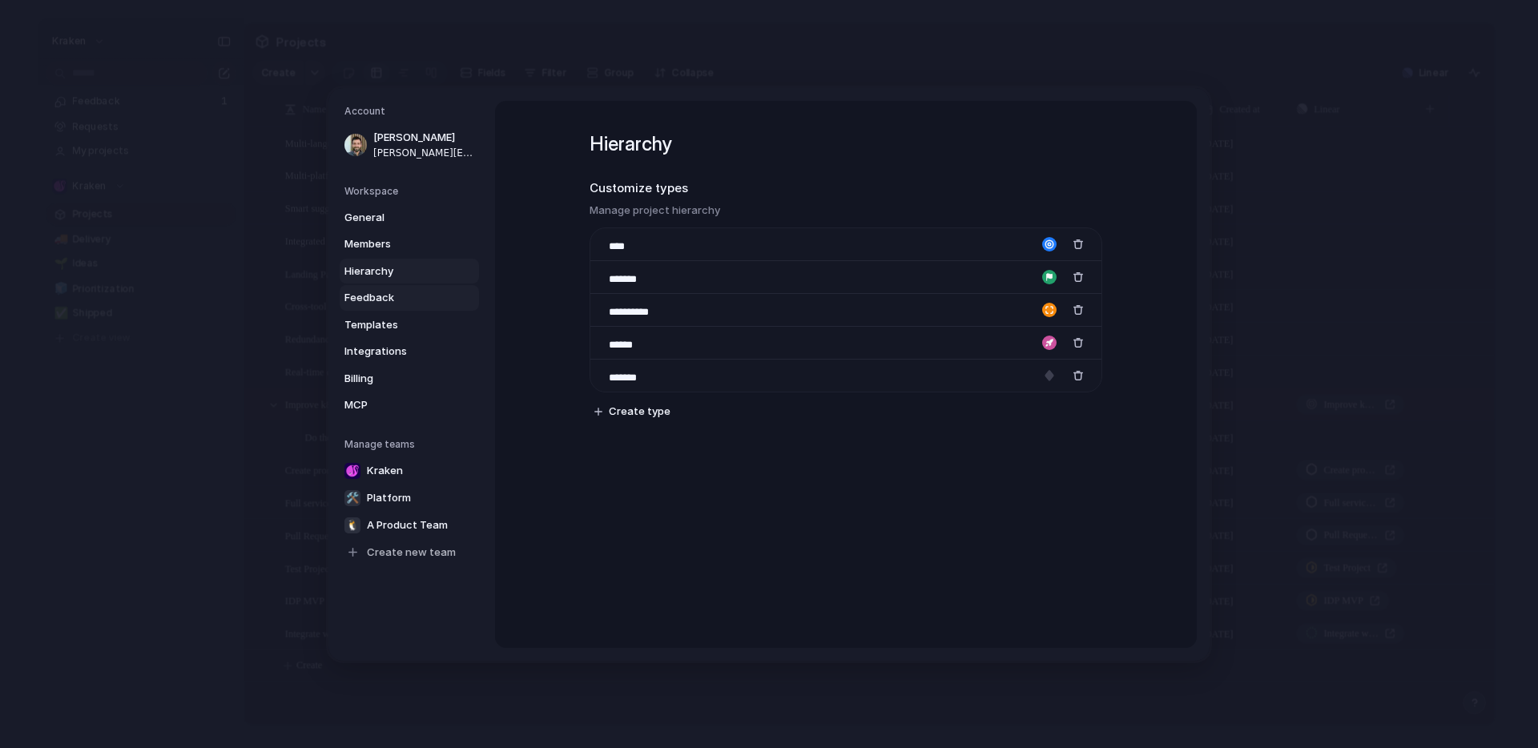
click at [380, 296] on span "Feedback" at bounding box center [395, 298] width 103 height 16
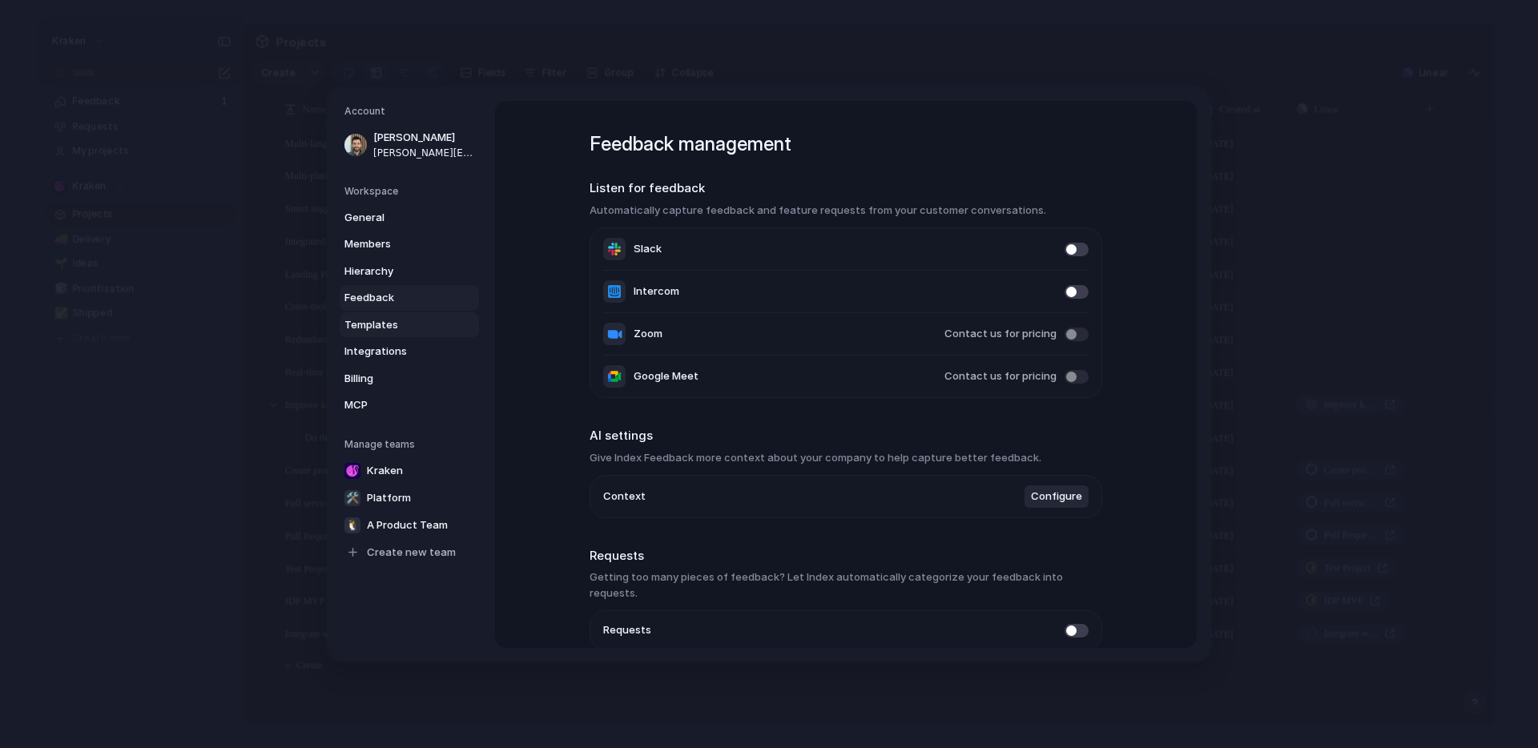
click at [388, 324] on span "Templates" at bounding box center [395, 324] width 103 height 16
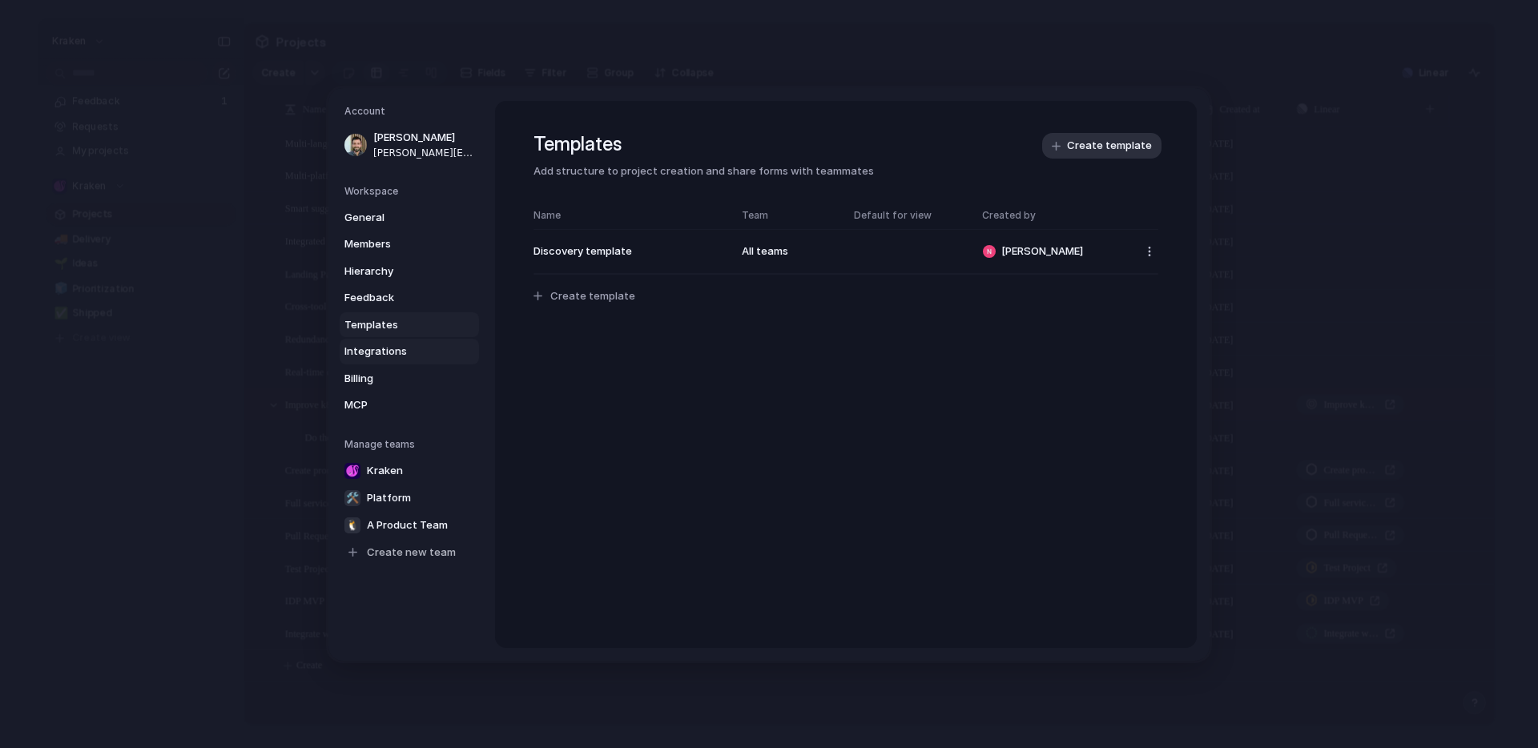
click at [391, 360] on link "Integrations" at bounding box center [409, 352] width 139 height 26
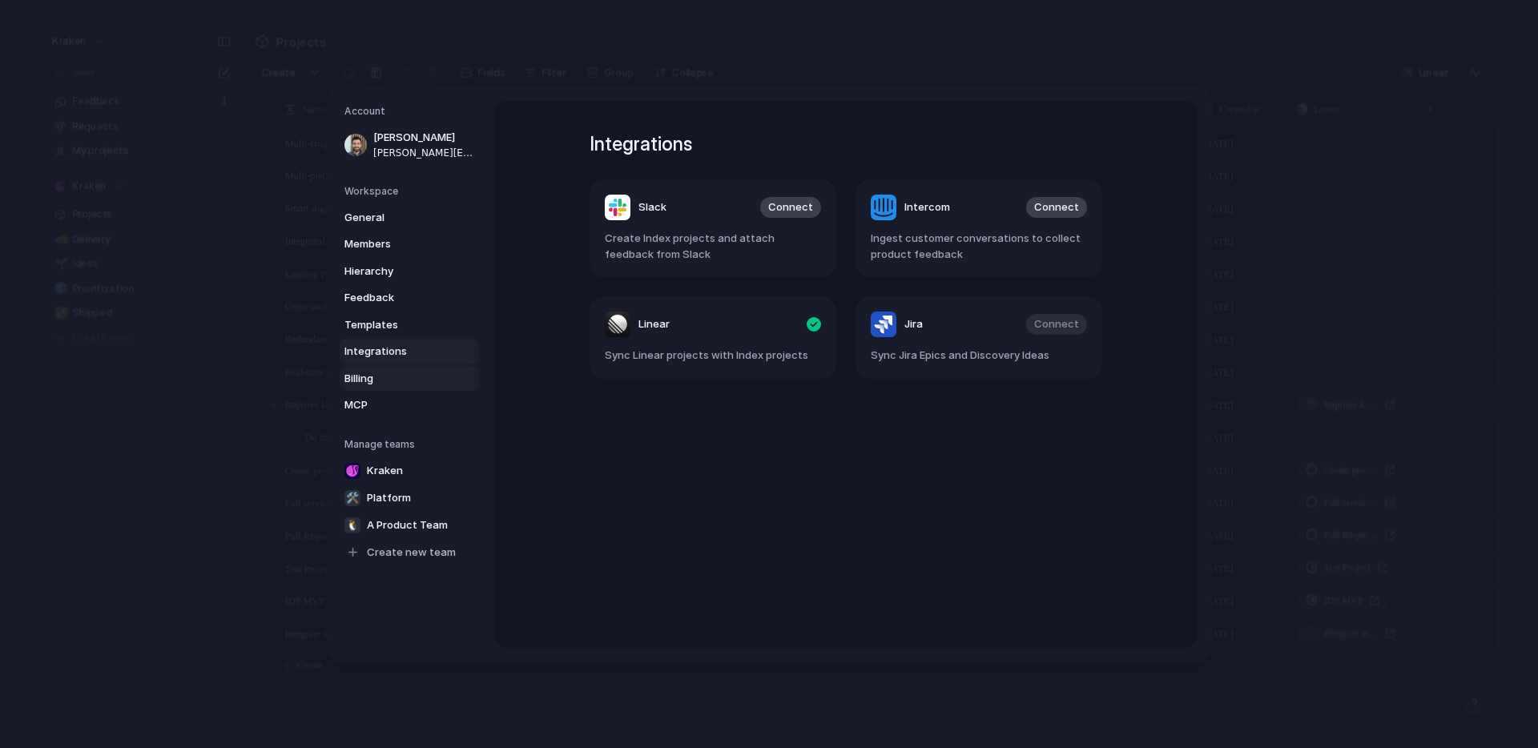
click at [372, 376] on span "Billing" at bounding box center [395, 378] width 103 height 16
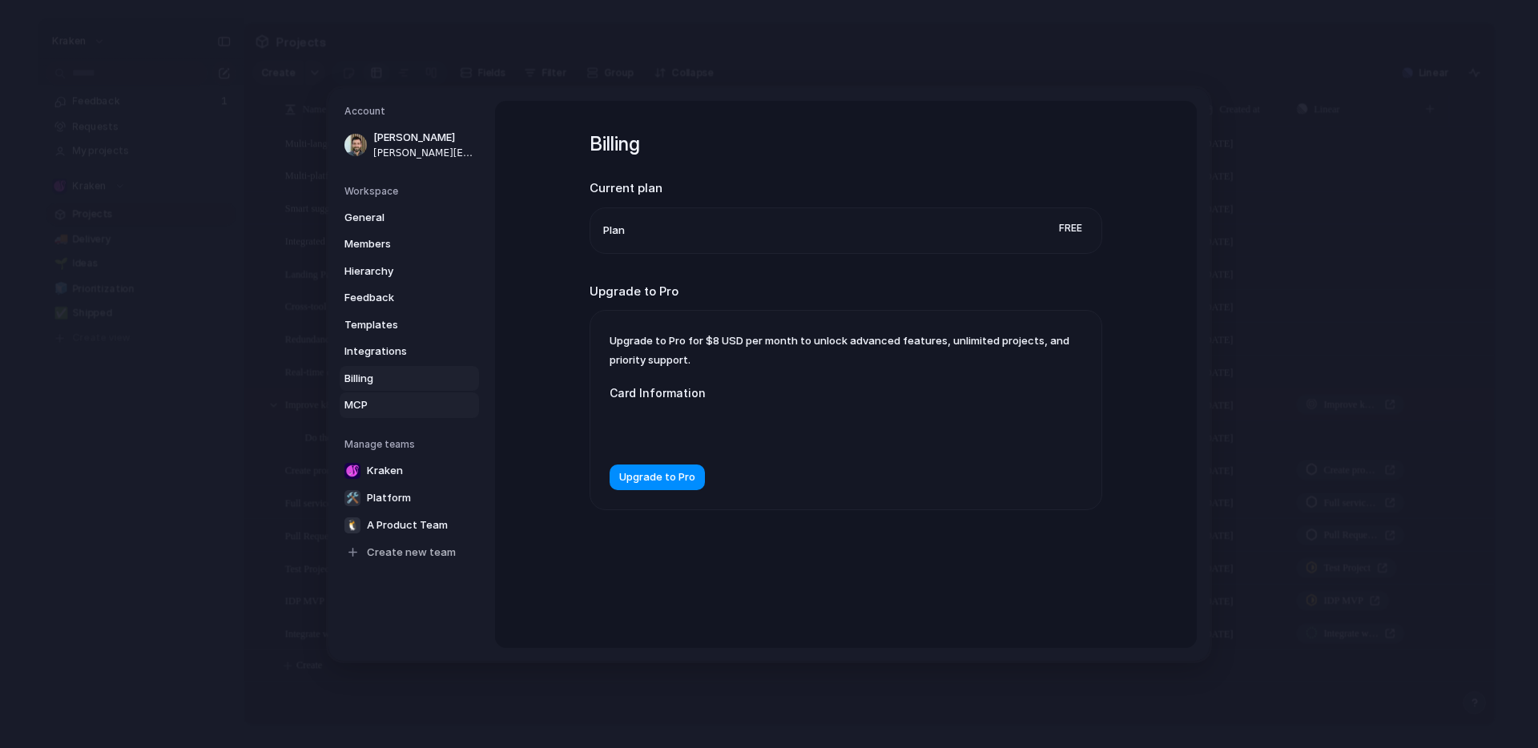
click at [364, 408] on span "MCP" at bounding box center [395, 405] width 103 height 16
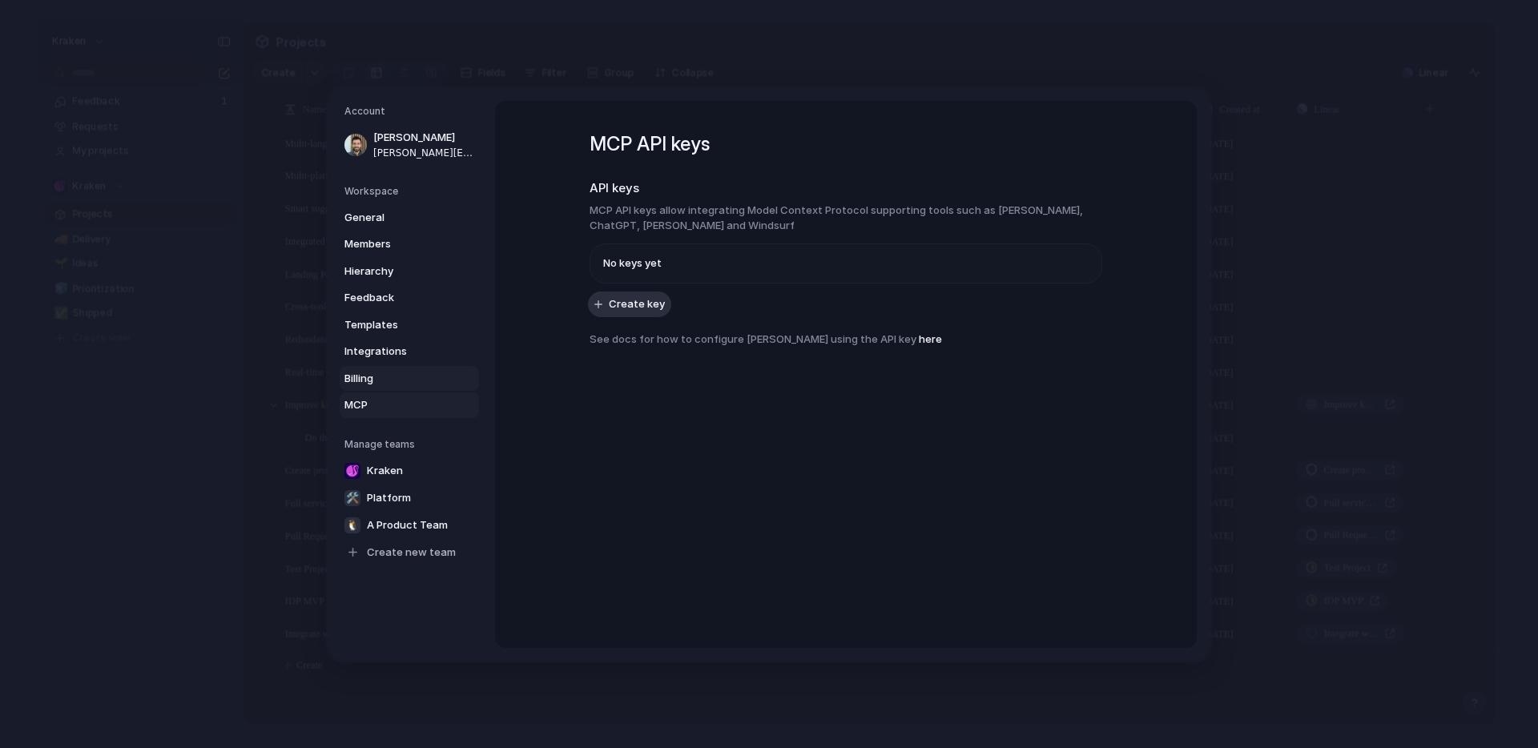
click at [375, 374] on span "Billing" at bounding box center [395, 378] width 103 height 16
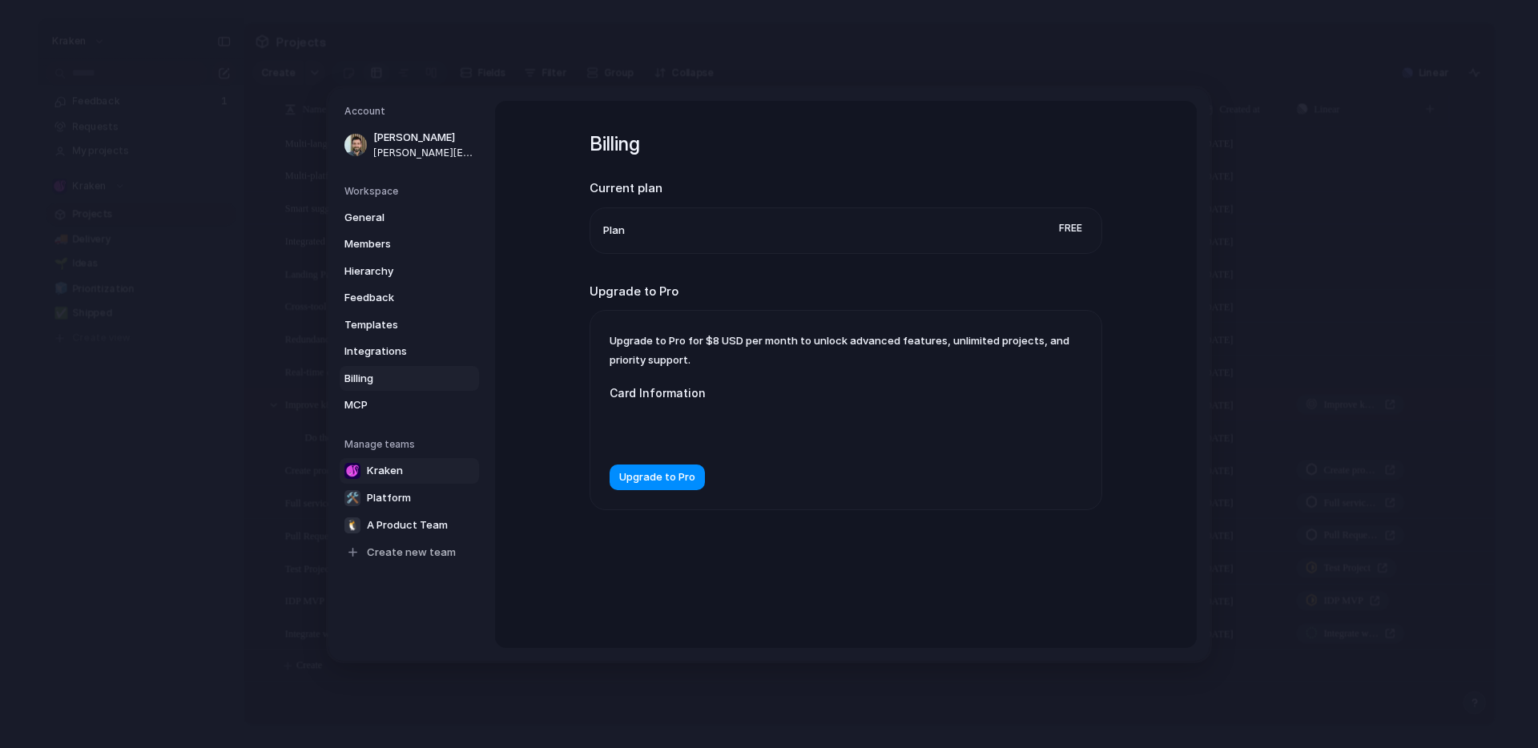
click at [380, 469] on span "Kraken" at bounding box center [385, 470] width 36 height 16
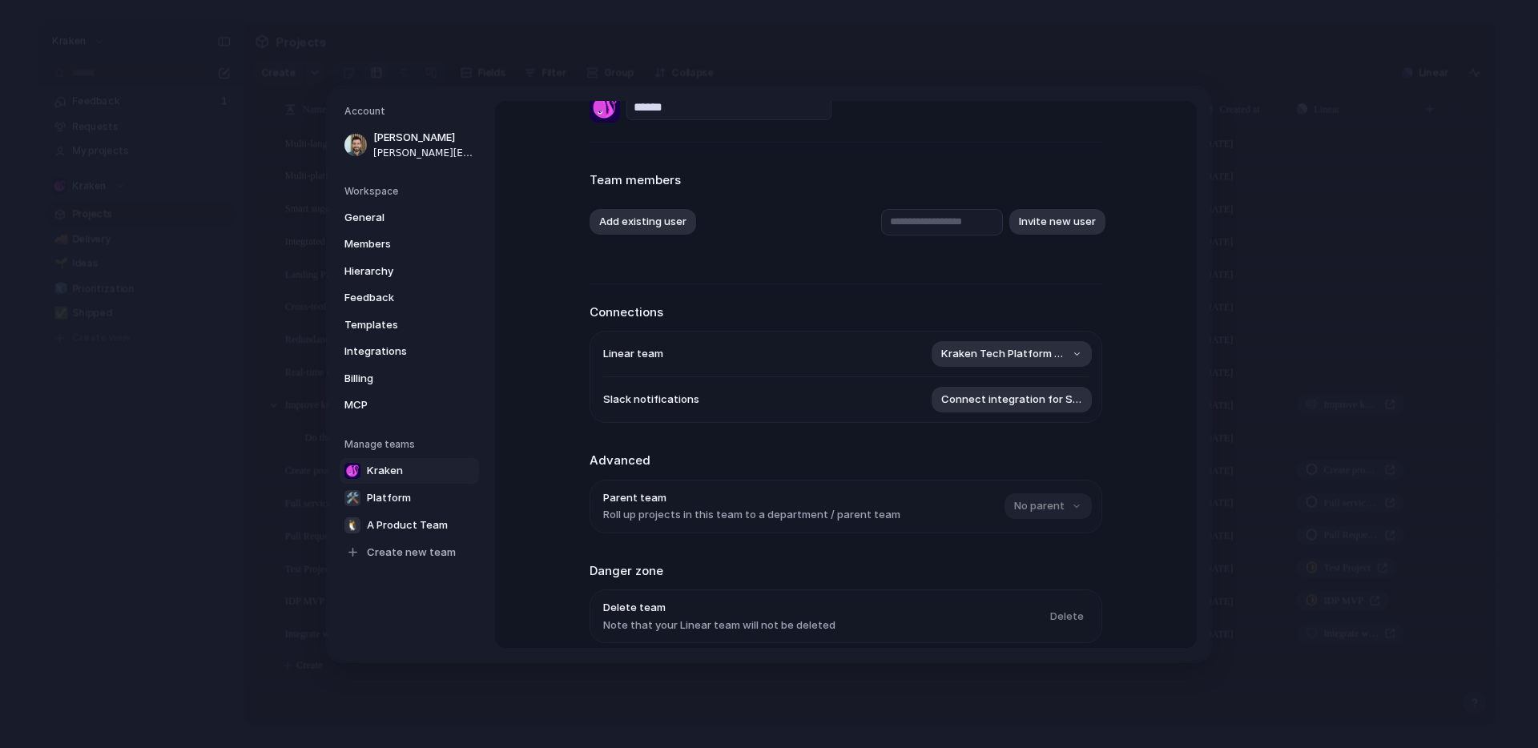
scroll to position [105, 0]
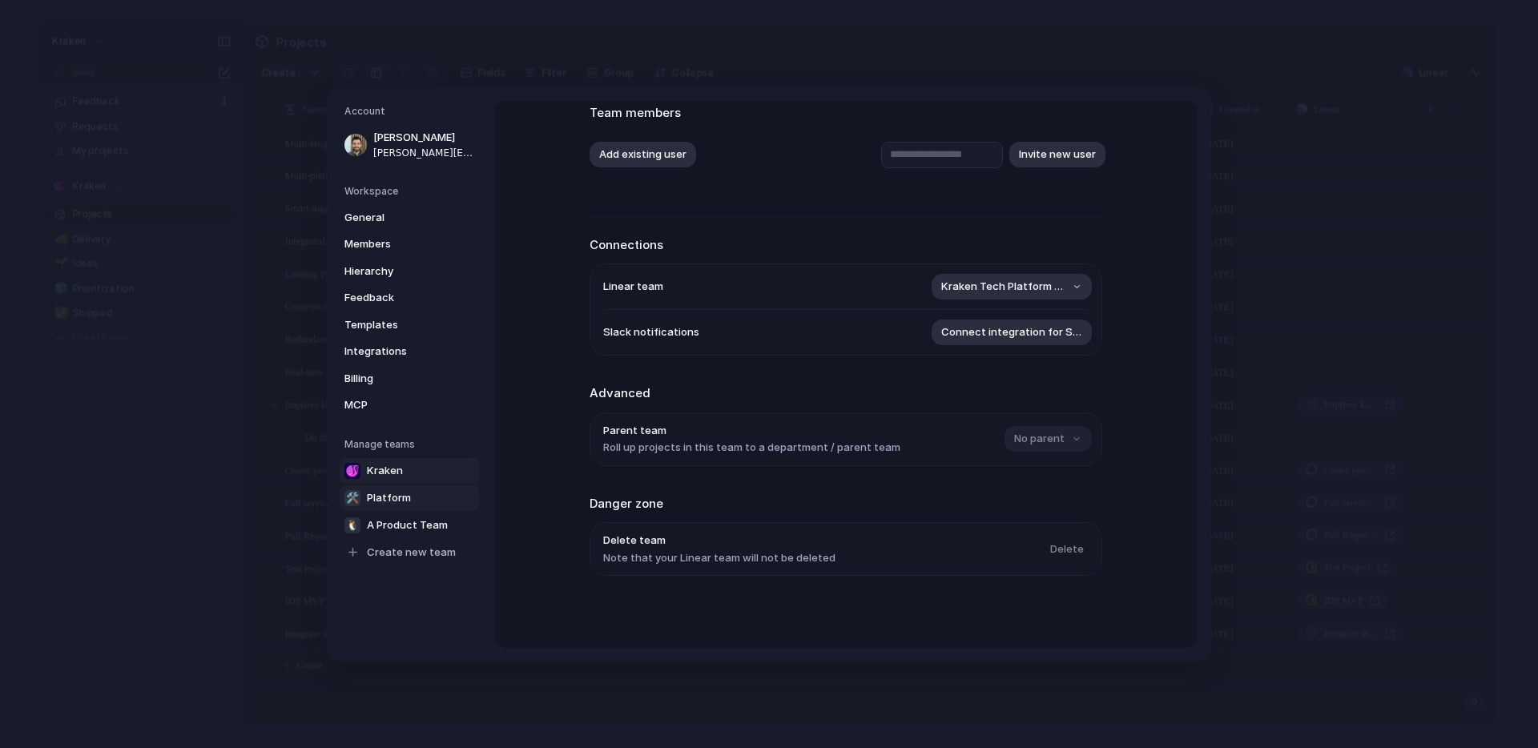
click at [422, 493] on link "🛠️ Platform" at bounding box center [409, 498] width 139 height 26
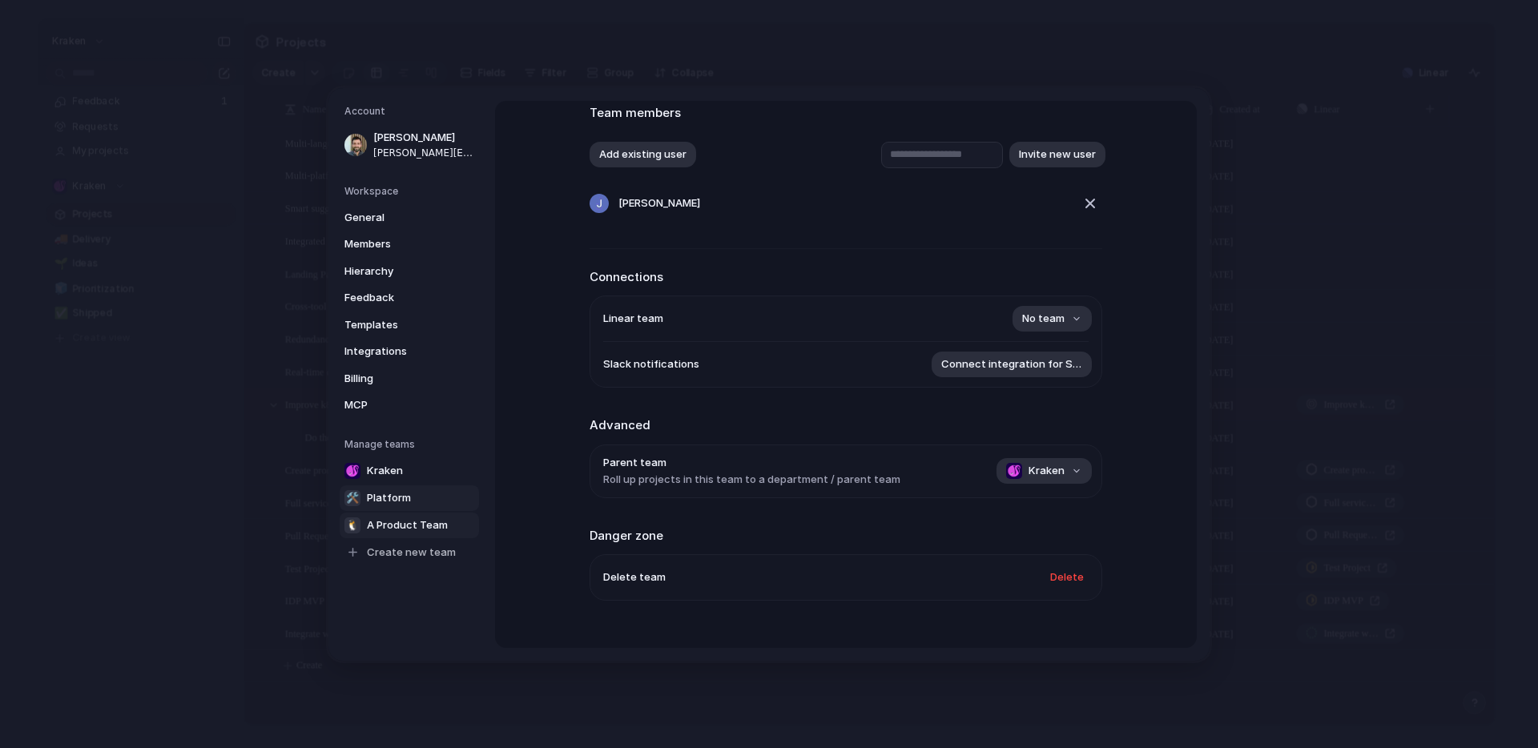
click at [383, 525] on span "A Product Team" at bounding box center [407, 525] width 81 height 16
click at [384, 506] on link "🛠️ Platform" at bounding box center [409, 498] width 139 height 26
click at [384, 473] on span "Kraken" at bounding box center [385, 470] width 36 height 16
type input "******"
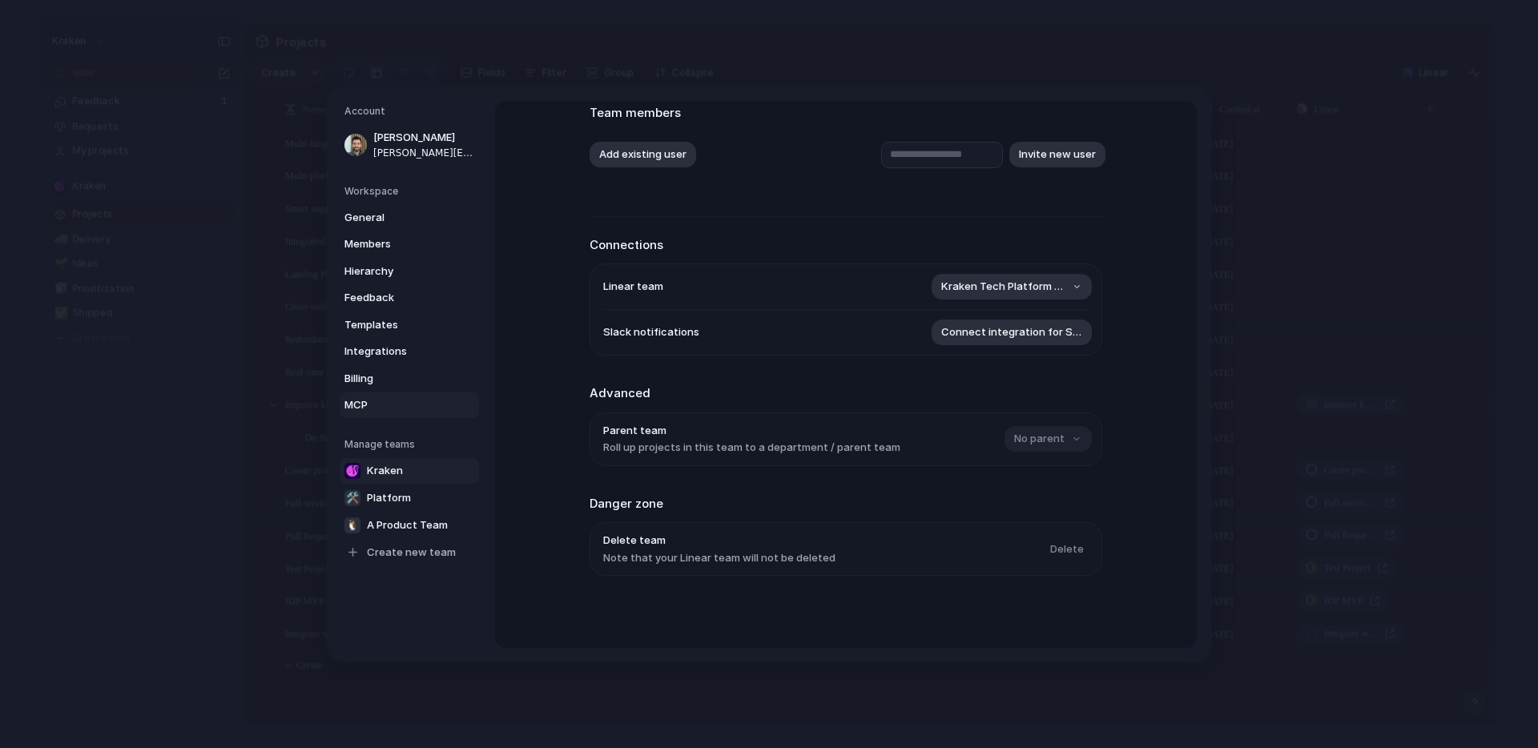
click at [368, 400] on span "MCP" at bounding box center [395, 405] width 103 height 16
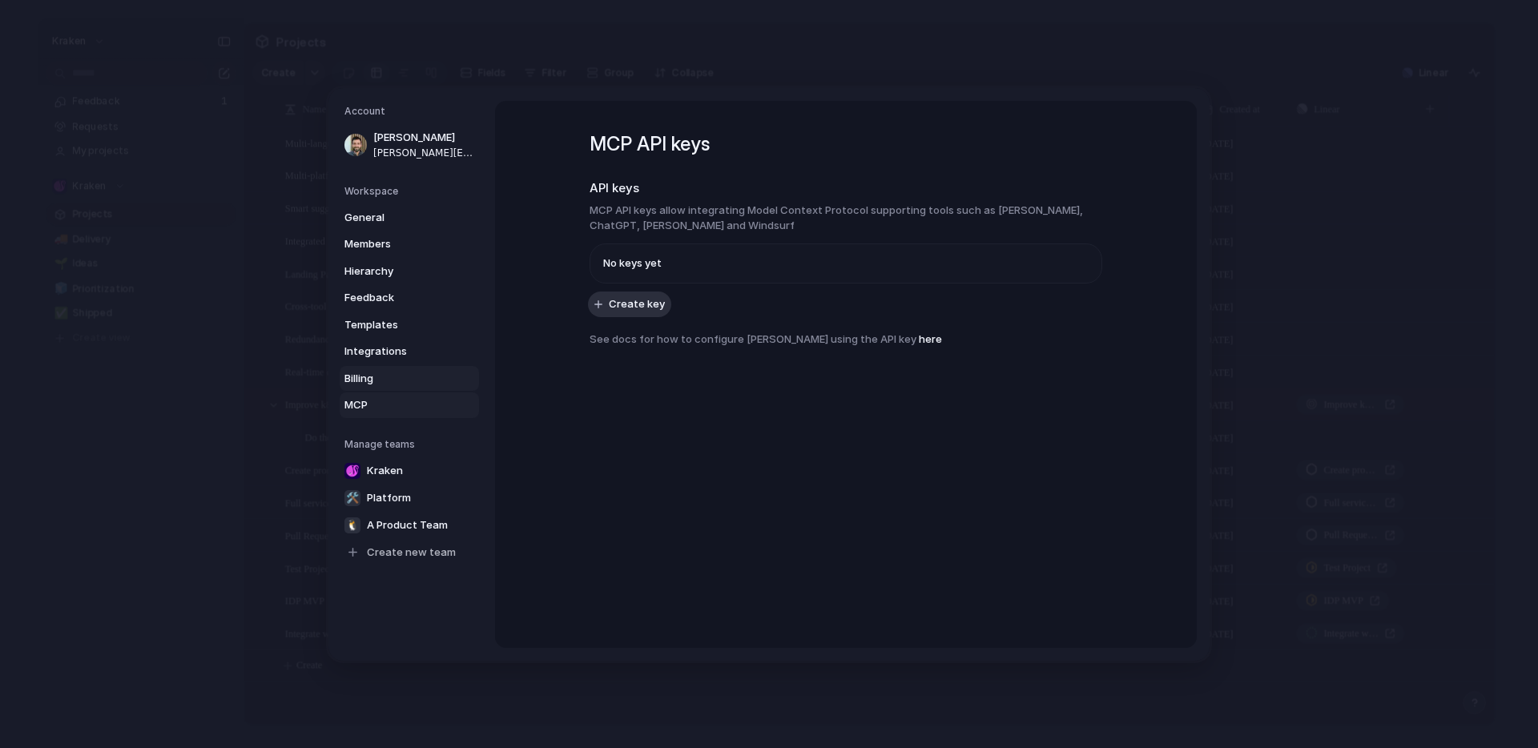
click at [369, 381] on span "Billing" at bounding box center [395, 378] width 103 height 16
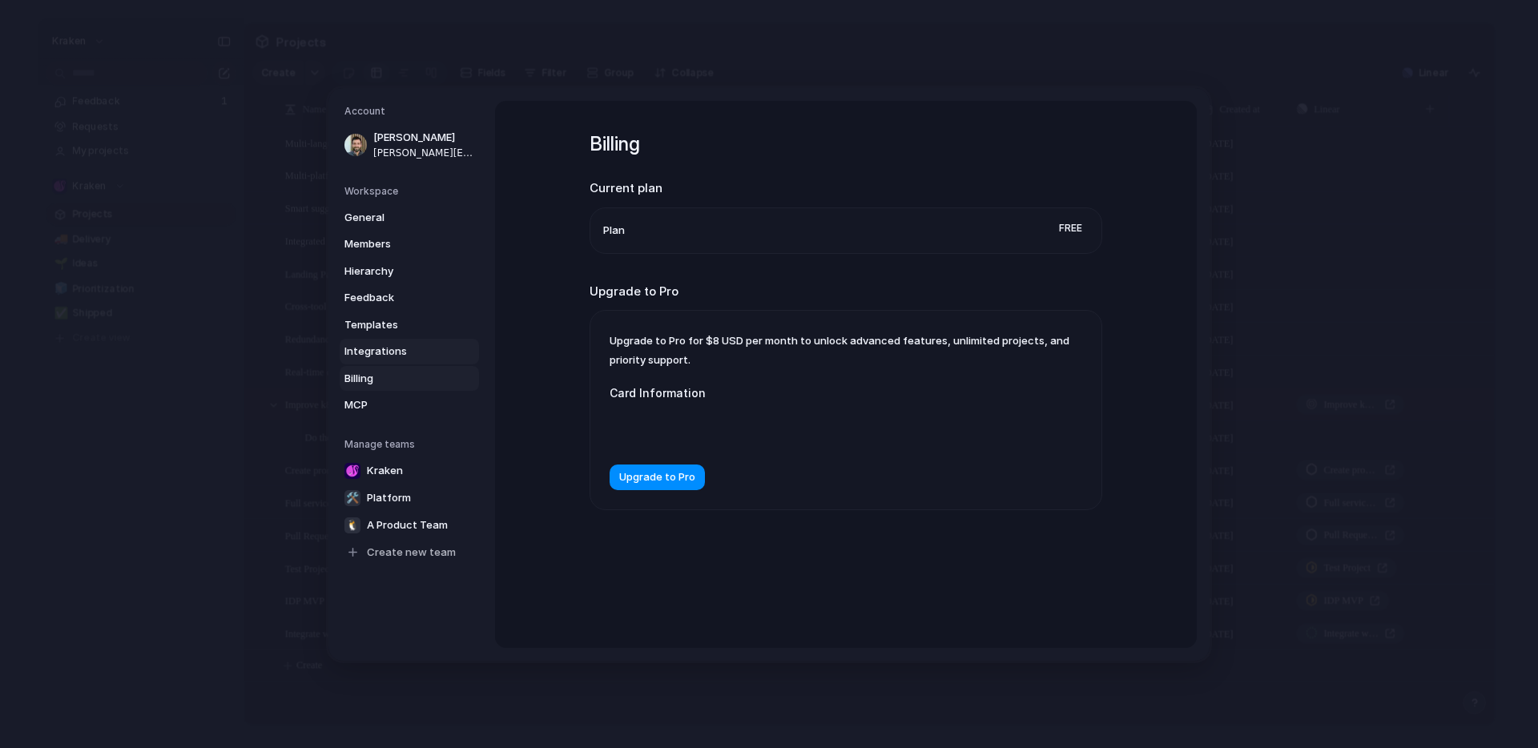
click at [372, 351] on span "Integrations" at bounding box center [395, 352] width 103 height 16
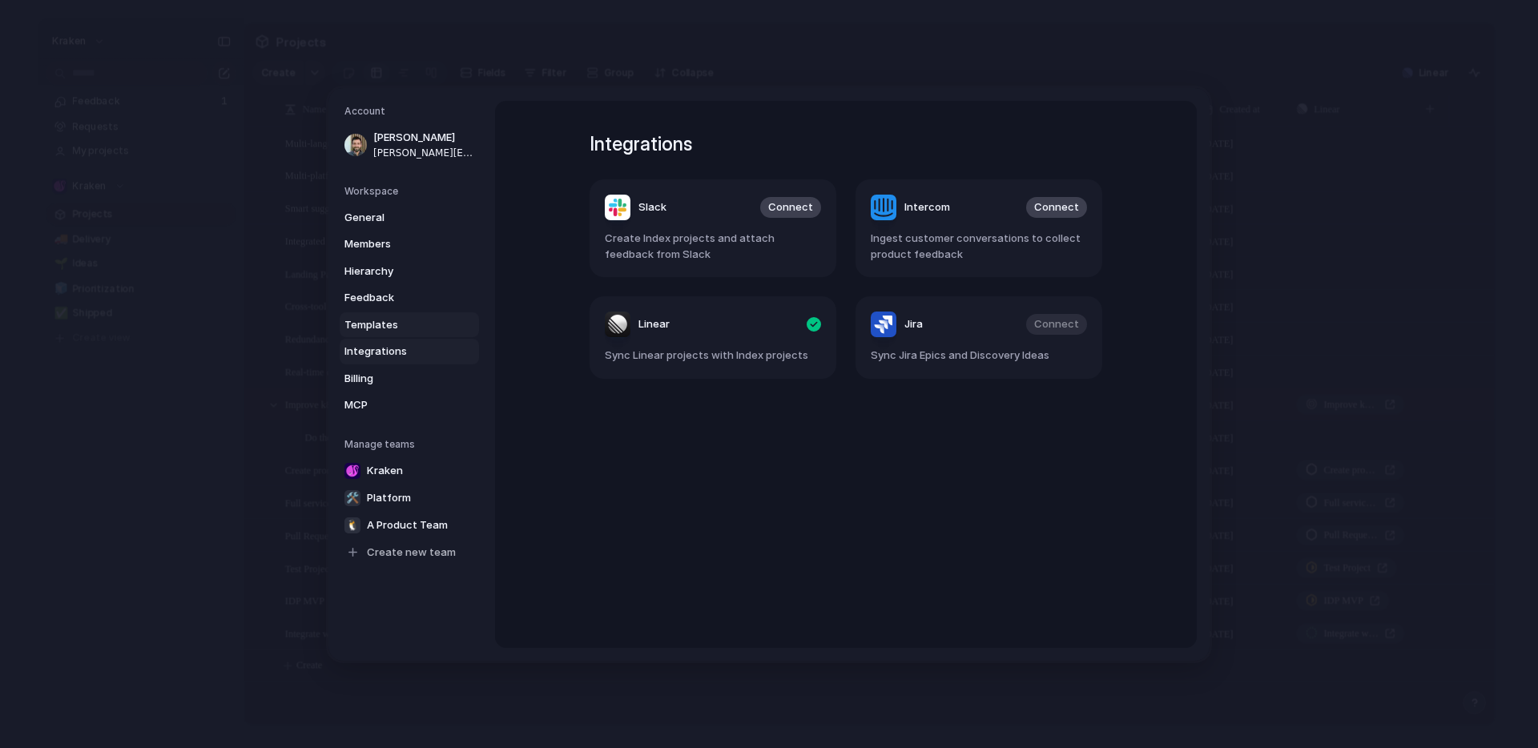
click at [373, 317] on span "Templates" at bounding box center [395, 324] width 103 height 16
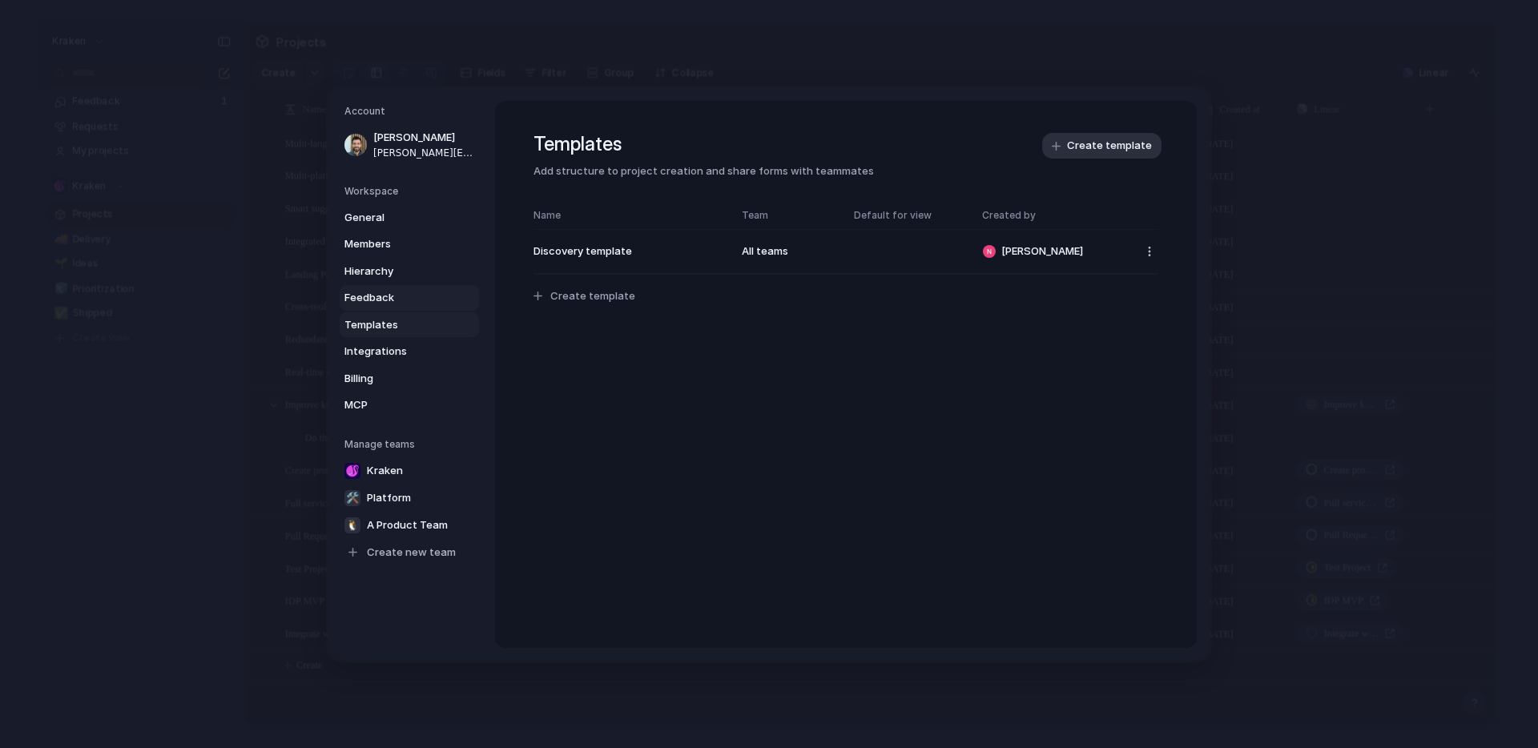
click at [381, 302] on span "Feedback" at bounding box center [395, 298] width 103 height 16
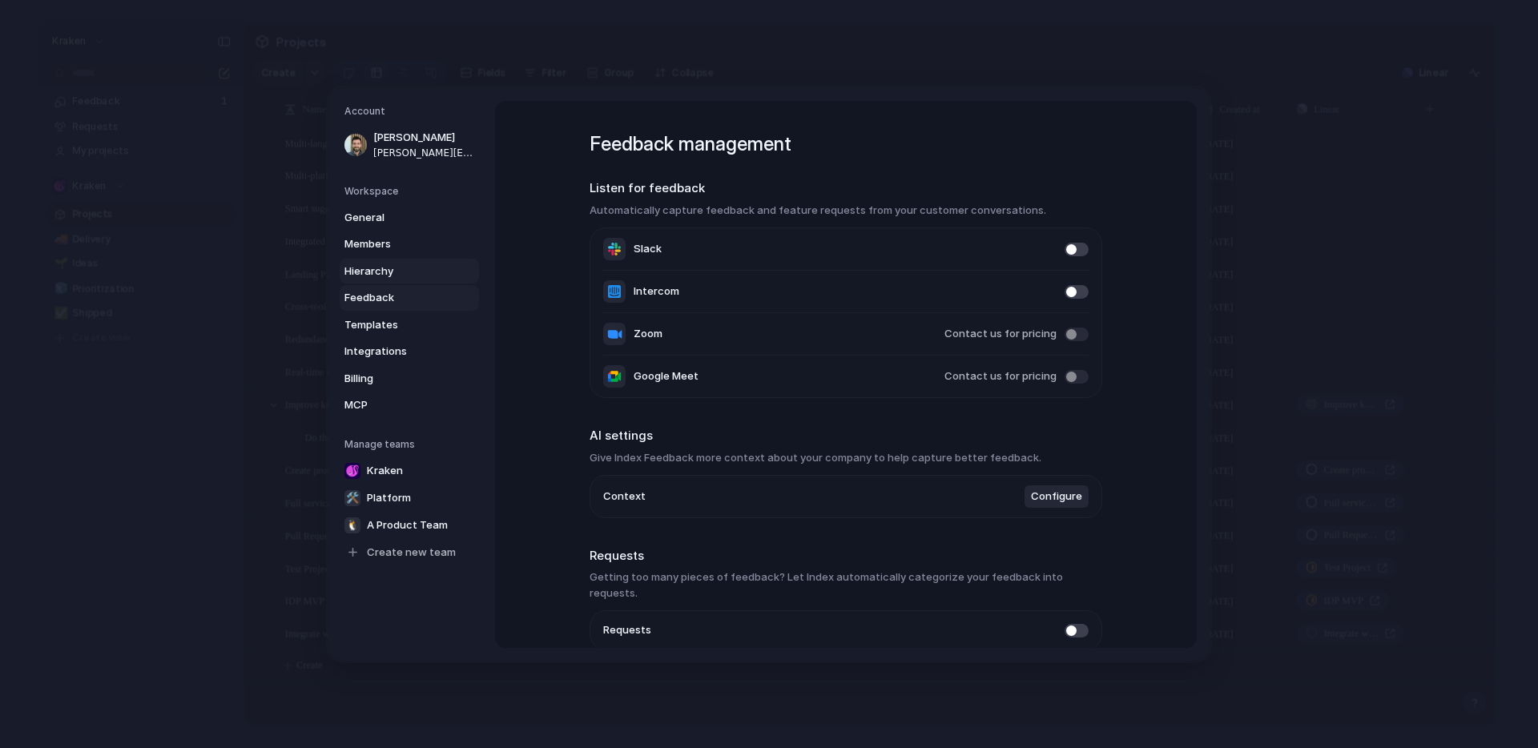
click at [381, 266] on span "Hierarchy" at bounding box center [395, 271] width 103 height 16
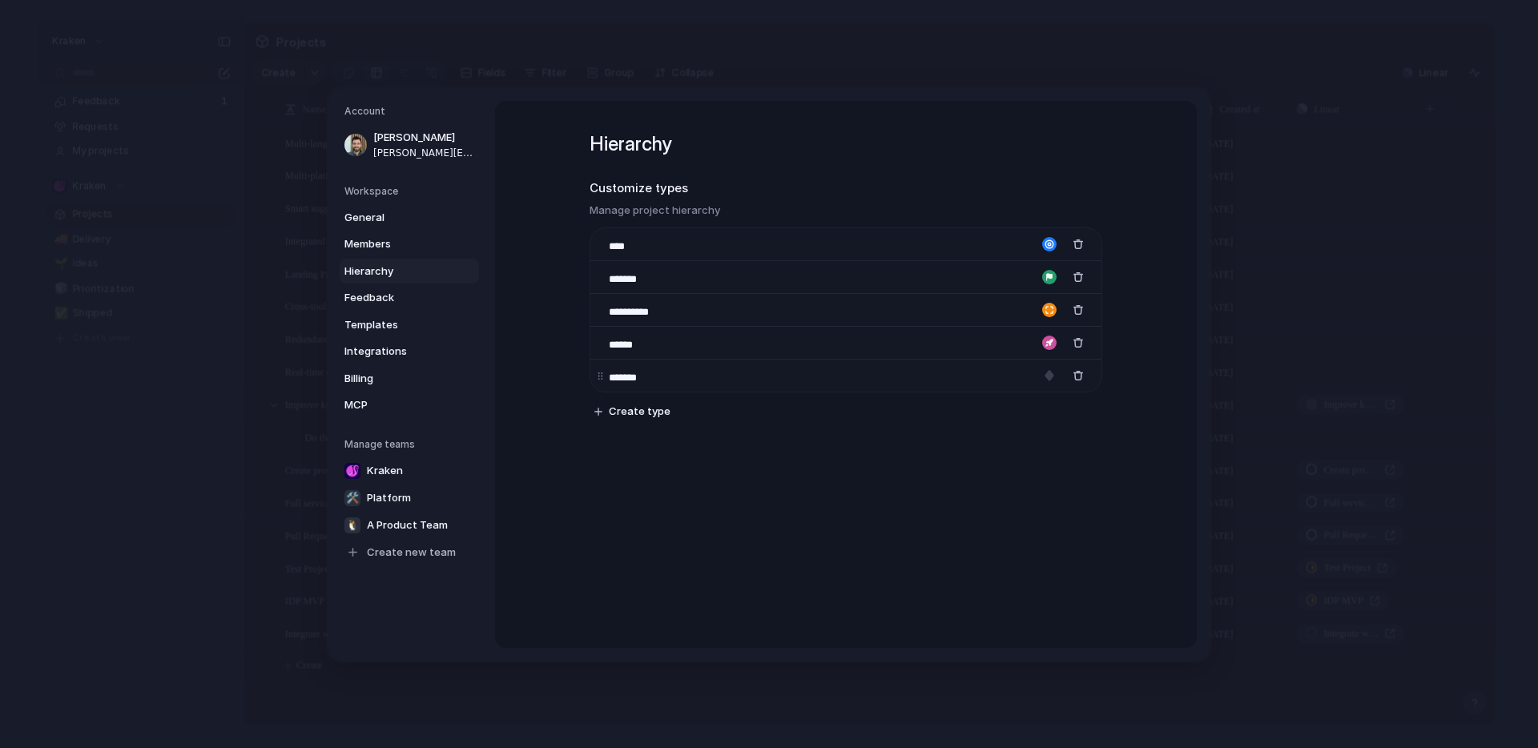
click at [931, 376] on div "*******" at bounding box center [845, 375] width 511 height 33
click at [598, 371] on body "Kraken Feedback 1 Requests My projects Kraken Projects 🚚 Delivery 🌱 Ideas 🧊 Pri…" at bounding box center [769, 374] width 1538 height 748
click at [597, 374] on body "Kraken Feedback 1 Requests My projects Kraken Projects 🚚 Delivery 🌱 Ideas 🧊 Pri…" at bounding box center [769, 374] width 1538 height 748
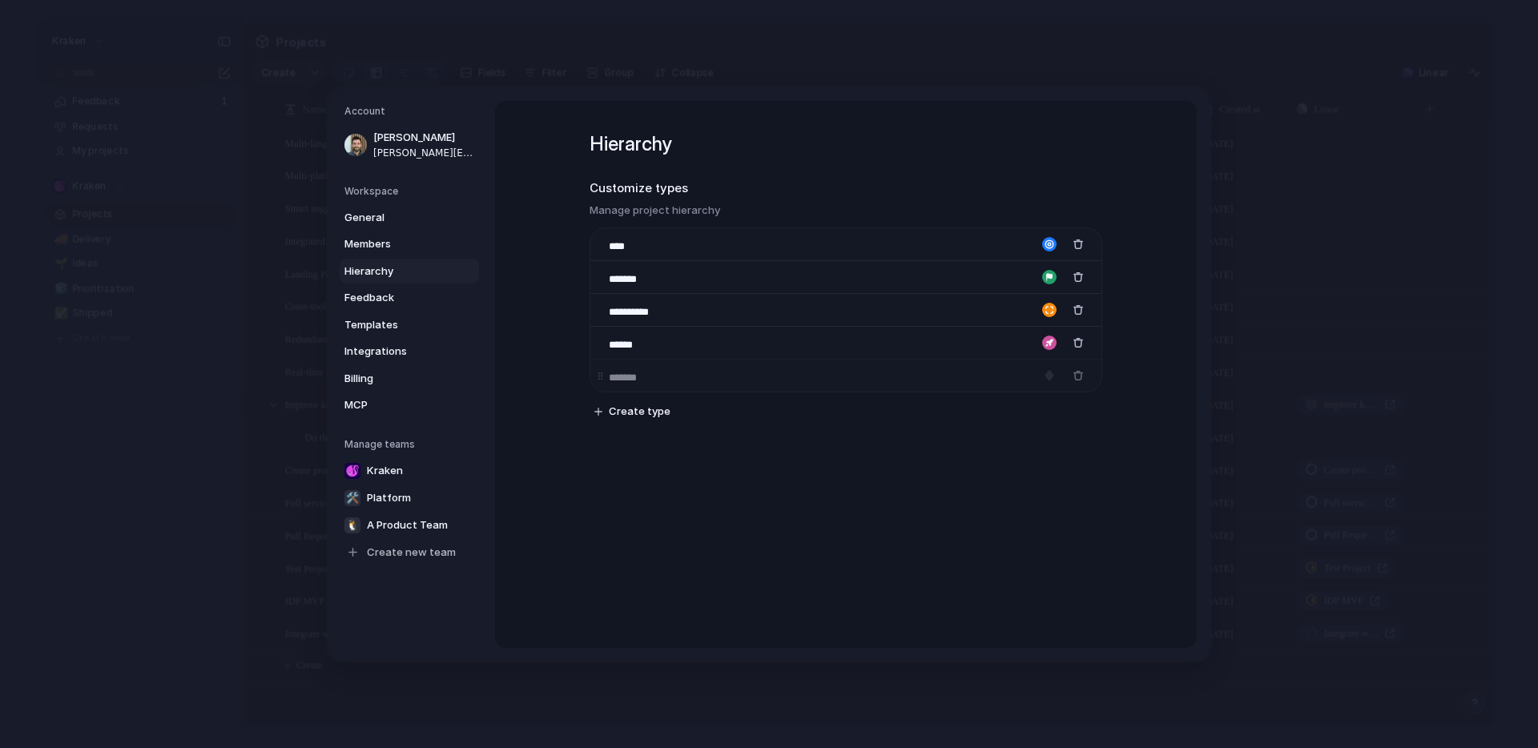
click at [597, 374] on body "Kraken Feedback 1 Requests My projects Kraken Projects 🚚 Delivery 🌱 Ideas 🧊 Pri…" at bounding box center [769, 374] width 1538 height 748
click at [384, 247] on span "Members" at bounding box center [395, 244] width 103 height 16
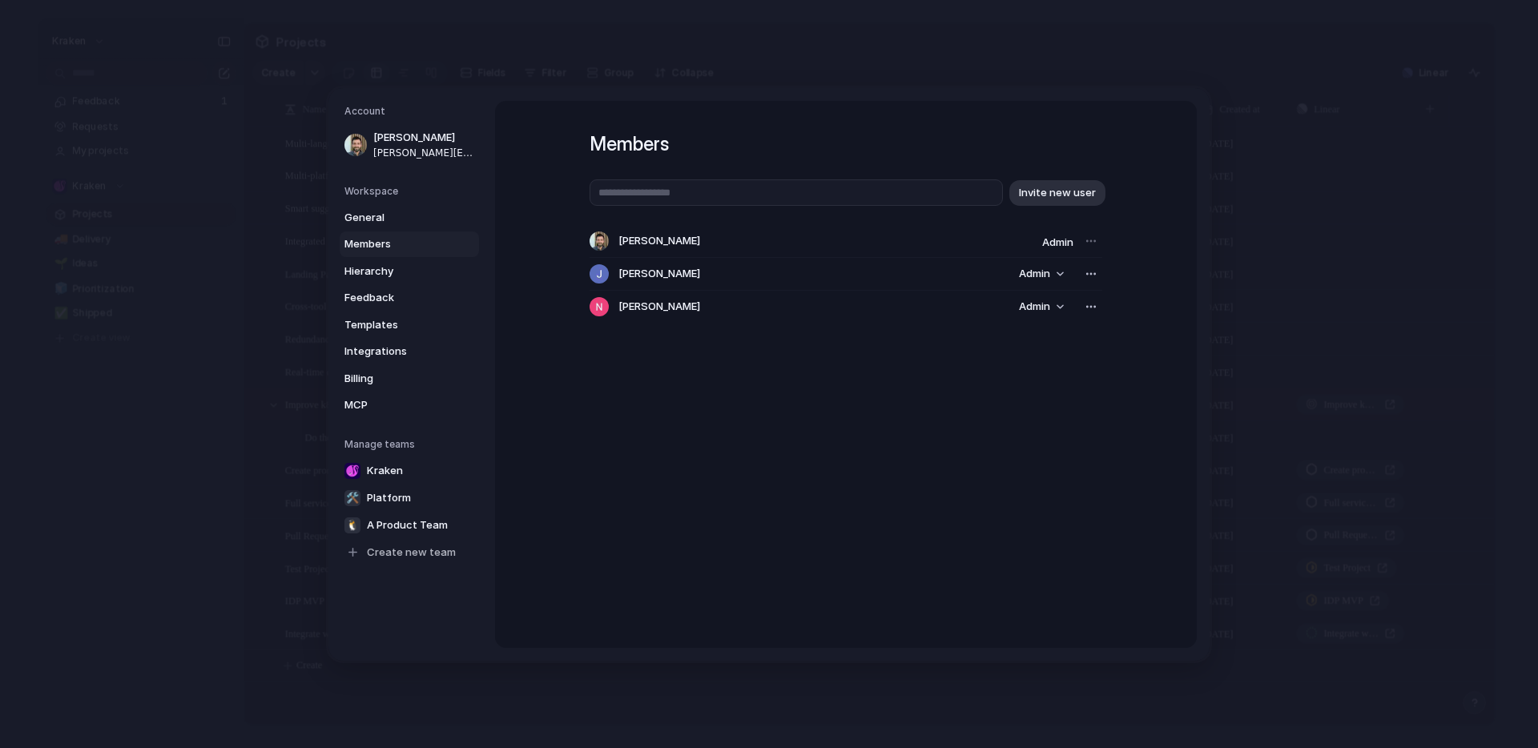
click at [389, 203] on div "Workspace General Members Hierarchy Feedback Templates Integrations Billing MCP" at bounding box center [411, 300] width 135 height 234
click at [386, 209] on span "General" at bounding box center [395, 217] width 103 height 16
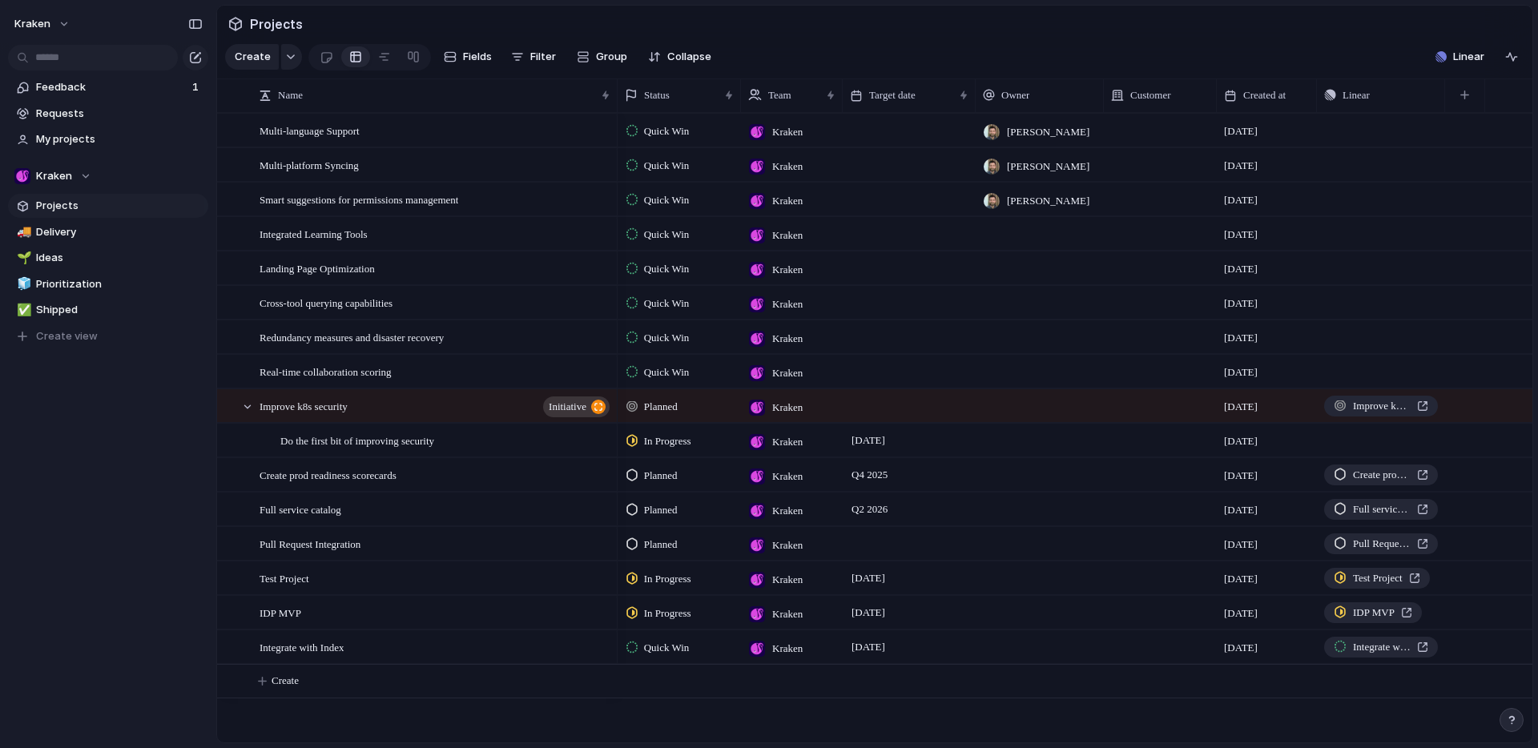
click at [671, 139] on span "Quick Win" at bounding box center [667, 131] width 46 height 16
click at [68, 263] on div "Backlog Quick Win Planned In Progress Completed Canceled" at bounding box center [769, 374] width 1538 height 748
click at [62, 237] on span "Delivery" at bounding box center [119, 232] width 167 height 16
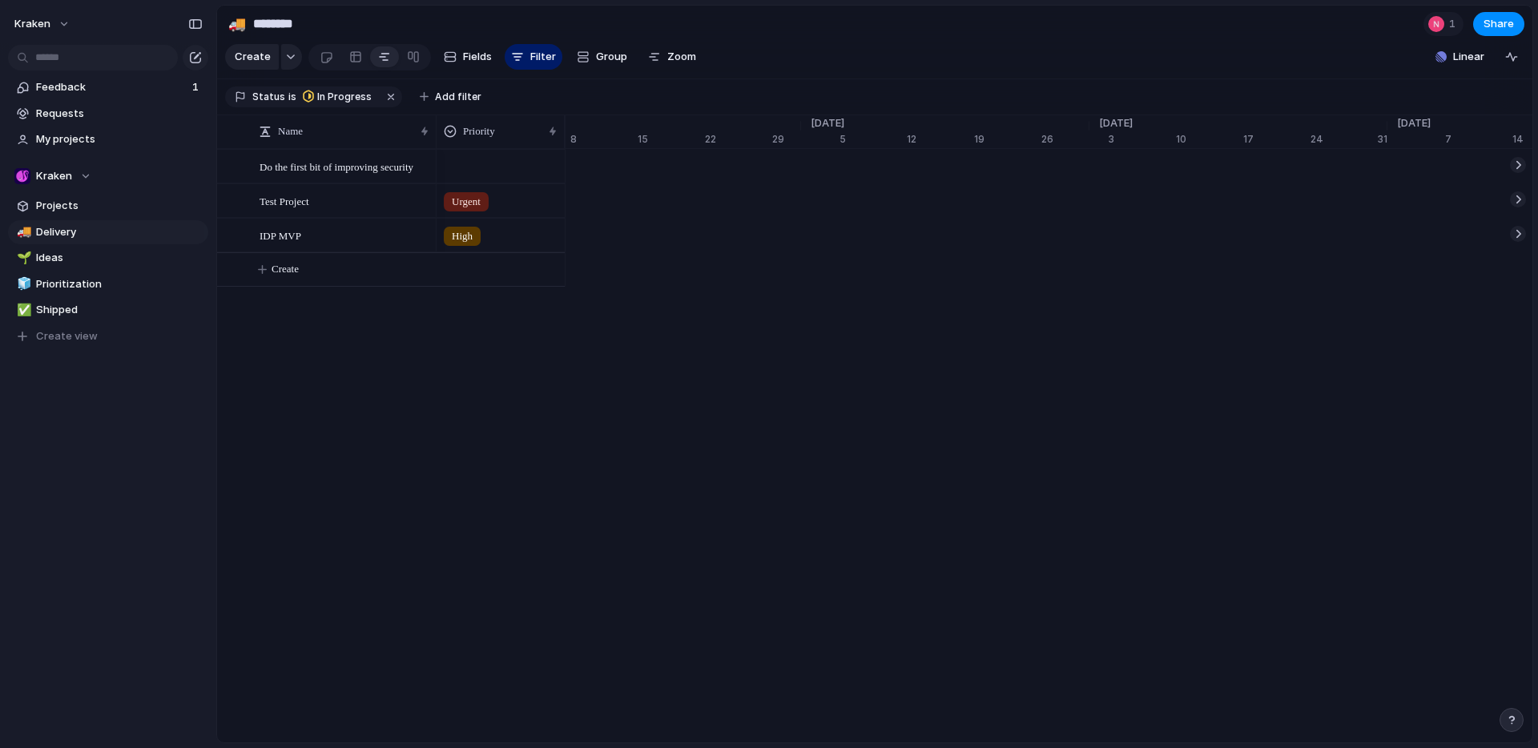
scroll to position [0, 62]
click at [328, 65] on div at bounding box center [327, 57] width 14 height 26
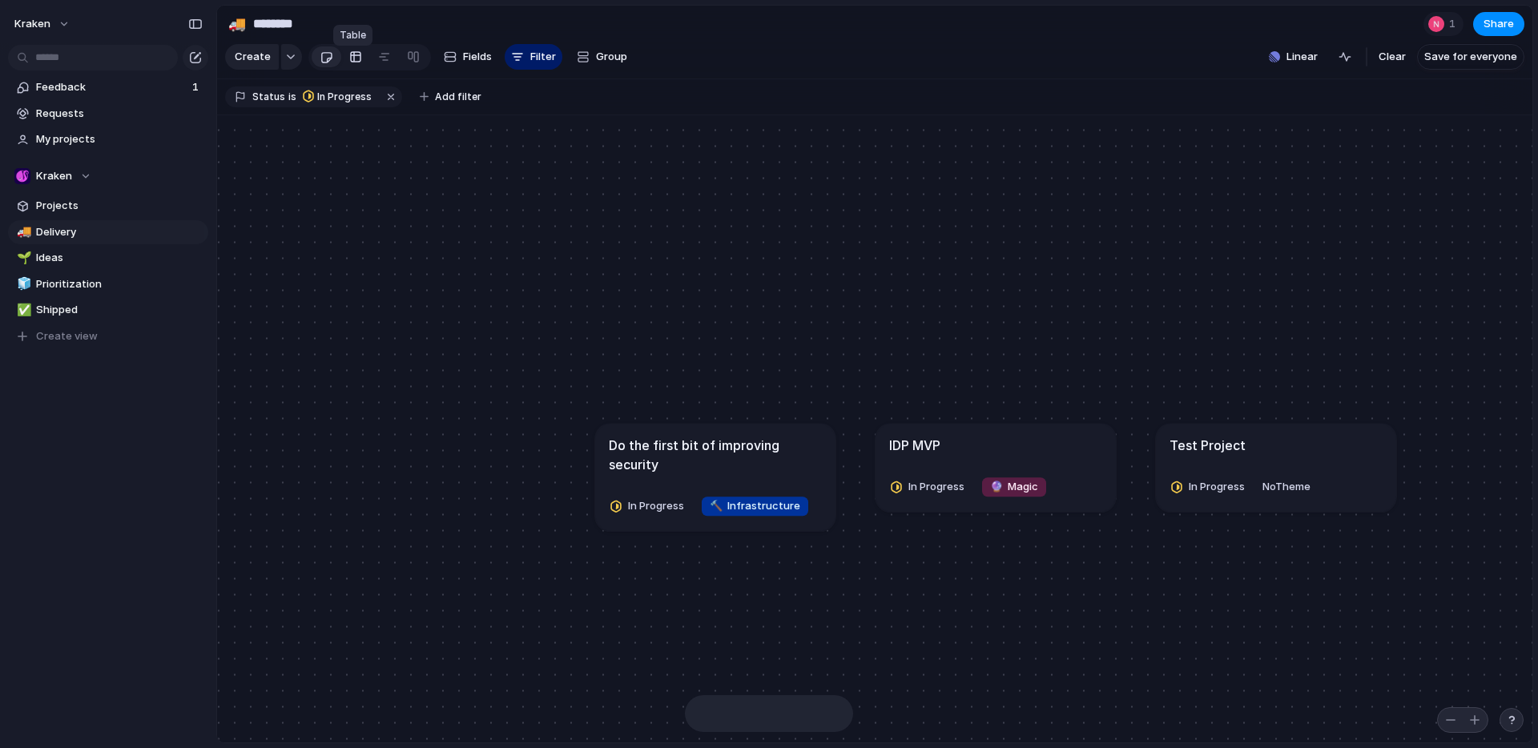
click at [357, 63] on div at bounding box center [355, 57] width 13 height 26
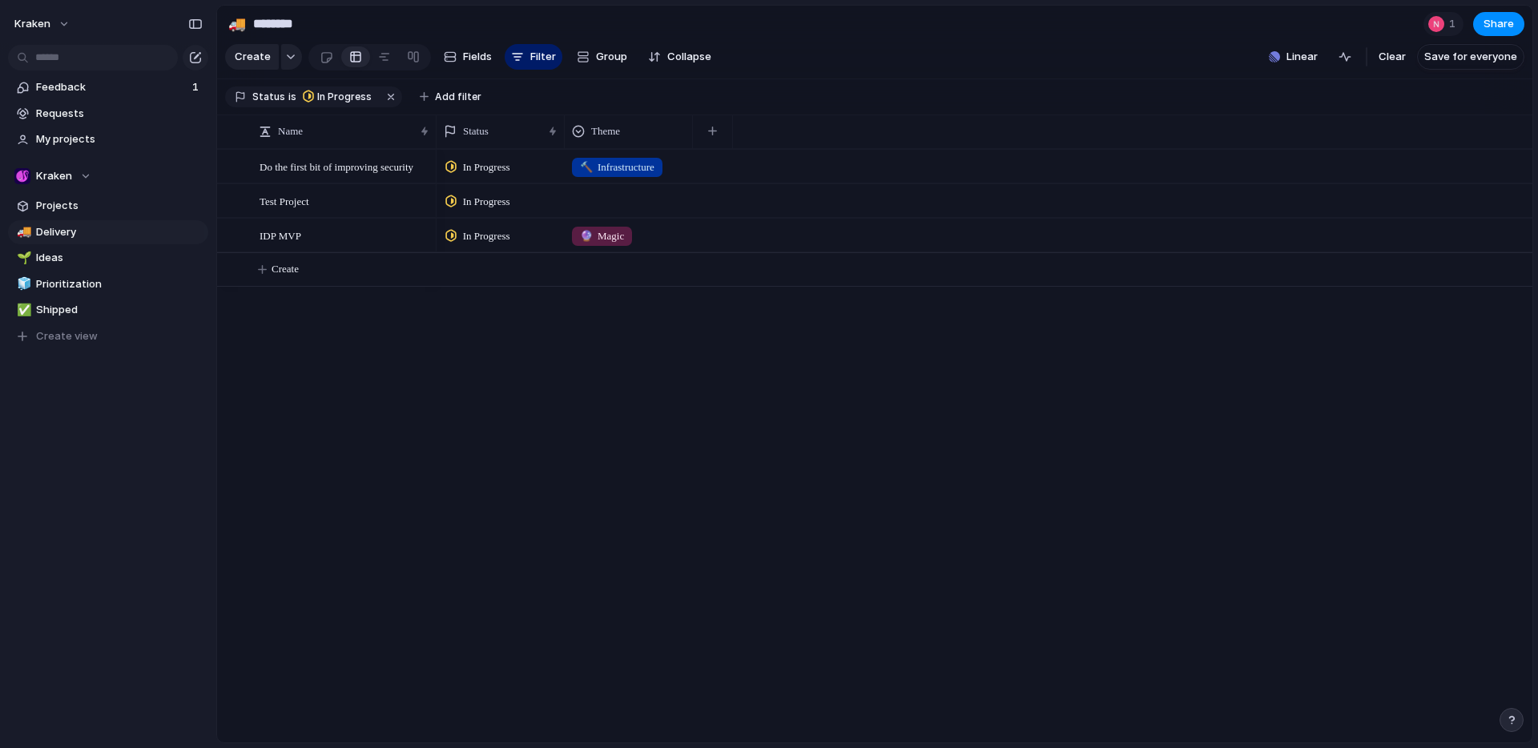
click at [510, 173] on span "In Progress" at bounding box center [486, 167] width 47 height 16
click at [505, 179] on div "Backlog Quick Win Planned In Progress Completed Canceled" at bounding box center [769, 374] width 1538 height 748
click at [505, 175] on span "In Progress" at bounding box center [486, 167] width 47 height 16
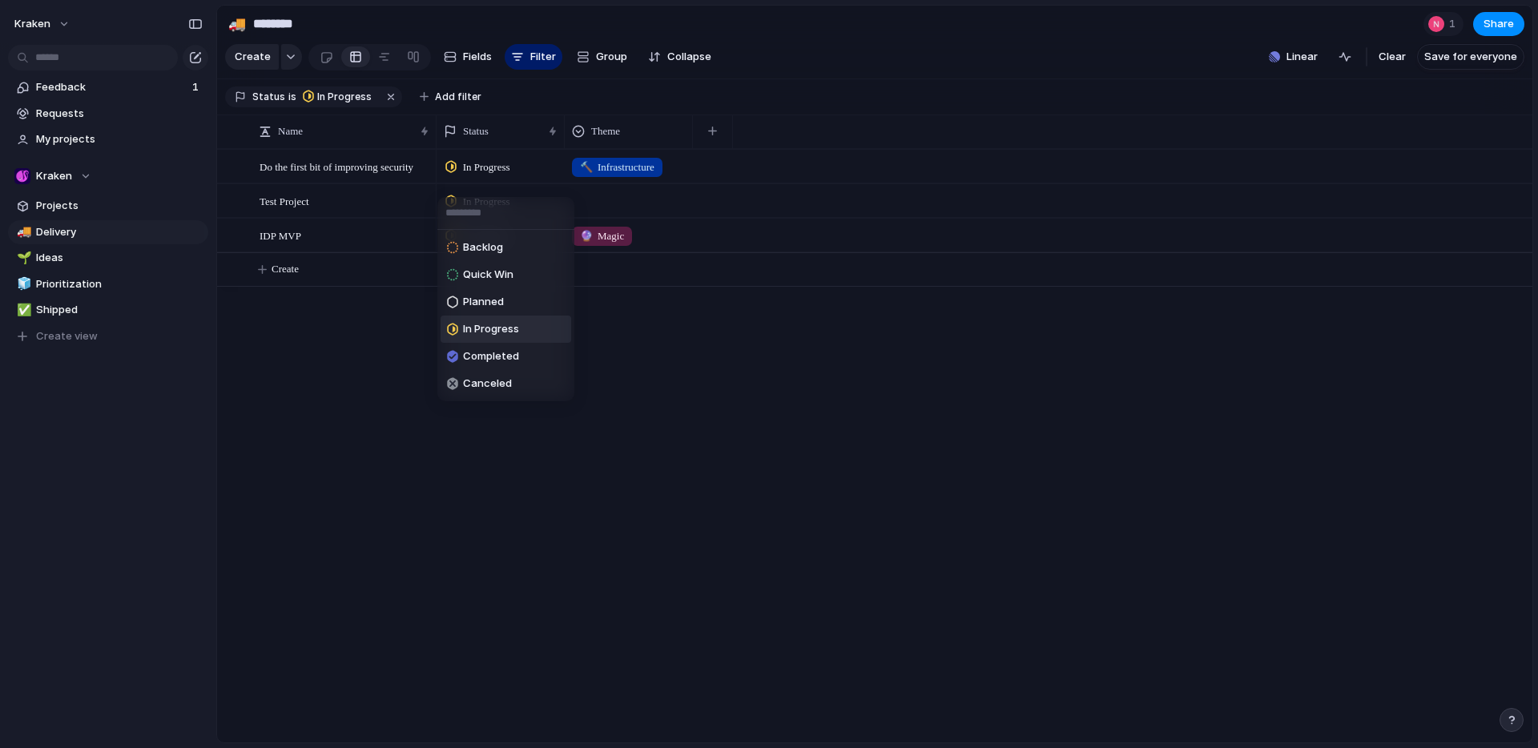
click at [506, 177] on div "Backlog Quick Win Planned In Progress Completed Canceled" at bounding box center [769, 374] width 1538 height 748
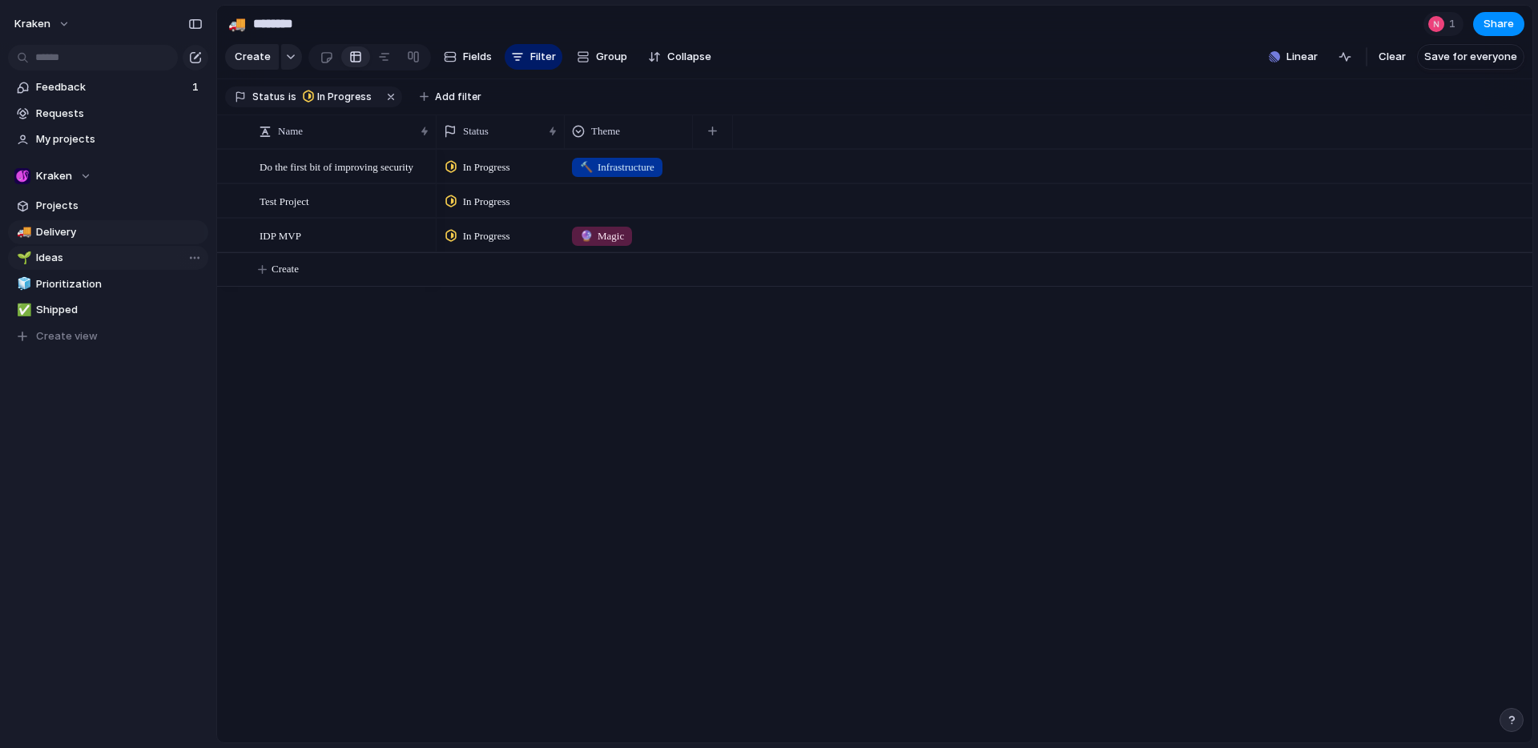
click at [56, 255] on span "Ideas" at bounding box center [119, 258] width 167 height 16
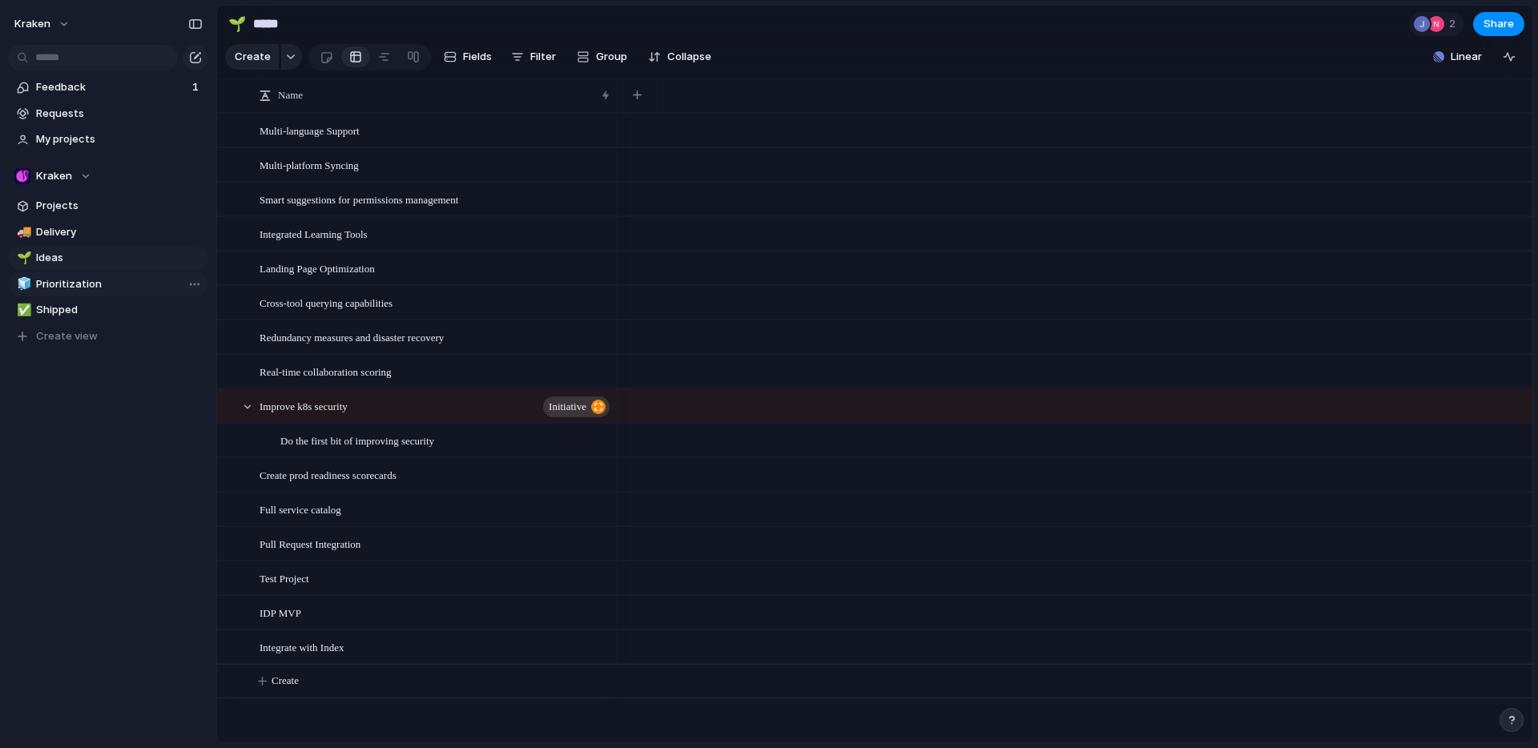
click at [62, 287] on span "Prioritization" at bounding box center [119, 284] width 167 height 16
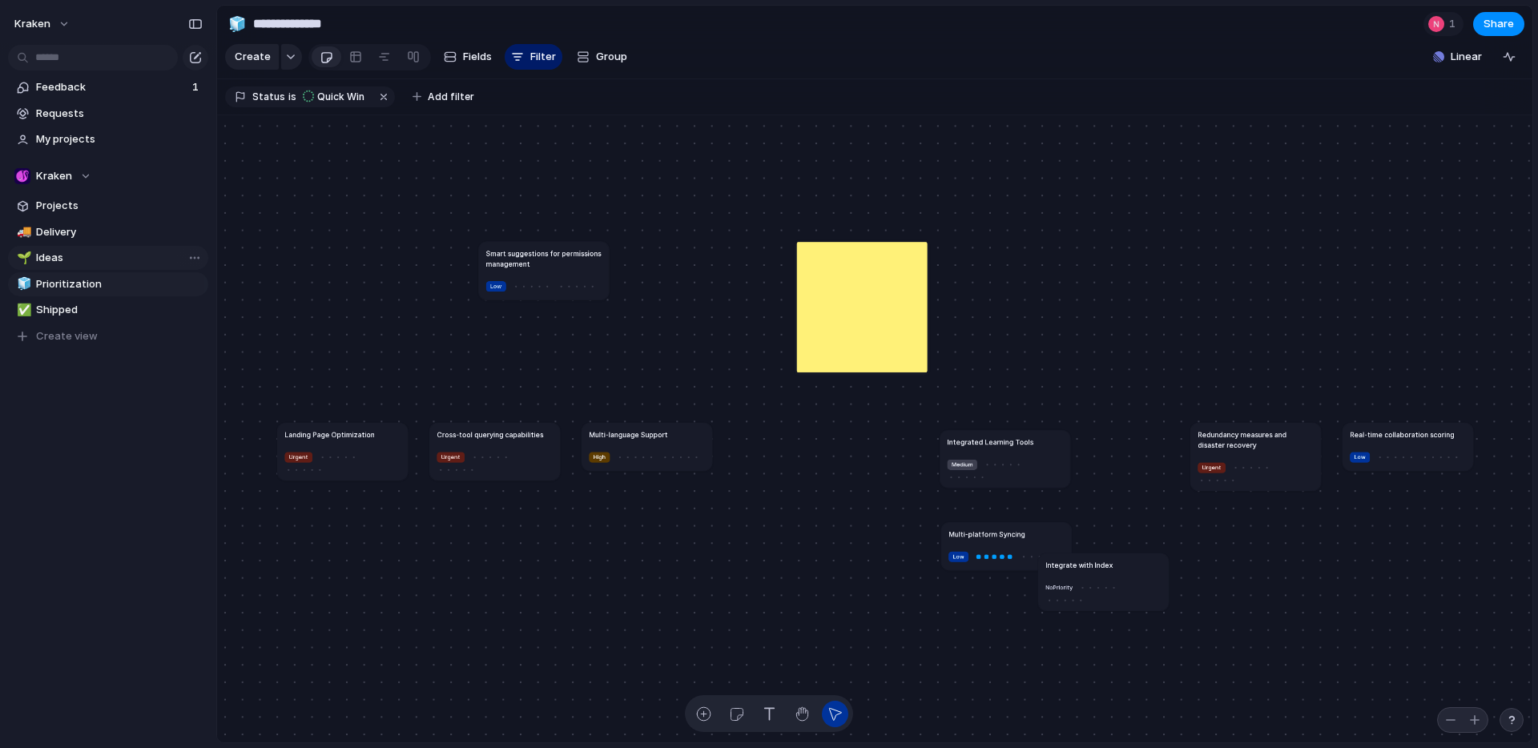
click at [58, 254] on span "Ideas" at bounding box center [119, 258] width 167 height 16
type input "*****"
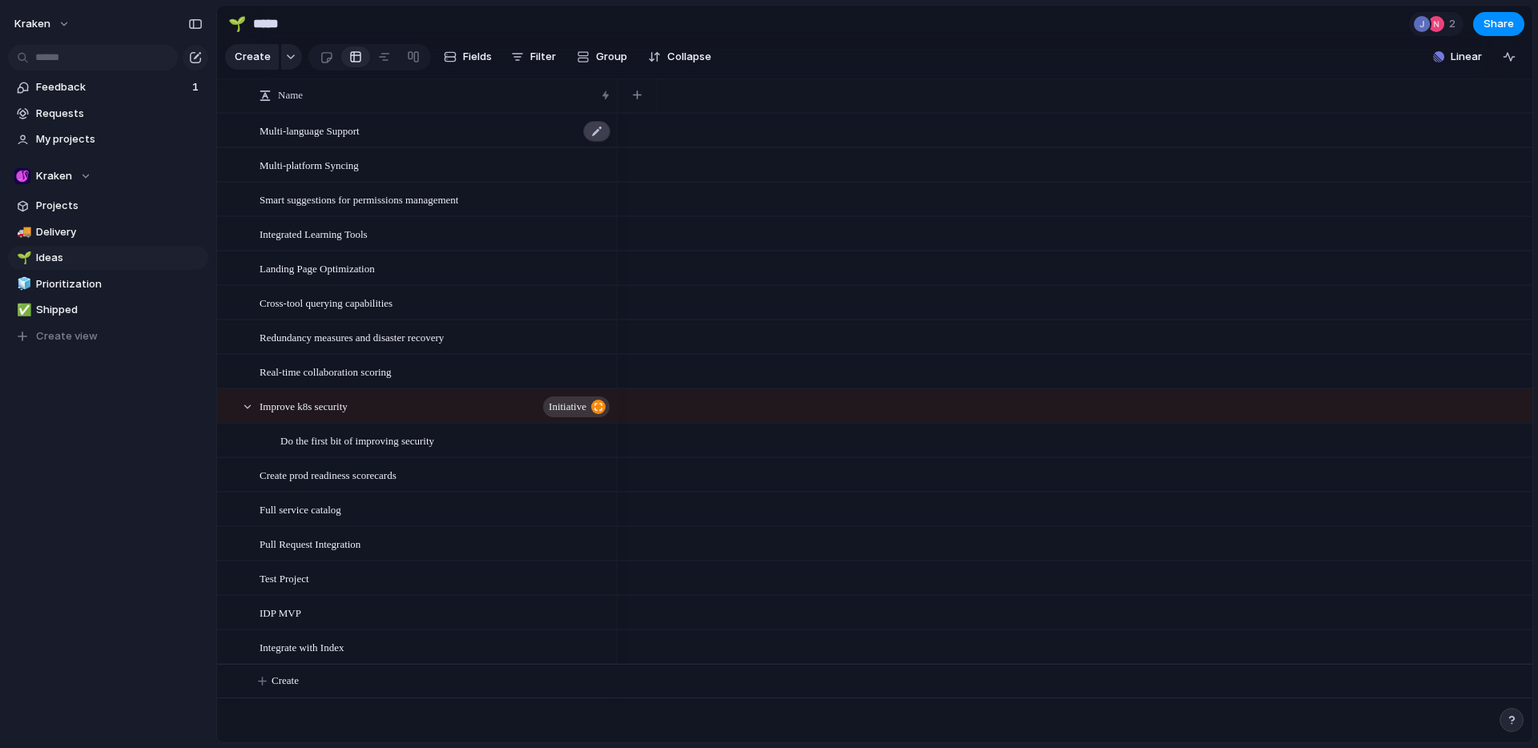
click at [598, 142] on div at bounding box center [596, 131] width 27 height 21
click at [457, 142] on div "Multi-language Support" at bounding box center [435, 131] width 352 height 33
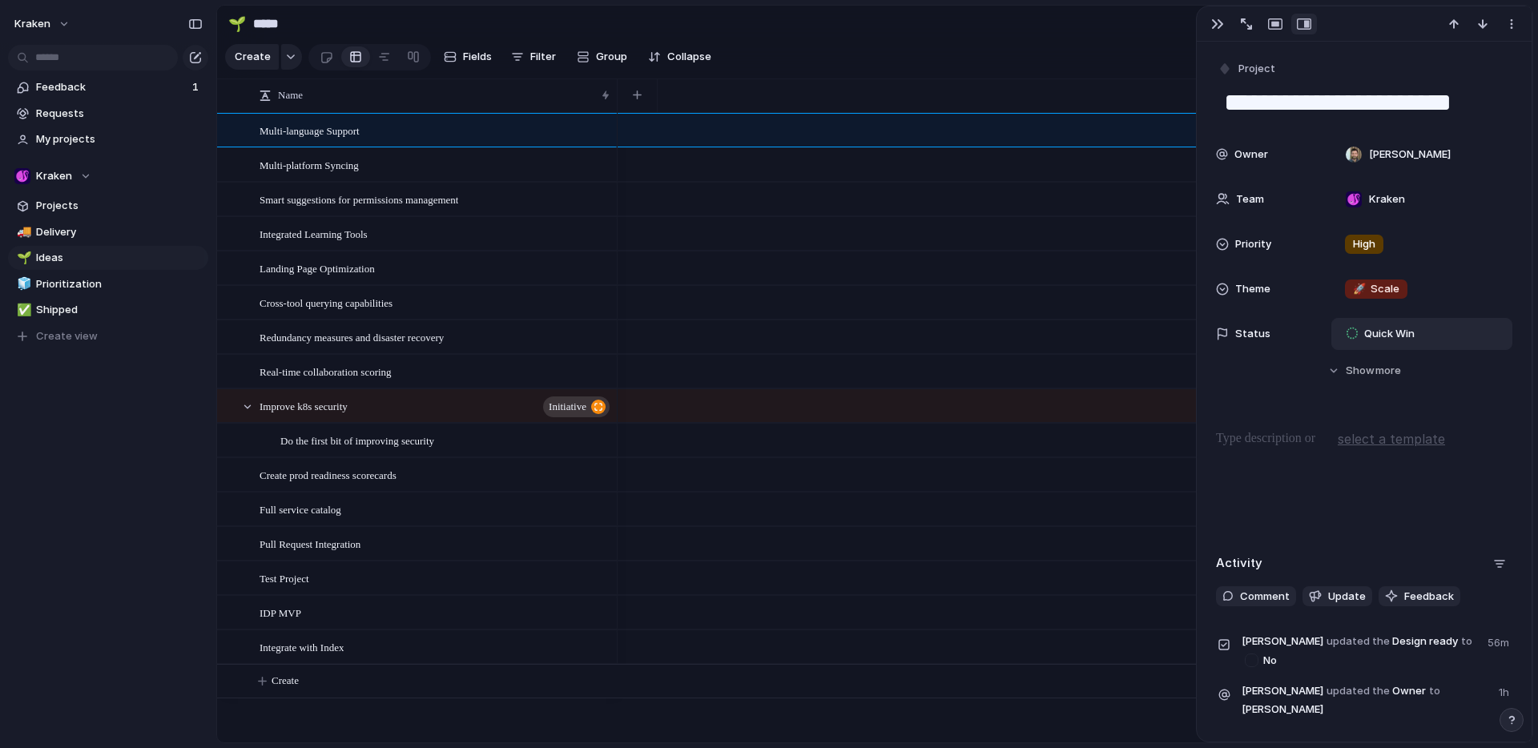
click at [1462, 320] on div "Quick Win" at bounding box center [1421, 334] width 181 height 32
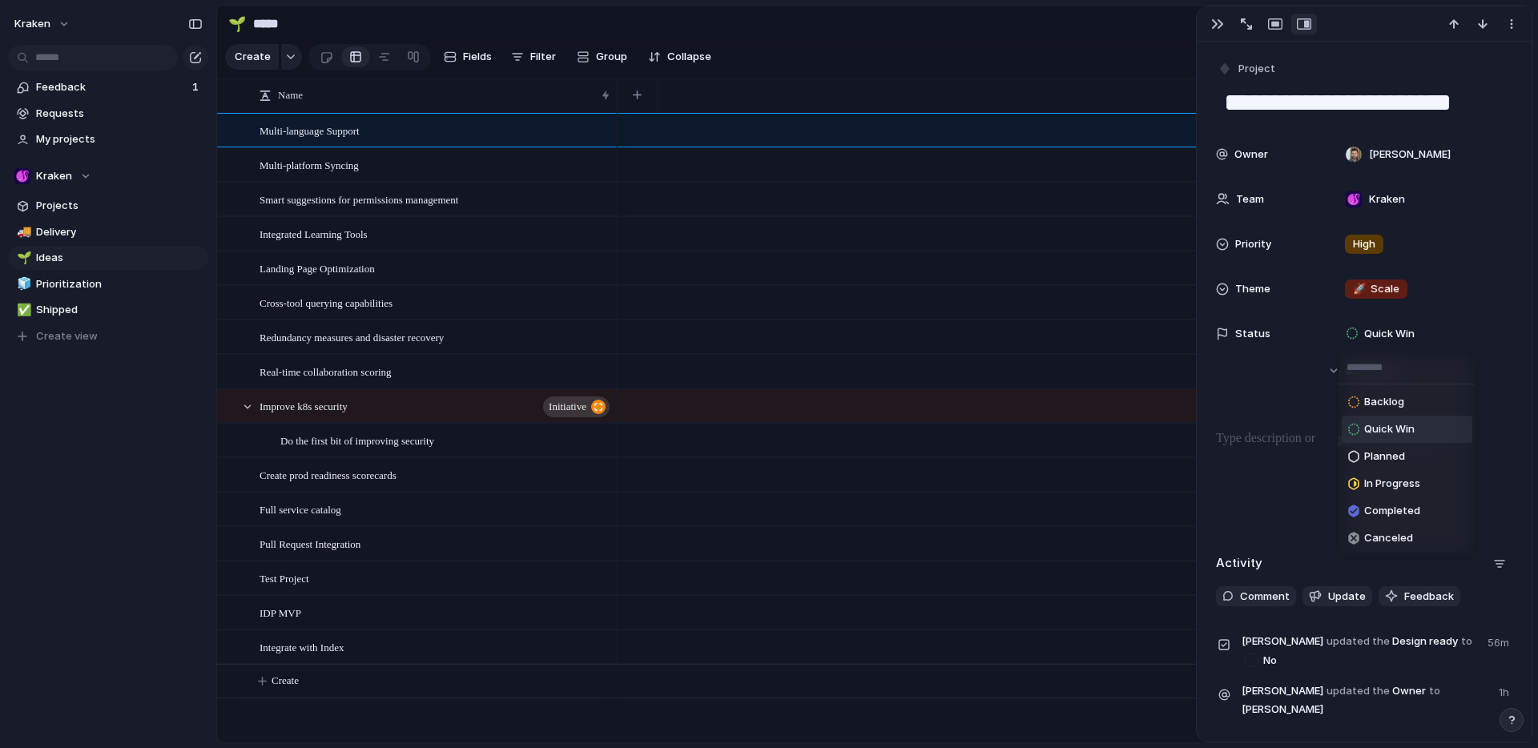
click at [1408, 369] on input "text" at bounding box center [1406, 368] width 137 height 32
type input "****"
click at [1088, 309] on div "**** No results found" at bounding box center [769, 374] width 1538 height 748
click at [1108, 169] on div at bounding box center [1074, 164] width 915 height 34
click at [93, 90] on span "Feedback" at bounding box center [111, 87] width 151 height 16
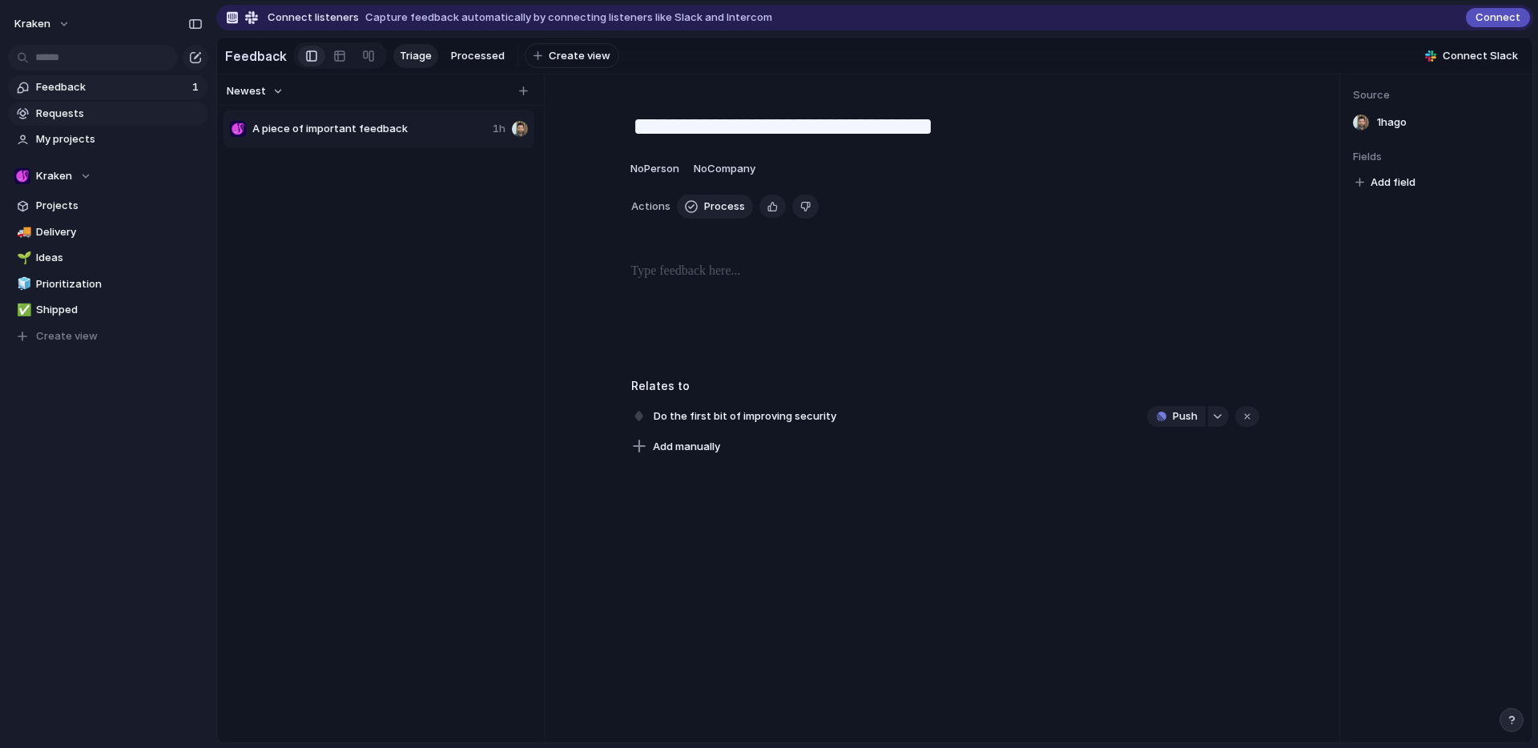
click at [81, 111] on span "Requests" at bounding box center [119, 114] width 167 height 16
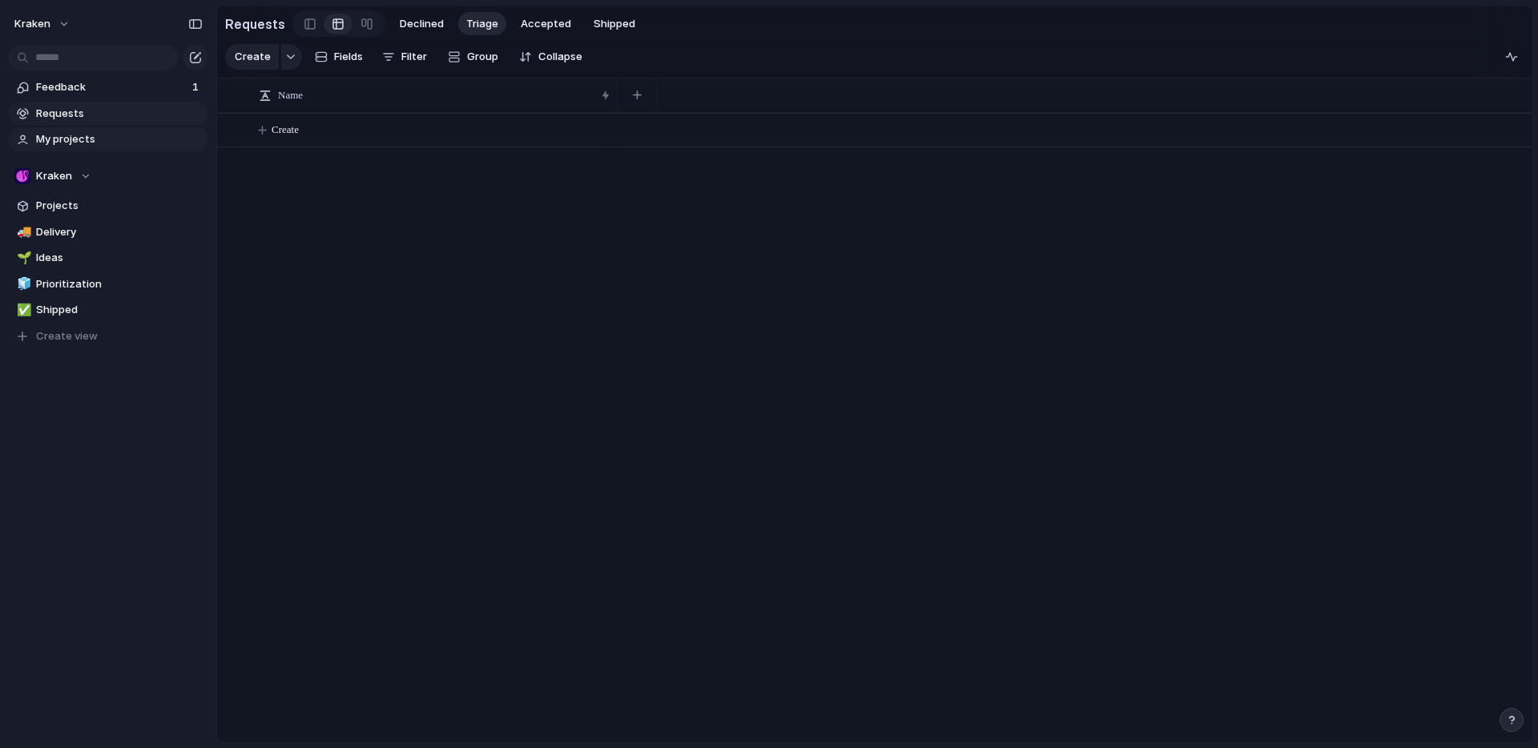
click at [78, 140] on span "My projects" at bounding box center [119, 139] width 167 height 16
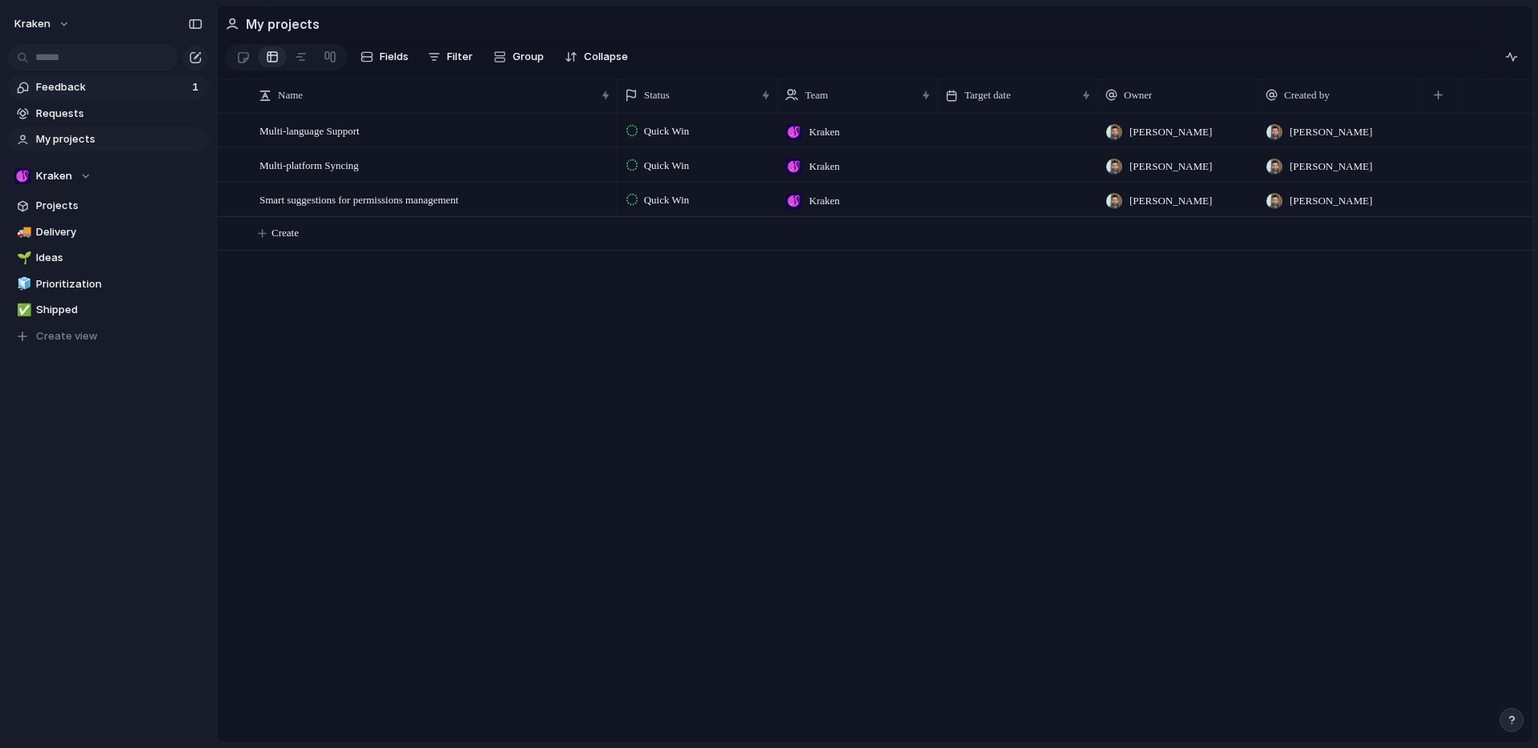
click at [78, 92] on span "Feedback" at bounding box center [111, 87] width 151 height 16
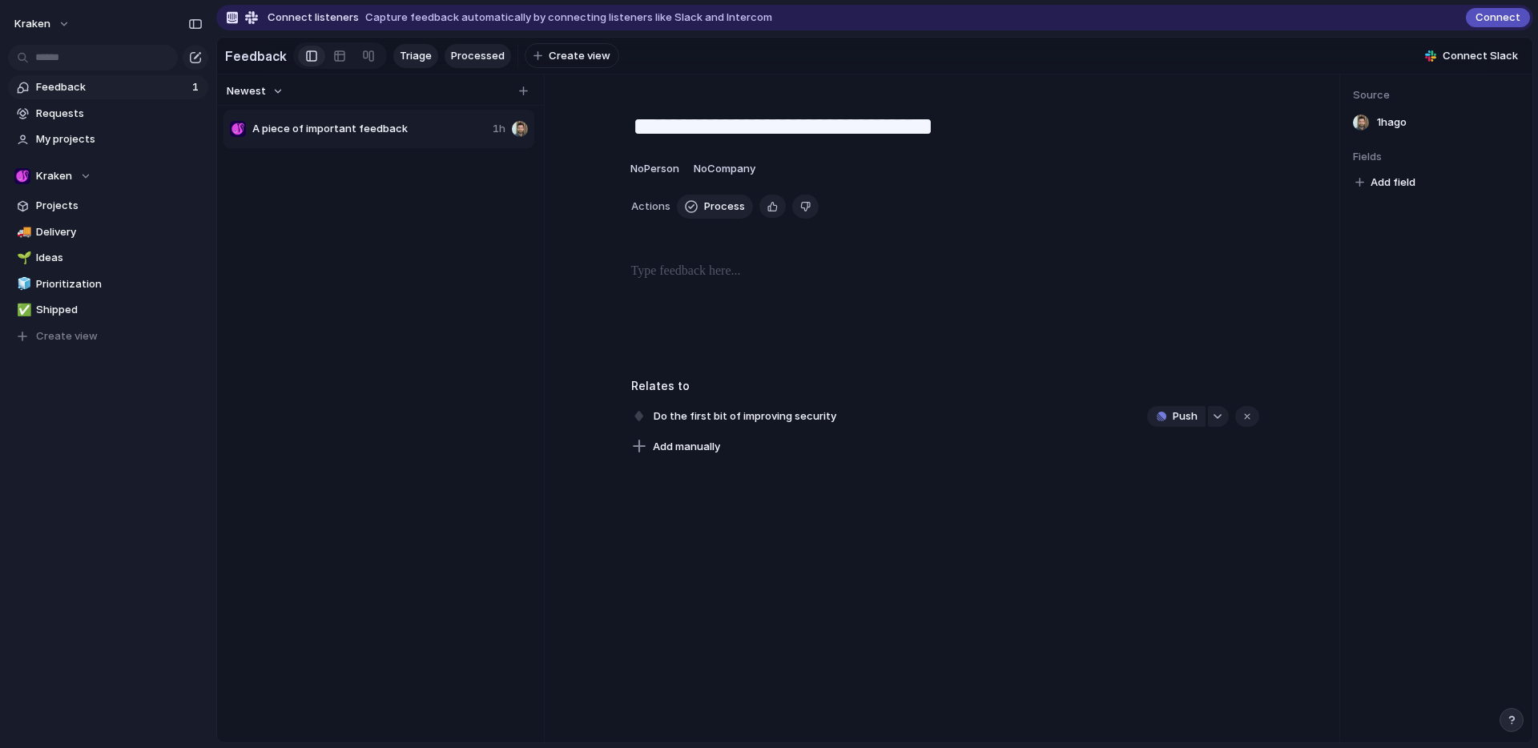
drag, startPoint x: 82, startPoint y: 109, endPoint x: 462, endPoint y: 50, distance: 385.0
click at [462, 50] on div "**********" at bounding box center [769, 374] width 1538 height 748
click at [440, 131] on span "A piece of important feedback" at bounding box center [369, 129] width 234 height 16
click at [705, 215] on span "Process" at bounding box center [724, 207] width 41 height 16
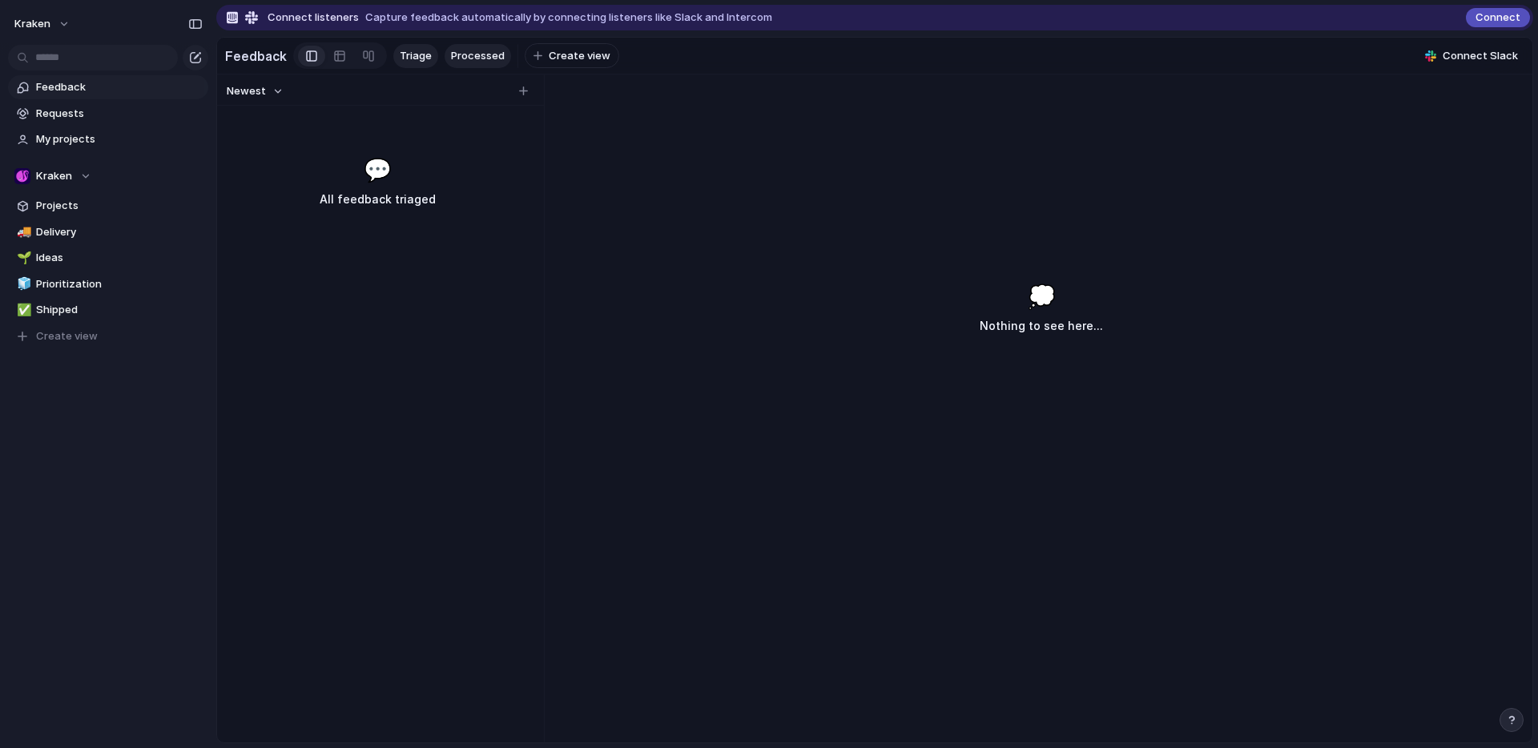
click at [470, 57] on span "Processed" at bounding box center [478, 56] width 54 height 16
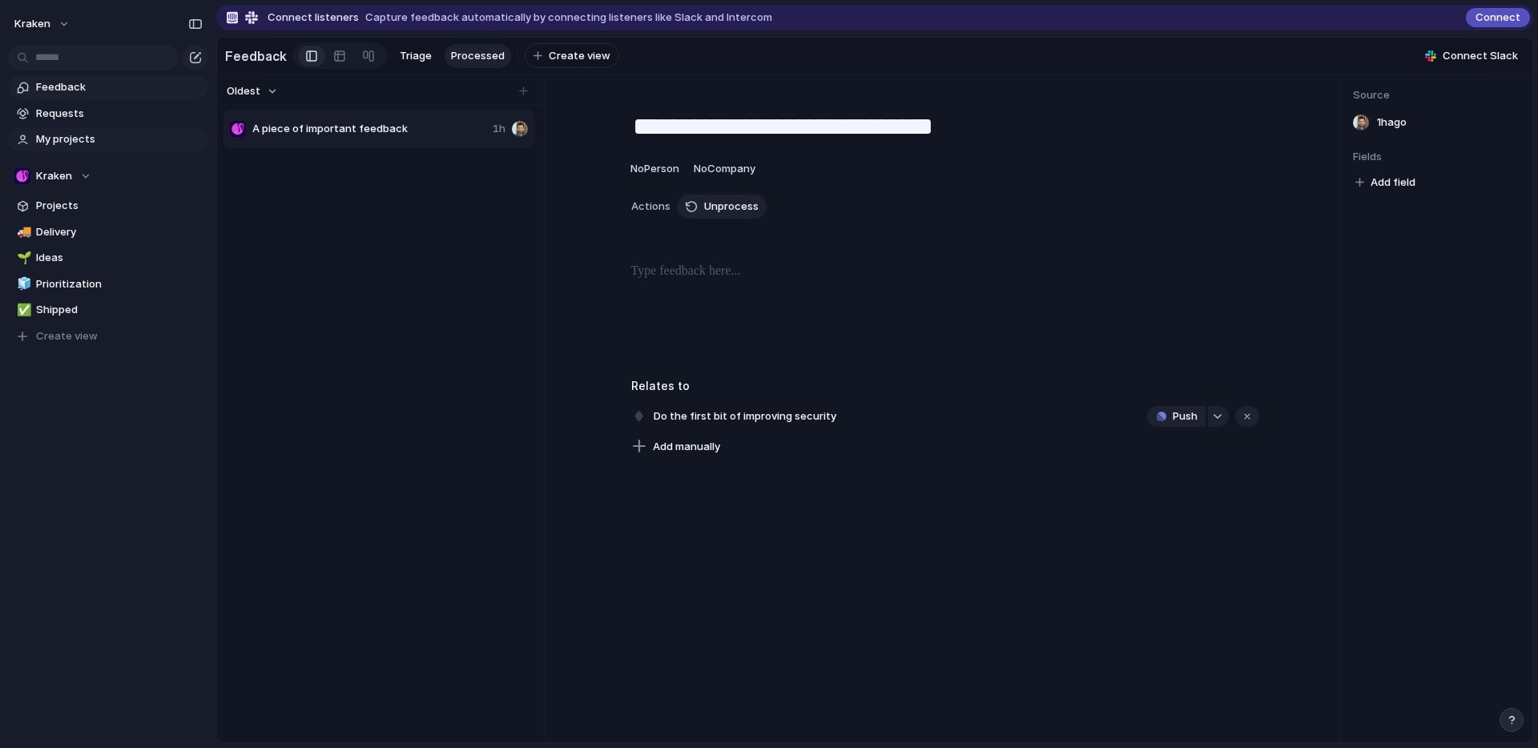
click at [112, 130] on link "My projects" at bounding box center [108, 139] width 200 height 24
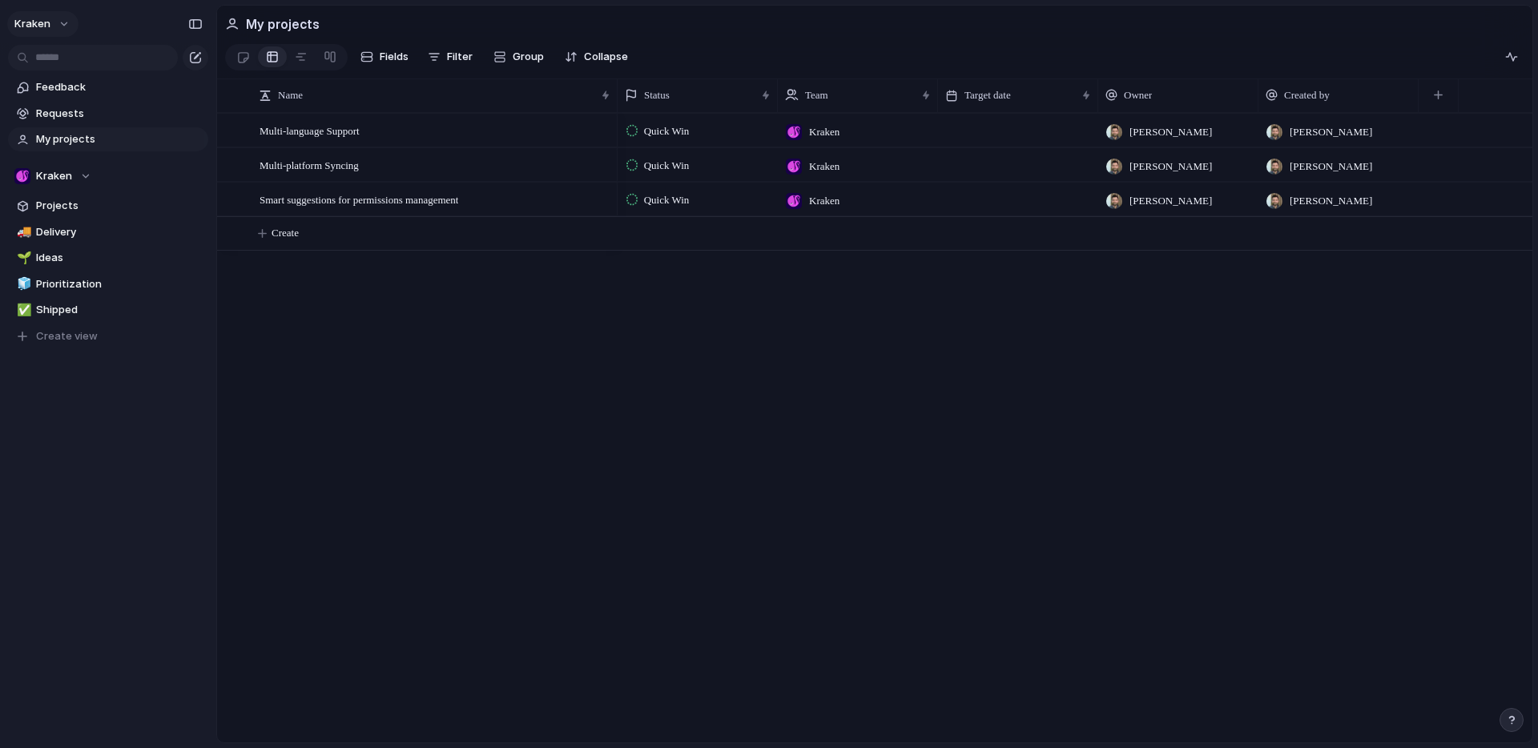
click at [67, 21] on button "Kraken" at bounding box center [42, 24] width 71 height 26
click at [78, 67] on li "Settings" at bounding box center [77, 60] width 133 height 26
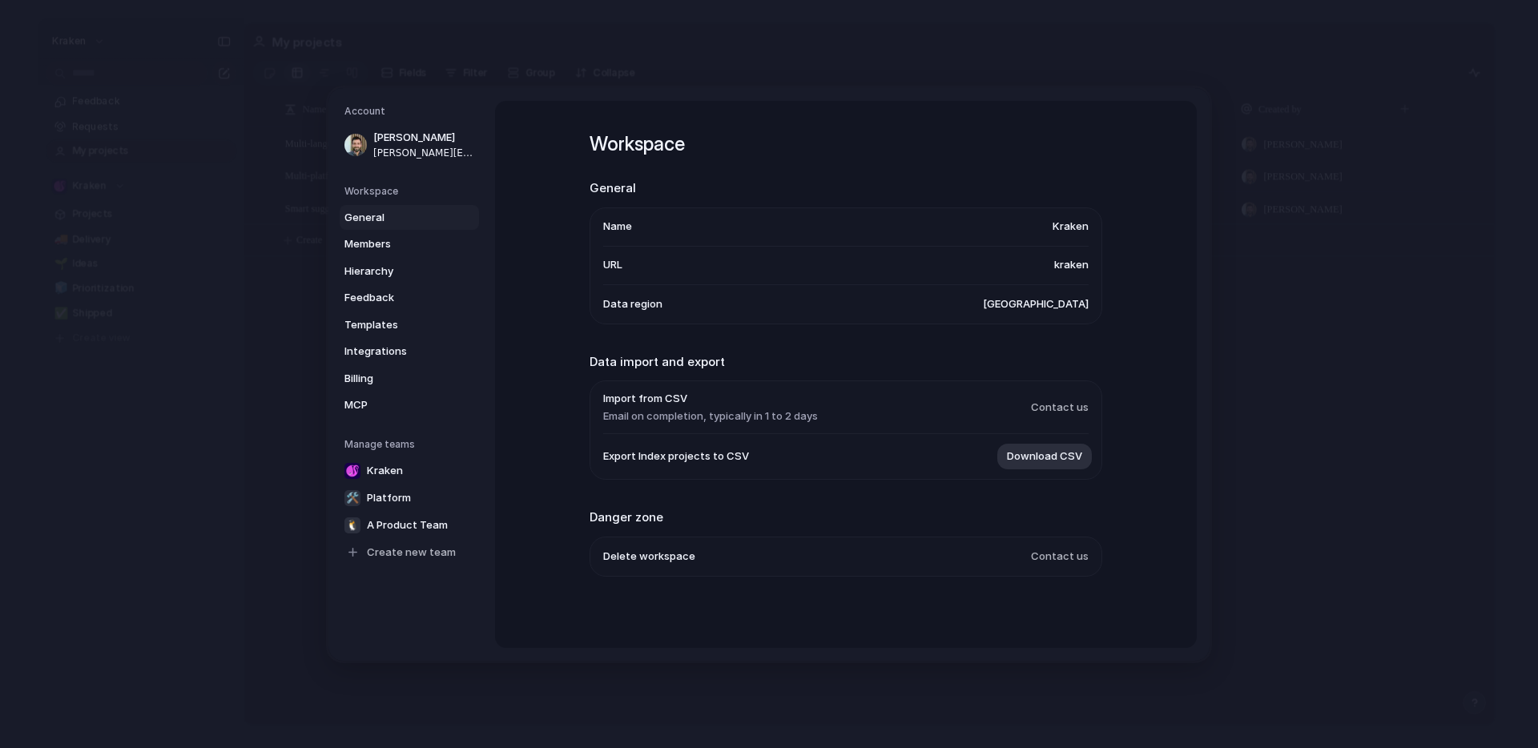
click at [380, 215] on span "General" at bounding box center [395, 217] width 103 height 16
click at [384, 231] on link "Members" at bounding box center [409, 244] width 139 height 26
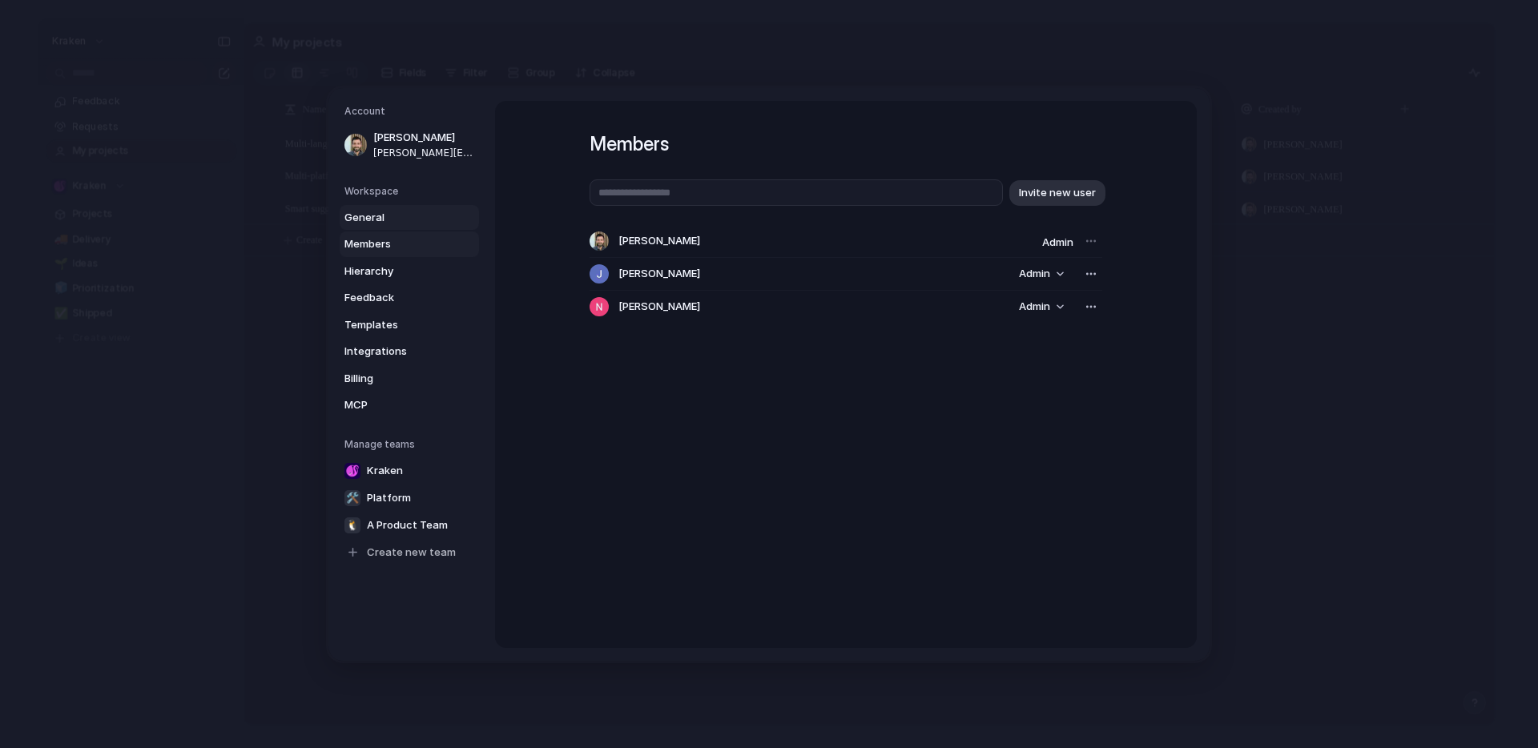
click at [380, 207] on link "General" at bounding box center [409, 217] width 139 height 26
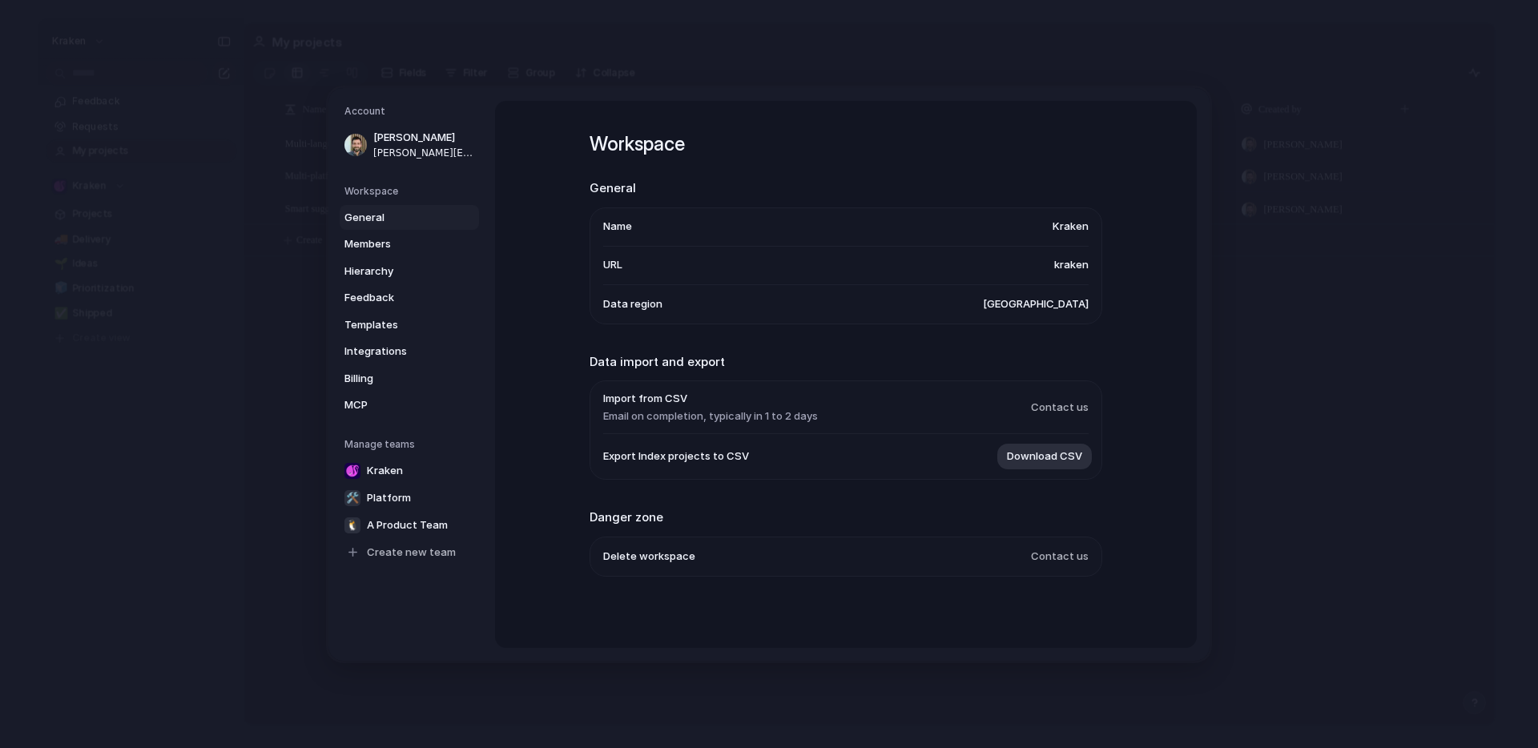
scroll to position [1, 0]
click at [393, 254] on link "Members" at bounding box center [409, 244] width 139 height 26
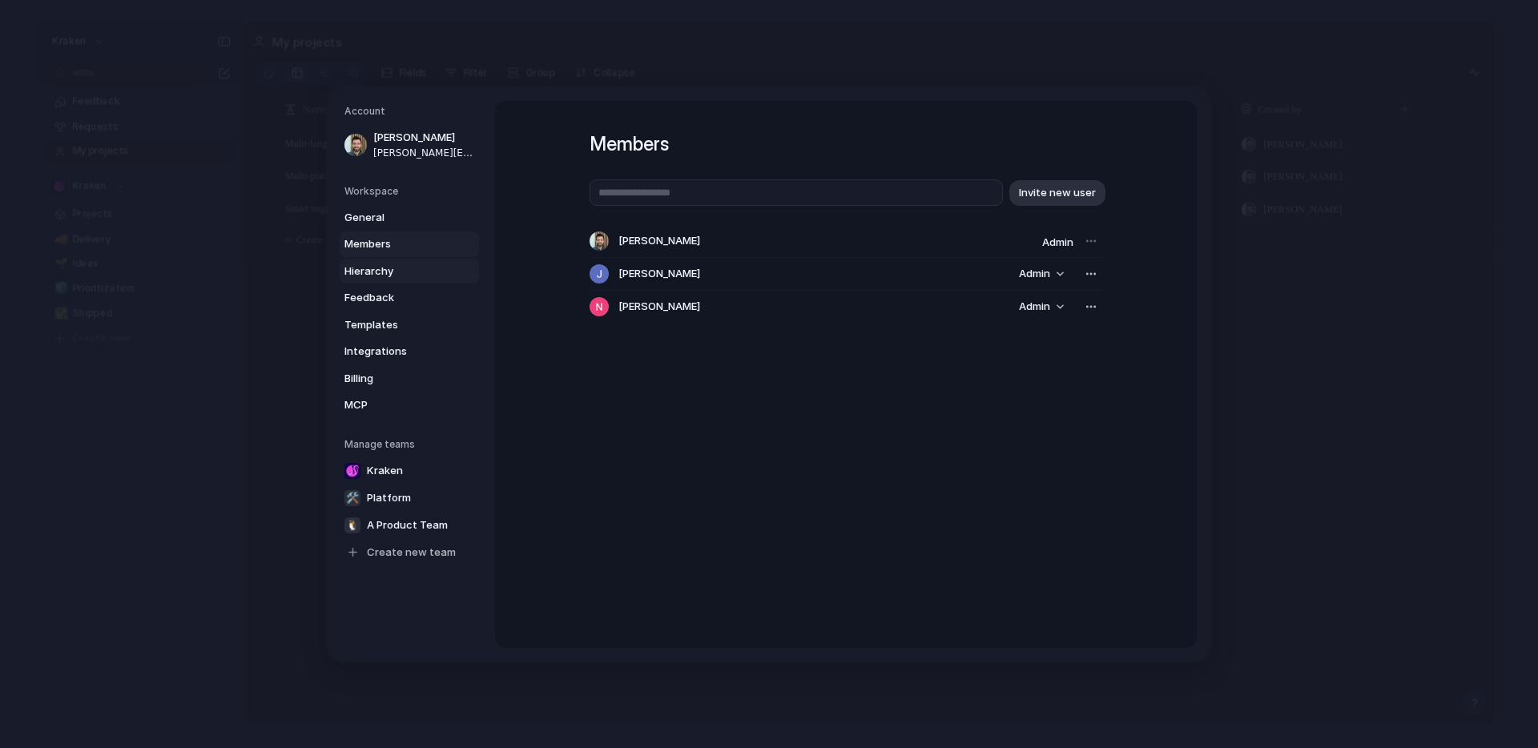
click at [423, 276] on span "Hierarchy" at bounding box center [395, 271] width 103 height 16
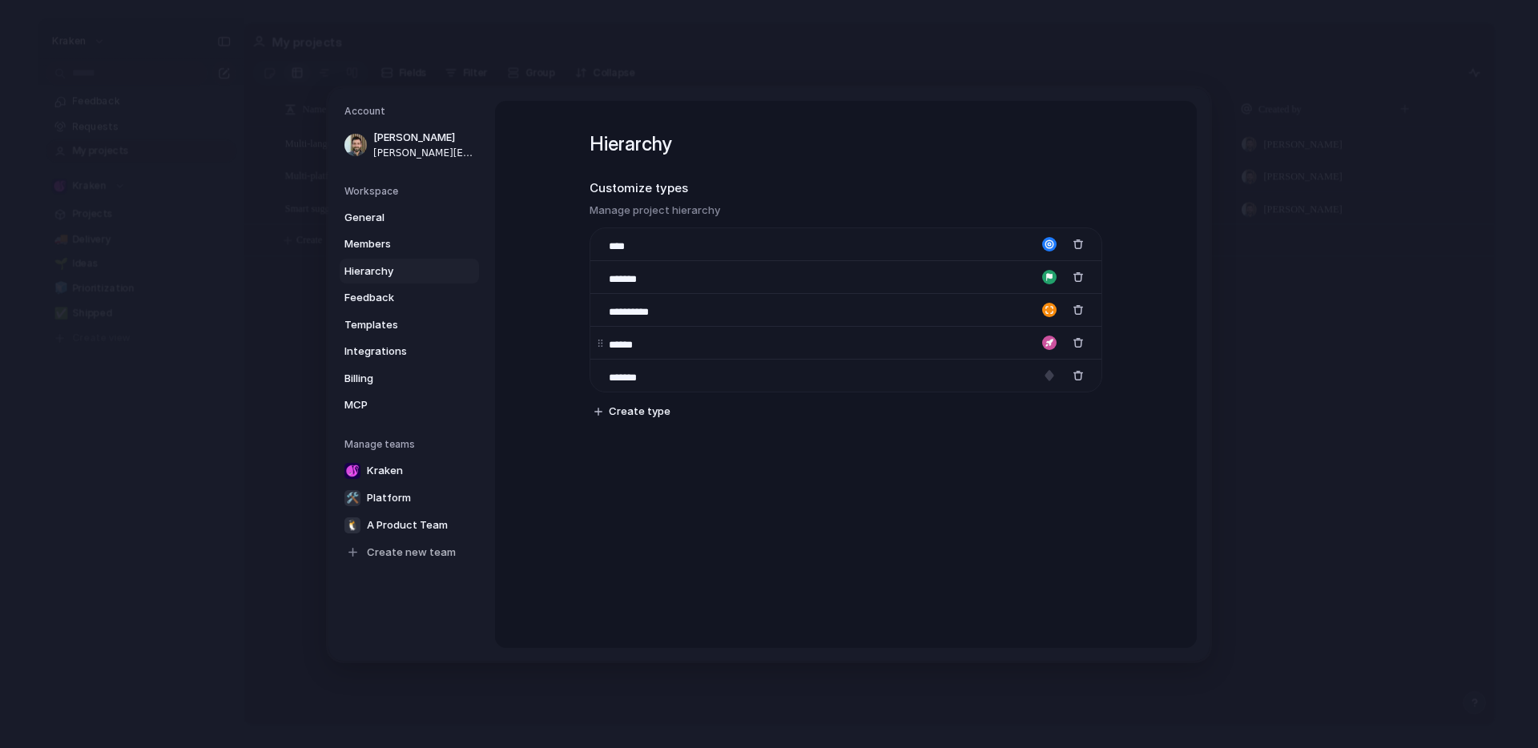
click at [1042, 341] on div "button" at bounding box center [1049, 343] width 14 height 14
click at [419, 292] on div at bounding box center [769, 374] width 1538 height 748
click at [398, 298] on span "Feedback" at bounding box center [395, 298] width 103 height 16
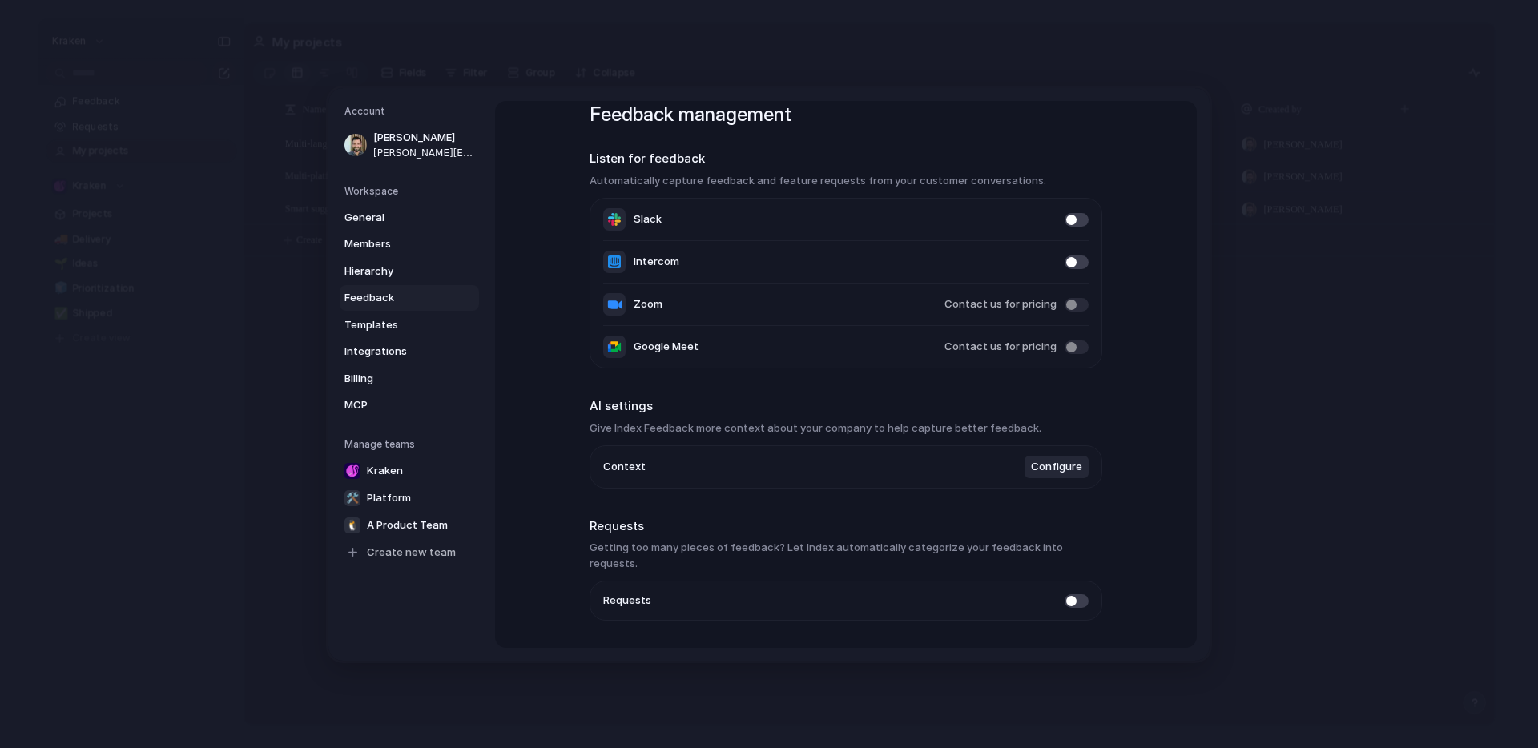
scroll to position [59, 0]
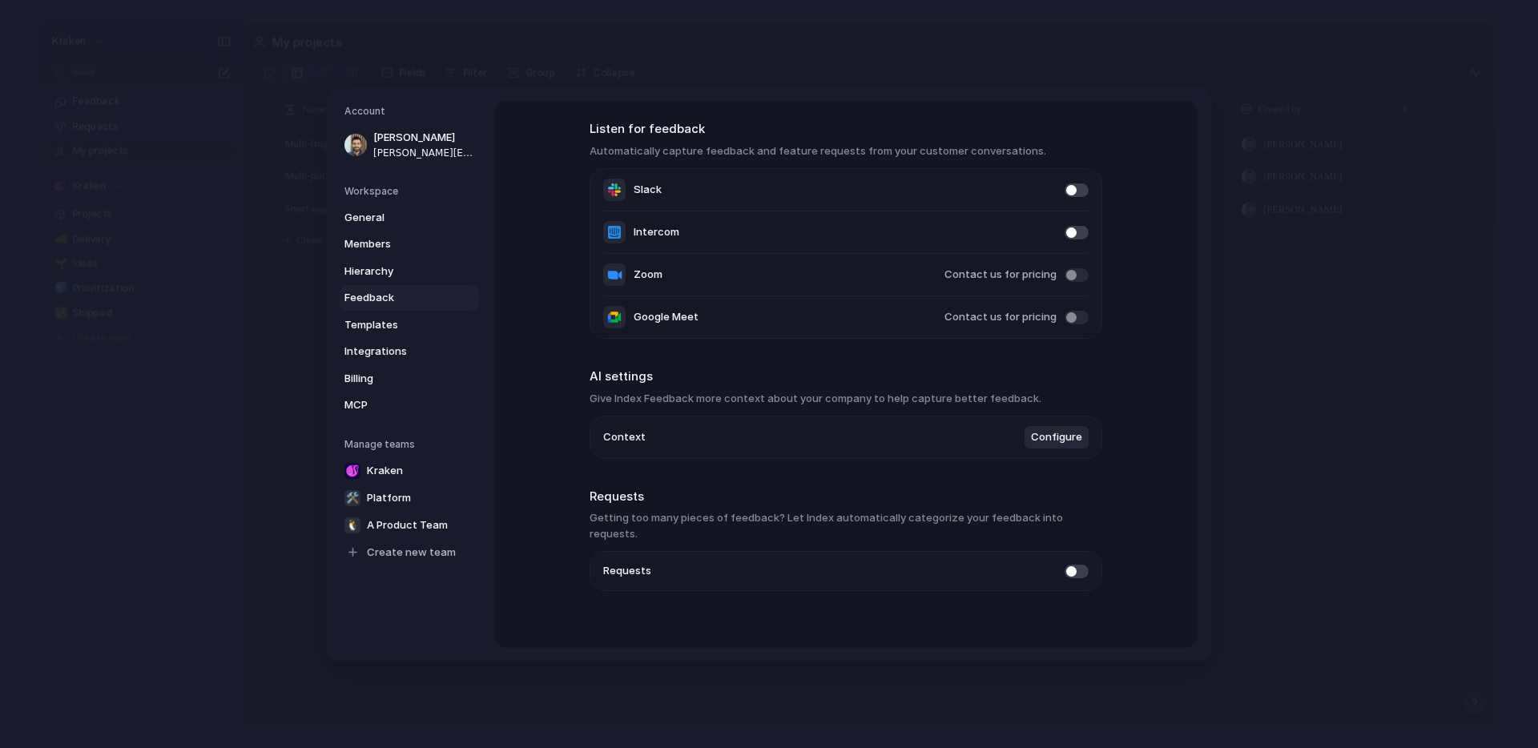
drag, startPoint x: 589, startPoint y: 519, endPoint x: 893, endPoint y: 524, distance: 304.4
click at [893, 524] on h3 "Getting too many pieces of feedback? Let Index automatically categorize your fe…" at bounding box center [845, 525] width 513 height 31
click at [898, 519] on h3 "Getting too many pieces of feedback? Let Index automatically categorize your fe…" at bounding box center [845, 525] width 513 height 31
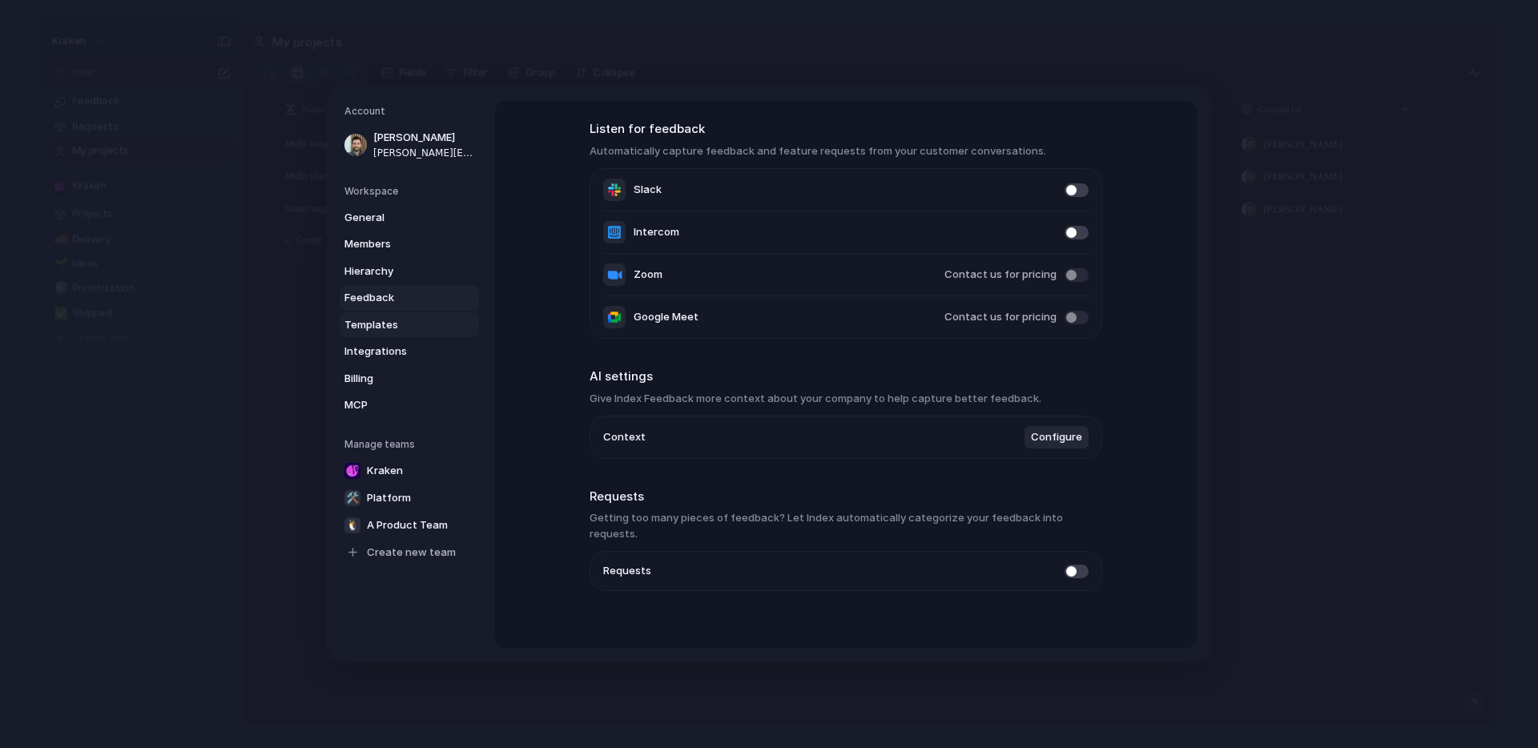
click at [371, 324] on span "Templates" at bounding box center [395, 324] width 103 height 16
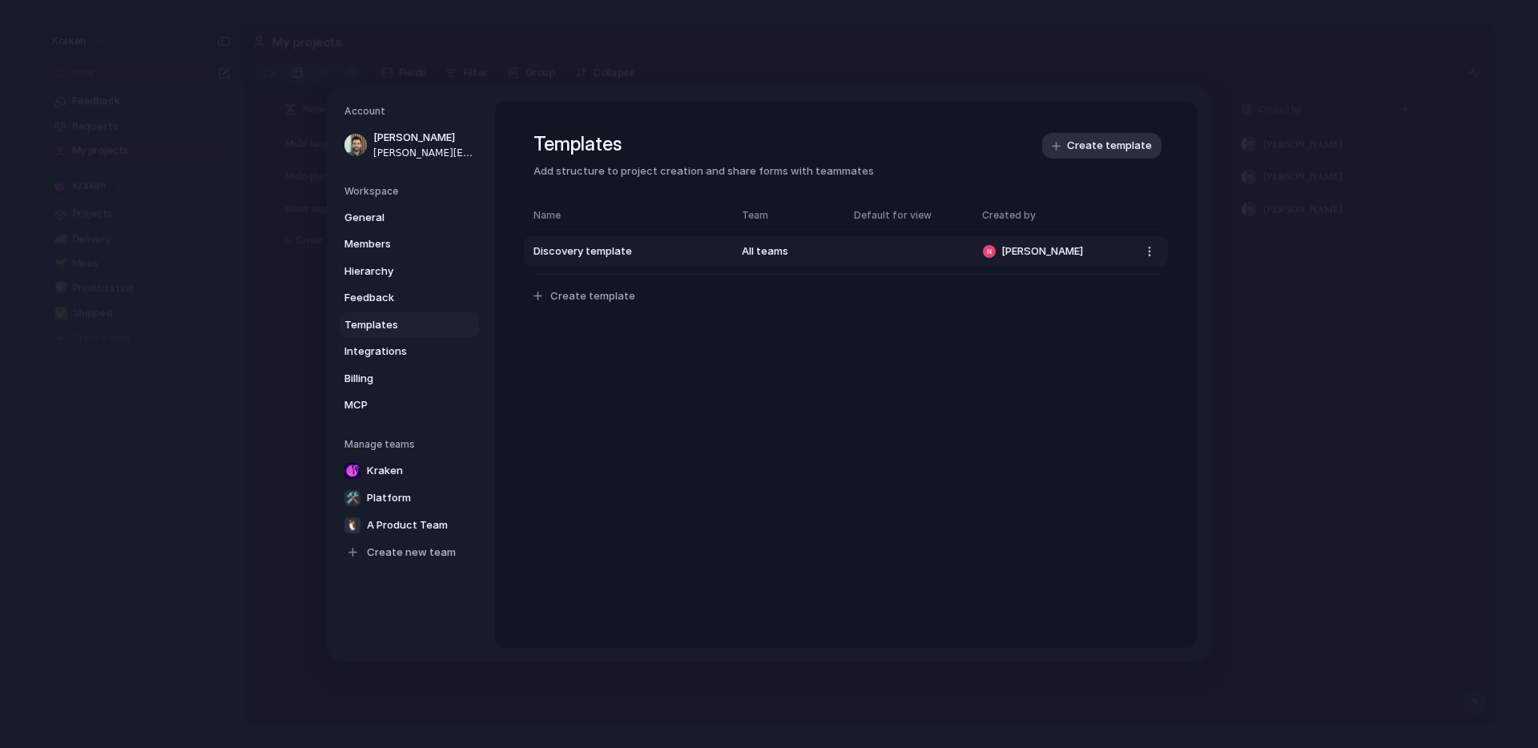
click at [618, 247] on span "Discovery template" at bounding box center [629, 251] width 192 height 16
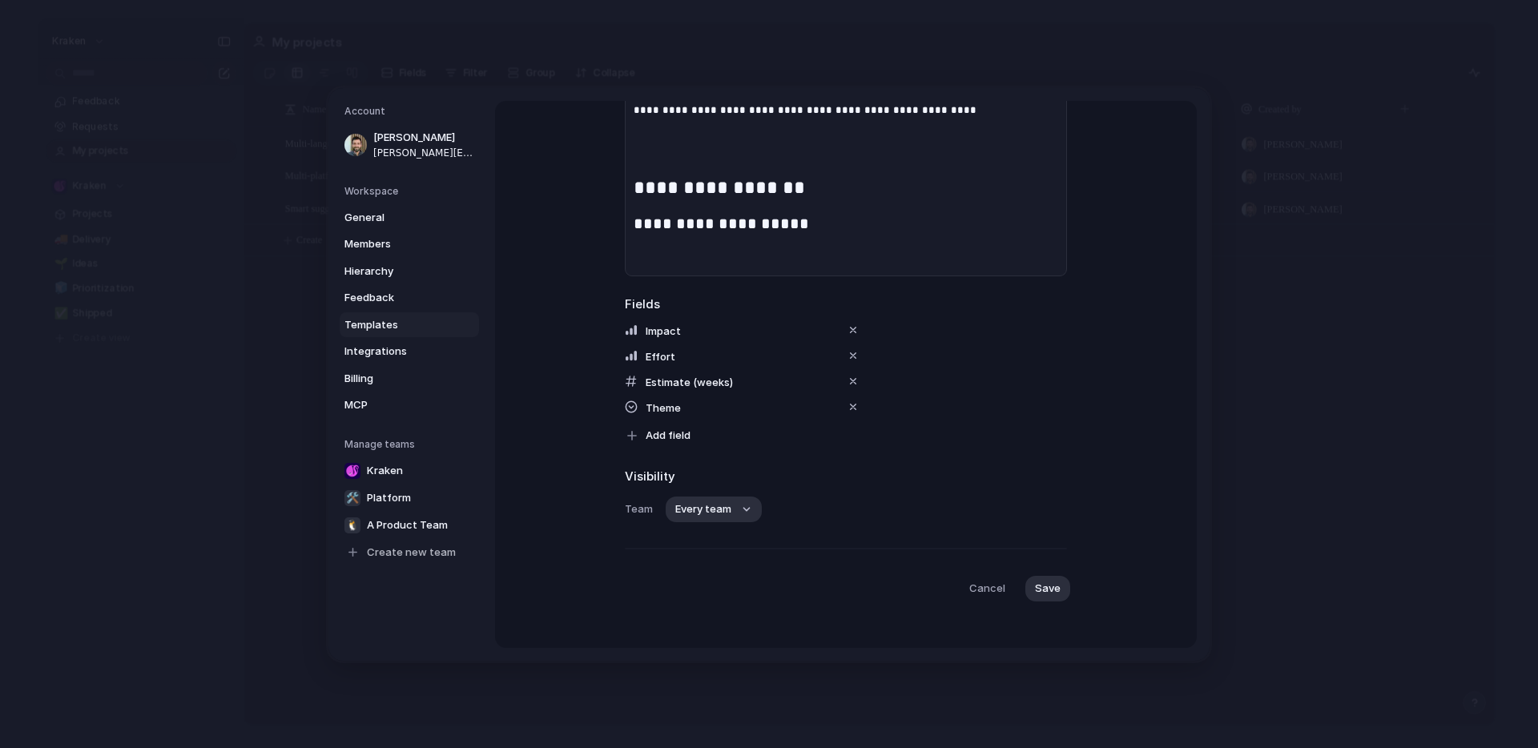
scroll to position [818, 0]
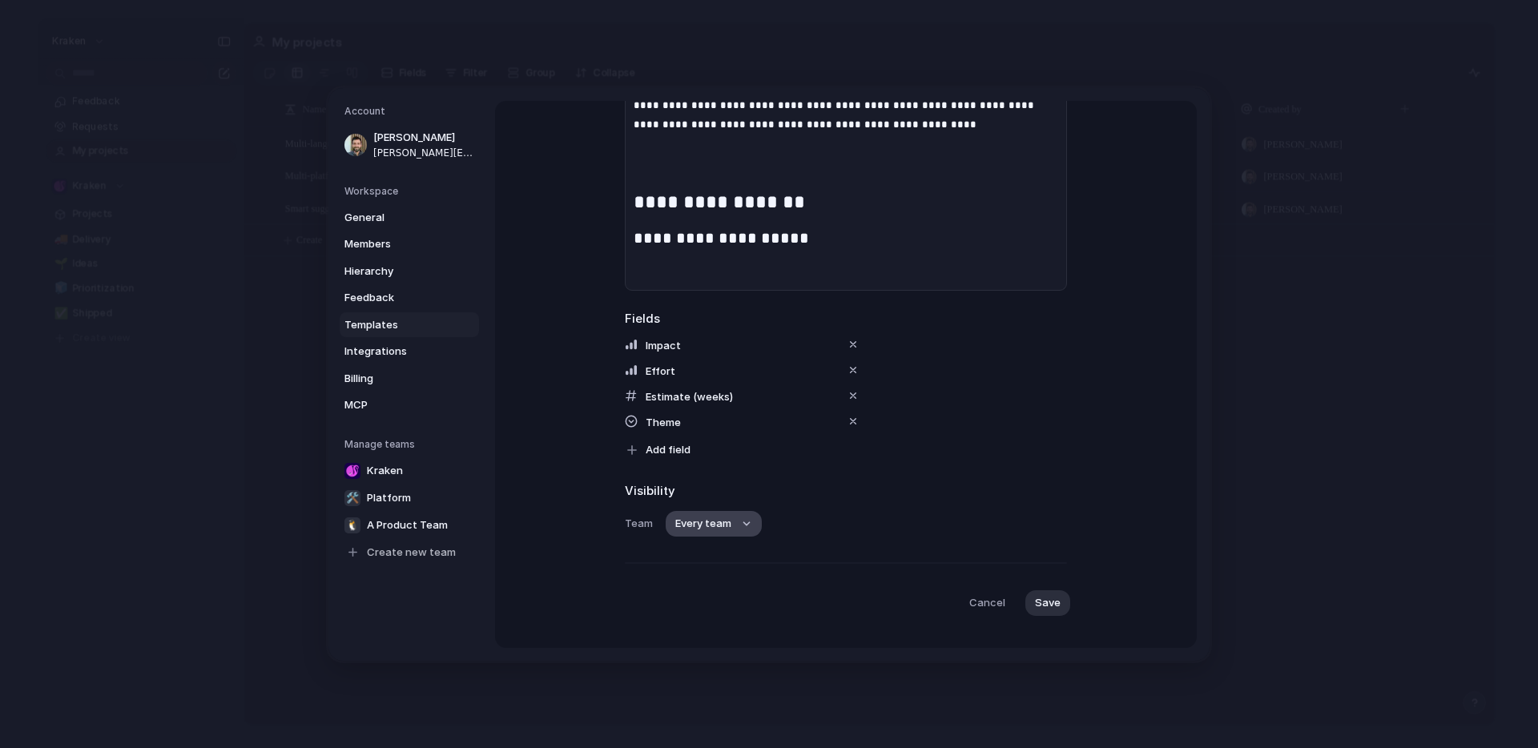
click at [731, 524] on button "Every team" at bounding box center [714, 524] width 96 height 26
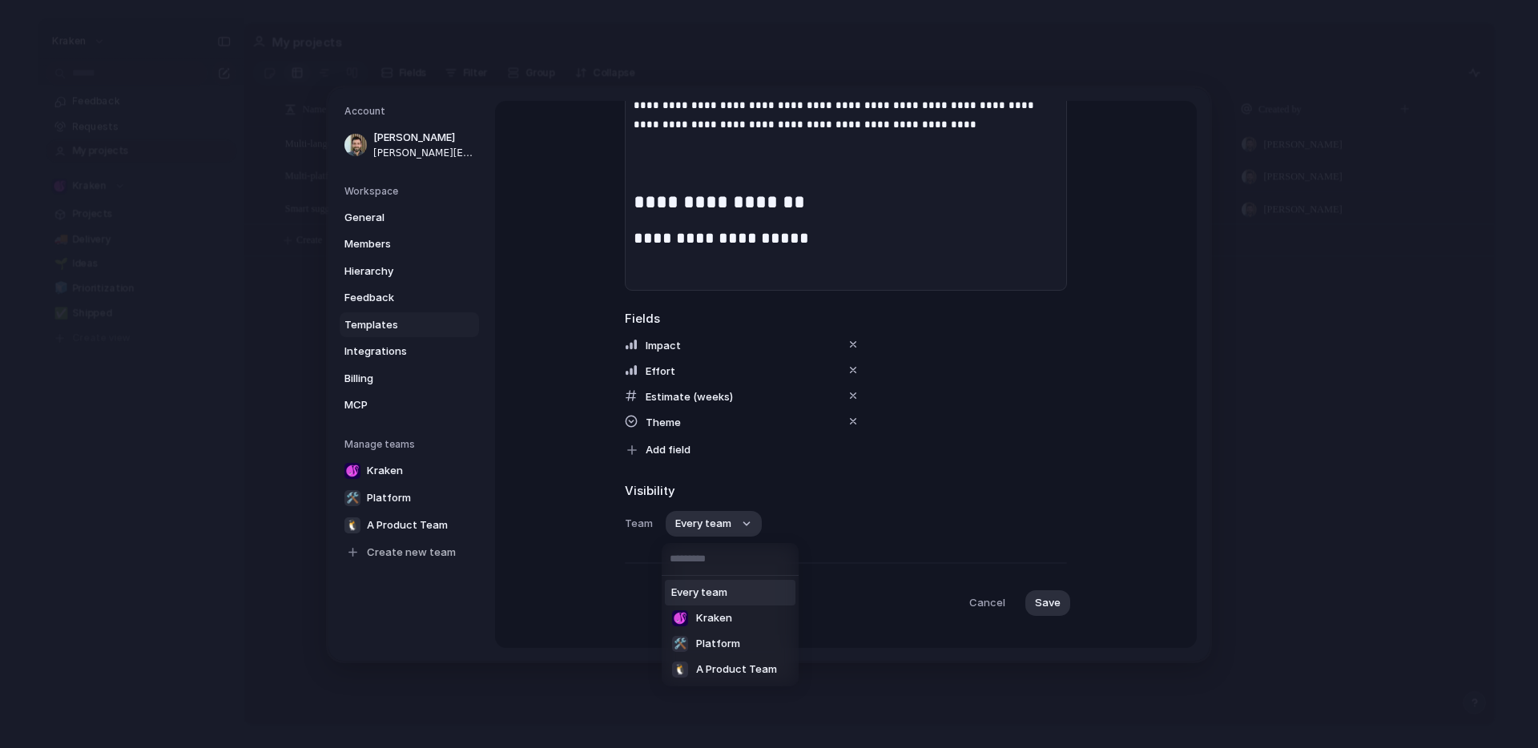
click at [738, 523] on div "Every team Kraken 🛠️ Platform 🐧 A Product Team" at bounding box center [769, 374] width 1538 height 748
click at [665, 344] on span "Impact" at bounding box center [663, 344] width 35 height 13
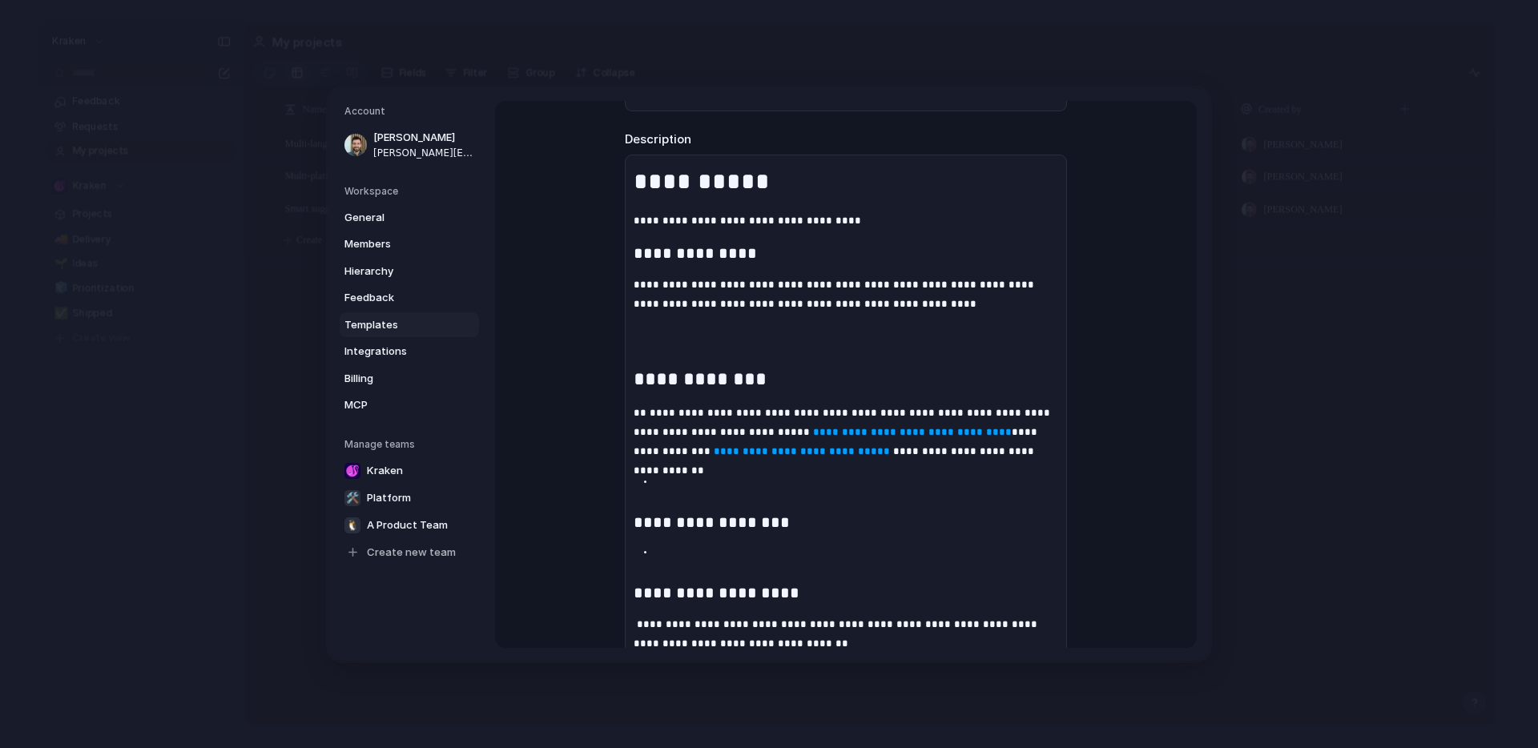
scroll to position [0, 0]
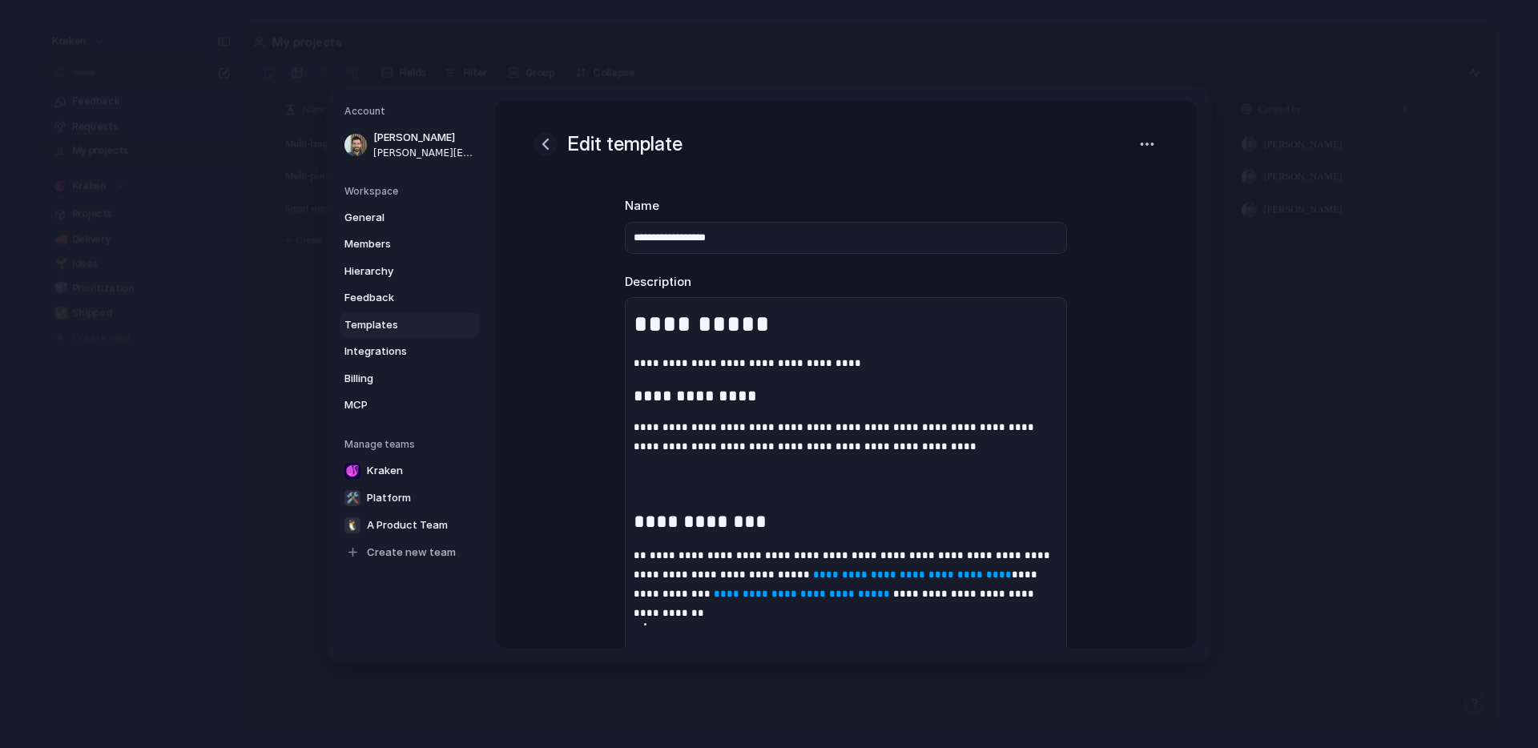
click at [549, 147] on div "button" at bounding box center [545, 144] width 19 height 19
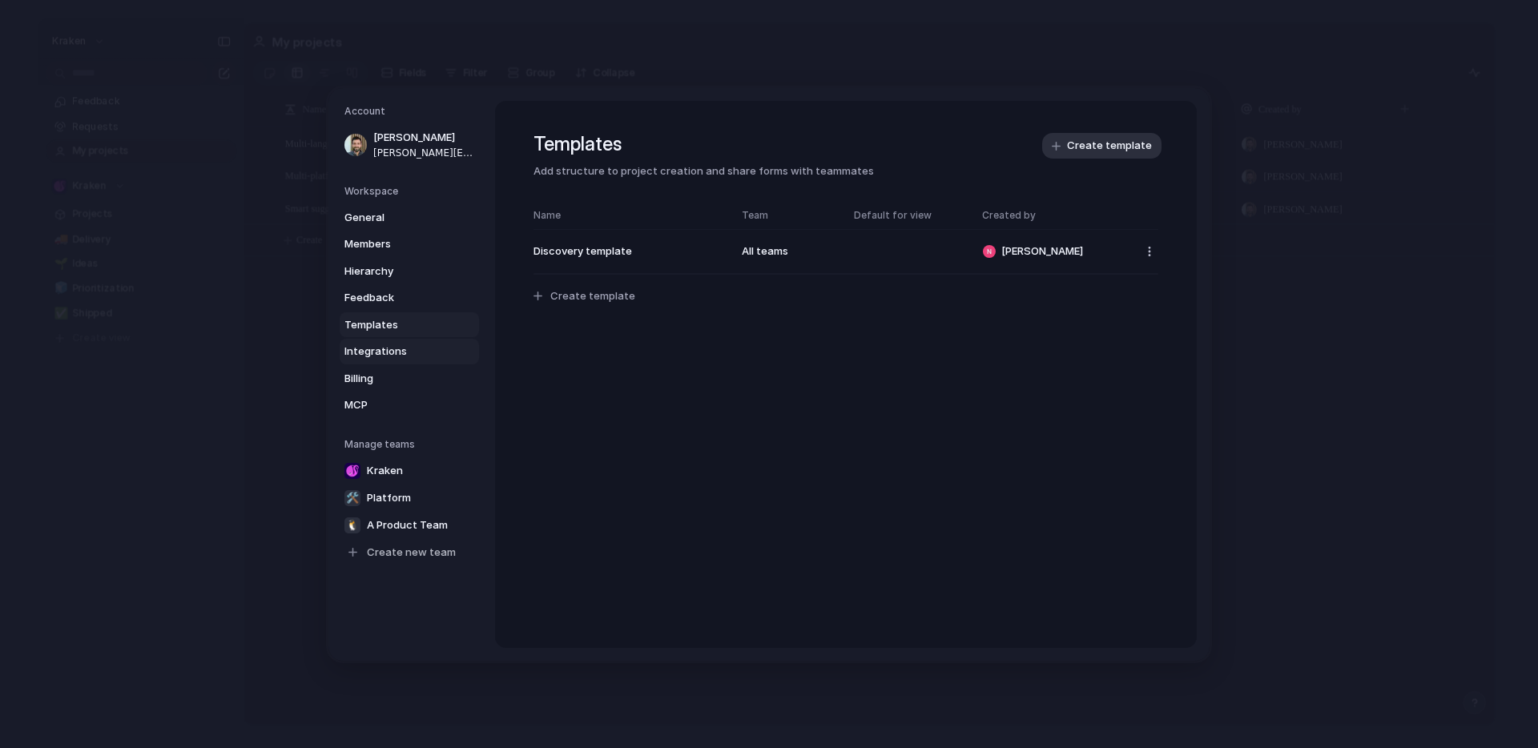
click at [400, 348] on span "Integrations" at bounding box center [395, 352] width 103 height 16
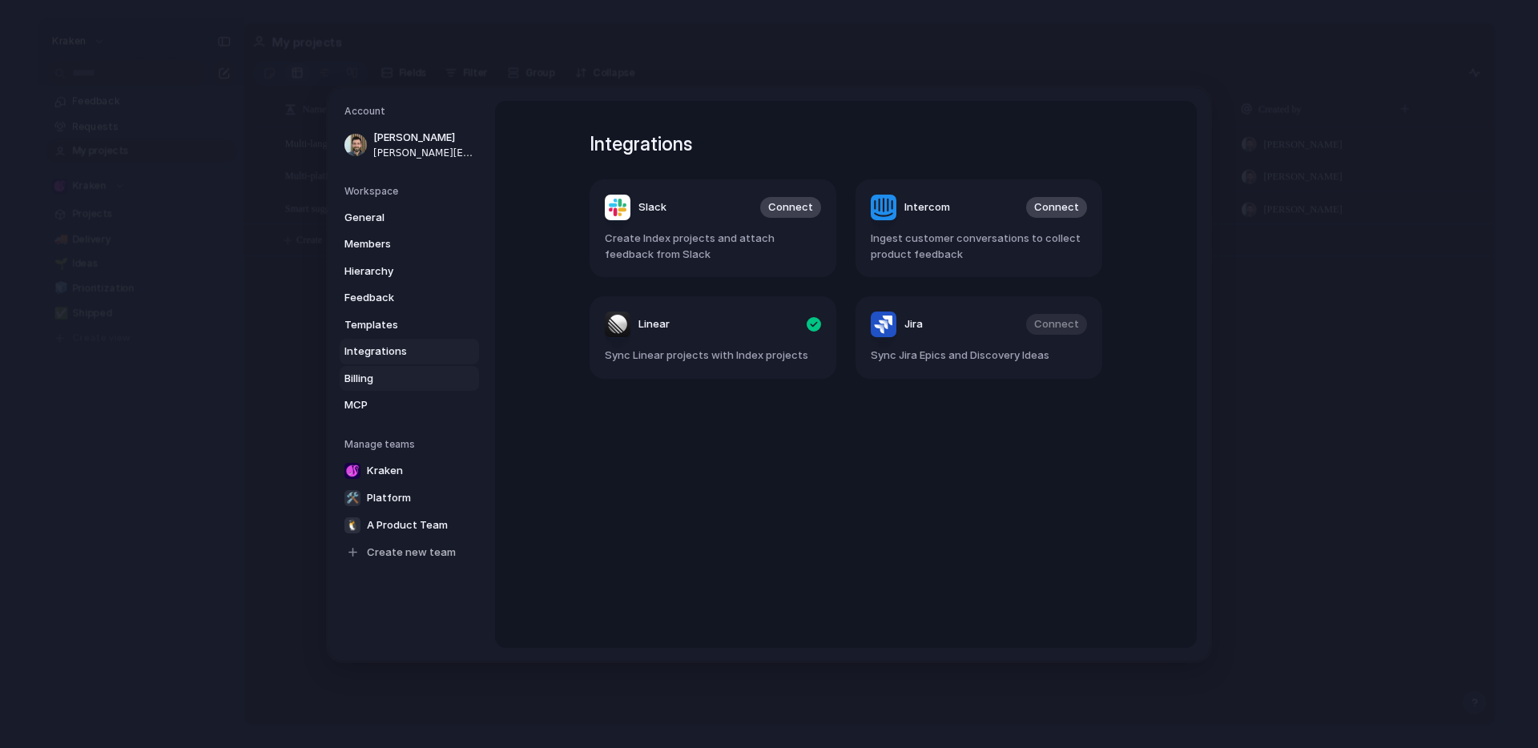
click at [394, 368] on link "Billing" at bounding box center [409, 378] width 139 height 26
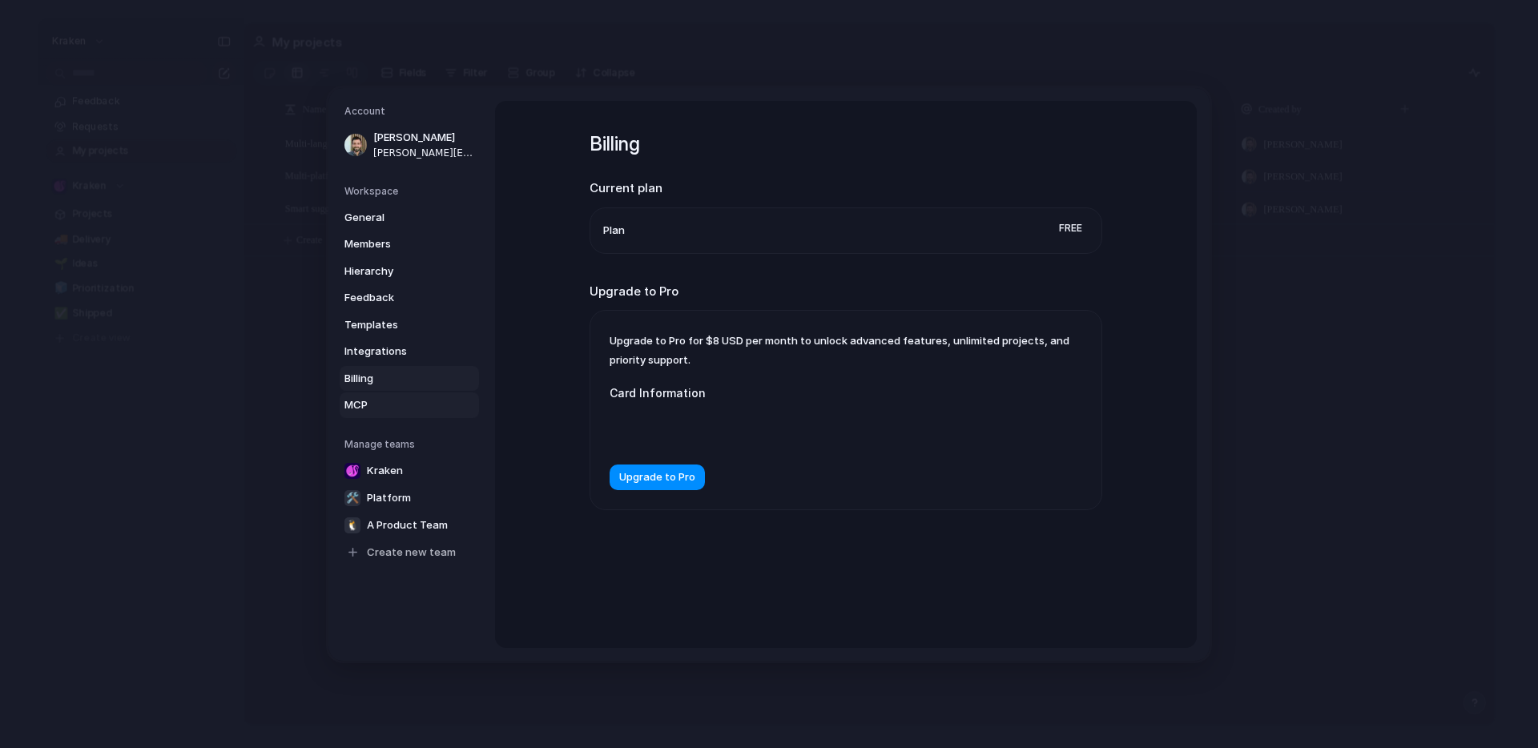
click at [385, 402] on span "MCP" at bounding box center [395, 405] width 103 height 16
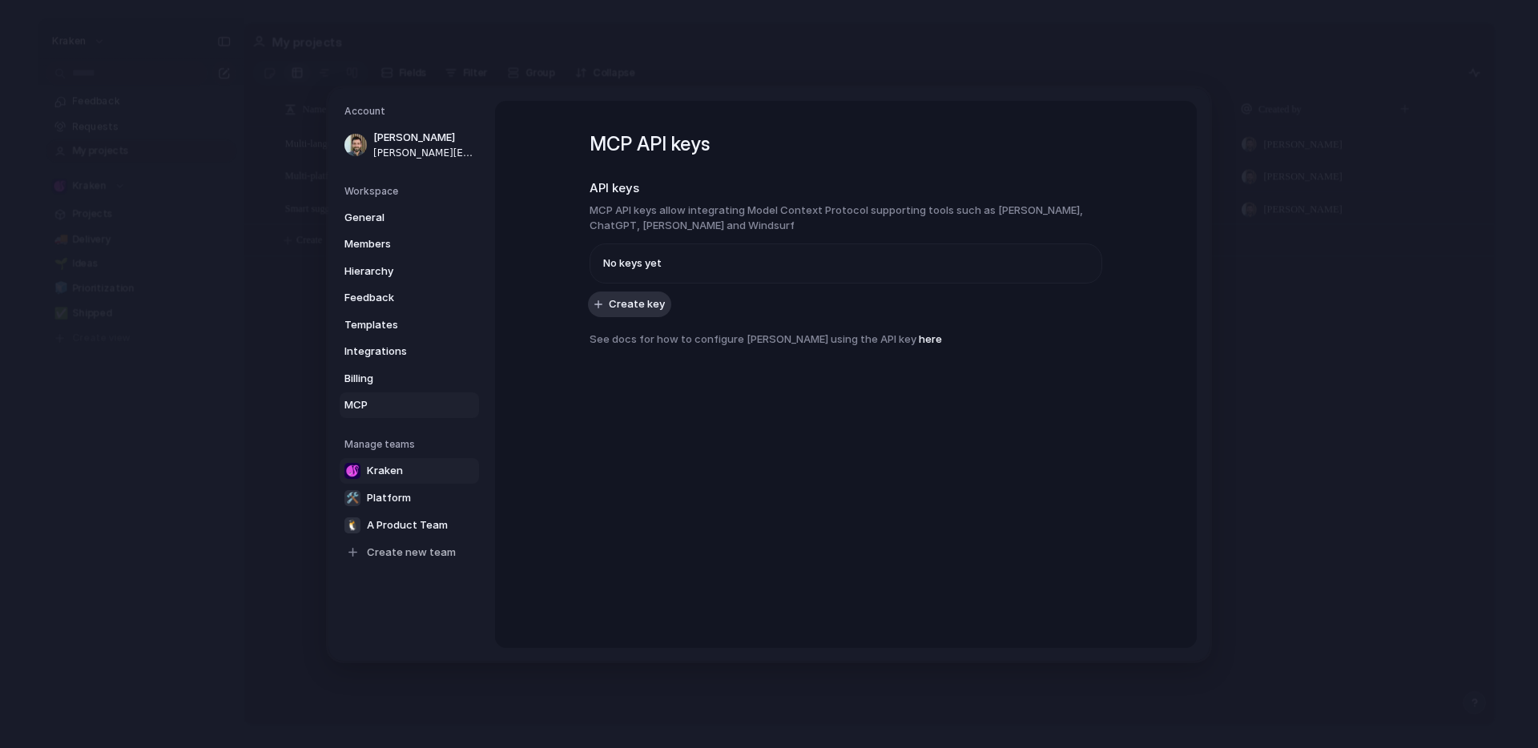
click at [391, 472] on span "Kraken" at bounding box center [385, 470] width 36 height 16
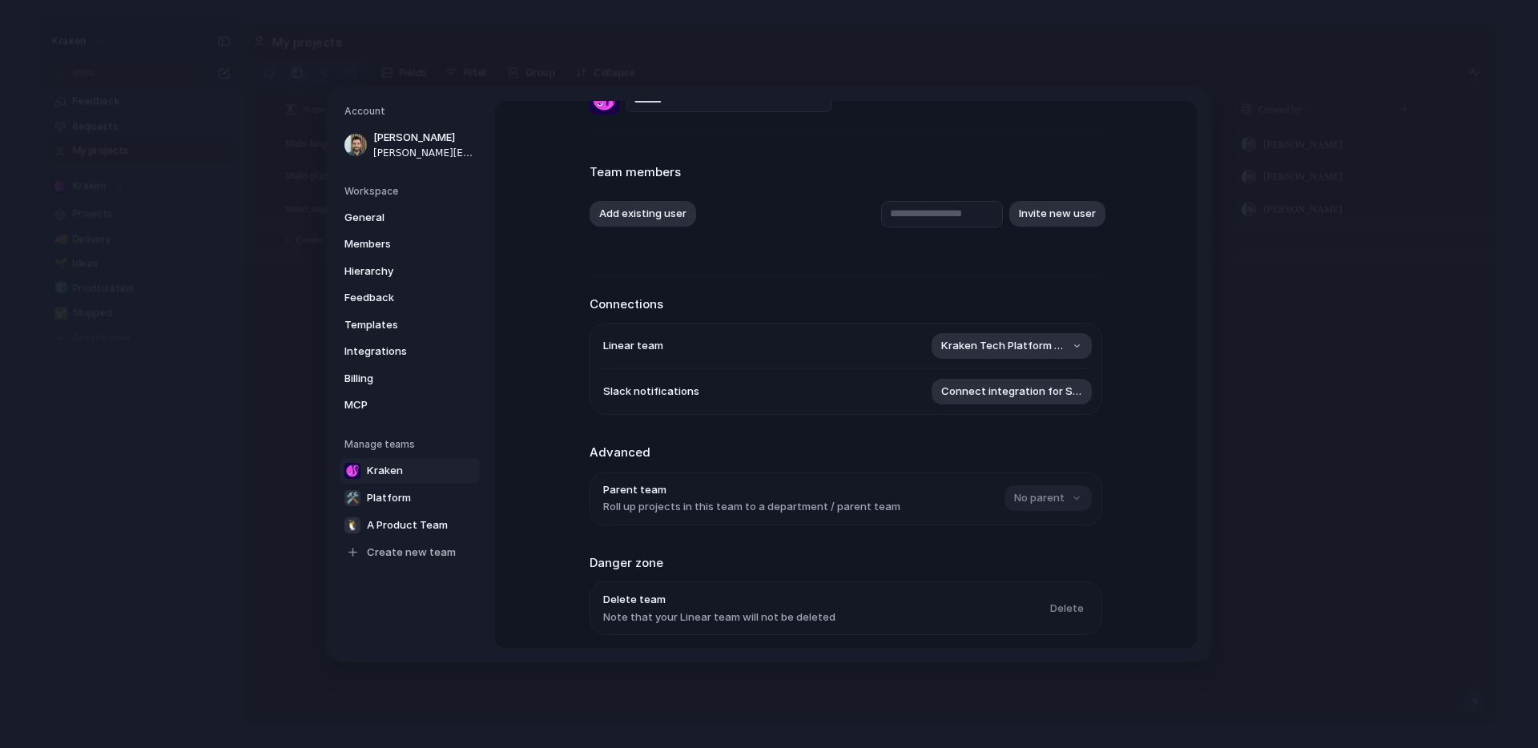
scroll to position [105, 0]
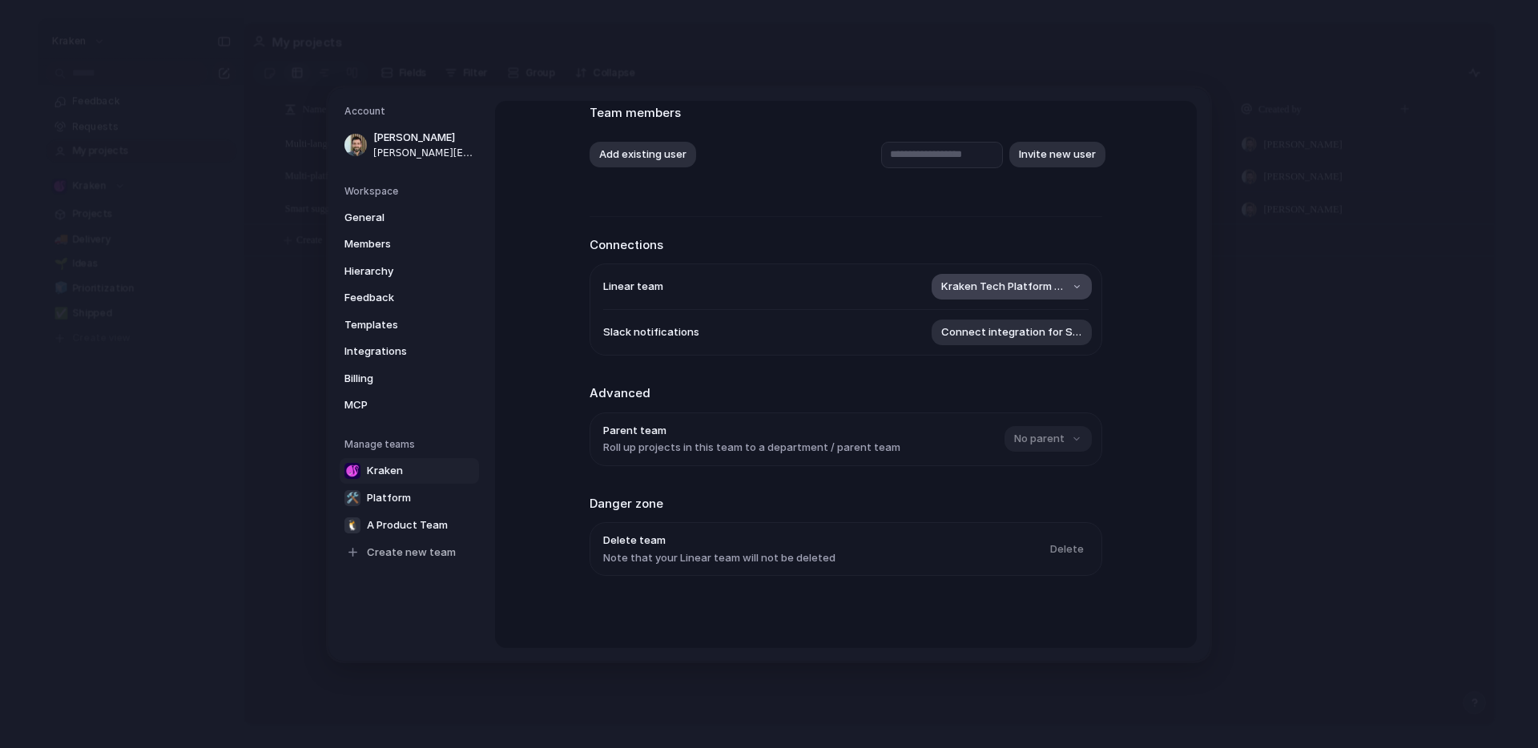
click at [1066, 283] on button "Kraken Tech Platform Trial" at bounding box center [1011, 287] width 160 height 26
click at [1078, 236] on div "Remove team ⚡ Kraken Tech Platform Trial" at bounding box center [769, 374] width 1538 height 748
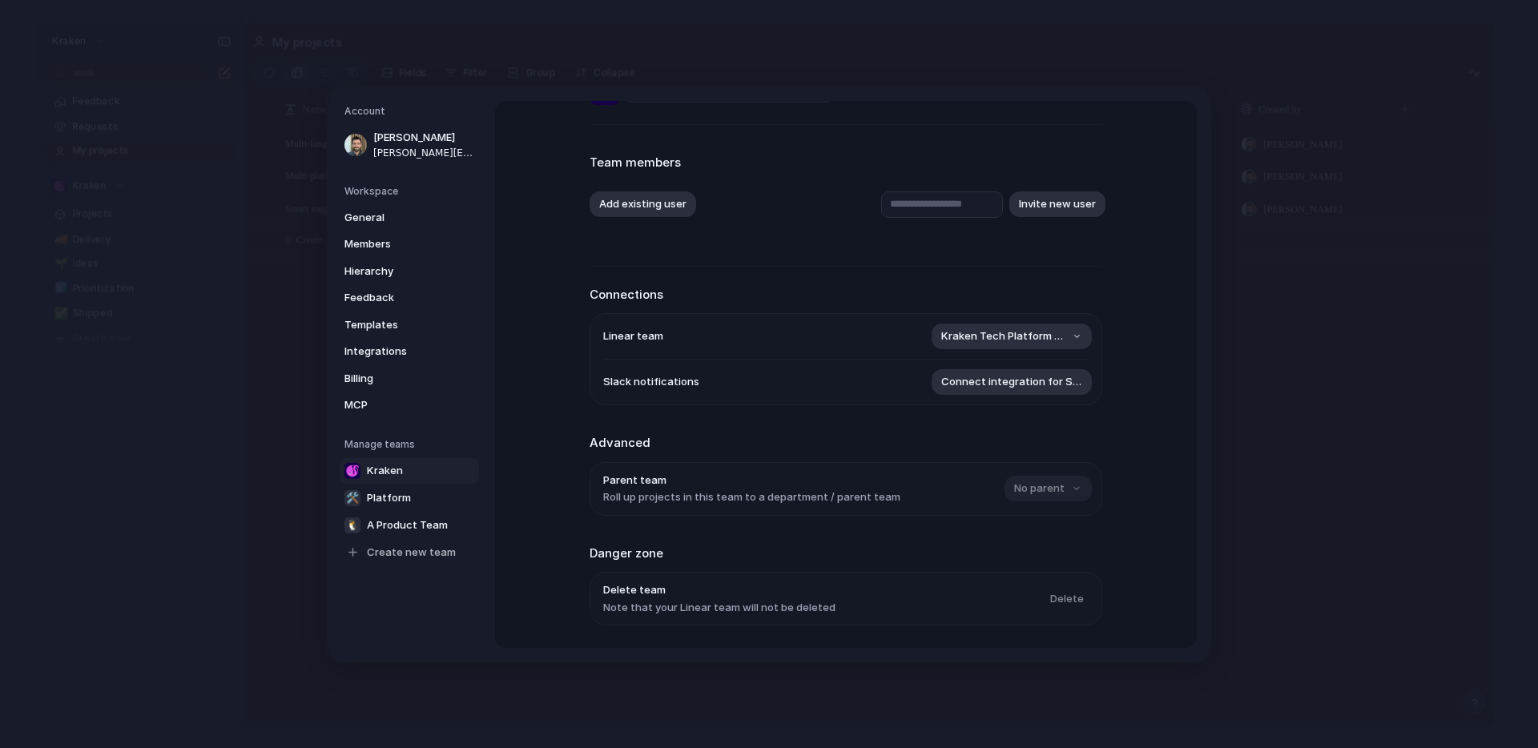
scroll to position [0, 0]
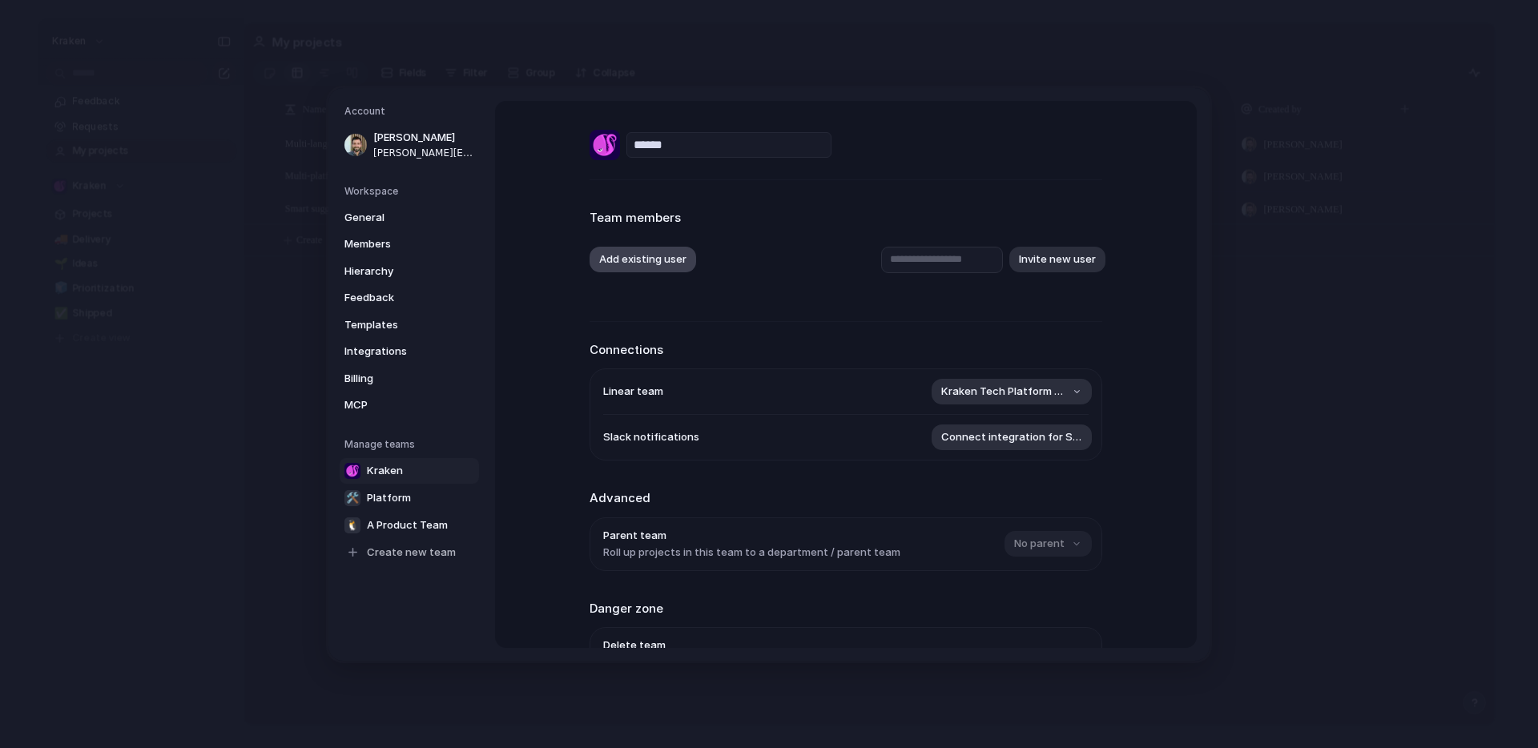
click at [631, 261] on button "Add existing user" at bounding box center [642, 260] width 107 height 26
click at [645, 330] on span "[PERSON_NAME]" at bounding box center [659, 328] width 82 height 16
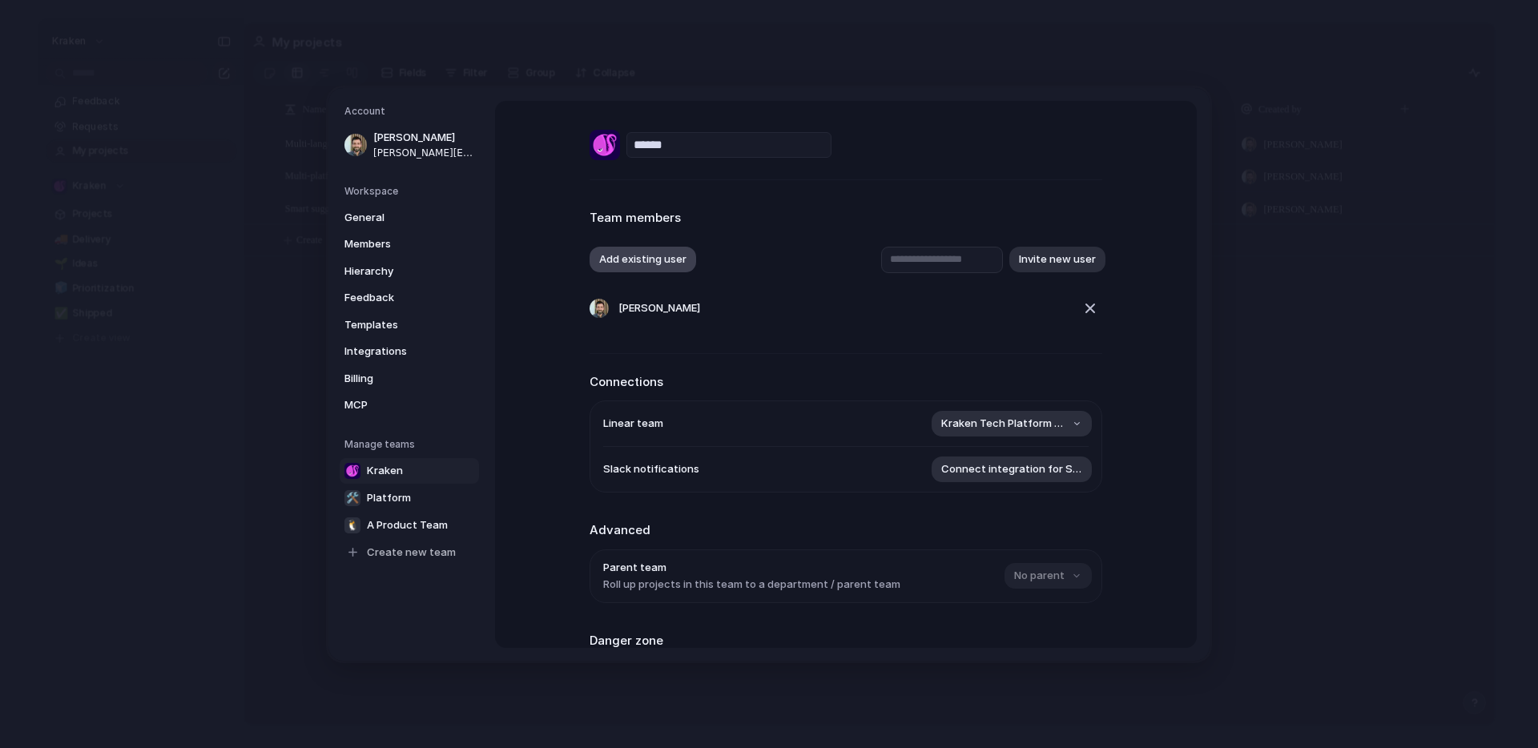
click at [640, 266] on button "Add existing user" at bounding box center [642, 260] width 107 height 26
click at [650, 359] on span "Jamie Johnstone" at bounding box center [659, 354] width 82 height 16
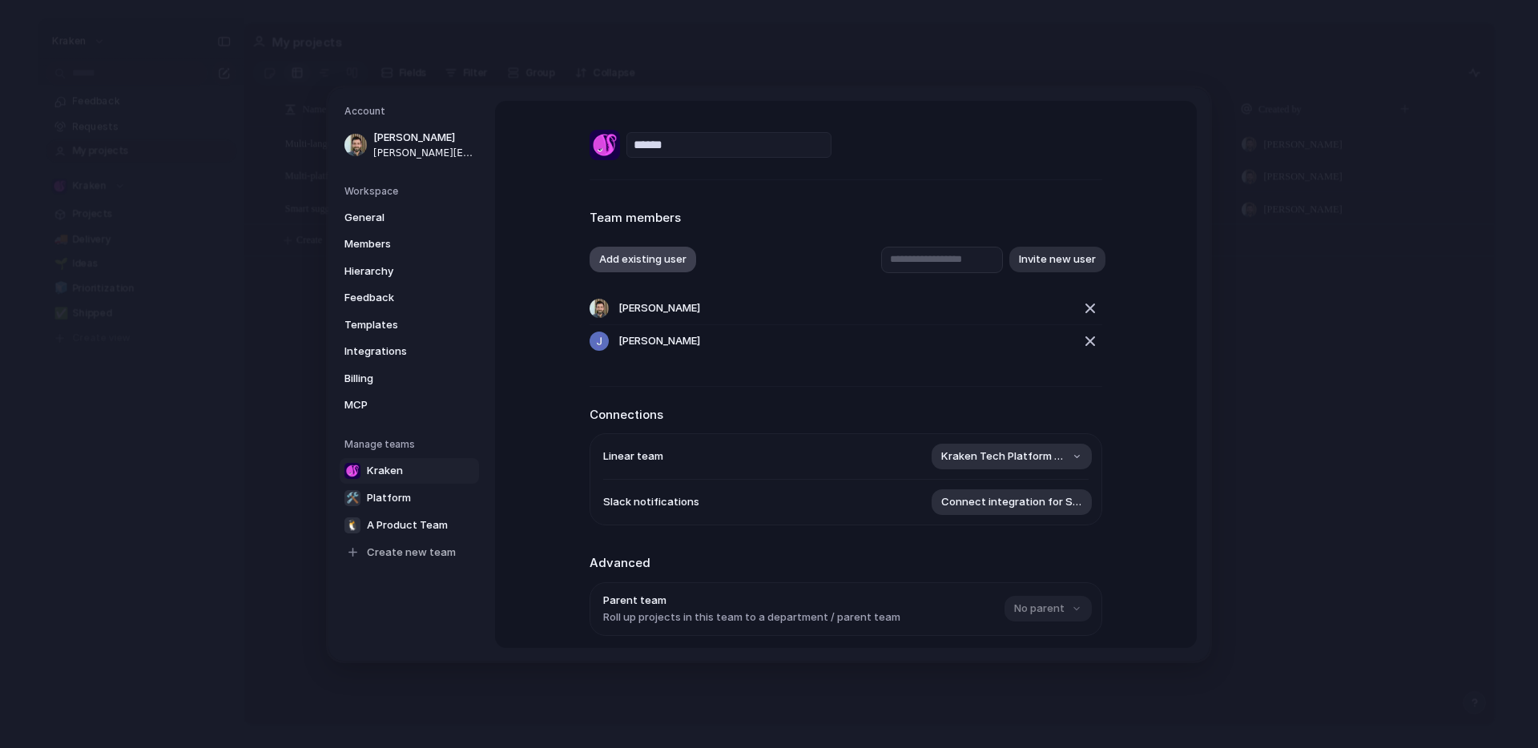
click at [654, 263] on button "Add existing user" at bounding box center [642, 260] width 107 height 26
click at [659, 379] on span "Natalie White" at bounding box center [659, 380] width 82 height 16
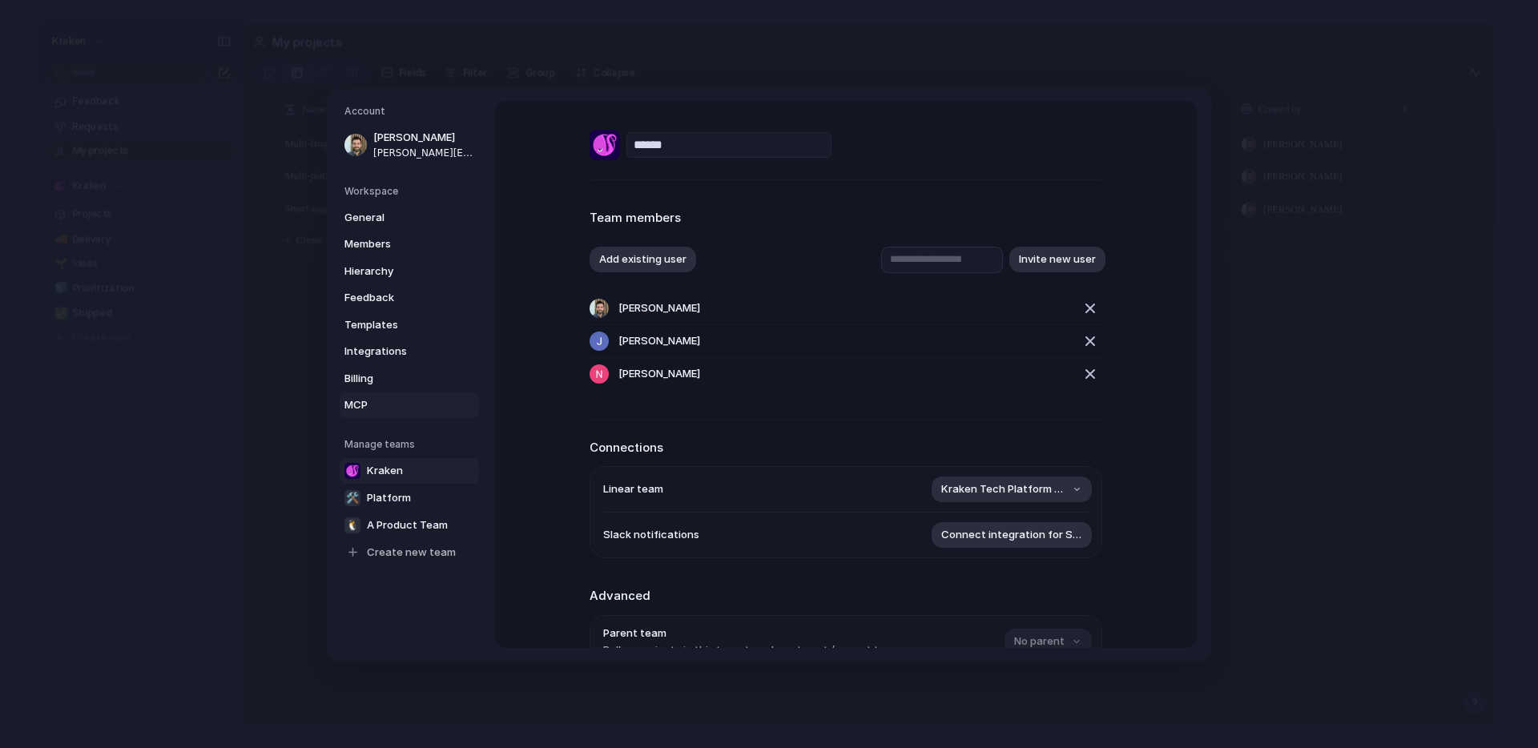
click at [387, 401] on span "MCP" at bounding box center [395, 405] width 103 height 16
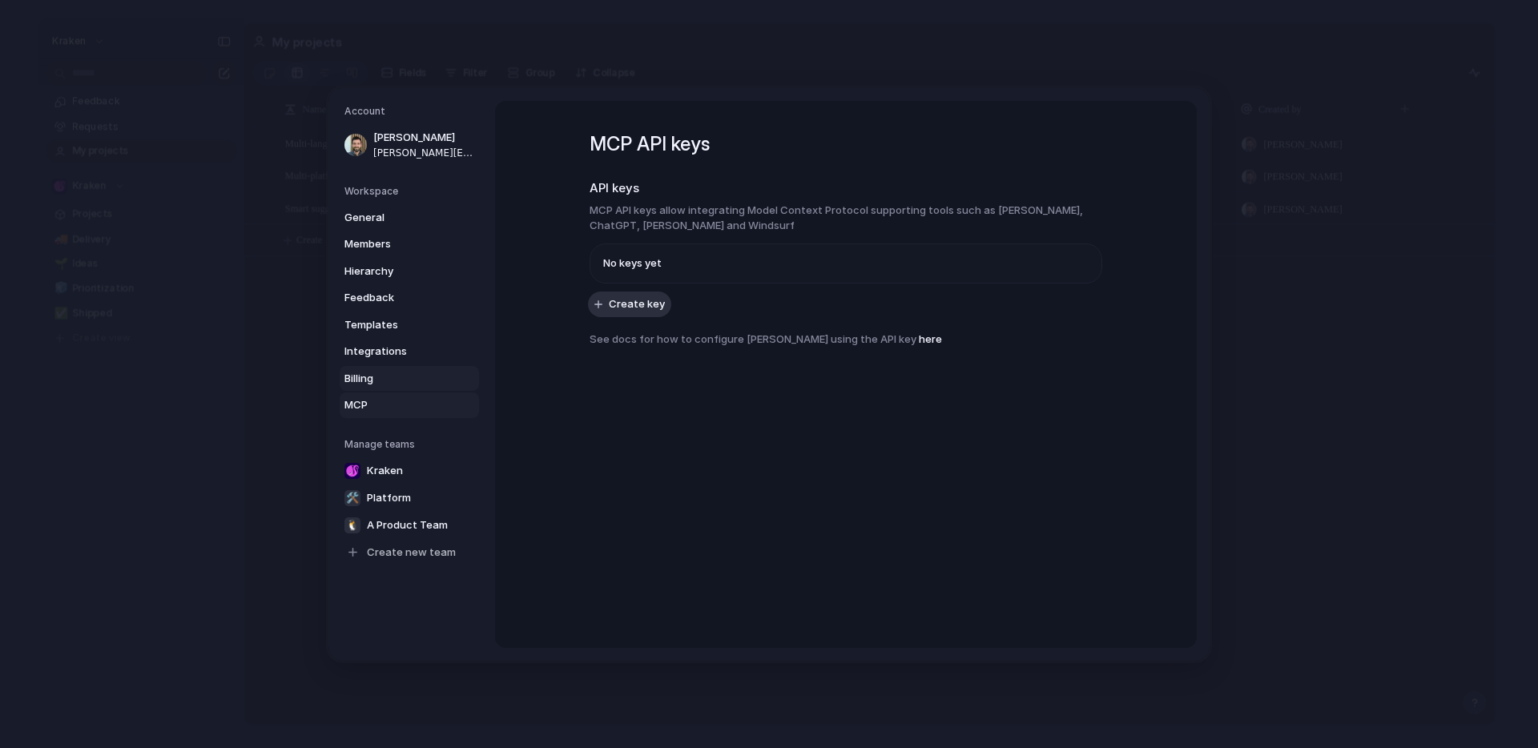
click at [388, 369] on link "Billing" at bounding box center [409, 378] width 139 height 26
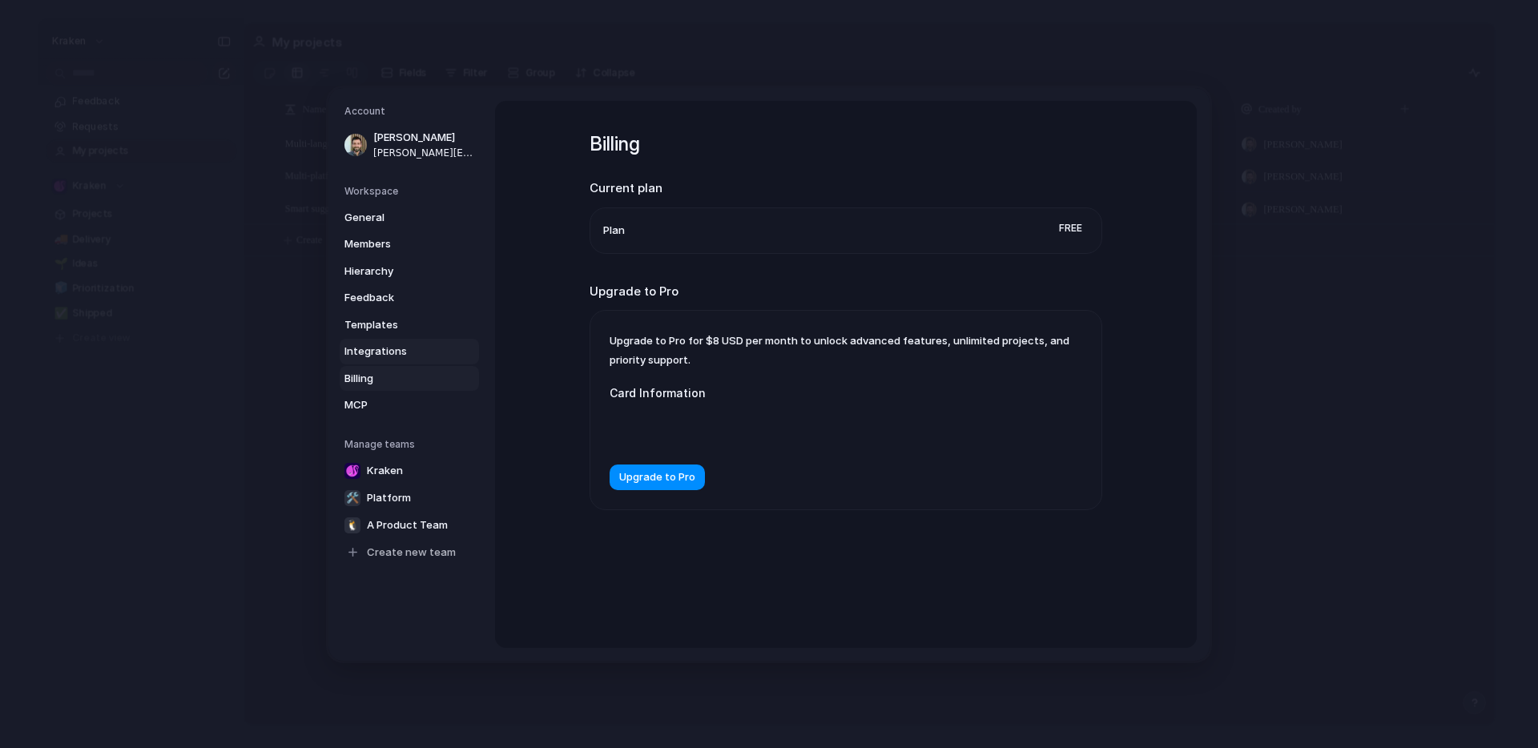
click at [387, 344] on span "Integrations" at bounding box center [395, 352] width 103 height 16
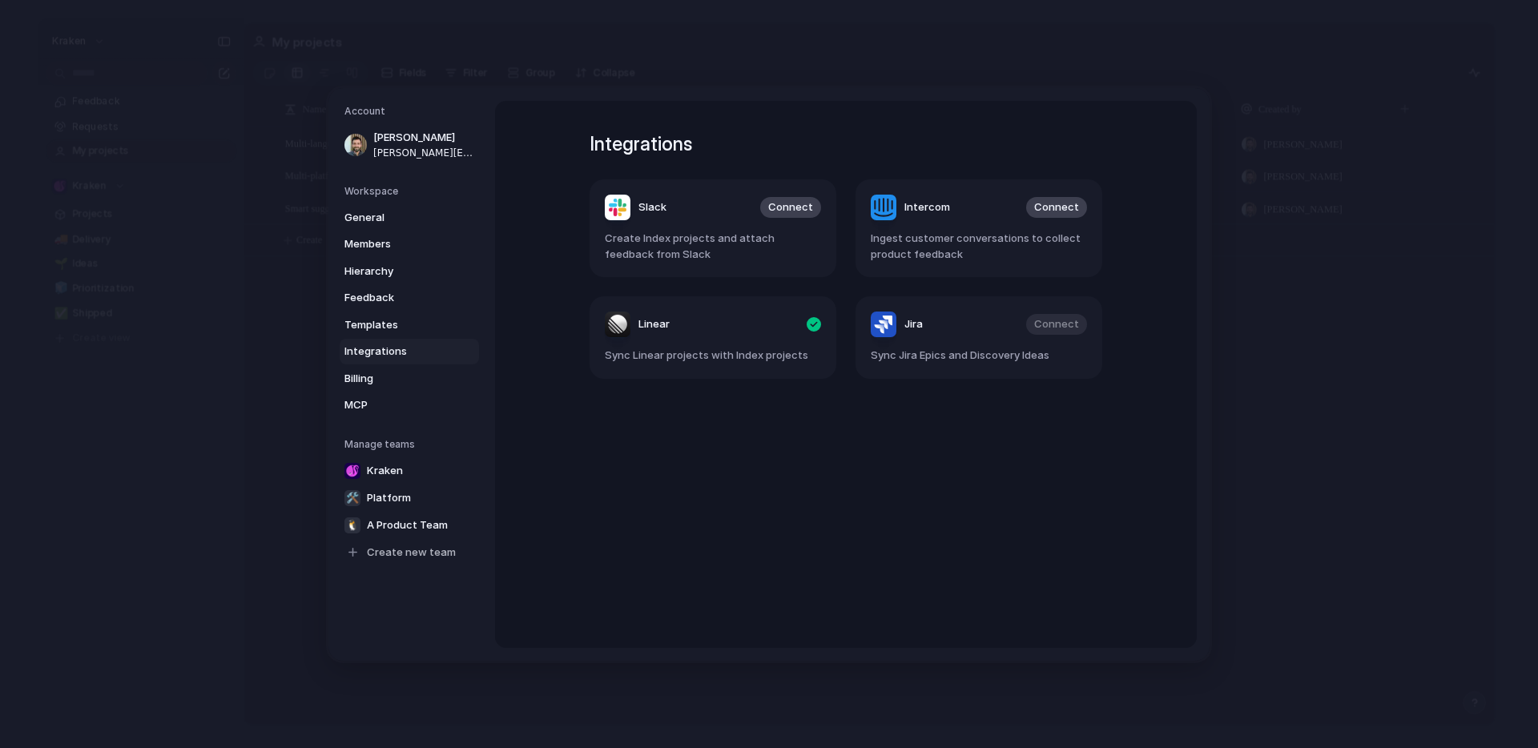
click at [392, 356] on span "Integrations" at bounding box center [395, 352] width 103 height 16
click at [390, 334] on link "Templates" at bounding box center [409, 325] width 139 height 26
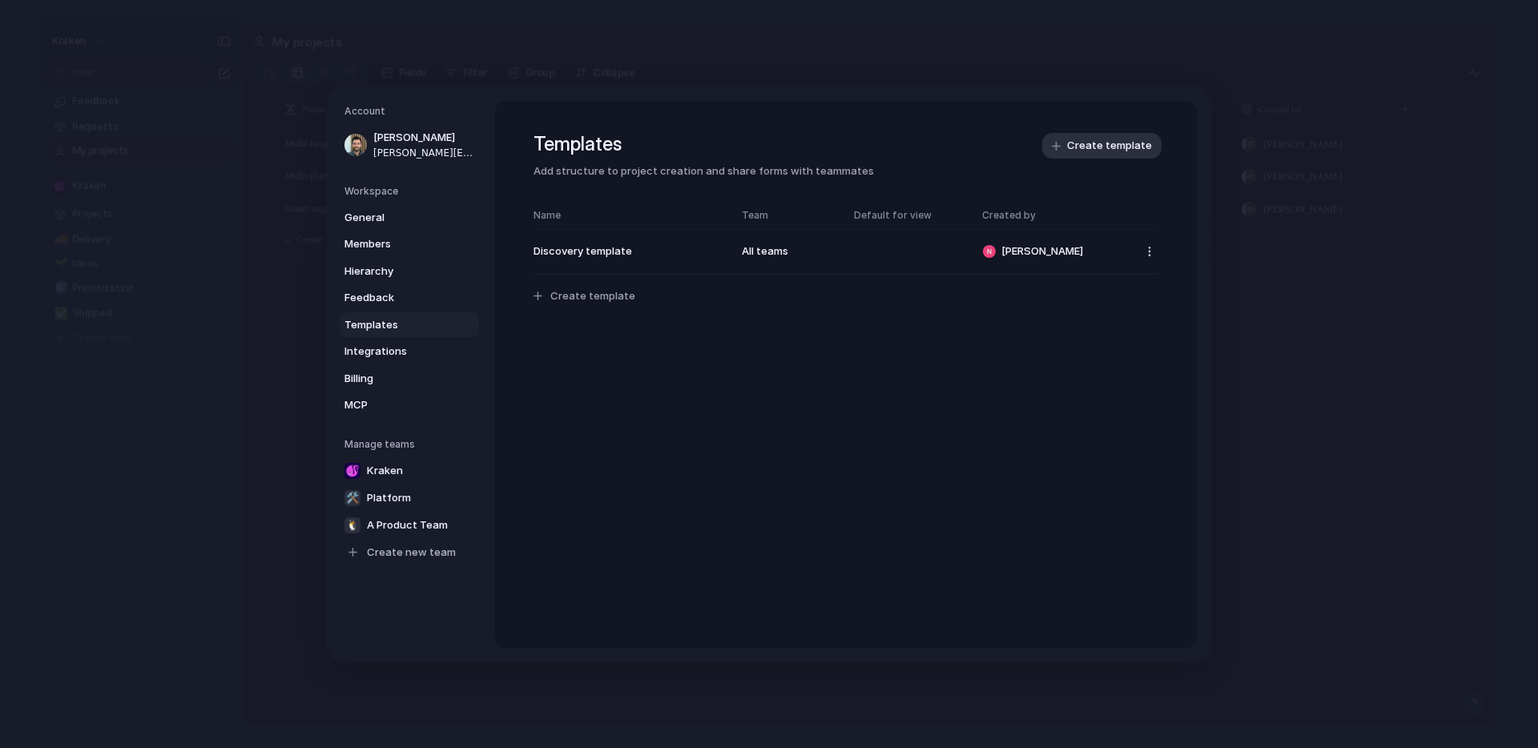
click at [388, 311] on div "General Members Hierarchy Feedback Templates Integrations Billing MCP" at bounding box center [411, 310] width 135 height 213
click at [380, 307] on link "Feedback" at bounding box center [409, 298] width 139 height 26
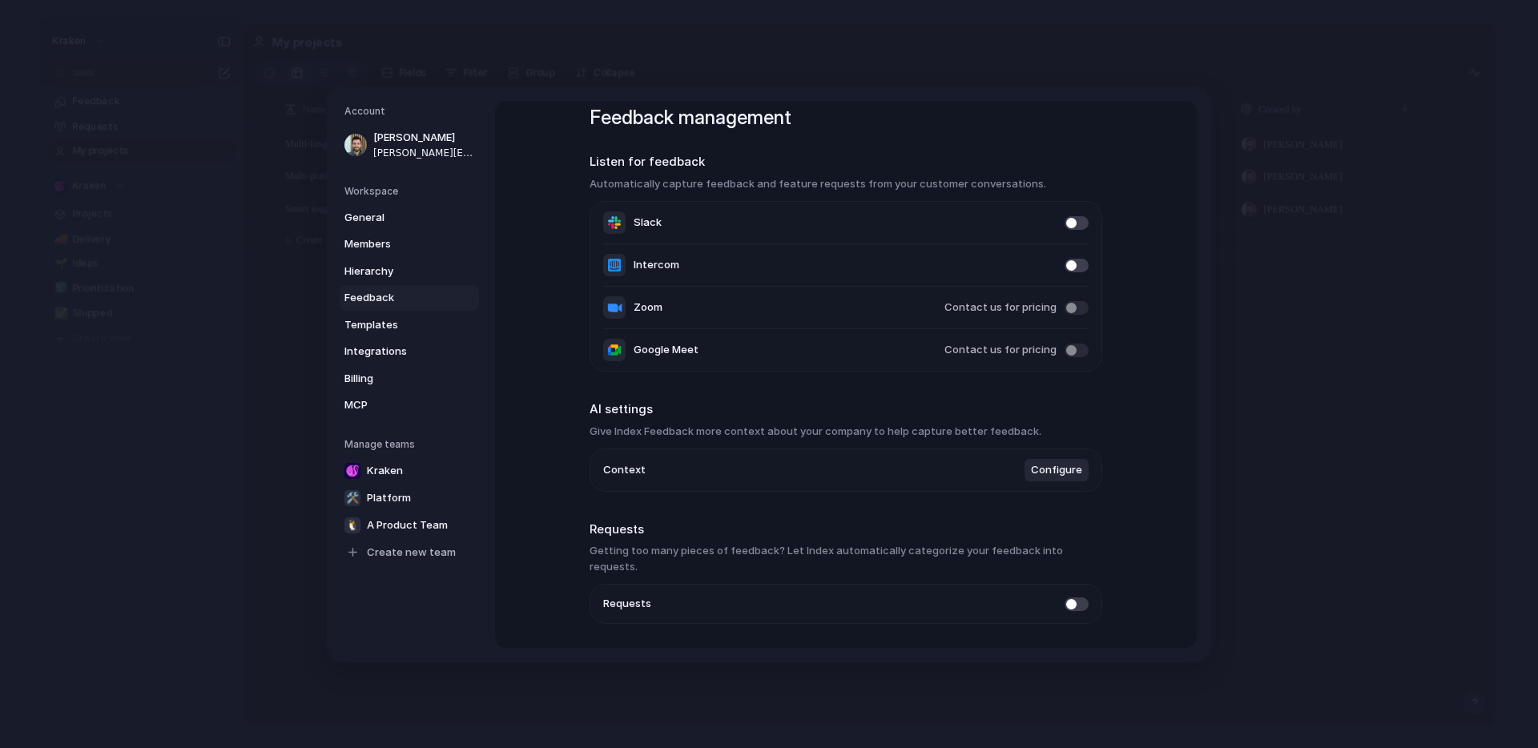
scroll to position [59, 0]
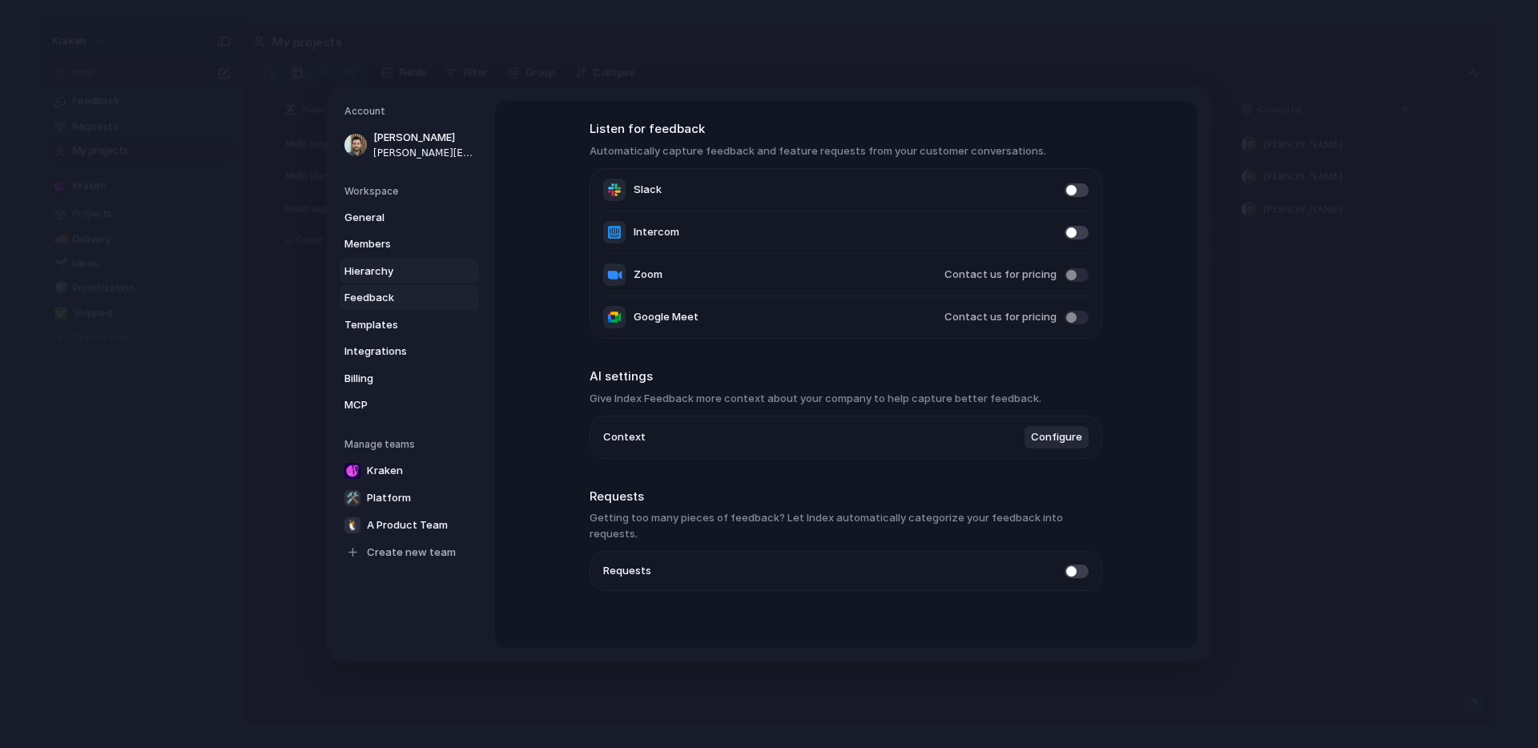
click at [388, 273] on span "Hierarchy" at bounding box center [395, 271] width 103 height 16
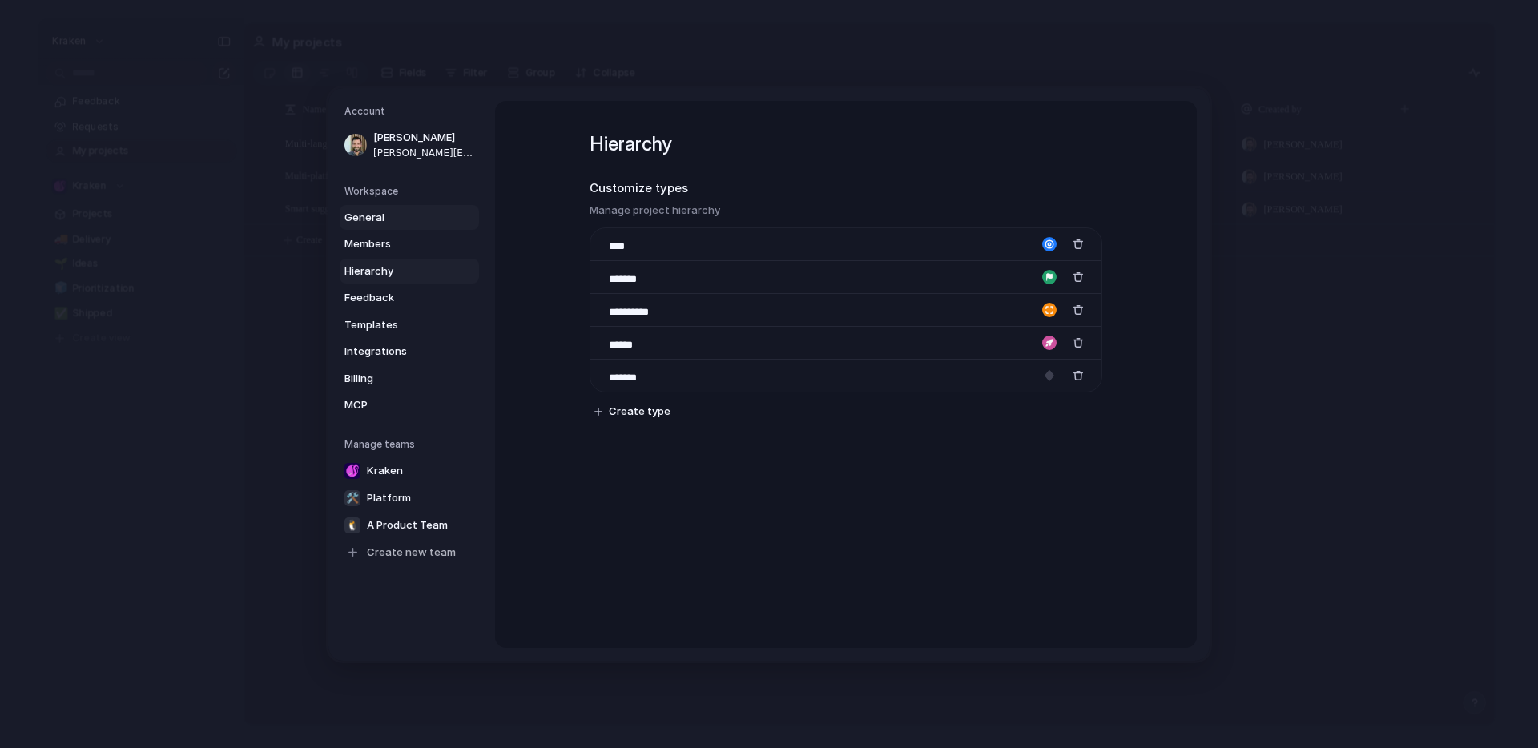
click at [360, 227] on link "General" at bounding box center [409, 217] width 139 height 26
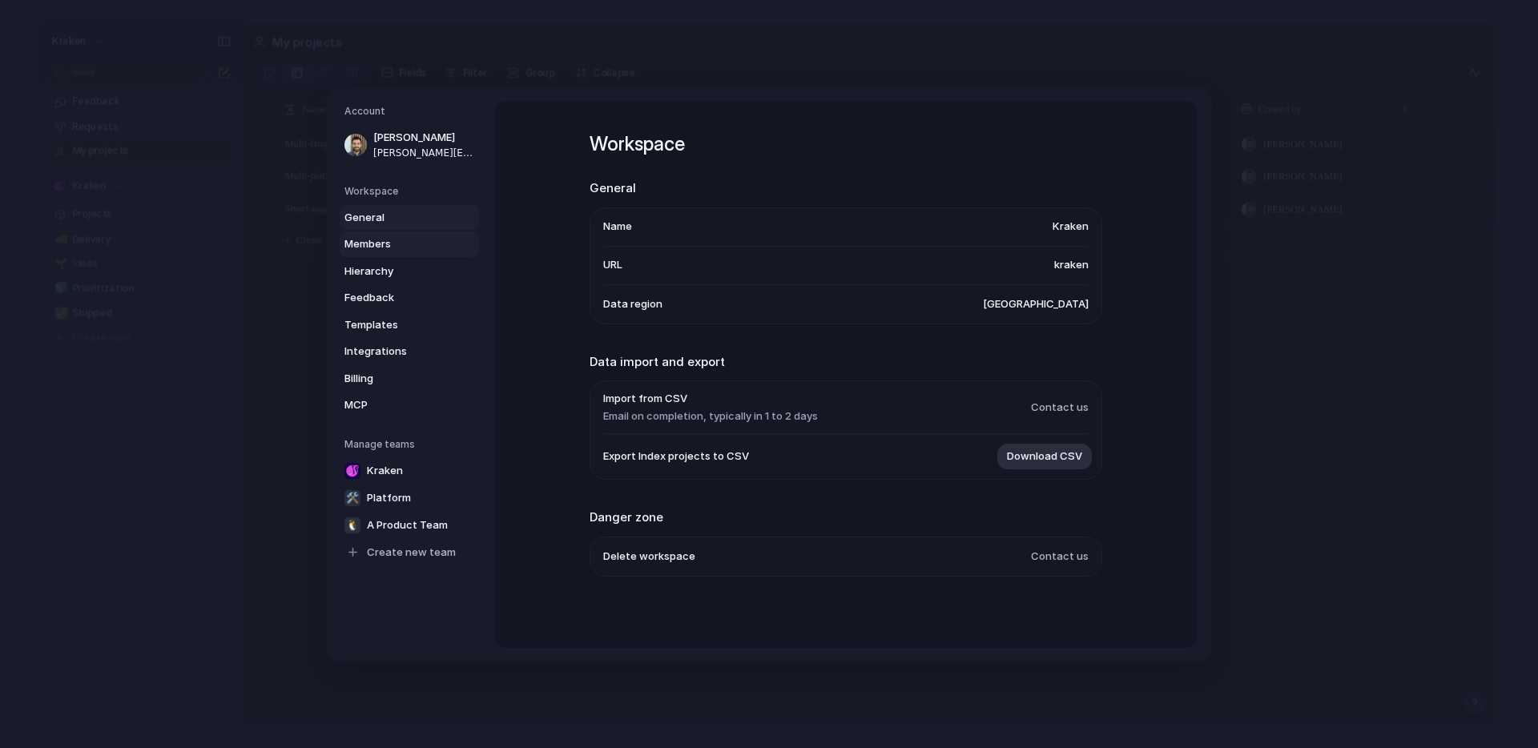
click at [372, 242] on span "Members" at bounding box center [395, 244] width 103 height 16
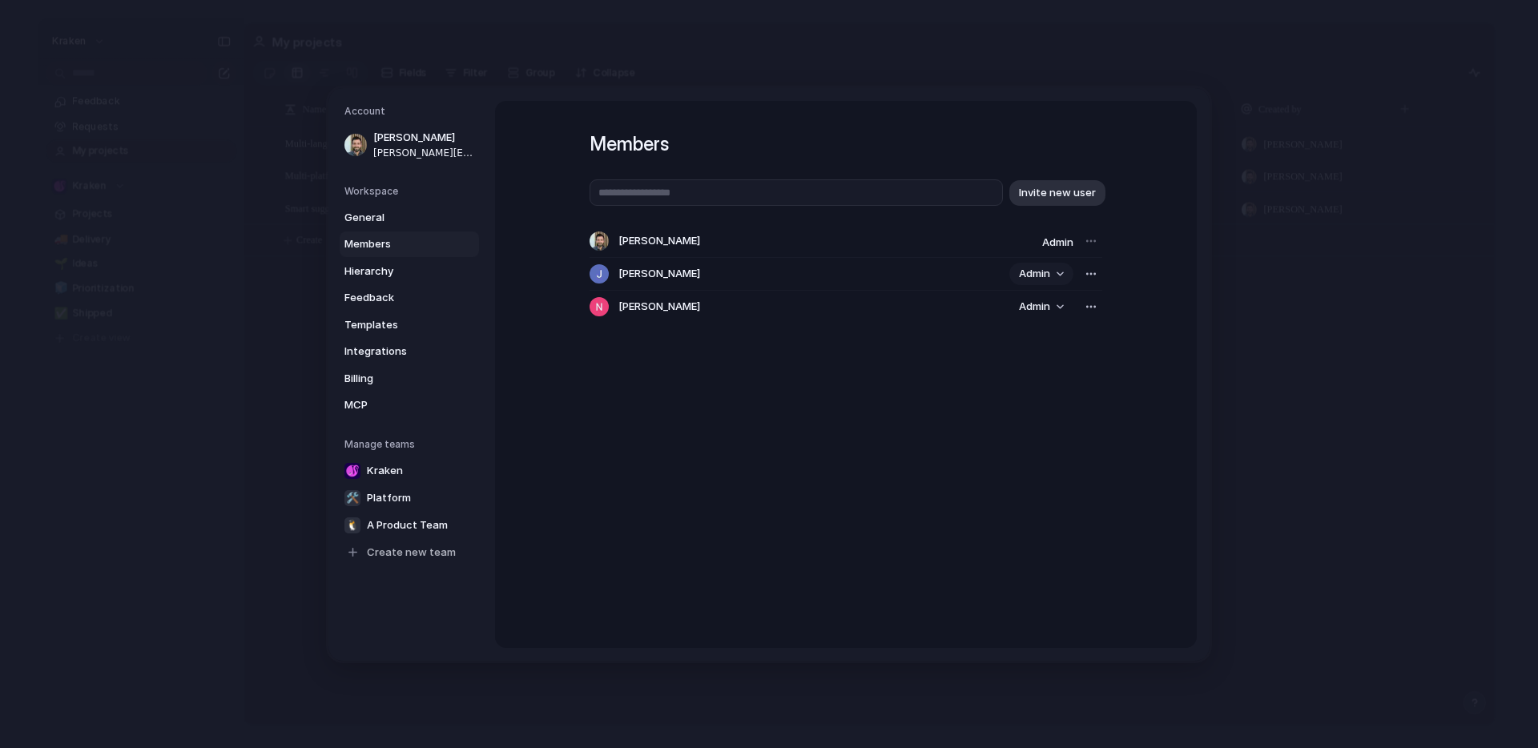
click at [1059, 273] on button "Admin" at bounding box center [1041, 274] width 64 height 22
click at [1092, 276] on div "Admin Contributor" at bounding box center [769, 374] width 1538 height 748
click at [1090, 275] on div "button" at bounding box center [1090, 273] width 13 height 13
click at [1130, 190] on div "Remove from workspace" at bounding box center [769, 374] width 1538 height 748
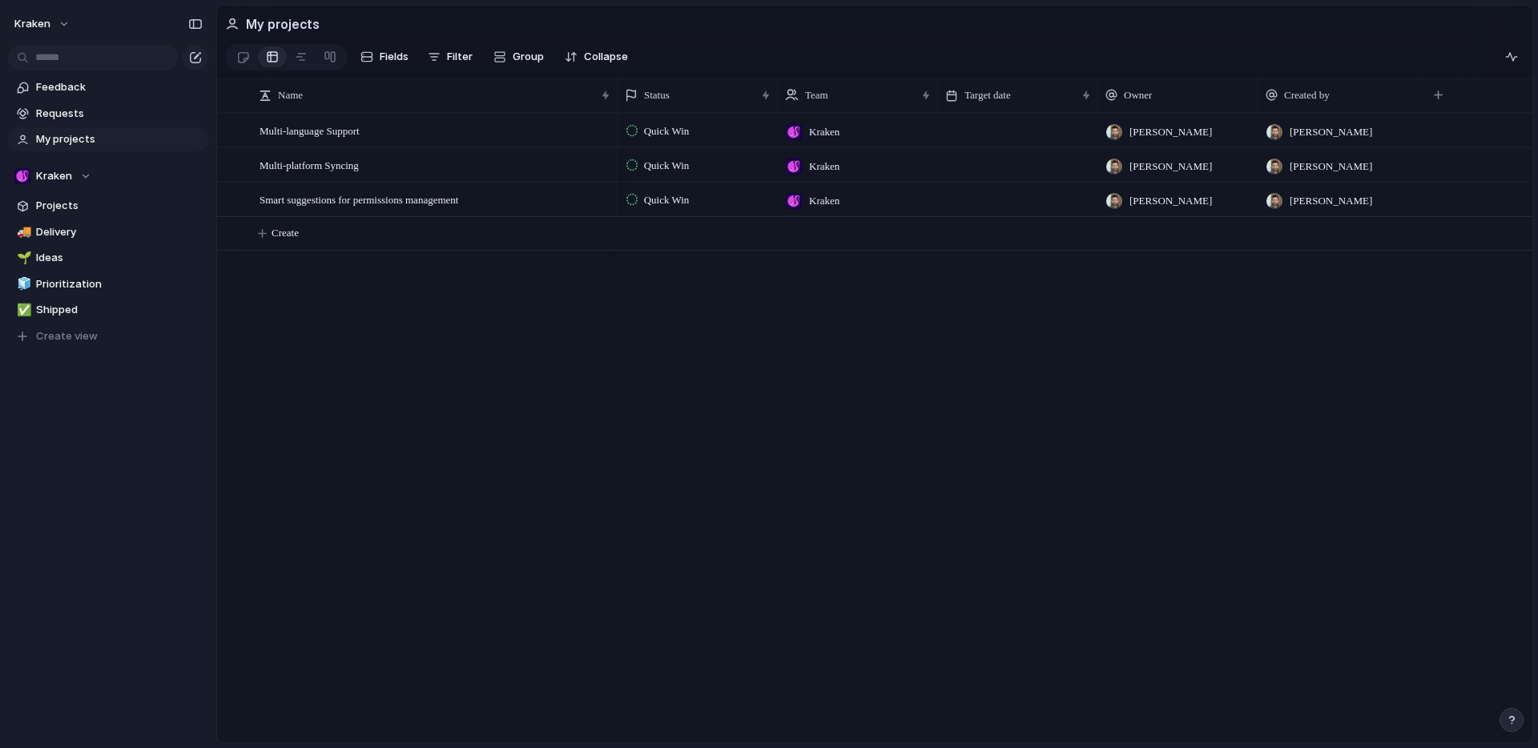
click at [668, 138] on span "Quick Win" at bounding box center [667, 131] width 46 height 16
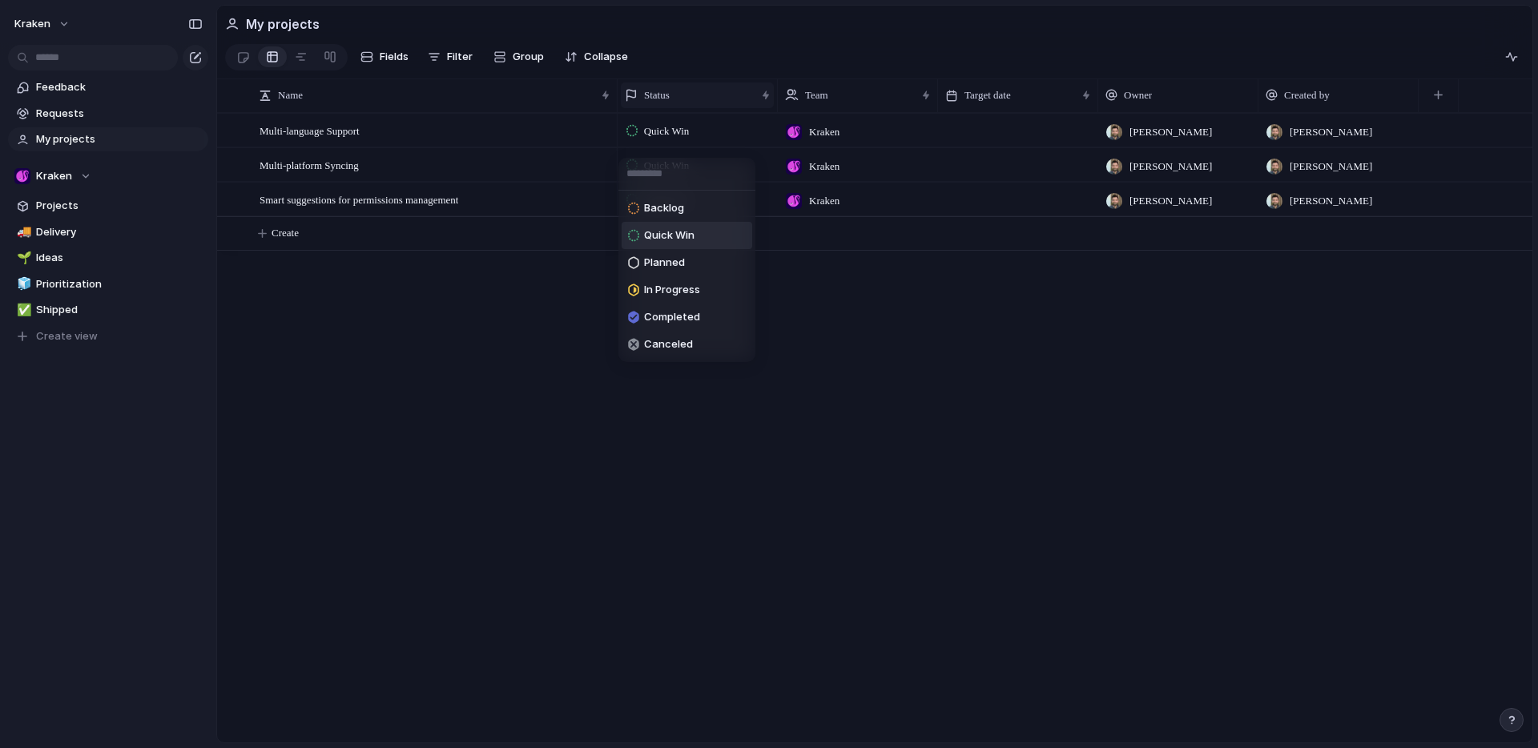
drag, startPoint x: 750, startPoint y: 111, endPoint x: 761, endPoint y: 108, distance: 11.7
click at [752, 111] on div "Backlog Quick Win Planned In Progress Completed Canceled" at bounding box center [769, 374] width 1538 height 748
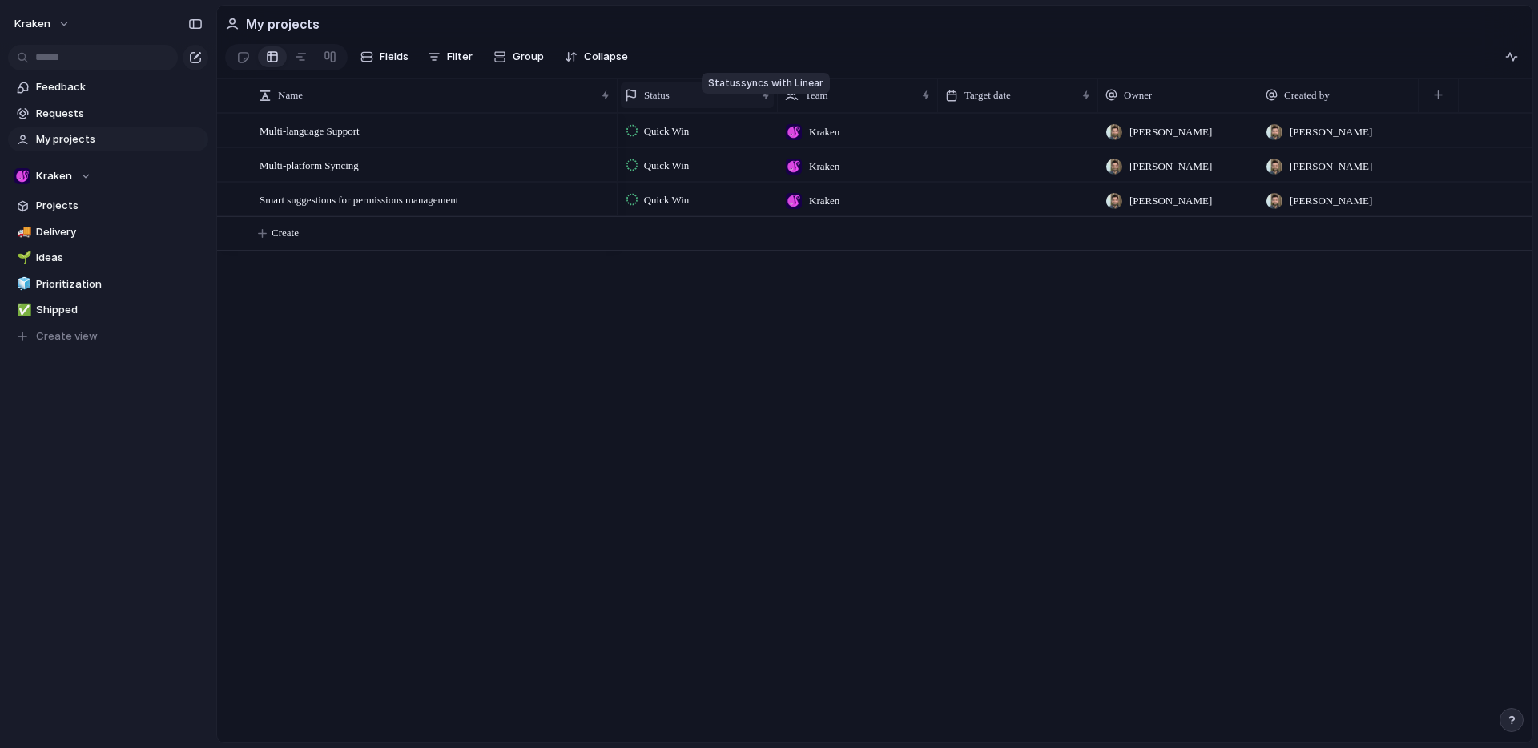
click at [766, 102] on div at bounding box center [766, 95] width 8 height 13
click at [662, 145] on span "Modify" at bounding box center [668, 140] width 34 height 16
click at [1421, 185] on link "Linear" at bounding box center [1425, 178] width 31 height 13
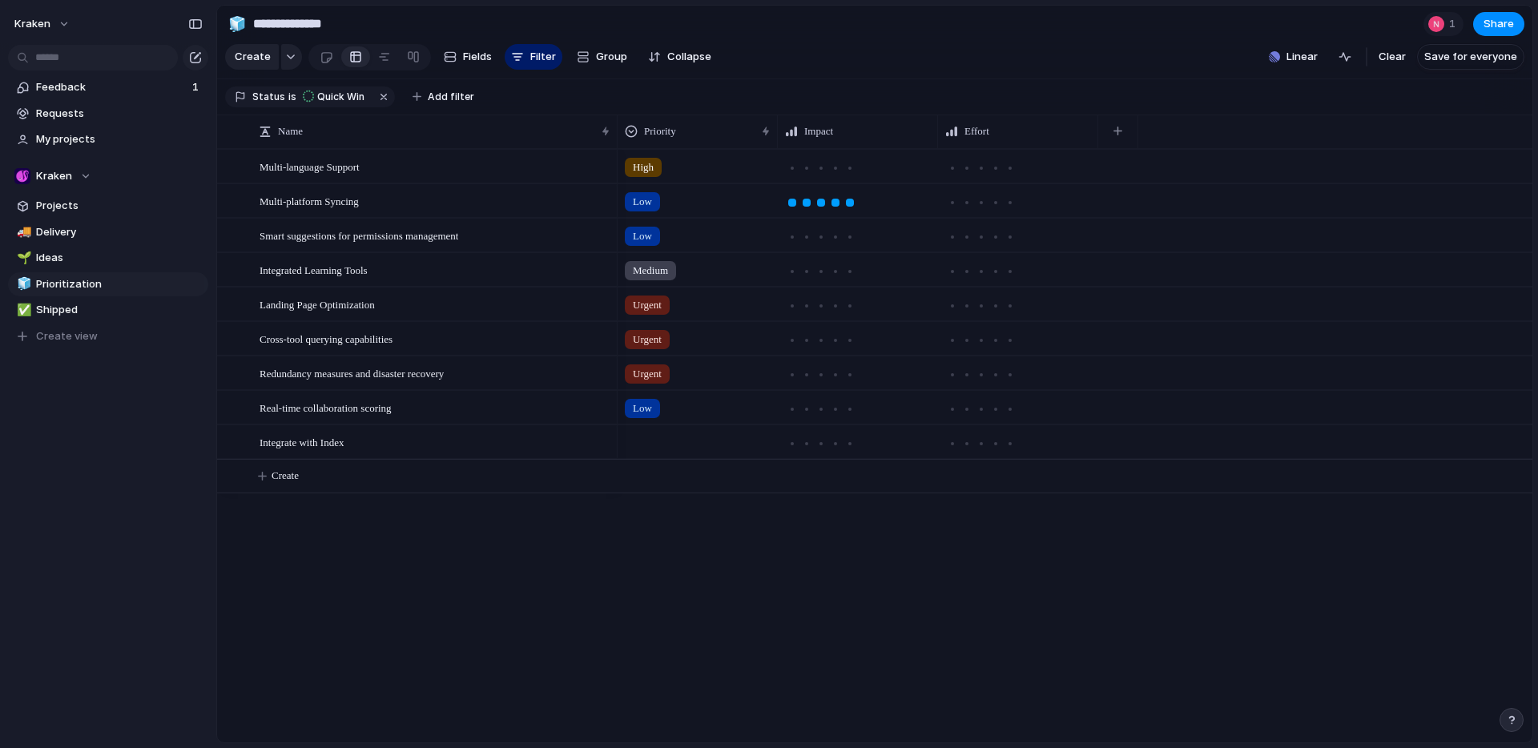
click at [1397, 23] on section "**********" at bounding box center [874, 24] width 1315 height 36
click at [1444, 25] on div at bounding box center [1435, 23] width 19 height 19
click at [1229, 34] on div "Seen by Natalie White" at bounding box center [769, 374] width 1538 height 748
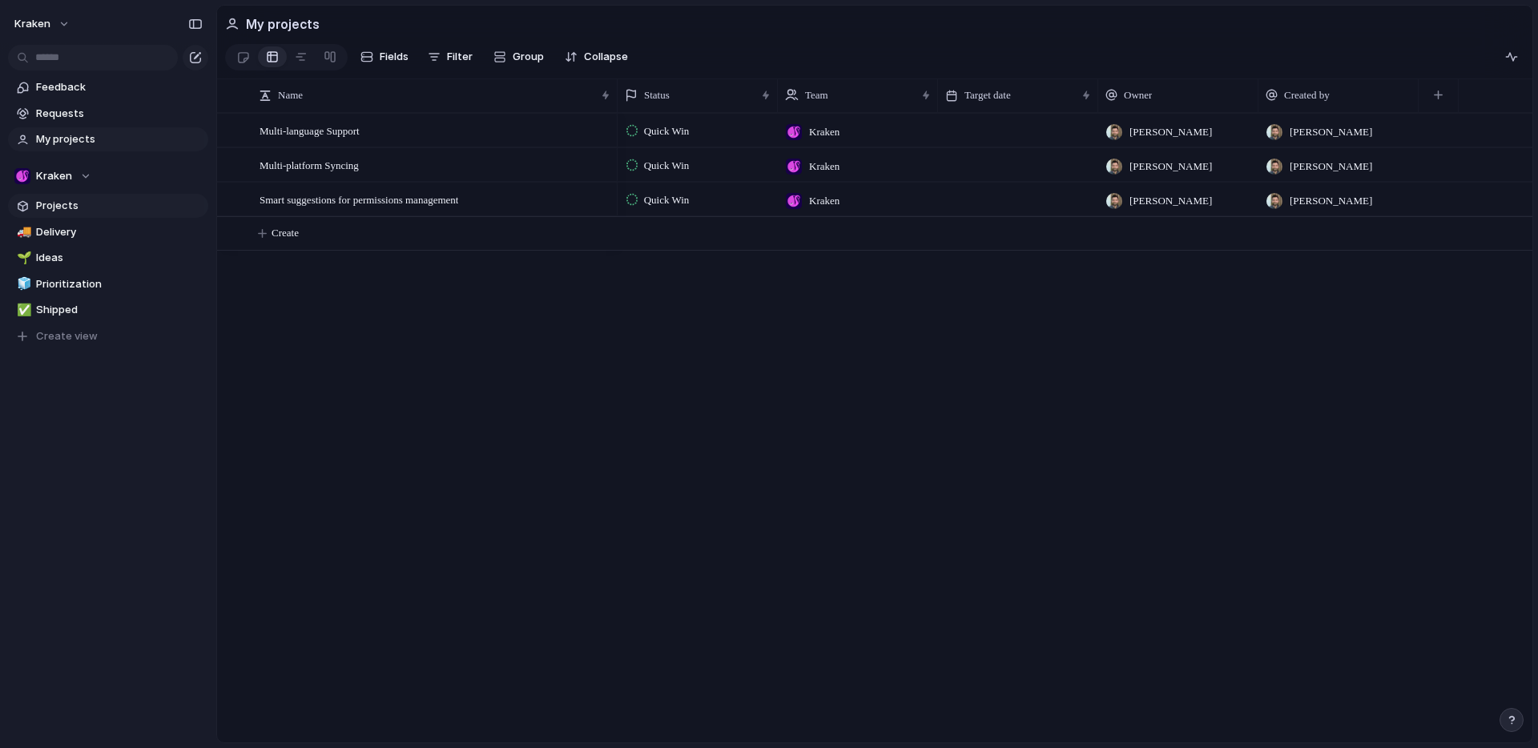
click at [66, 209] on span "Projects" at bounding box center [119, 206] width 167 height 16
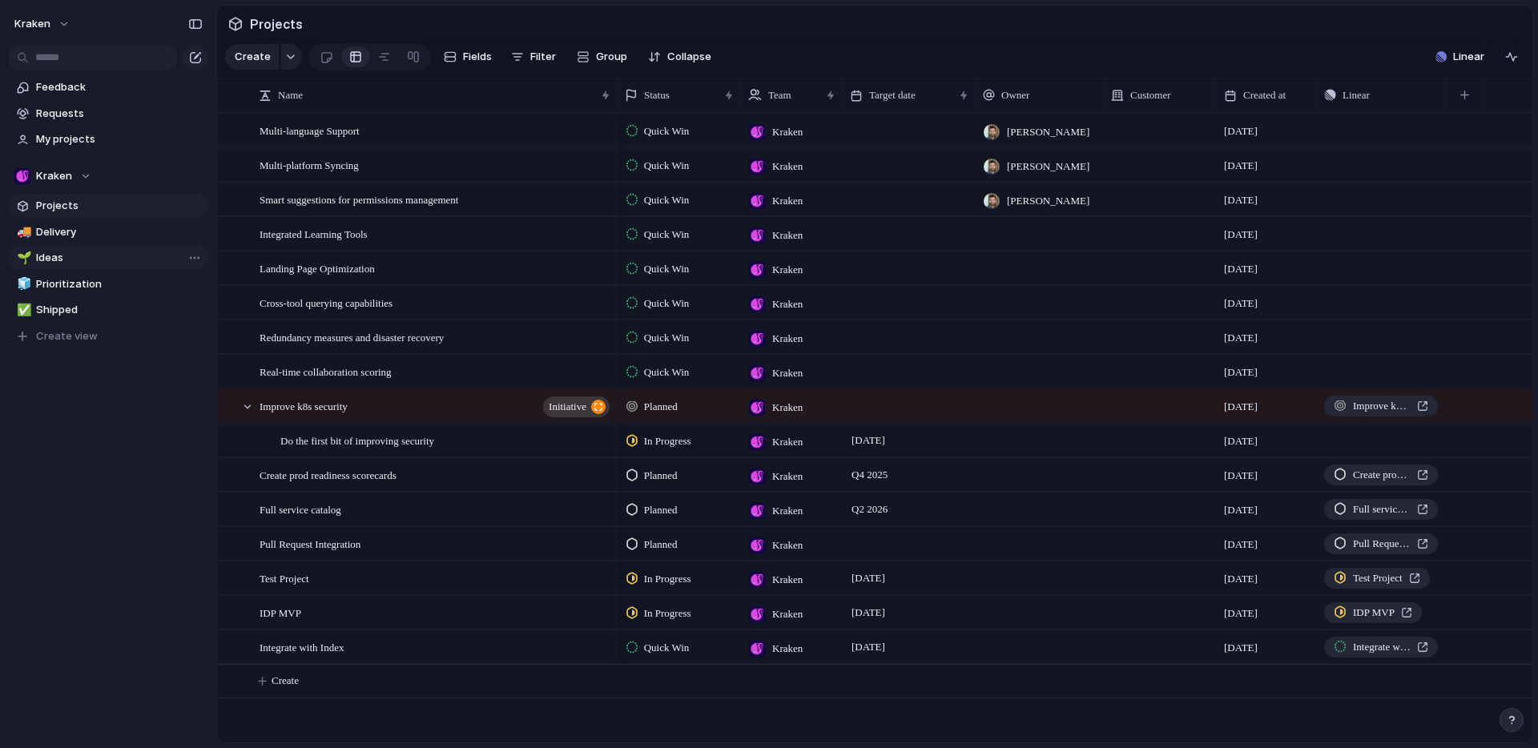
click at [70, 250] on span "Ideas" at bounding box center [119, 258] width 167 height 16
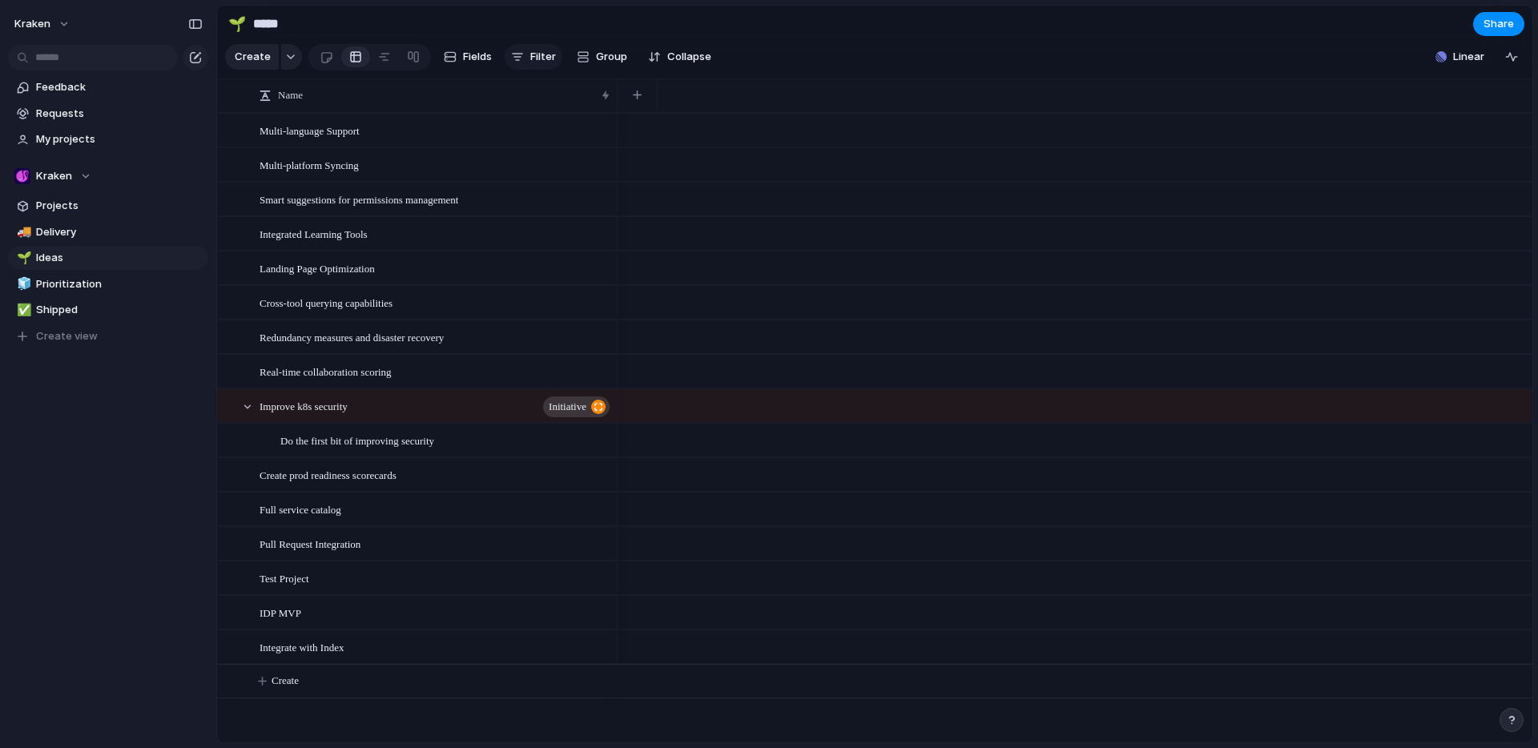
click at [538, 62] on span "Filter" at bounding box center [543, 57] width 26 height 16
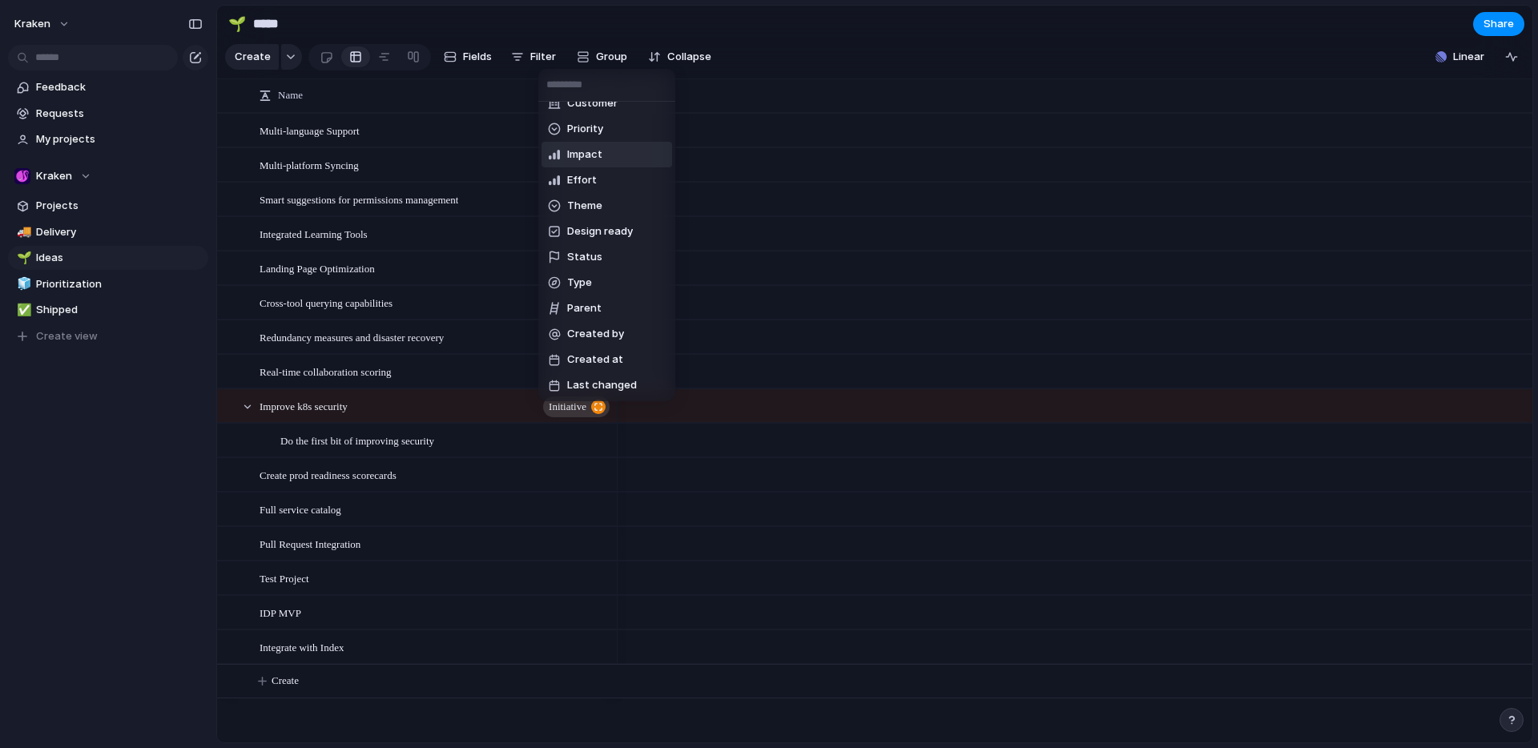
scroll to position [144, 0]
click at [597, 251] on span "Status" at bounding box center [584, 256] width 35 height 16
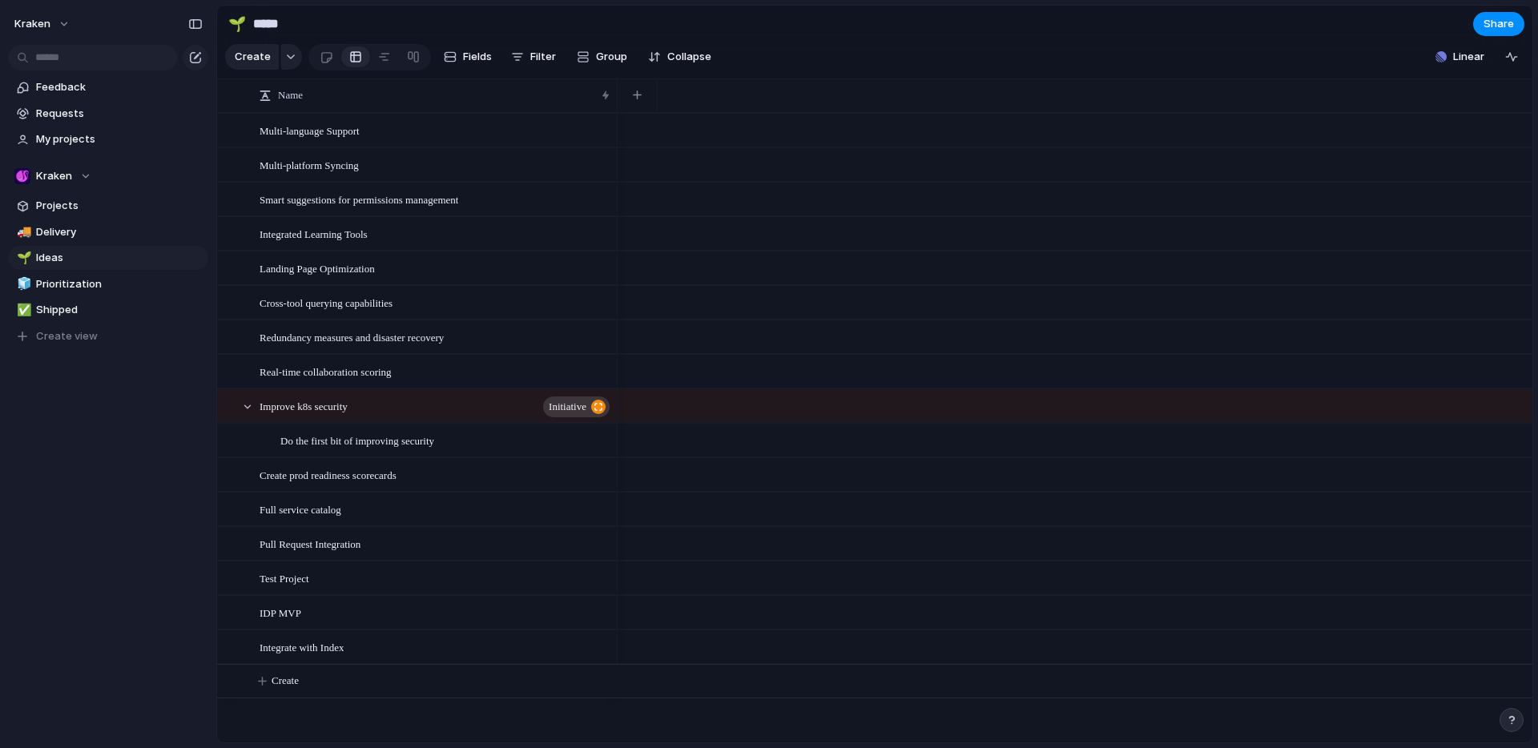
click at [117, 419] on div "Backlog Quick Win Planned In Progress Completed Canceled Active" at bounding box center [769, 374] width 1538 height 748
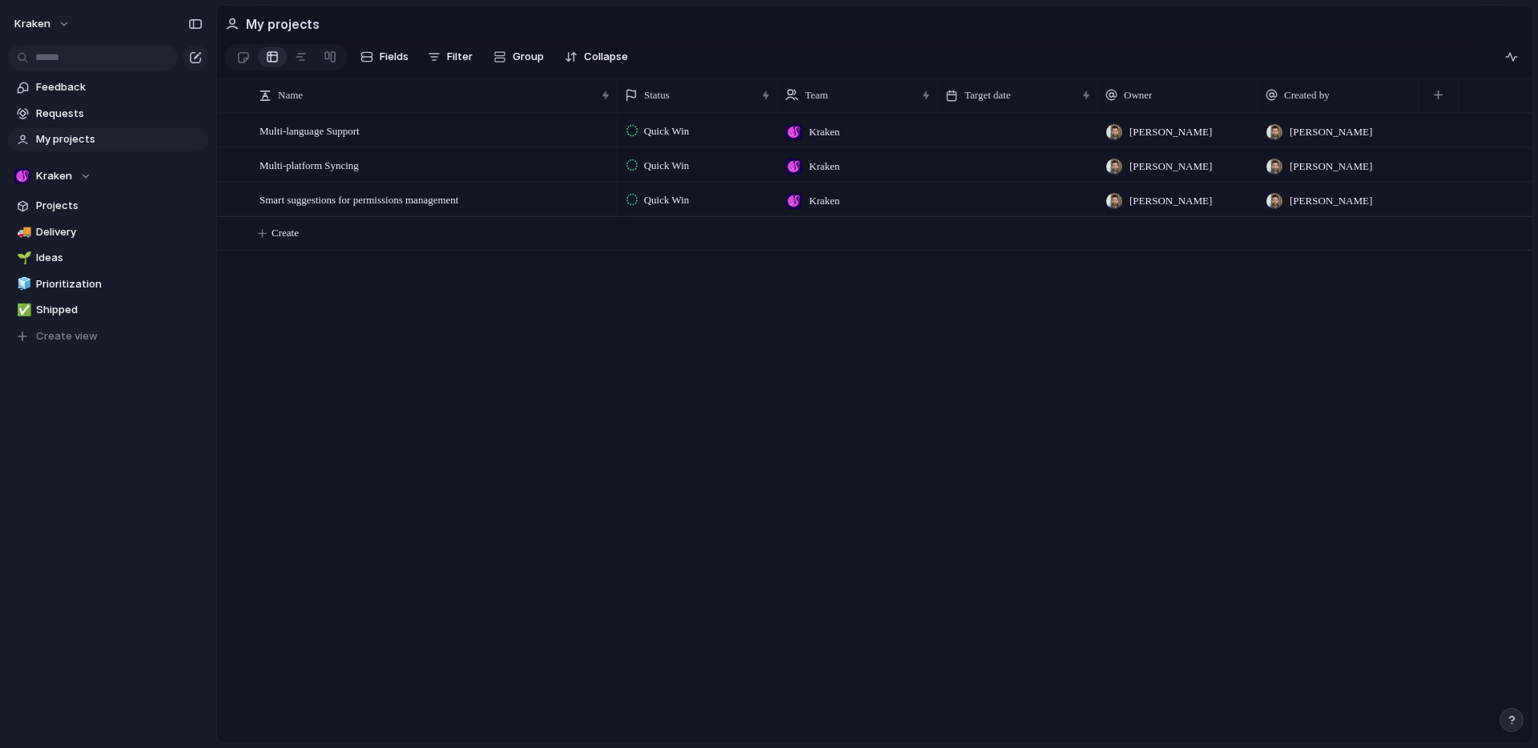
click at [666, 139] on span "Quick Win" at bounding box center [667, 131] width 46 height 16
click at [94, 133] on span "My projects" at bounding box center [119, 139] width 167 height 16
click at [81, 115] on span "Requests" at bounding box center [119, 114] width 167 height 16
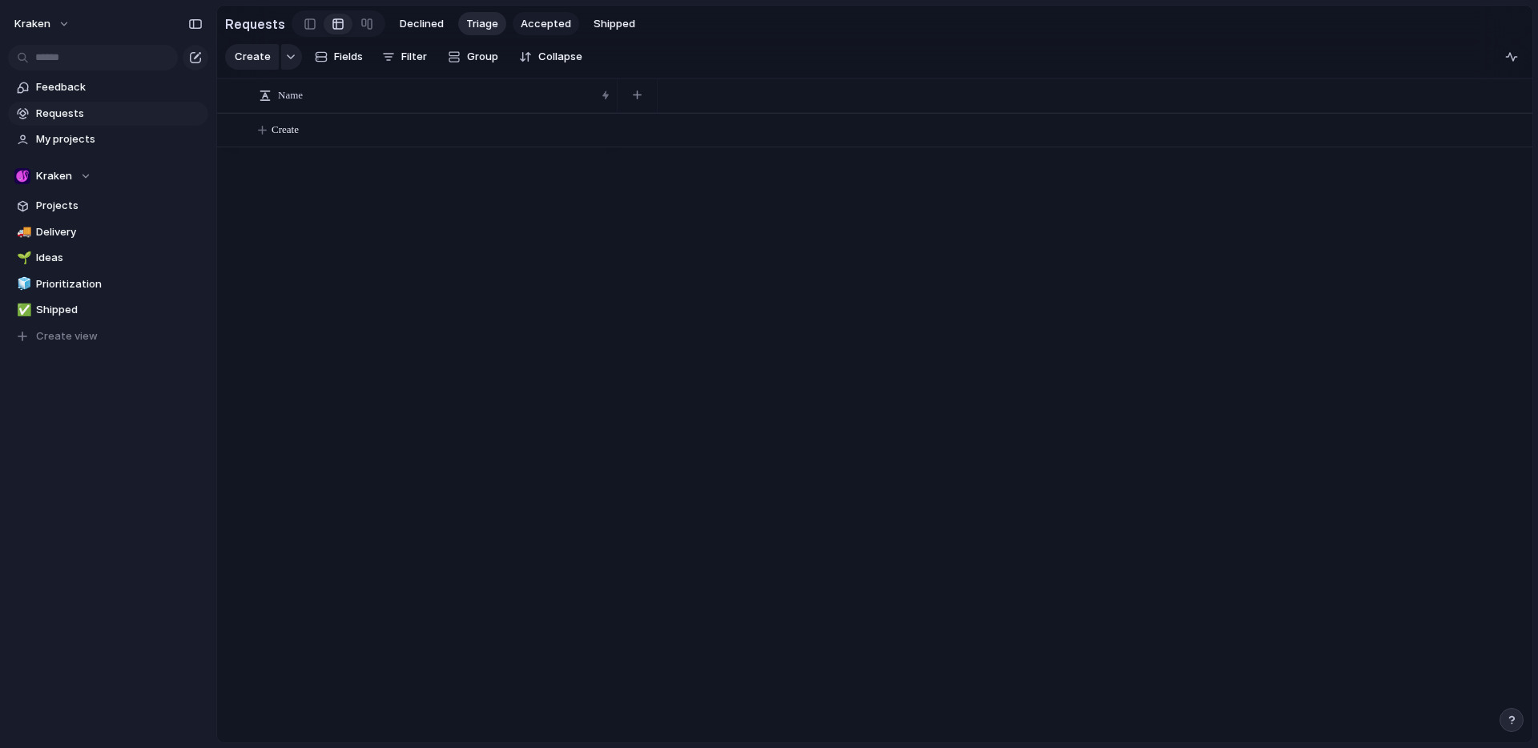
click at [525, 22] on span "Accepted" at bounding box center [546, 24] width 50 height 16
click at [413, 140] on div "New Request from Team A request" at bounding box center [435, 131] width 352 height 33
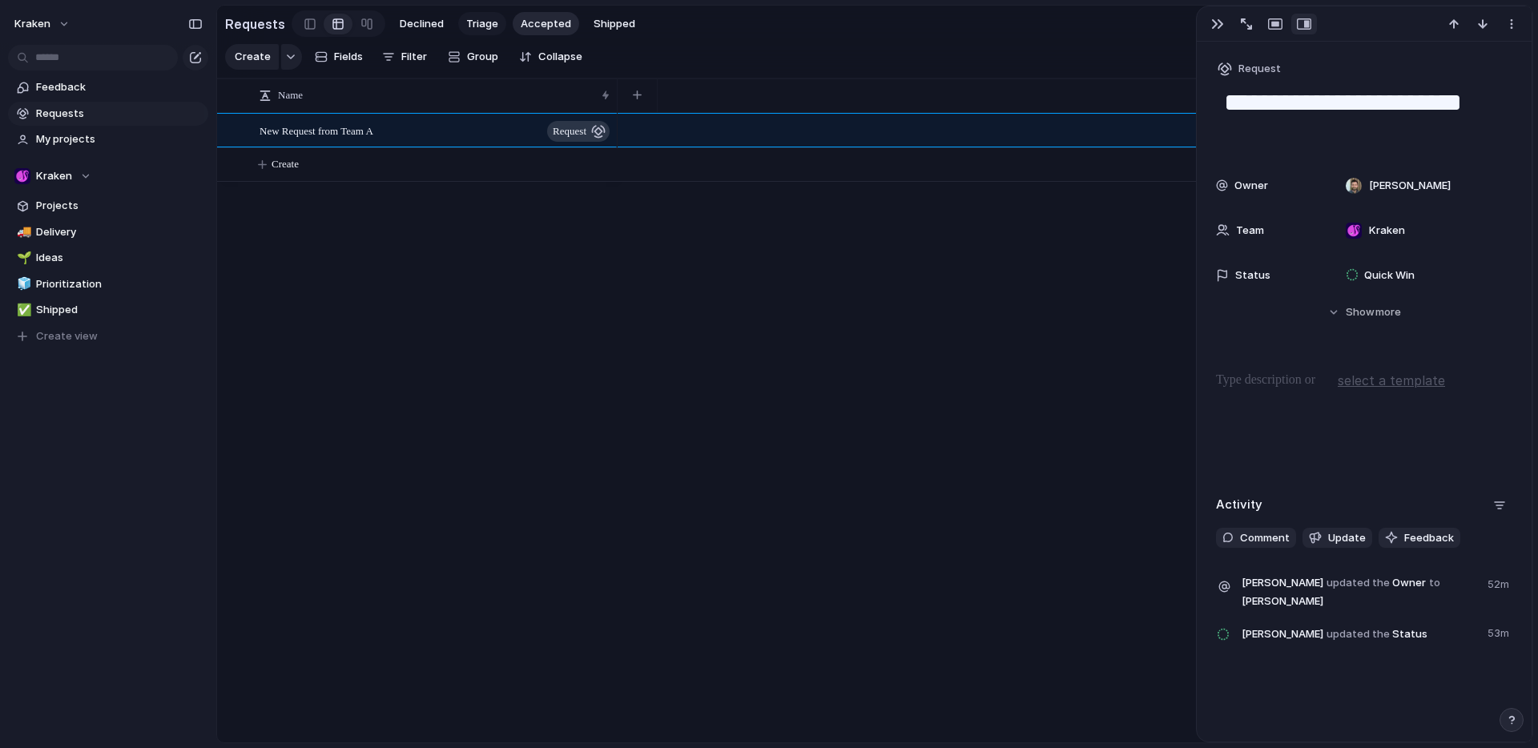
click at [469, 26] on span "Triage" at bounding box center [482, 24] width 32 height 16
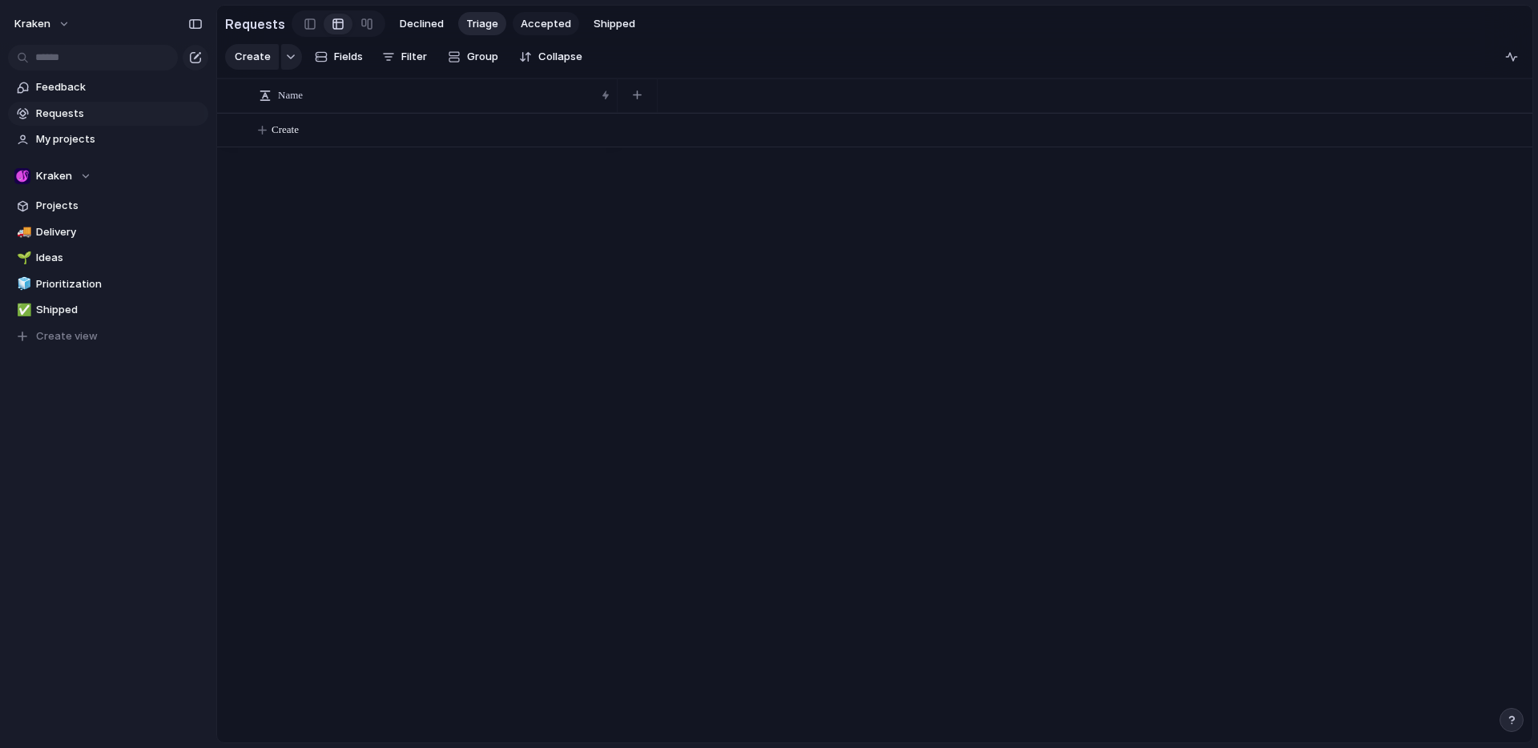
click at [563, 22] on button "Accepted" at bounding box center [546, 24] width 66 height 24
